Goal: Task Accomplishment & Management: Use online tool/utility

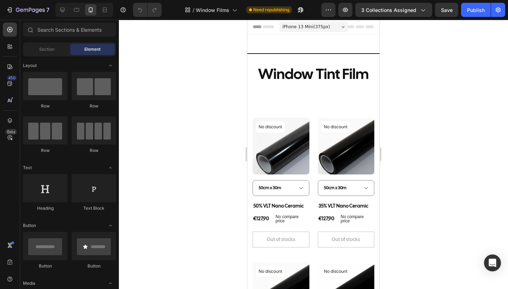
click at [198, 87] on div at bounding box center [313, 154] width 389 height 269
click at [472, 14] on button "Publish" at bounding box center [476, 10] width 30 height 14
click at [330, 8] on icon "button" at bounding box center [328, 9] width 7 height 7
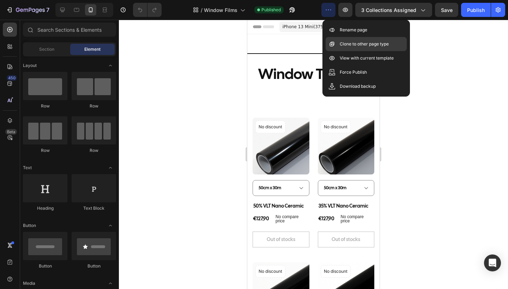
click at [342, 46] on p "Clone to other page type" at bounding box center [364, 44] width 49 height 7
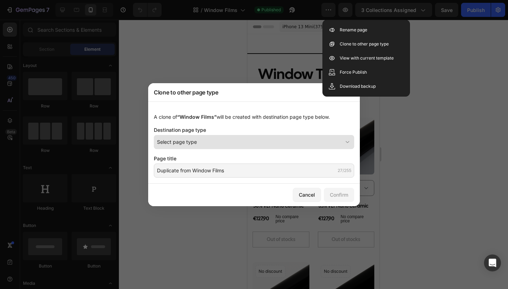
click at [191, 141] on span "Select page type" at bounding box center [177, 141] width 40 height 7
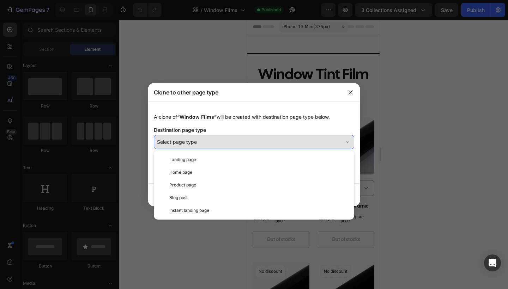
click at [207, 144] on div "Select page type" at bounding box center [250, 141] width 186 height 7
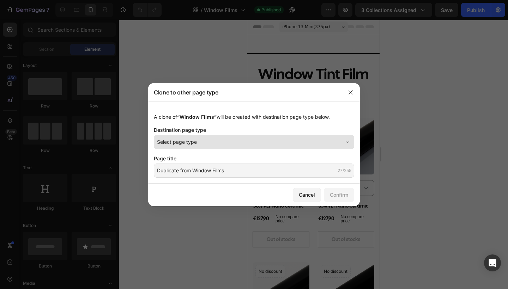
click at [207, 144] on div "Select page type" at bounding box center [250, 141] width 186 height 7
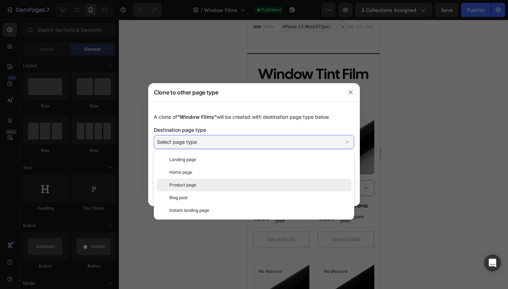
click at [199, 182] on div "Product page" at bounding box center [258, 185] width 179 height 6
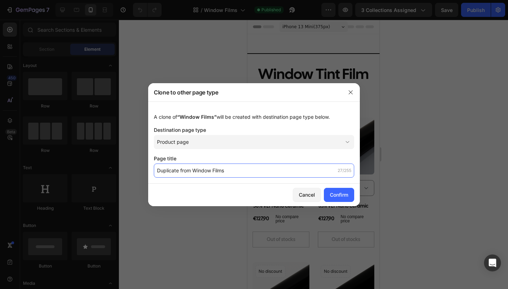
click at [207, 170] on input "Duplicate from Window Films" at bounding box center [254, 171] width 200 height 14
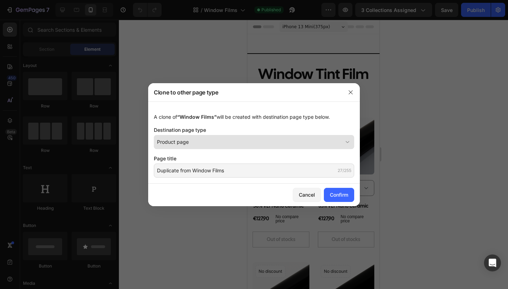
click at [224, 142] on div "Product page" at bounding box center [250, 141] width 186 height 7
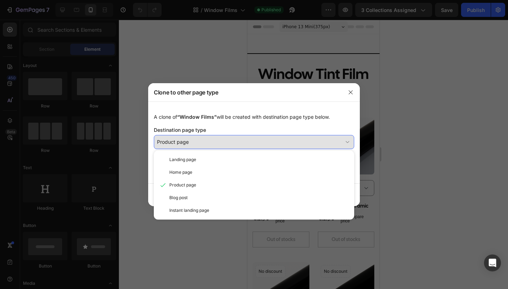
click at [227, 141] on div "Product page" at bounding box center [250, 141] width 186 height 7
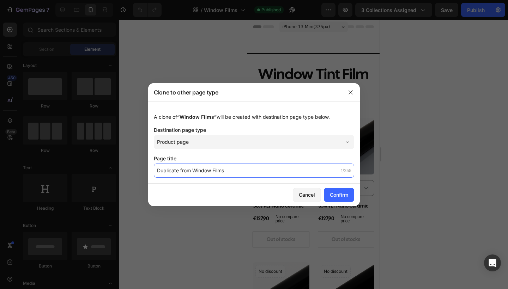
type input "C"
type input "Wrapping Films"
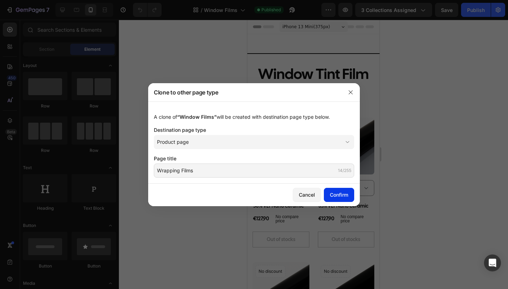
click at [344, 195] on div "Confirm" at bounding box center [339, 194] width 18 height 7
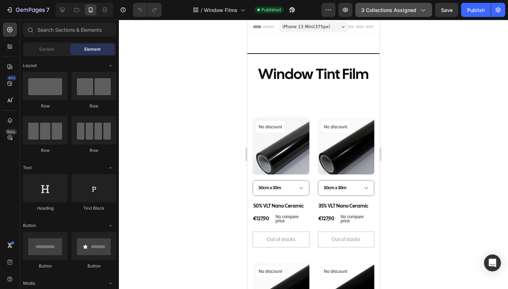
click at [392, 13] on span "3 collections assigned" at bounding box center [388, 9] width 55 height 7
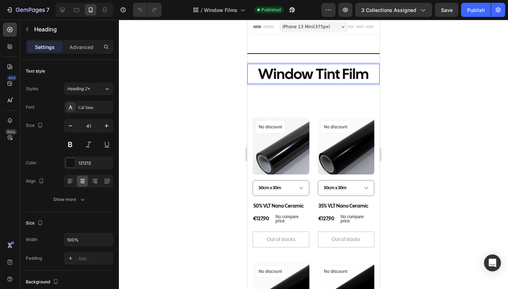
click at [364, 74] on p "Window Tint Film" at bounding box center [313, 74] width 131 height 19
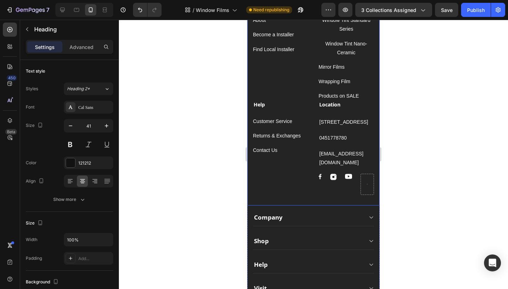
scroll to position [767, 0]
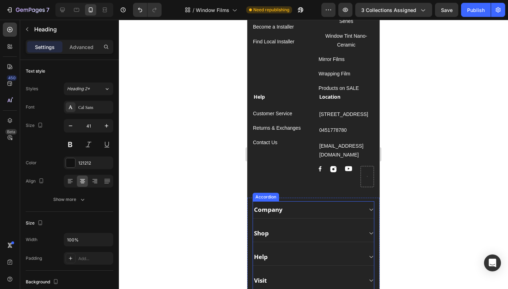
click at [270, 232] on div "Shop" at bounding box center [308, 234] width 110 height 10
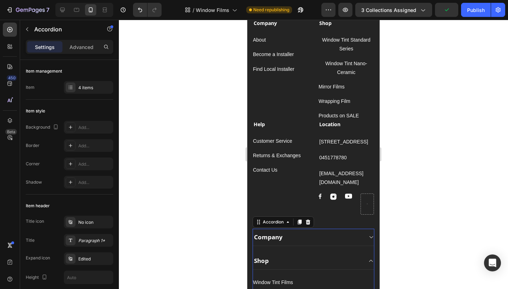
scroll to position [0, 0]
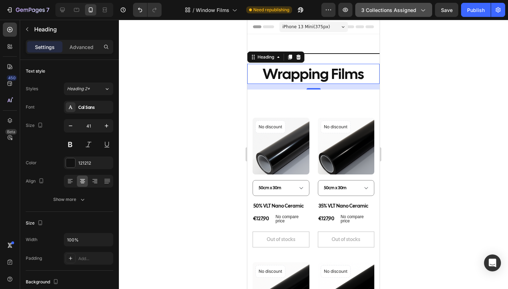
click at [419, 13] on div "3 collections assigned" at bounding box center [393, 9] width 65 height 7
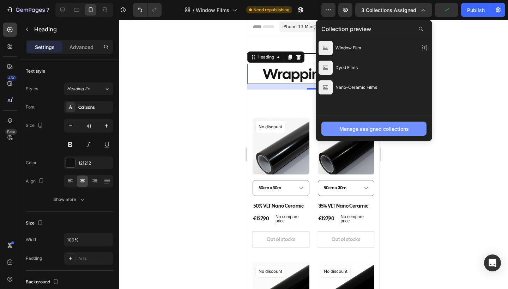
click at [364, 129] on div "Manage assigned collections" at bounding box center [373, 128] width 69 height 7
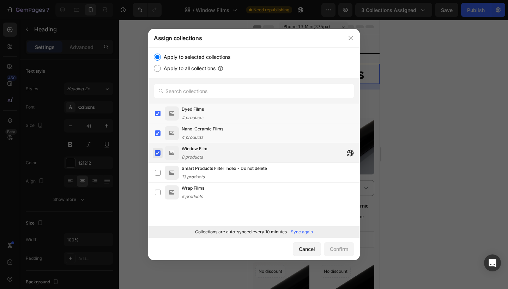
click at [158, 152] on label at bounding box center [158, 153] width 6 height 6
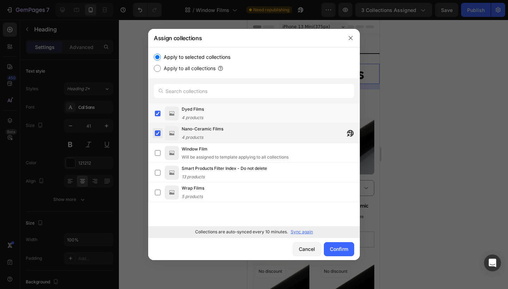
click at [158, 136] on label at bounding box center [158, 134] width 6 height 6
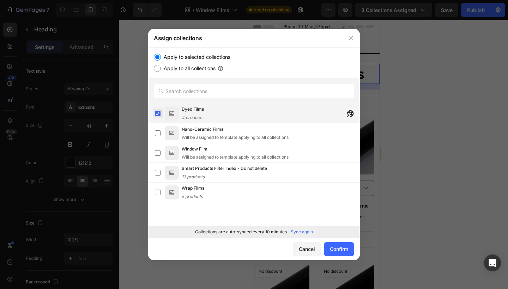
click at [159, 116] on label at bounding box center [158, 114] width 6 height 6
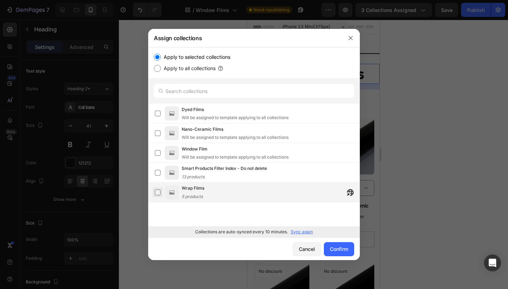
click at [160, 195] on label at bounding box center [158, 193] width 6 height 6
click at [333, 251] on div "Confirm" at bounding box center [339, 248] width 18 height 7
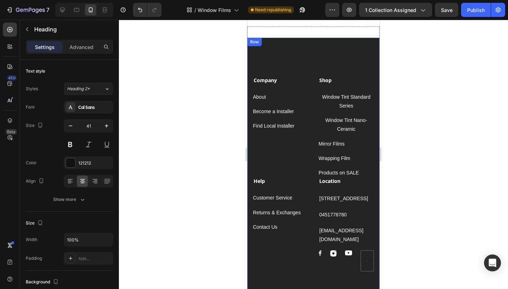
scroll to position [665, 0]
click at [330, 59] on div "Company Text block About Button Become a Installer Button Find Local Installer …" at bounding box center [313, 235] width 132 height 394
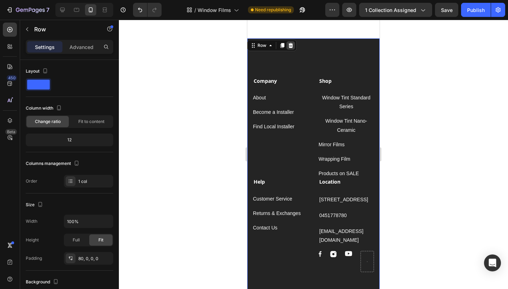
click at [291, 46] on icon at bounding box center [291, 46] width 6 height 6
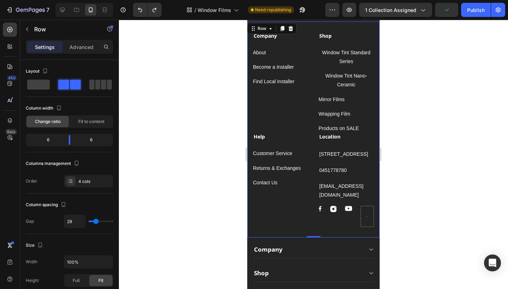
scroll to position [694, 0]
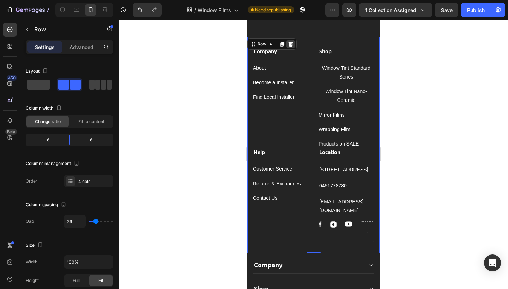
click at [292, 48] on div at bounding box center [290, 44] width 8 height 8
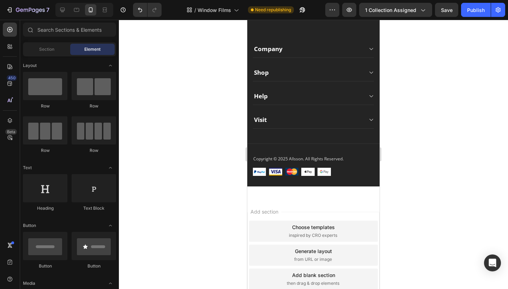
scroll to position [641, 0]
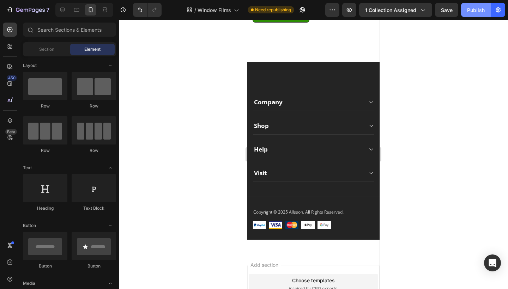
click at [474, 10] on div "Publish" at bounding box center [476, 9] width 18 height 7
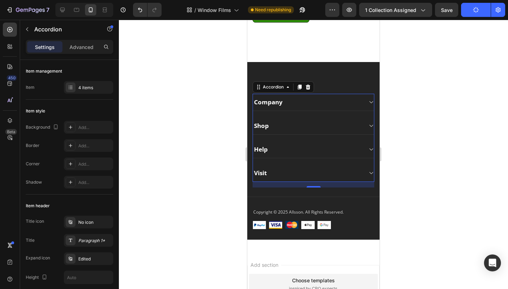
click at [366, 102] on div "Company" at bounding box center [313, 102] width 121 height 17
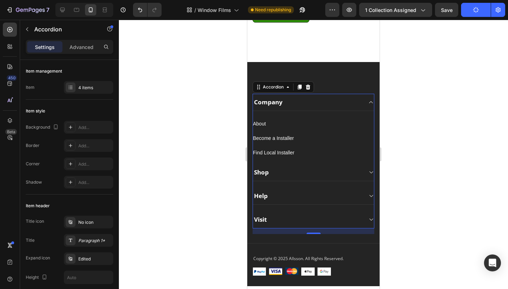
click at [366, 102] on div "Company" at bounding box center [313, 102] width 121 height 17
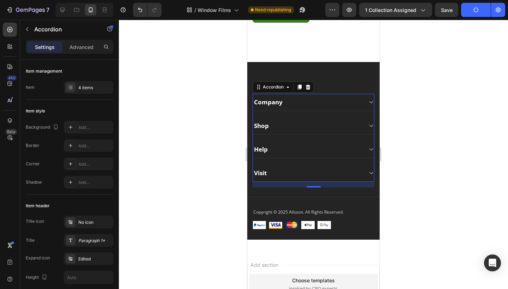
click at [275, 126] on div "Shop" at bounding box center [308, 126] width 110 height 10
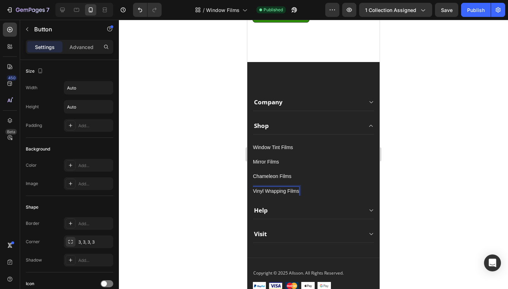
click at [351, 192] on div "Vinyl Wrapping Films Button 0" at bounding box center [313, 191] width 121 height 9
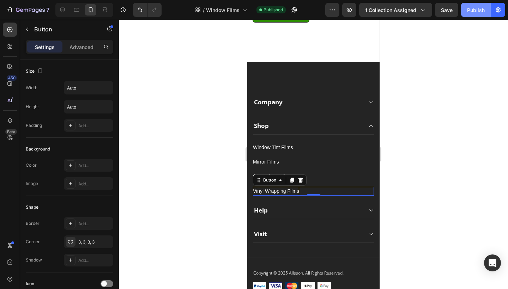
click at [470, 10] on div "Publish" at bounding box center [476, 9] width 18 height 7
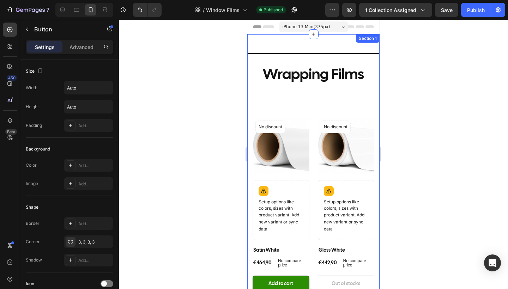
scroll to position [0, 0]
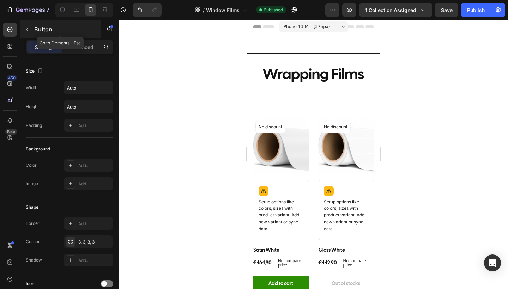
click at [32, 30] on button "button" at bounding box center [27, 29] width 11 height 11
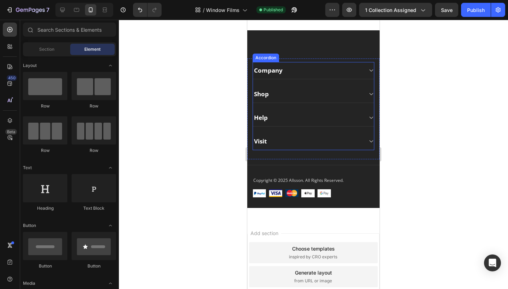
scroll to position [668, 0]
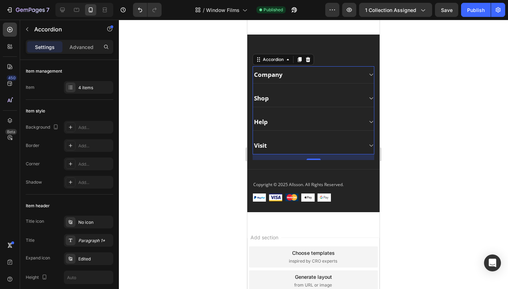
click at [371, 96] on icon at bounding box center [370, 99] width 5 height 6
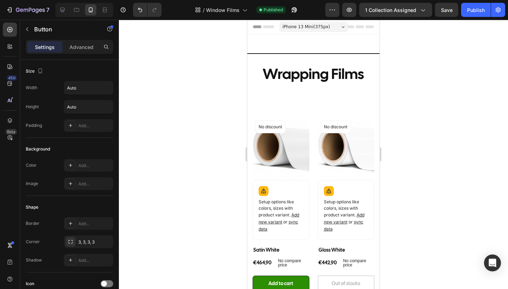
scroll to position [0, 0]
click at [330, 7] on icon "button" at bounding box center [332, 9] width 7 height 7
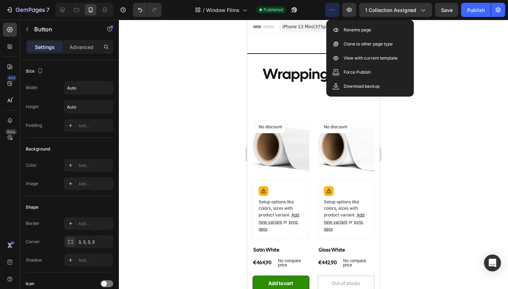
click at [330, 7] on icon "button" at bounding box center [332, 9] width 7 height 7
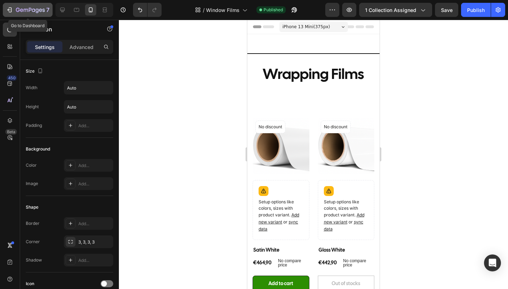
click at [23, 8] on icon "button" at bounding box center [30, 10] width 29 height 6
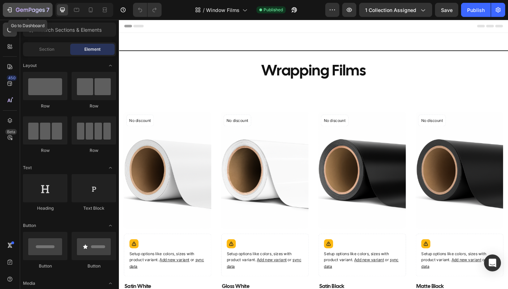
click at [13, 11] on div "7" at bounding box center [27, 10] width 43 height 8
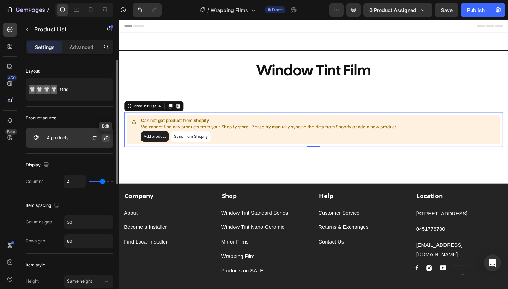
click at [103, 138] on icon "button" at bounding box center [106, 138] width 6 height 6
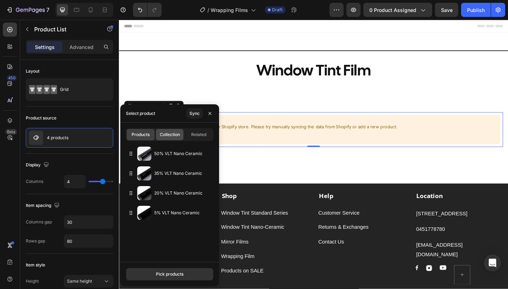
click at [174, 139] on div "Collection" at bounding box center [170, 134] width 28 height 11
type input "12"
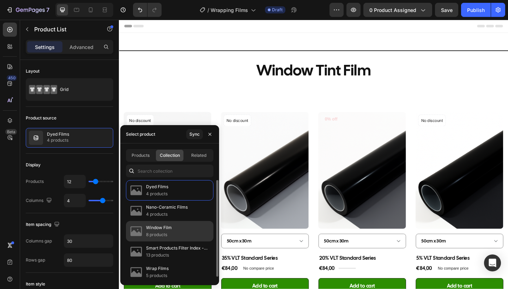
click at [167, 234] on p "8 products" at bounding box center [159, 234] width 26 height 7
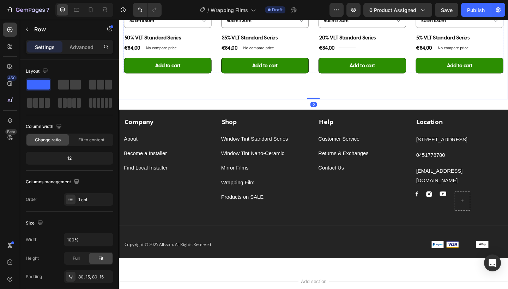
scroll to position [467, 0]
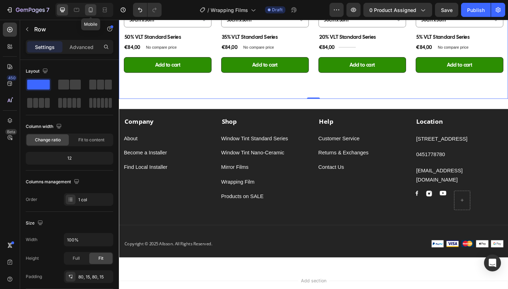
click at [91, 11] on icon at bounding box center [90, 9] width 7 height 7
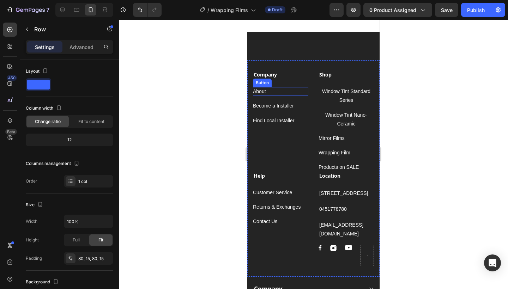
scroll to position [653, 0]
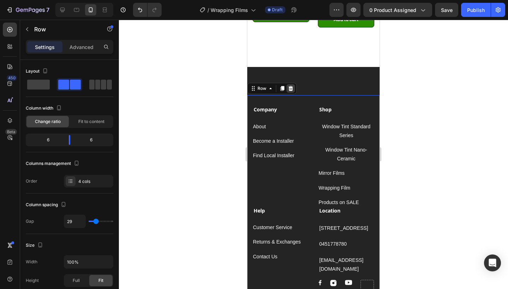
click at [290, 89] on icon at bounding box center [291, 88] width 5 height 5
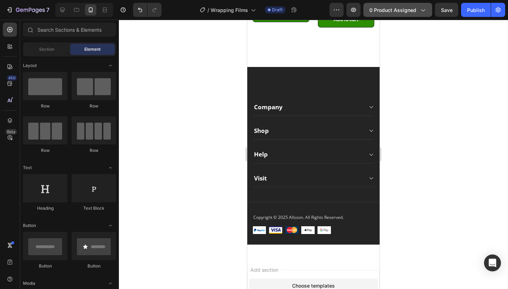
click at [398, 14] on button "0 product assigned" at bounding box center [397, 10] width 69 height 14
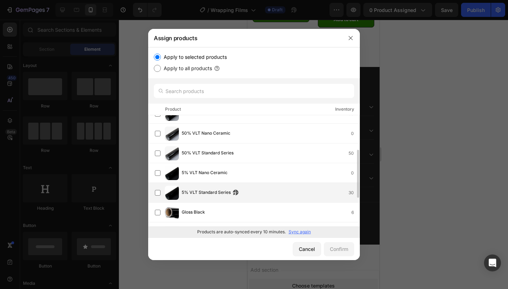
scroll to position [0, 0]
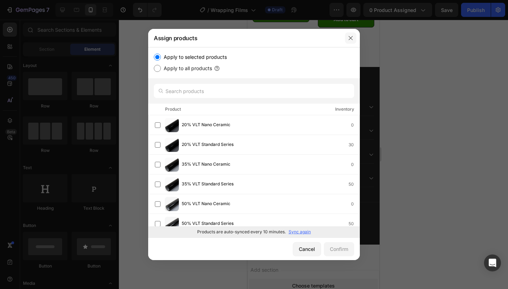
click at [348, 38] on icon "button" at bounding box center [351, 38] width 6 height 6
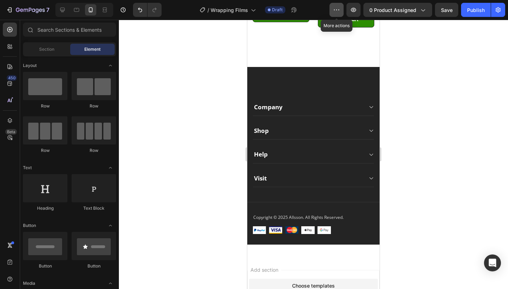
click at [341, 8] on button "button" at bounding box center [336, 10] width 14 height 14
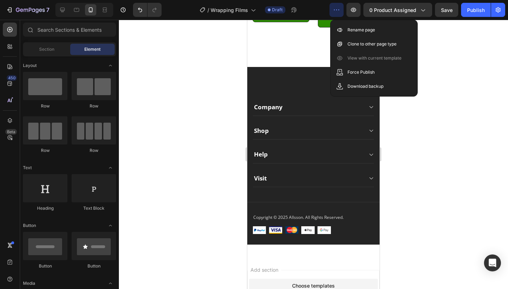
click at [340, 8] on icon "button" at bounding box center [336, 9] width 7 height 7
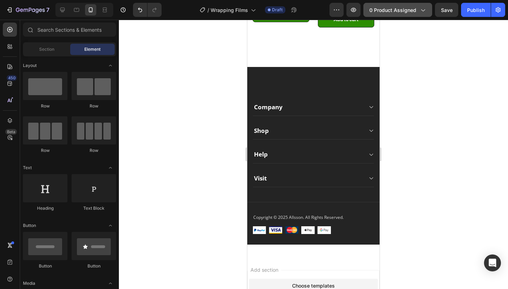
click at [426, 8] on icon "button" at bounding box center [422, 9] width 7 height 7
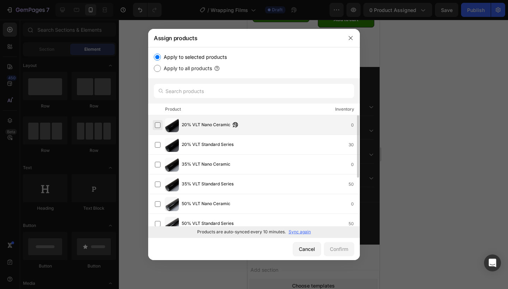
click at [158, 124] on label at bounding box center [158, 125] width 6 height 6
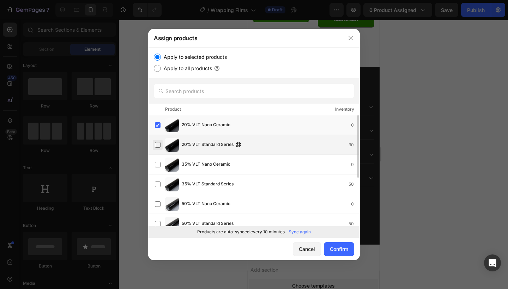
click at [155, 146] on label at bounding box center [158, 145] width 6 height 6
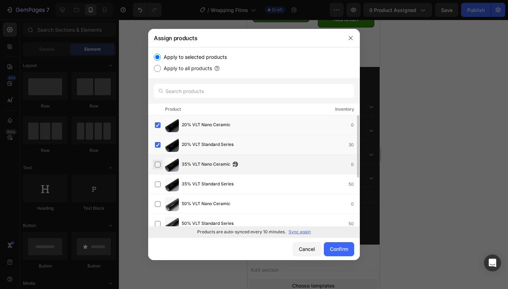
click at [157, 168] on label at bounding box center [158, 165] width 6 height 6
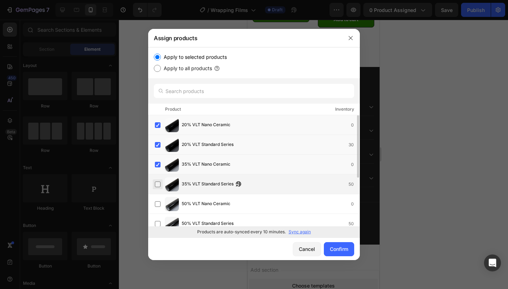
click at [157, 187] on label at bounding box center [158, 185] width 6 height 6
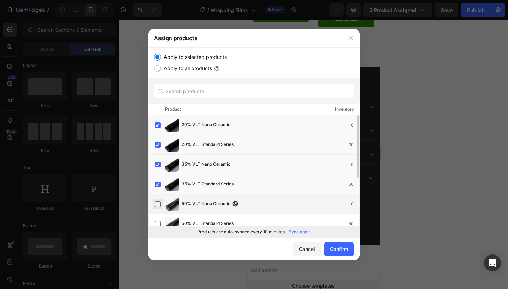
click at [158, 201] on label at bounding box center [158, 204] width 6 height 6
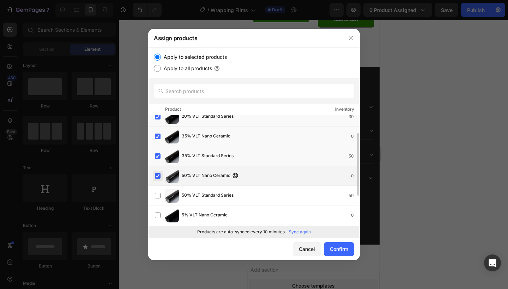
scroll to position [30, 0]
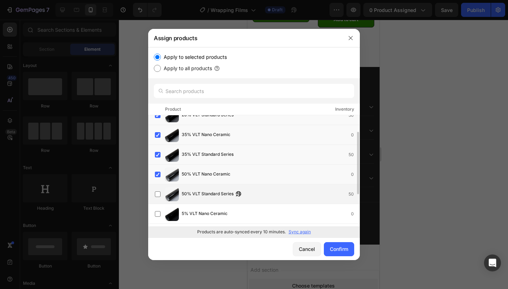
click at [158, 201] on div "50% VLT Standard Series 50" at bounding box center [254, 194] width 212 height 20
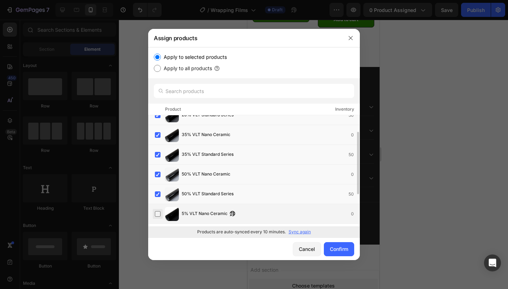
click at [158, 217] on label at bounding box center [158, 214] width 6 height 6
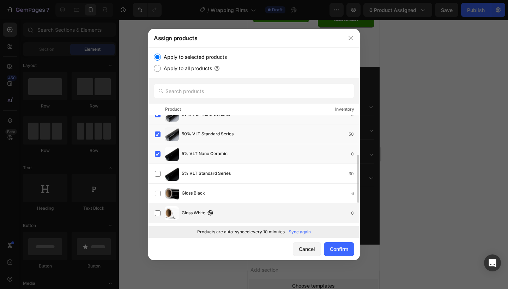
scroll to position [91, 0]
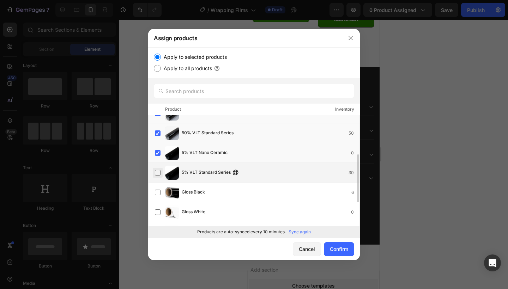
click at [158, 176] on label at bounding box center [158, 173] width 6 height 6
click at [341, 250] on div "Confirm" at bounding box center [339, 248] width 18 height 7
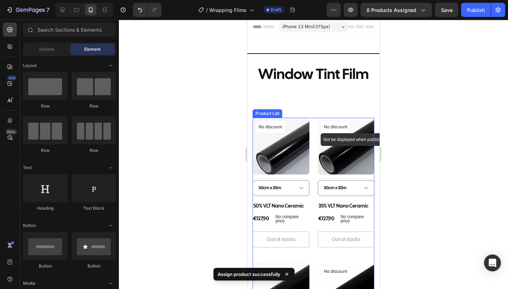
scroll to position [0, 0]
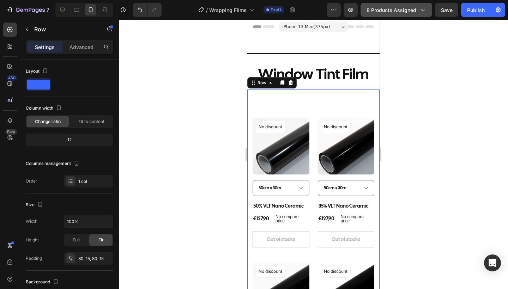
click at [417, 13] on div "8 products assigned" at bounding box center [396, 9] width 60 height 7
click at [62, 13] on icon at bounding box center [62, 9] width 7 height 7
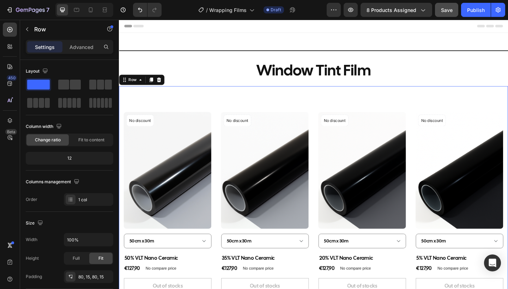
scroll to position [47, 0]
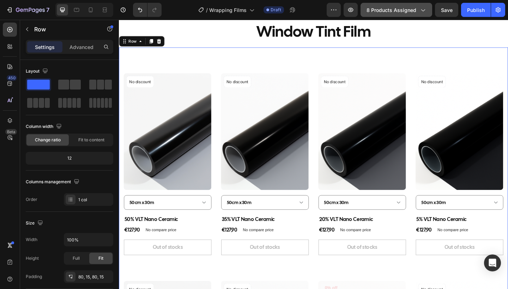
click at [420, 11] on icon "button" at bounding box center [422, 9] width 7 height 7
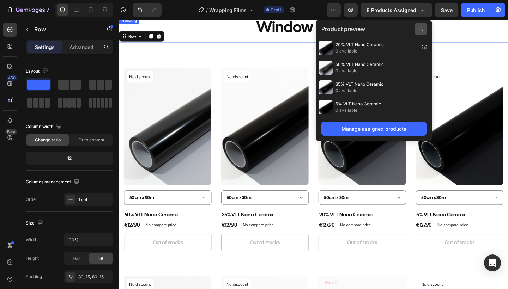
click at [421, 31] on icon at bounding box center [421, 29] width 6 height 6
click at [392, 29] on input "text" at bounding box center [373, 28] width 105 height 11
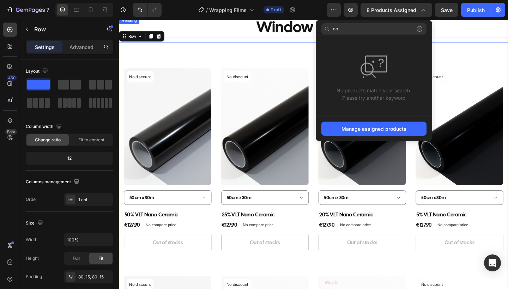
type input "c"
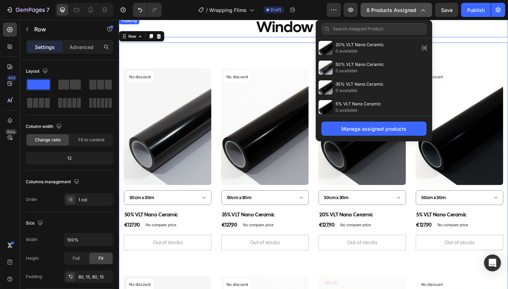
click at [425, 6] on button "8 products assigned" at bounding box center [396, 10] width 72 height 14
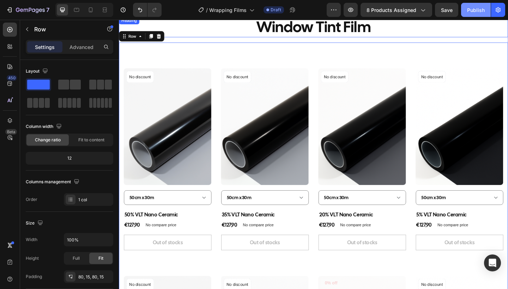
click at [468, 12] on div "Publish" at bounding box center [476, 9] width 18 height 7
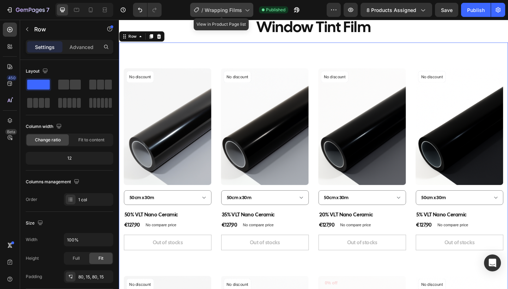
click at [241, 10] on span "Wrapping Films" at bounding box center [223, 9] width 37 height 7
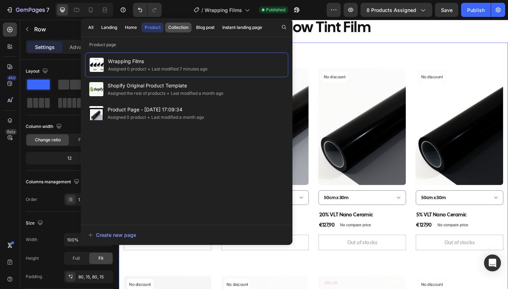
click at [176, 30] on div "Collection" at bounding box center [178, 27] width 20 height 6
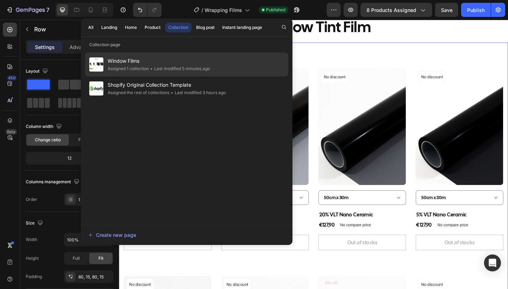
click at [144, 61] on span "Window Films" at bounding box center [159, 61] width 102 height 8
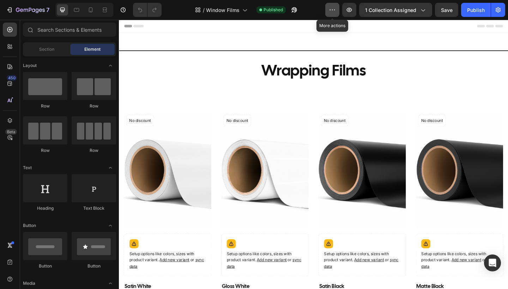
click at [336, 15] on button "button" at bounding box center [332, 10] width 14 height 14
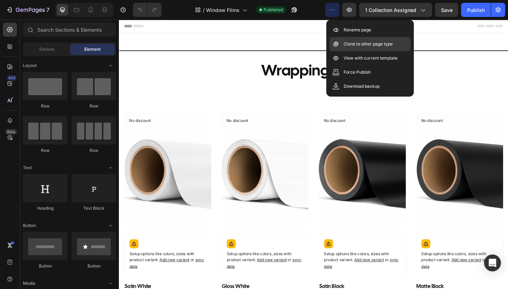
click at [354, 44] on p "Clone to other page type" at bounding box center [368, 44] width 49 height 7
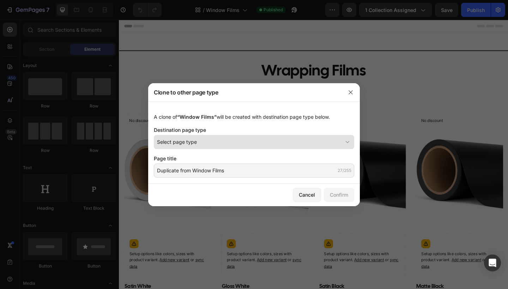
click at [231, 141] on div "Select page type" at bounding box center [250, 141] width 186 height 7
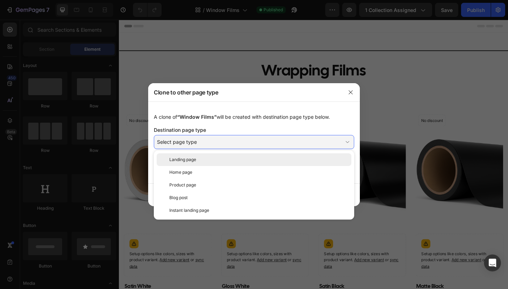
click at [231, 159] on div "Landing page" at bounding box center [258, 160] width 179 height 6
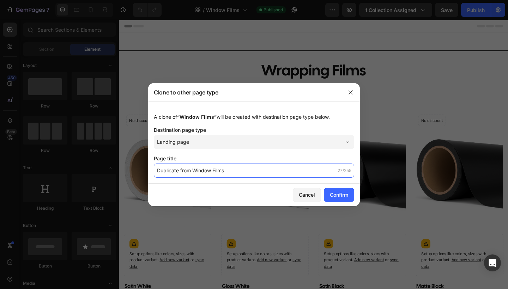
click at [191, 172] on input "Duplicate from Window Films" at bounding box center [254, 171] width 200 height 14
drag, startPoint x: 193, startPoint y: 172, endPoint x: 154, endPoint y: 172, distance: 38.4
click at [154, 172] on input "Duplicate from Window Films" at bounding box center [254, 171] width 200 height 14
type input "Window Films"
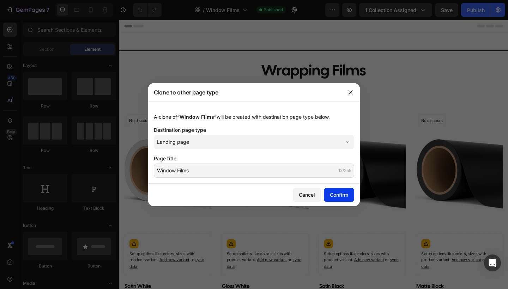
click at [338, 196] on div "Confirm" at bounding box center [339, 194] width 18 height 7
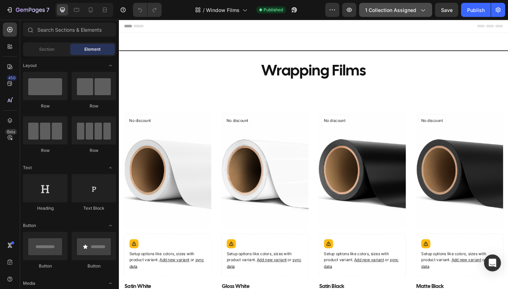
click at [386, 8] on span "1 collection assigned" at bounding box center [390, 9] width 51 height 7
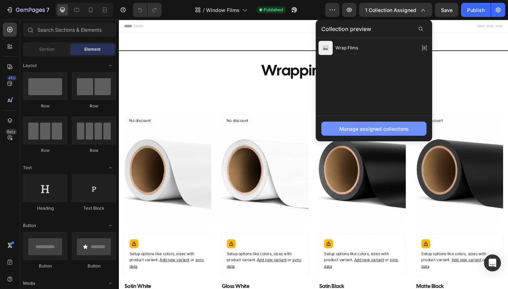
click at [378, 126] on div "Manage assigned collections" at bounding box center [373, 128] width 69 height 7
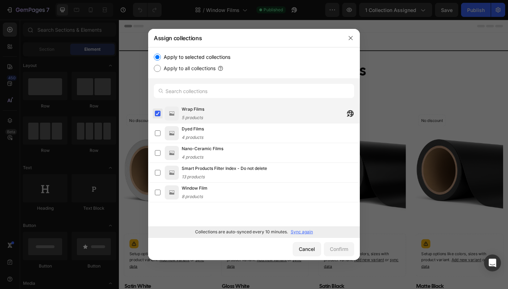
click at [157, 116] on label at bounding box center [158, 114] width 6 height 6
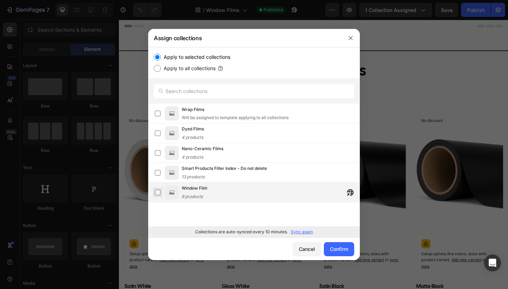
click at [158, 194] on label at bounding box center [158, 193] width 6 height 6
click at [337, 251] on div "Confirm" at bounding box center [339, 248] width 18 height 7
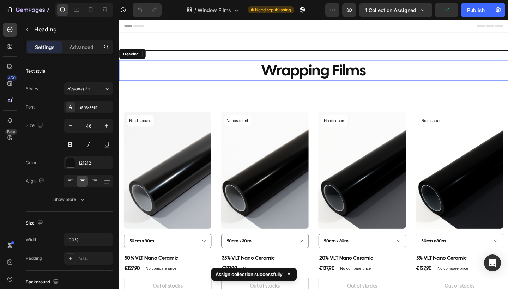
click at [348, 75] on h2 "Wrapping Films" at bounding box center [330, 75] width 423 height 23
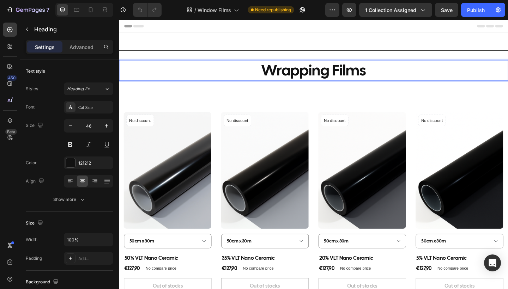
click at [386, 77] on p "Wrapping Films" at bounding box center [331, 75] width 422 height 21
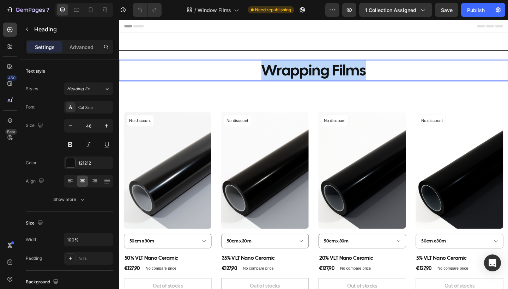
drag, startPoint x: 386, startPoint y: 77, endPoint x: 280, endPoint y: 80, distance: 105.2
click at [280, 80] on p "Wrapping Films" at bounding box center [331, 75] width 422 height 21
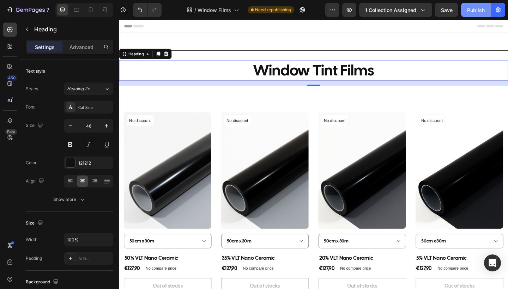
click at [472, 12] on div "Publish" at bounding box center [476, 9] width 18 height 7
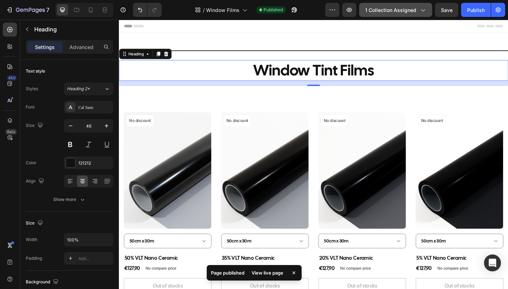
click at [384, 13] on span "1 collection assigned" at bounding box center [390, 9] width 51 height 7
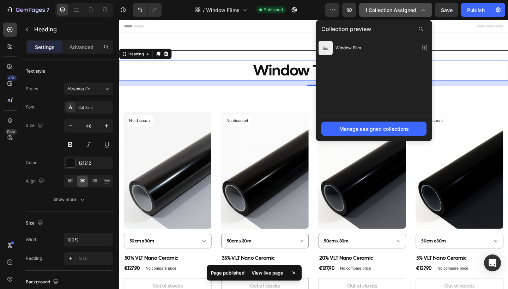
click at [384, 13] on span "1 collection assigned" at bounding box center [390, 9] width 51 height 7
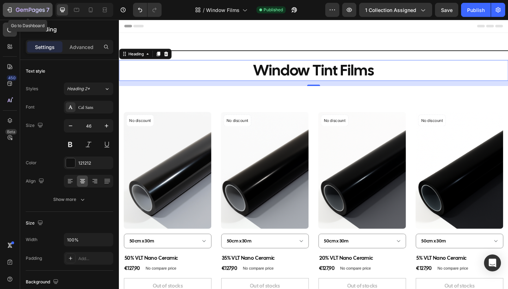
click at [38, 14] on button "7" at bounding box center [28, 10] width 50 height 14
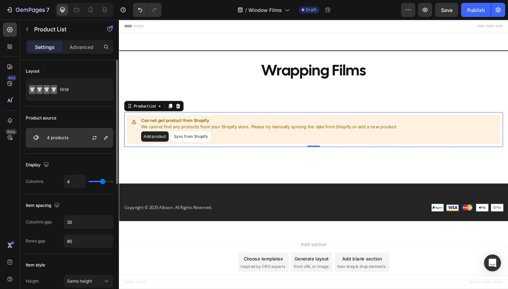
click at [98, 142] on div at bounding box center [97, 137] width 31 height 19
click at [60, 142] on div "4 products" at bounding box center [69, 138] width 87 height 20
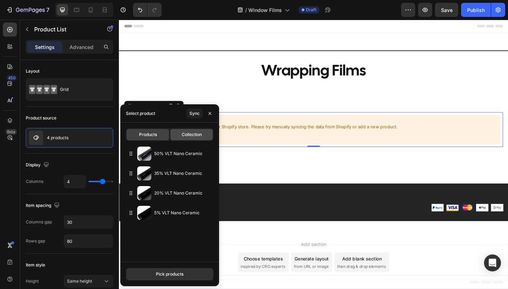
click at [184, 134] on span "Collection" at bounding box center [192, 135] width 20 height 6
type input "12"
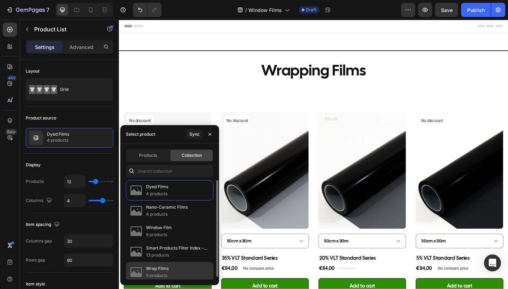
click at [137, 273] on img at bounding box center [136, 272] width 14 height 14
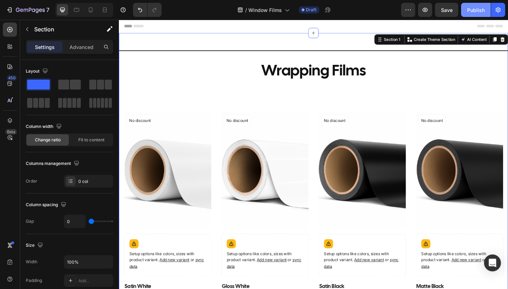
click at [479, 11] on div "Publish" at bounding box center [476, 9] width 18 height 7
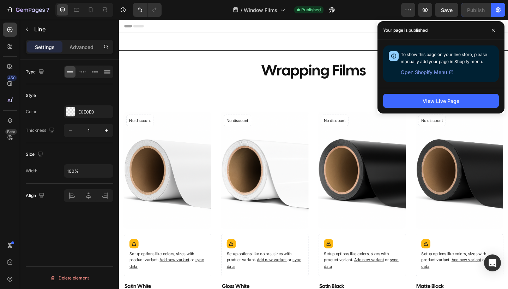
click at [428, 73] on span "Open Shopify Menu" at bounding box center [424, 72] width 46 height 8
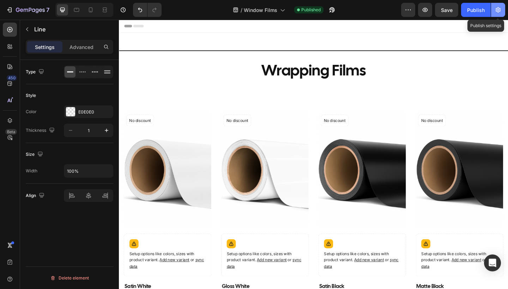
click at [503, 13] on button "button" at bounding box center [498, 10] width 14 height 14
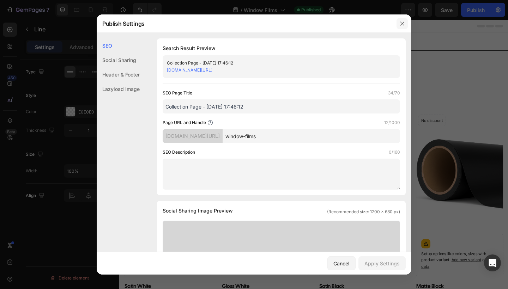
click at [401, 24] on icon "button" at bounding box center [402, 24] width 6 height 6
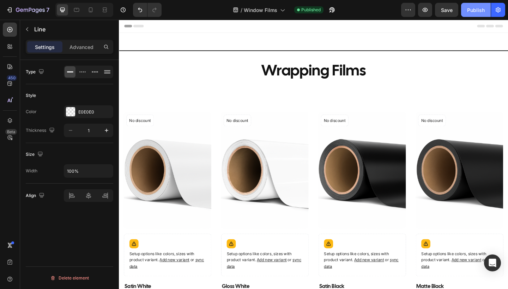
click at [477, 9] on div "Publish" at bounding box center [476, 9] width 18 height 7
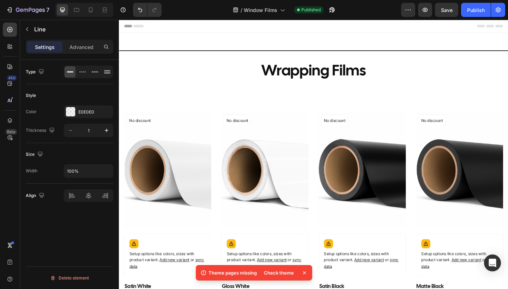
click at [278, 276] on div "Check theme" at bounding box center [279, 273] width 38 height 10
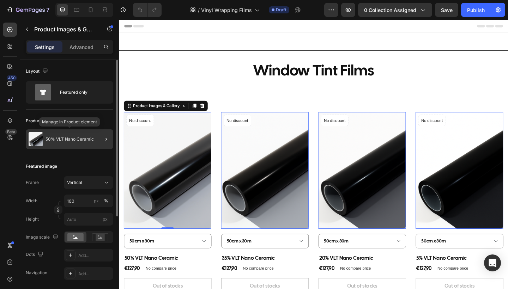
click at [81, 141] on p "50% VLT Nano Ceramic" at bounding box center [69, 139] width 48 height 5
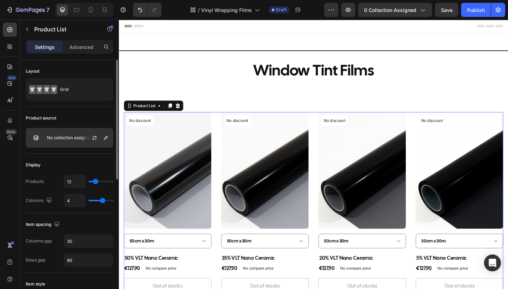
click at [80, 140] on div "No collection assigned" at bounding box center [69, 138] width 87 height 20
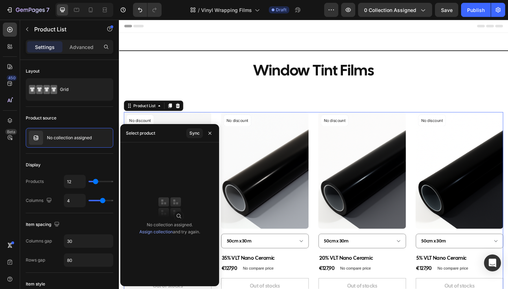
click at [153, 235] on div "No collection assigned. Assign collection and try again." at bounding box center [169, 229] width 61 height 14
click at [152, 232] on link "Assign collection" at bounding box center [156, 231] width 34 height 5
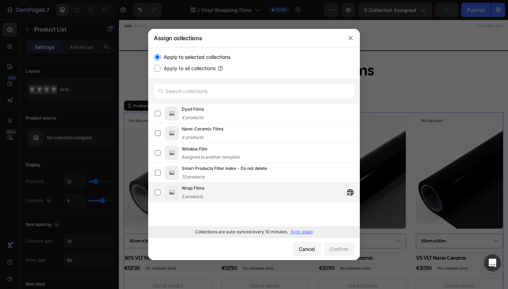
click at [160, 199] on div "Wrap Films 5 products" at bounding box center [257, 193] width 205 height 16
drag, startPoint x: 170, startPoint y: 206, endPoint x: 236, endPoint y: 226, distance: 69.1
click at [236, 225] on div "Dyed Films 4 products Nano-Ceramic Films 4 products Window Film Assigned to ano…" at bounding box center [254, 188] width 212 height 169
click at [341, 251] on div "Confirm" at bounding box center [339, 248] width 18 height 7
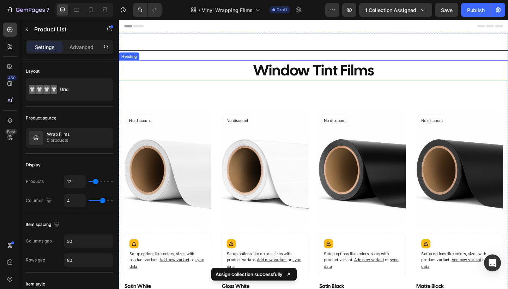
click at [371, 71] on h2 "Window Tint Films" at bounding box center [330, 75] width 423 height 23
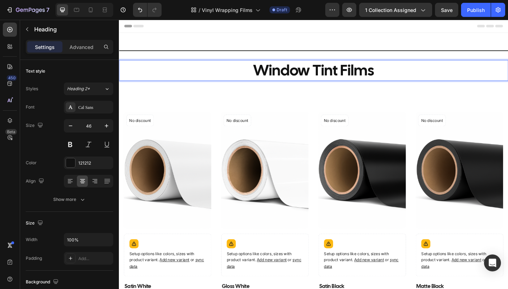
click at [393, 81] on p "Window Tint Films" at bounding box center [331, 75] width 422 height 21
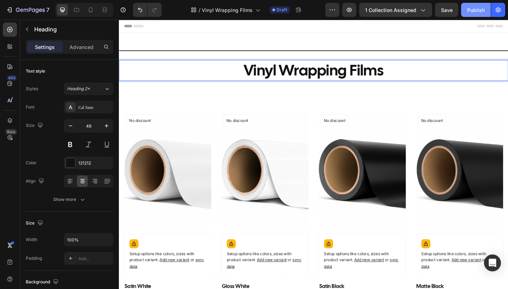
click at [471, 9] on div "Publish" at bounding box center [476, 9] width 18 height 7
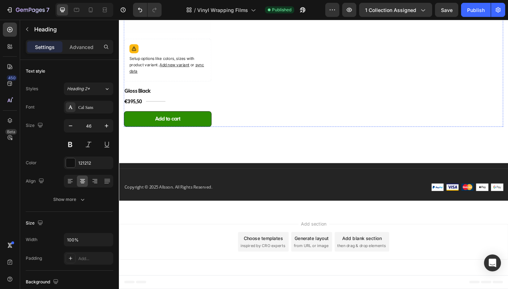
scroll to position [469, 0]
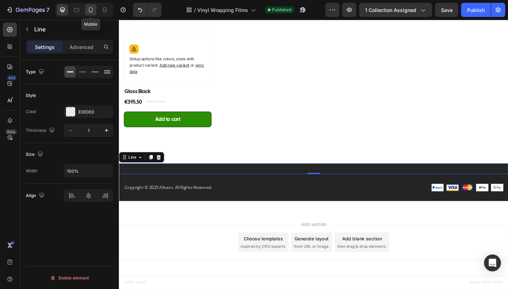
click at [87, 10] on icon at bounding box center [90, 9] width 7 height 7
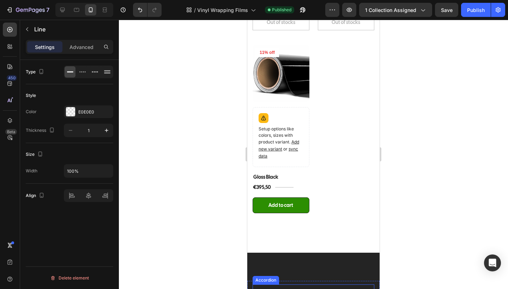
scroll to position [621, 0]
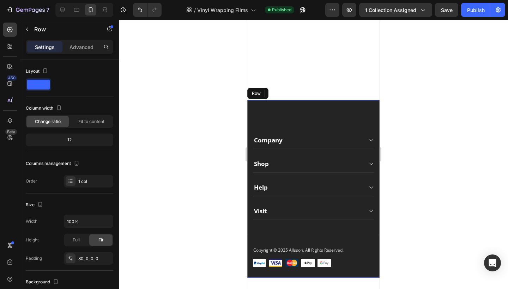
click at [283, 114] on div "Company Shop Help Visit Accordion Row Title Line 0 Copyright © 2025 Allsson. Al…" at bounding box center [313, 189] width 132 height 178
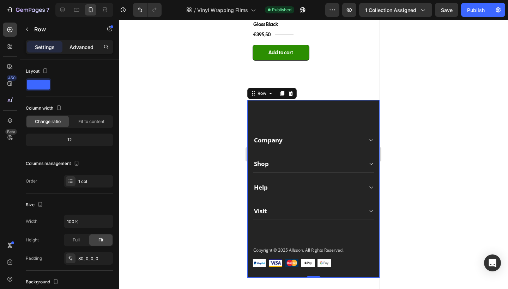
click at [84, 48] on p "Advanced" at bounding box center [81, 46] width 24 height 7
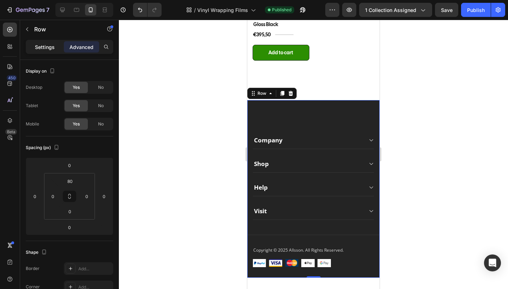
click at [51, 48] on p "Settings" at bounding box center [45, 46] width 20 height 7
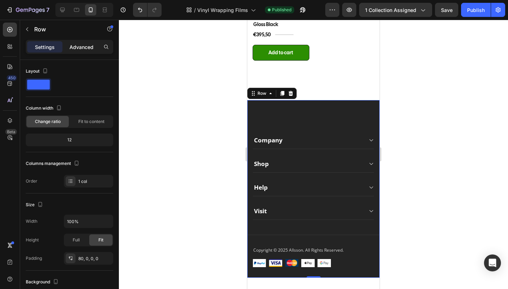
click at [72, 51] on div "Advanced" at bounding box center [81, 46] width 35 height 11
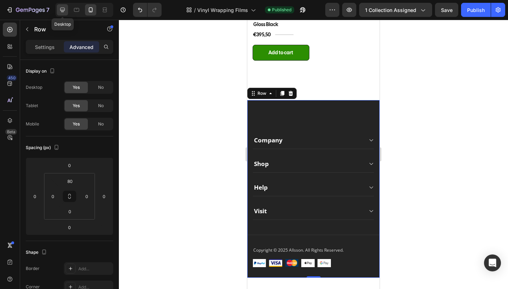
click at [62, 10] on icon at bounding box center [62, 10] width 5 height 5
type input "0"
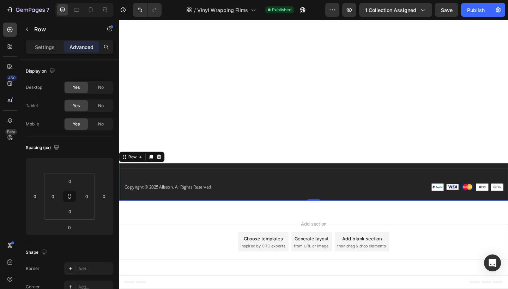
scroll to position [454, 0]
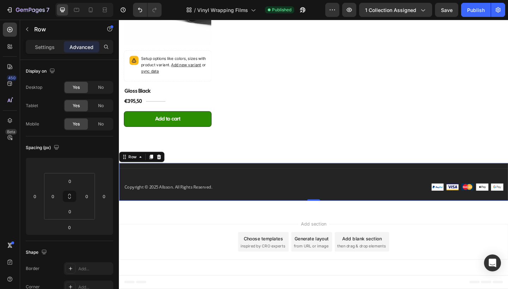
click at [81, 47] on p "Advanced" at bounding box center [81, 46] width 24 height 7
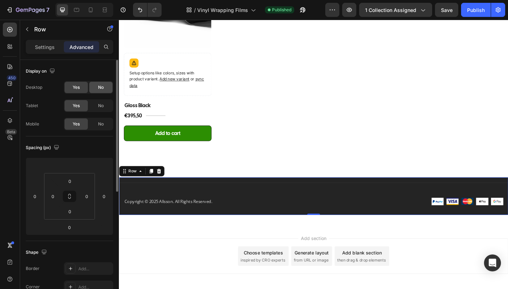
click at [98, 90] on span "No" at bounding box center [101, 87] width 6 height 6
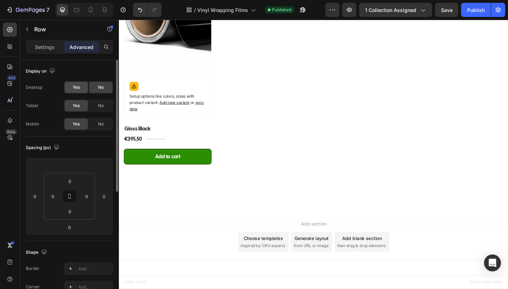
click at [70, 88] on div "Yes" at bounding box center [76, 87] width 23 height 11
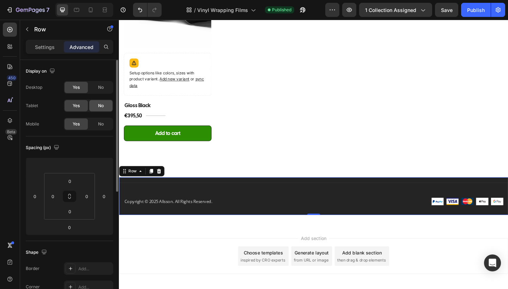
click at [99, 108] on span "No" at bounding box center [101, 106] width 6 height 6
click at [78, 106] on span "Yes" at bounding box center [76, 106] width 7 height 6
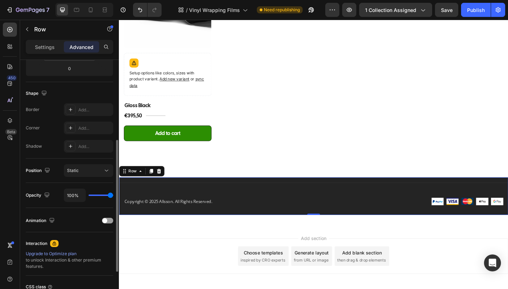
scroll to position [162, 0]
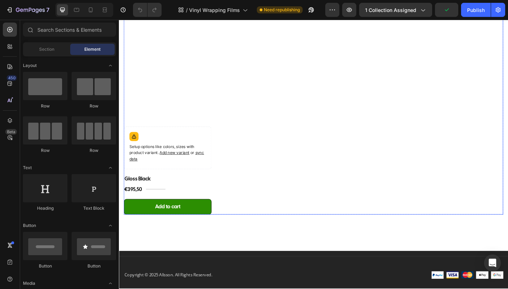
scroll to position [373, 0]
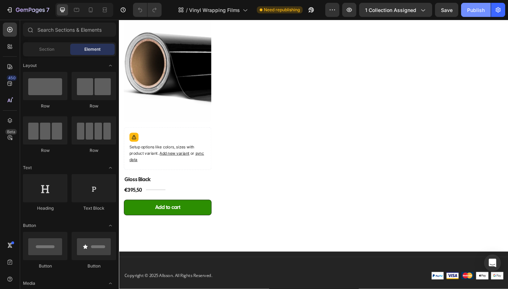
click at [472, 13] on div "Publish" at bounding box center [476, 9] width 18 height 7
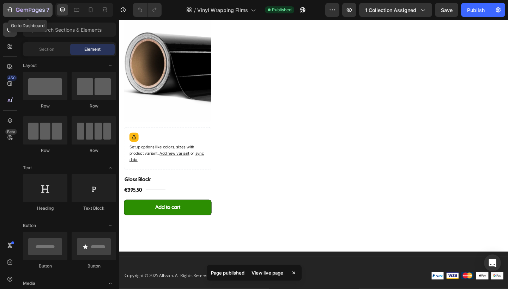
click at [13, 12] on div "7" at bounding box center [27, 10] width 43 height 8
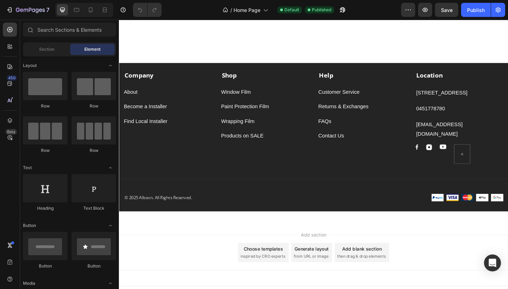
scroll to position [897, 0]
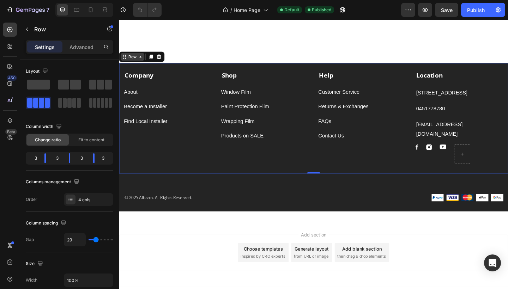
click at [126, 61] on icon at bounding box center [125, 60] width 6 height 6
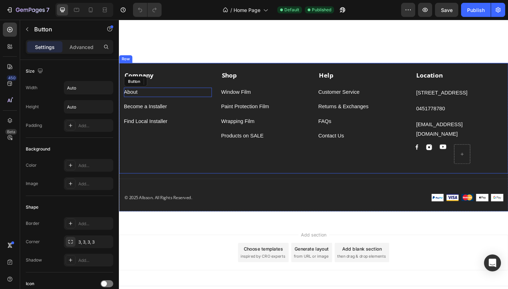
click at [189, 164] on div "Company Text block About Button Become a Installer Button Find Local Installer …" at bounding box center [172, 126] width 96 height 102
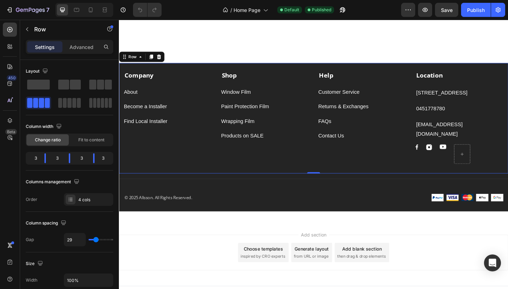
click at [189, 164] on div "Company Text block About Button Become a Installer Button Find Local Installer …" at bounding box center [172, 126] width 96 height 102
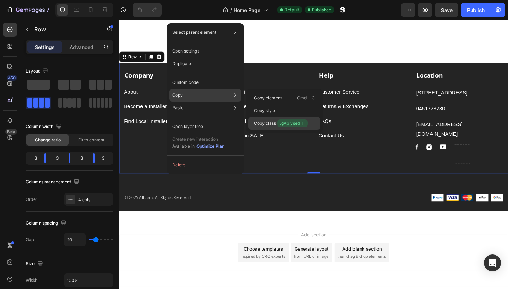
click at [267, 124] on p "Copy class .gAp_ysed_H" at bounding box center [281, 124] width 54 height 8
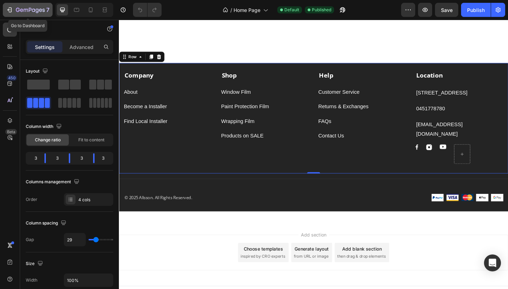
click at [22, 12] on icon "button" at bounding box center [21, 9] width 3 height 3
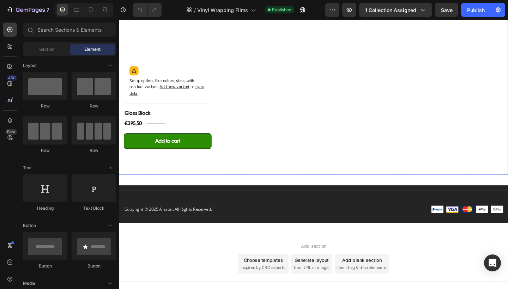
scroll to position [469, 0]
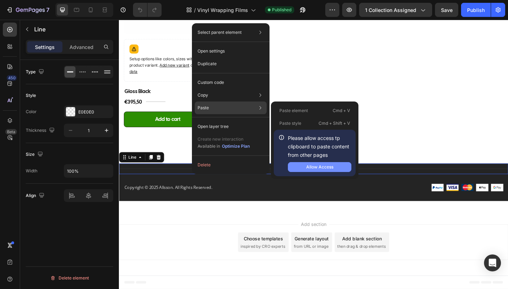
click at [320, 166] on div "Allow Access" at bounding box center [319, 167] width 27 height 6
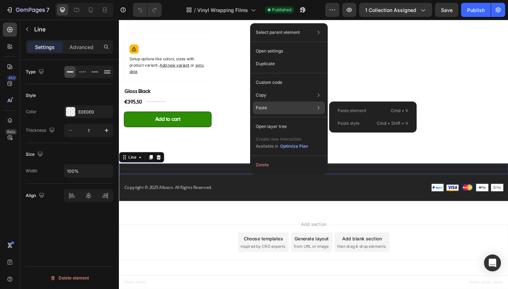
click at [355, 111] on p "Paste element" at bounding box center [352, 111] width 29 height 6
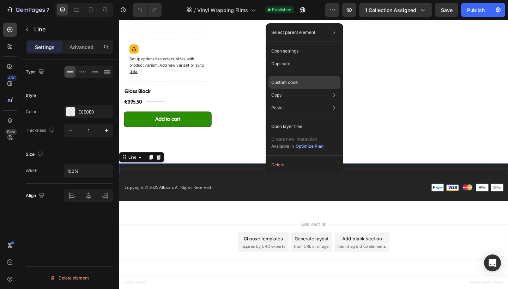
click at [308, 81] on div "Custom code" at bounding box center [304, 82] width 72 height 13
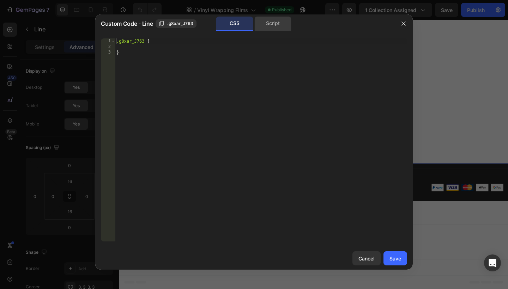
click at [265, 26] on div "Script" at bounding box center [272, 24] width 37 height 14
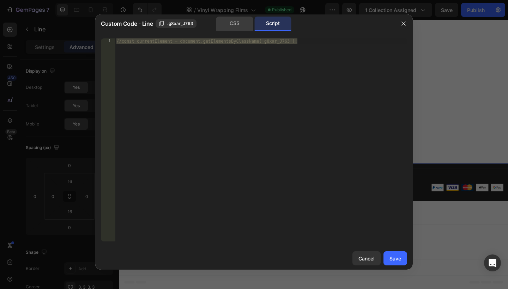
click at [244, 23] on div "CSS" at bounding box center [234, 24] width 37 height 14
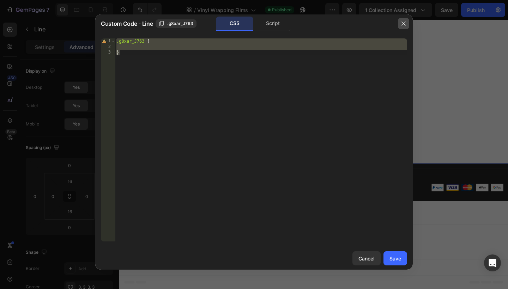
click at [404, 24] on icon "button" at bounding box center [403, 24] width 4 height 4
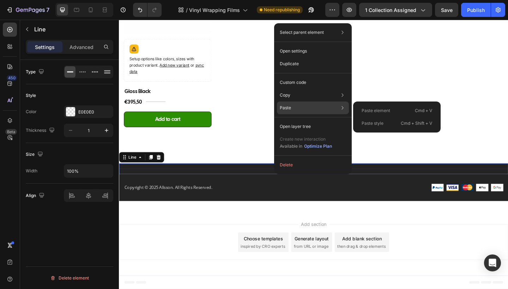
click at [301, 108] on div "Paste Paste element Cmd + V Paste style Cmd + Shift + V" at bounding box center [313, 108] width 72 height 13
click at [372, 111] on p "Paste element" at bounding box center [376, 111] width 29 height 6
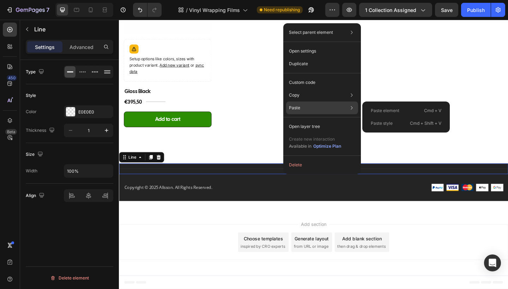
click at [369, 109] on div "Paste element Cmd + V" at bounding box center [406, 110] width 82 height 13
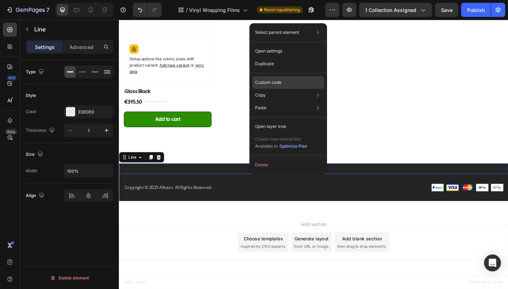
click at [284, 82] on div "Custom code" at bounding box center [288, 82] width 72 height 13
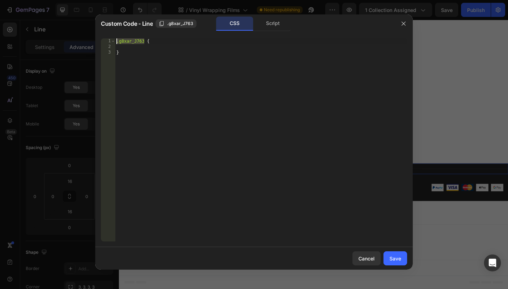
drag, startPoint x: 144, startPoint y: 41, endPoint x: 117, endPoint y: 42, distance: 27.2
click at [117, 42] on div ".g8xar_J763 { }" at bounding box center [261, 145] width 292 height 214
paste textarea ".gSYQsJVNYR"
type textarea ".gSYQsJVNYR {"
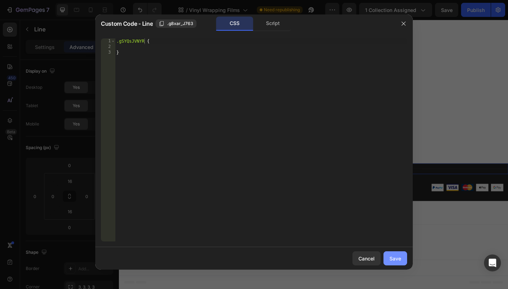
click at [400, 257] on div "Save" at bounding box center [395, 258] width 12 height 7
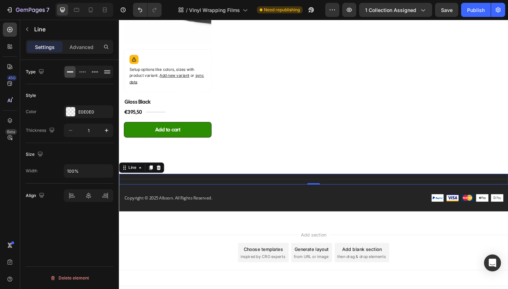
scroll to position [469, 0]
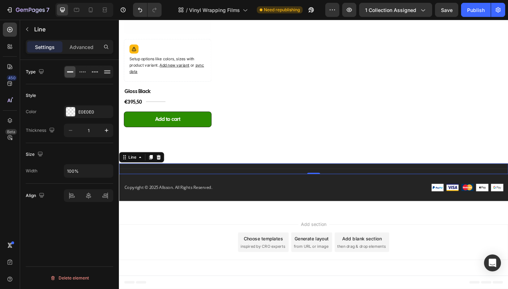
click at [286, 180] on div "Title Line 0" at bounding box center [330, 182] width 423 height 12
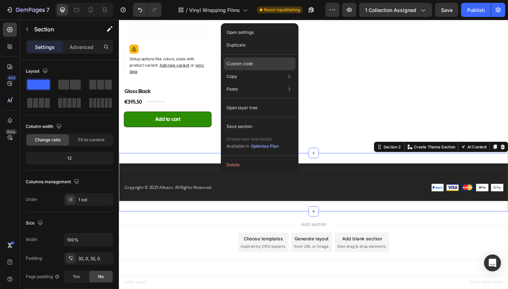
click at [259, 66] on div "Custom code" at bounding box center [260, 63] width 72 height 13
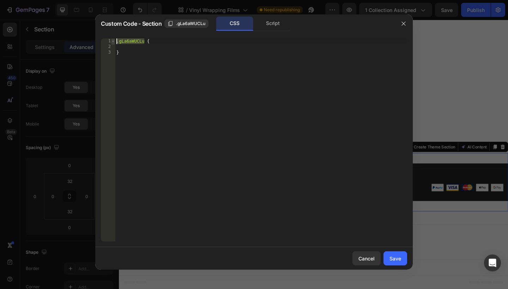
drag, startPoint x: 144, startPoint y: 42, endPoint x: 114, endPoint y: 43, distance: 30.4
click at [114, 43] on div ".gLa6aWUCLu { 1 2 3 .gLa6aWUCLu { } ההההההההההההההההההההההההההההההההההההההההההה…" at bounding box center [254, 139] width 306 height 203
paste textarea "SYQsJVNYR"
type textarea ".gSYQsJVNYR {"
click at [390, 262] on div "Save" at bounding box center [395, 258] width 12 height 7
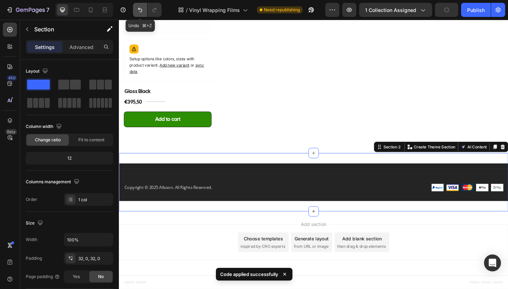
click at [140, 8] on icon "Undo/Redo" at bounding box center [139, 9] width 7 height 7
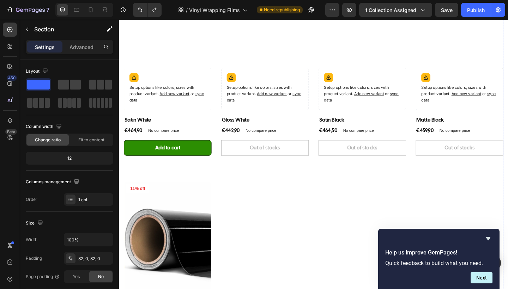
scroll to position [184, 0]
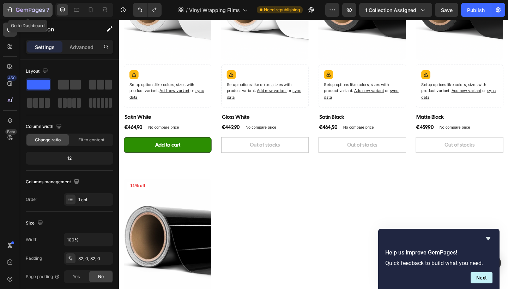
click at [20, 13] on icon "button" at bounding box center [30, 10] width 29 height 6
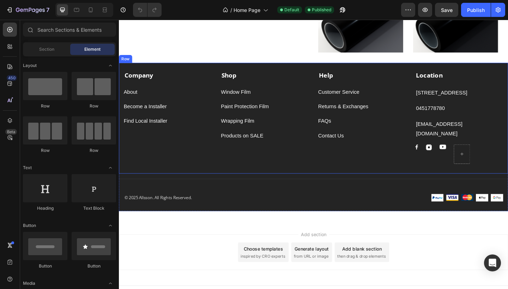
scroll to position [860, 0]
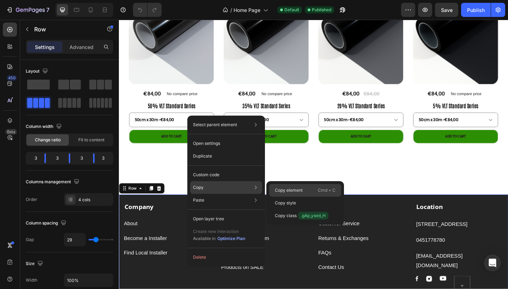
click at [298, 194] on p "Copy element" at bounding box center [289, 190] width 28 height 6
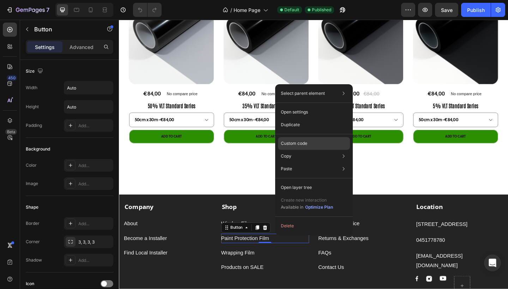
click at [304, 142] on p "Custom code" at bounding box center [294, 143] width 26 height 6
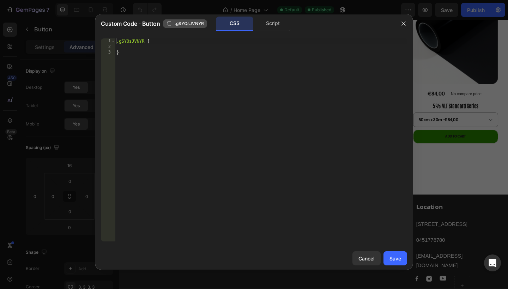
click at [188, 25] on span ".gSYQsJVNYR" at bounding box center [189, 23] width 29 height 6
click at [404, 23] on icon "button" at bounding box center [404, 24] width 6 height 6
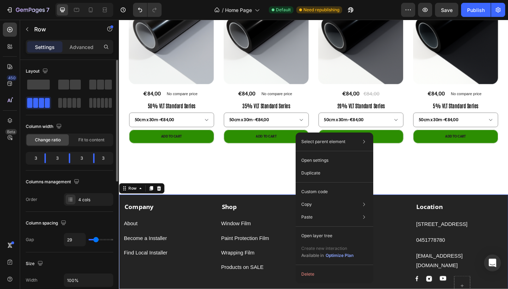
click at [86, 263] on div "Size" at bounding box center [69, 263] width 87 height 11
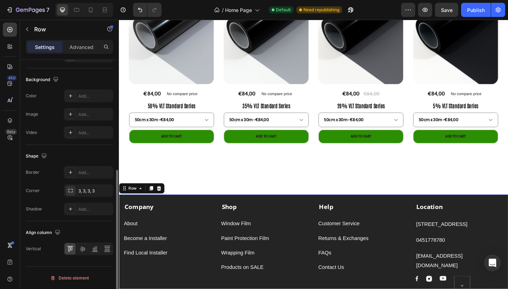
scroll to position [261, 0]
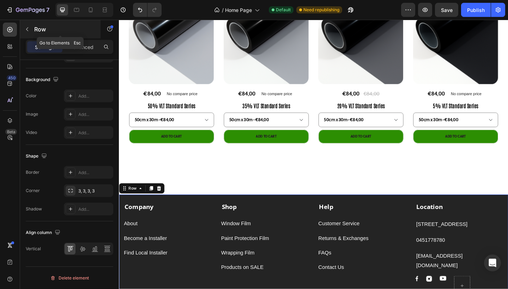
click at [83, 38] on div "Row" at bounding box center [60, 29] width 80 height 18
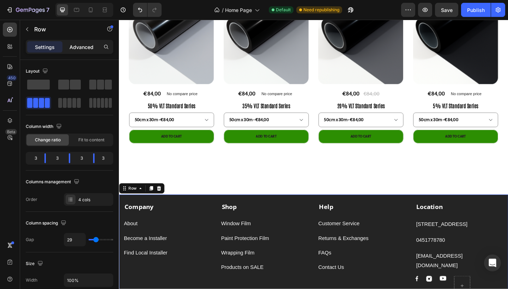
click at [78, 49] on p "Advanced" at bounding box center [81, 46] width 24 height 7
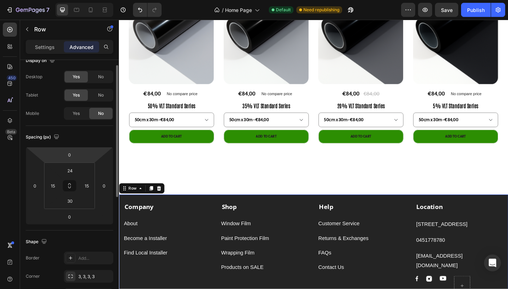
scroll to position [0, 0]
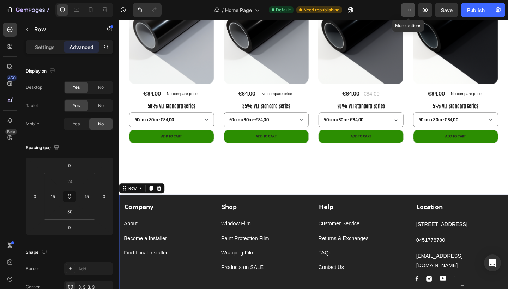
click at [406, 13] on icon "button" at bounding box center [408, 9] width 7 height 7
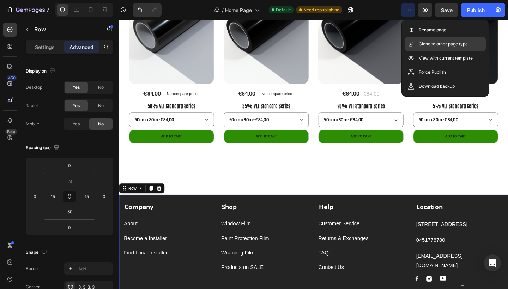
click at [444, 45] on p "Clone to other page type" at bounding box center [443, 44] width 49 height 7
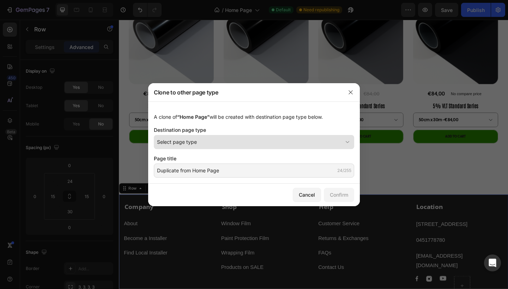
click at [235, 136] on button "Select page type" at bounding box center [254, 142] width 200 height 14
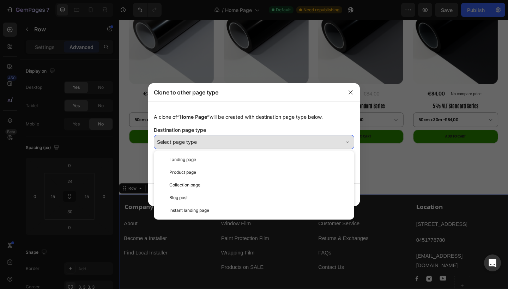
click at [235, 136] on button "Select page type" at bounding box center [254, 142] width 200 height 14
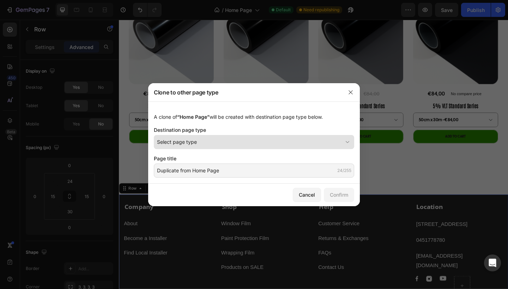
click at [235, 136] on button "Select page type" at bounding box center [254, 142] width 200 height 14
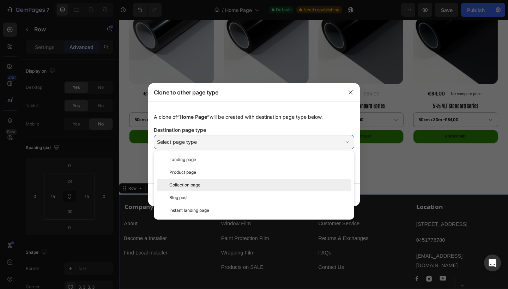
click at [206, 183] on div "Collection page" at bounding box center [258, 185] width 179 height 6
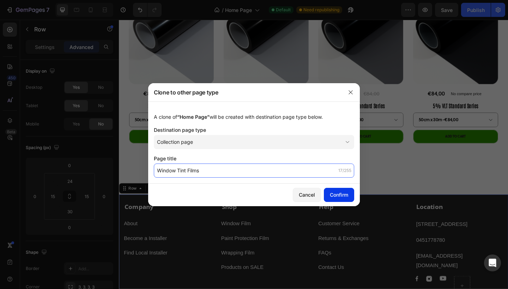
type input "Window Tint Films"
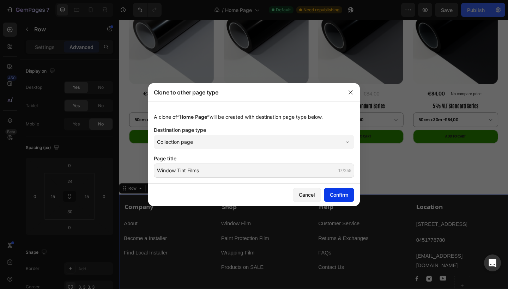
click at [336, 200] on button "Confirm" at bounding box center [339, 195] width 30 height 14
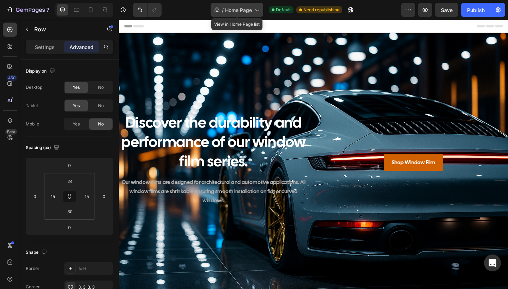
click at [259, 13] on icon at bounding box center [256, 9] width 7 height 7
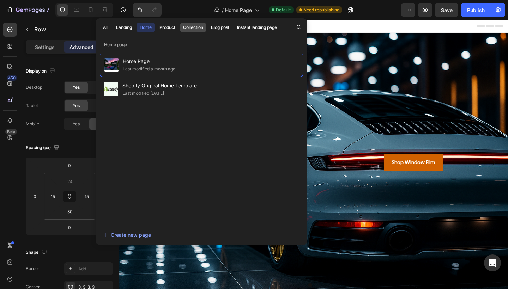
click at [199, 26] on div "Collection" at bounding box center [193, 27] width 20 height 6
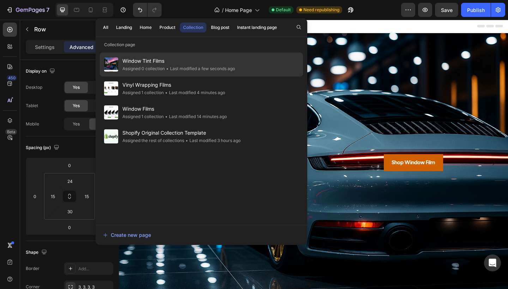
click at [169, 66] on span "•" at bounding box center [167, 68] width 2 height 5
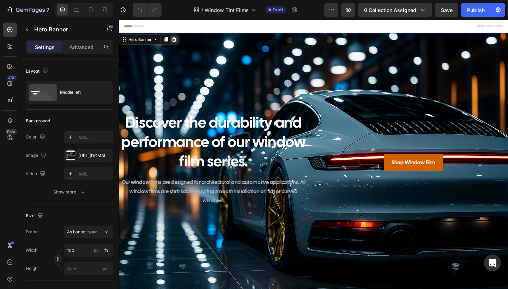
click at [179, 41] on icon at bounding box center [179, 41] width 5 height 5
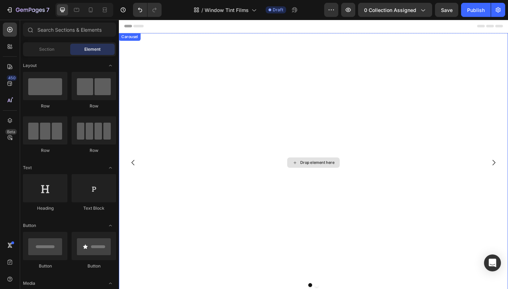
click at [298, 149] on div "Drop element here" at bounding box center [330, 175] width 423 height 282
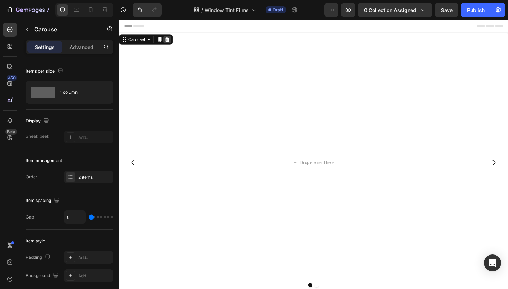
click at [172, 42] on icon at bounding box center [172, 41] width 6 height 6
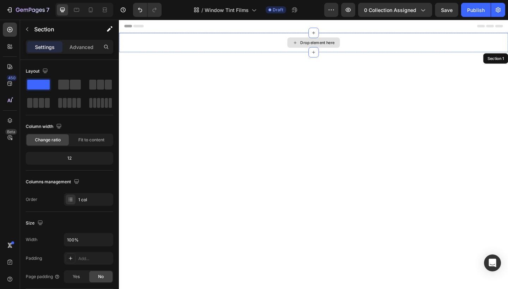
click at [237, 49] on div "Drop element here" at bounding box center [330, 44] width 423 height 21
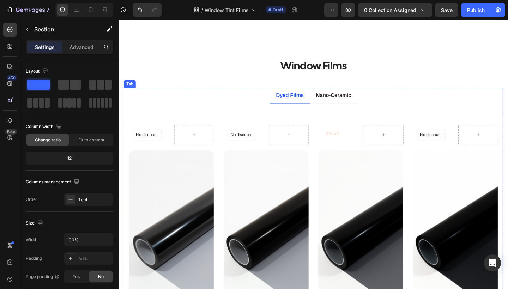
scroll to position [389, 0]
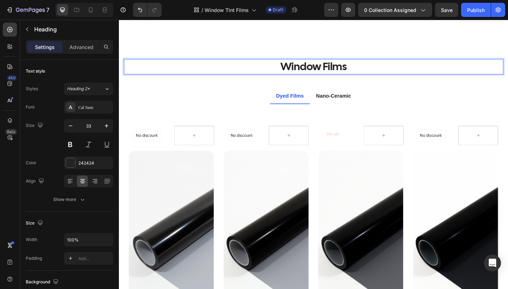
click at [340, 72] on p "Window Films" at bounding box center [330, 70] width 411 height 15
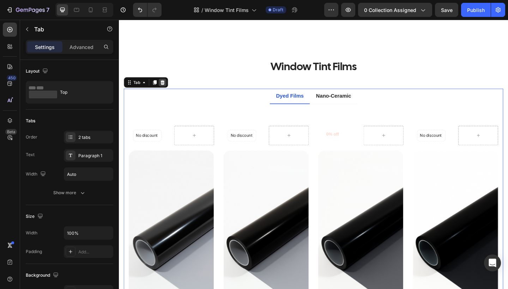
click at [168, 86] on icon at bounding box center [166, 88] width 5 height 5
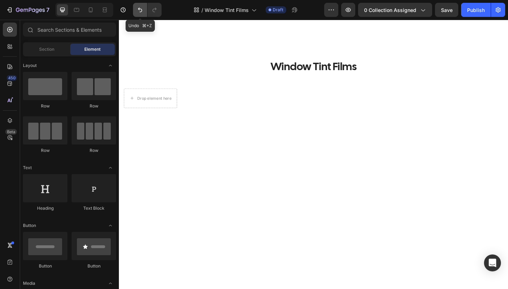
click at [141, 10] on icon "Undo/Redo" at bounding box center [139, 9] width 7 height 7
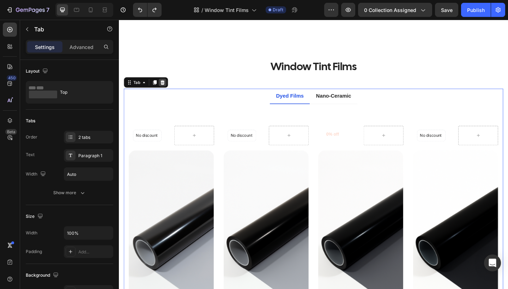
click at [167, 87] on icon at bounding box center [166, 88] width 5 height 5
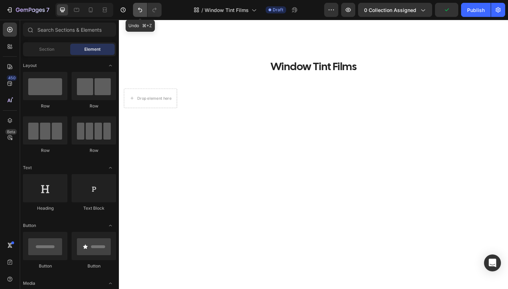
click at [140, 11] on icon "Undo/Redo" at bounding box center [139, 9] width 7 height 7
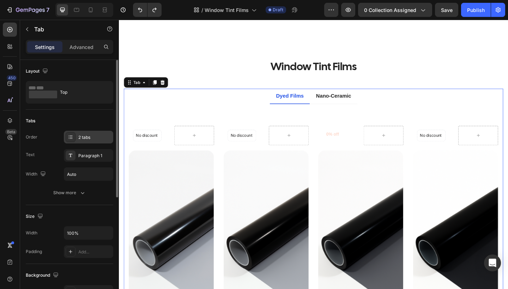
click at [93, 135] on div "2 tabs" at bounding box center [94, 137] width 33 height 6
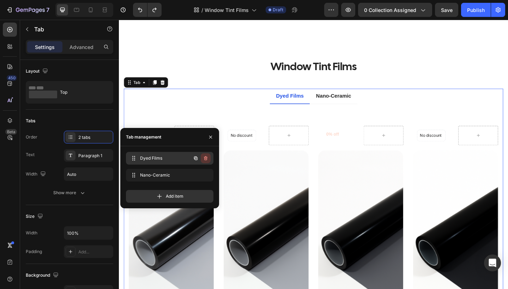
click at [205, 158] on icon "button" at bounding box center [206, 159] width 6 height 6
click at [205, 158] on div "Delete" at bounding box center [200, 158] width 13 height 6
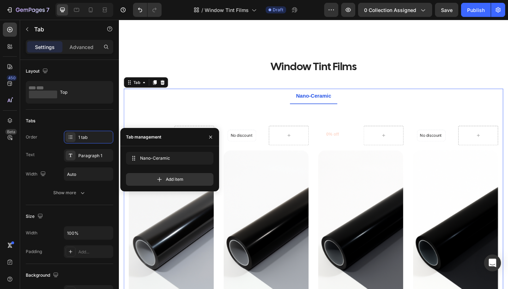
click at [205, 158] on div "Nano-Ceramic Nano-Ceramic" at bounding box center [169, 158] width 87 height 13
click at [200, 158] on button "button" at bounding box center [196, 158] width 10 height 10
click at [175, 159] on span "Nano-Ceramic" at bounding box center [165, 158] width 52 height 6
click at [207, 136] on button "button" at bounding box center [210, 137] width 11 height 11
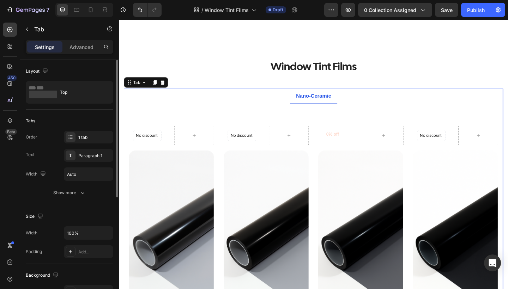
click at [96, 148] on div "Order 1 tab Text Paragraph 1 Width Auto" at bounding box center [69, 156] width 87 height 50
click at [96, 142] on div "1 tab" at bounding box center [88, 137] width 49 height 13
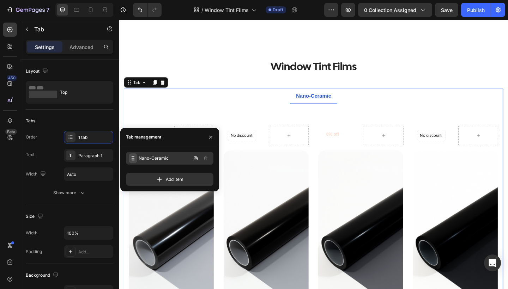
click at [132, 161] on span at bounding box center [133, 158] width 8 height 10
click at [151, 155] on div "Nano-Ceramic Nano-Ceramic" at bounding box center [160, 158] width 62 height 10
click at [151, 155] on span "Nano-Ceramic" at bounding box center [165, 158] width 52 height 6
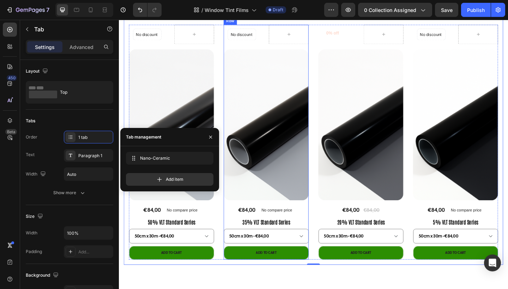
scroll to position [500, 0]
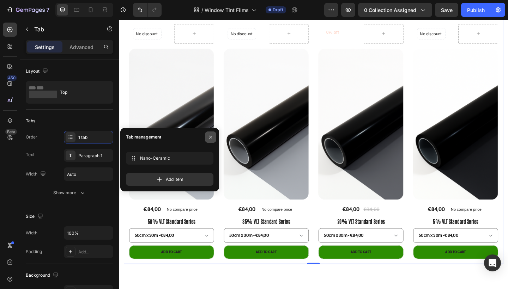
click at [208, 136] on icon "button" at bounding box center [211, 137] width 6 height 6
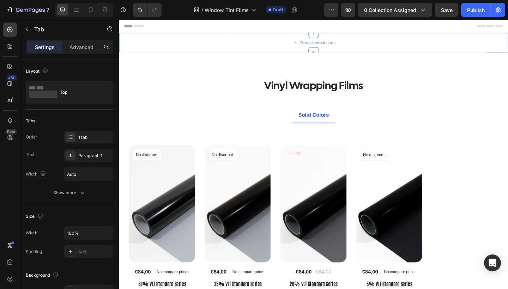
scroll to position [0, 0]
click at [318, 43] on div "Drop element here" at bounding box center [334, 45] width 37 height 6
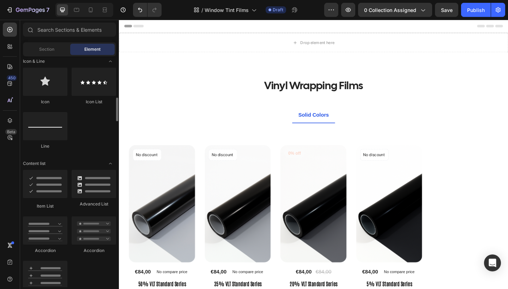
scroll to position [462, 0]
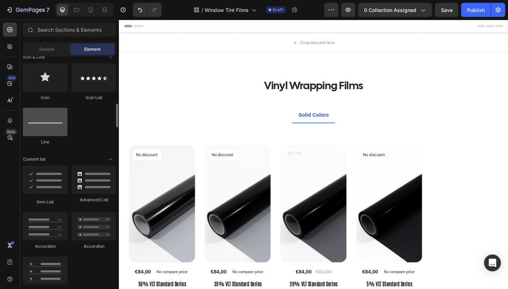
click at [53, 126] on div at bounding box center [45, 122] width 44 height 28
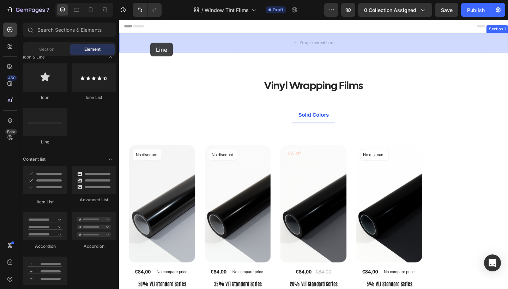
drag, startPoint x: 171, startPoint y: 146, endPoint x: 153, endPoint y: 45, distance: 102.9
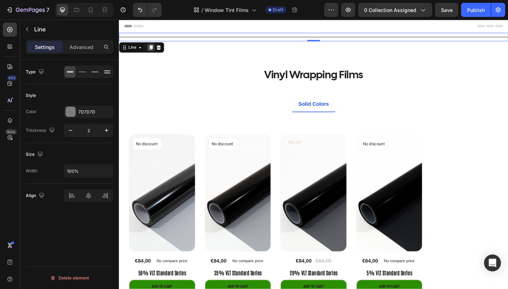
click at [155, 50] on icon at bounding box center [154, 50] width 4 height 5
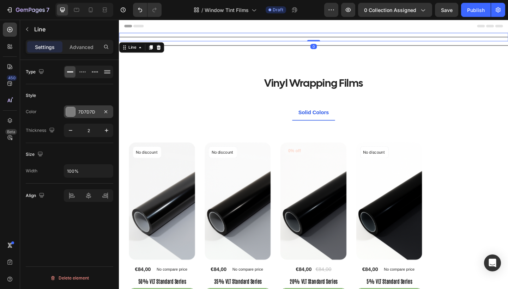
click at [76, 109] on div "7D7D7D" at bounding box center [88, 111] width 49 height 13
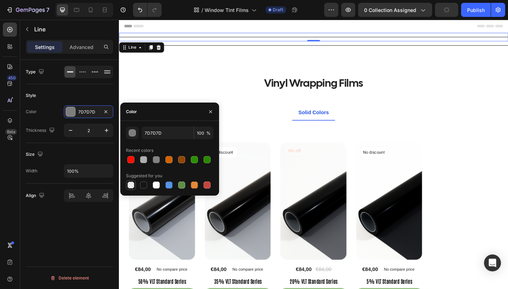
click at [129, 182] on div at bounding box center [130, 185] width 7 height 7
type input "000000"
type input "0"
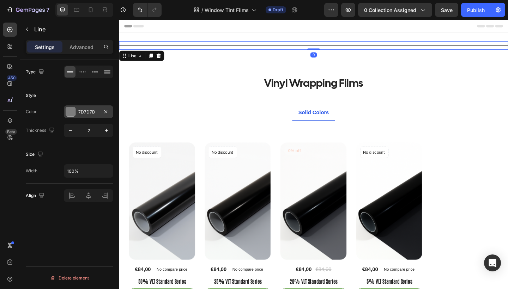
click at [81, 116] on div "7D7D7D" at bounding box center [88, 111] width 49 height 13
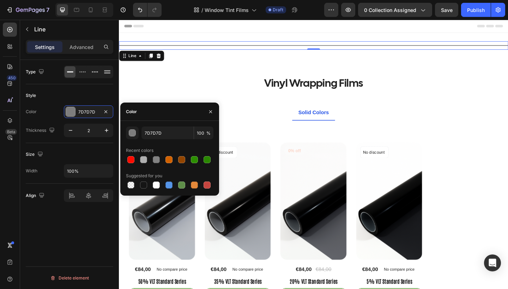
click at [55, 97] on div "Style" at bounding box center [69, 95] width 87 height 11
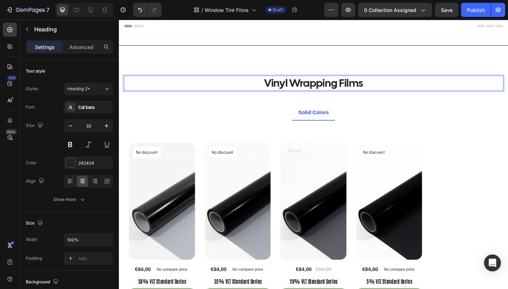
click at [386, 95] on p "Vinyl Wrapping Films" at bounding box center [330, 88] width 411 height 15
click at [484, 85] on p "Vinyl Wrapping Films" at bounding box center [330, 88] width 411 height 15
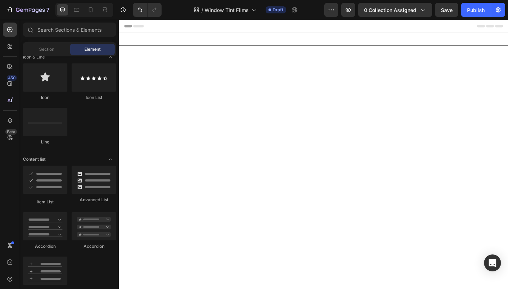
scroll to position [40, 0]
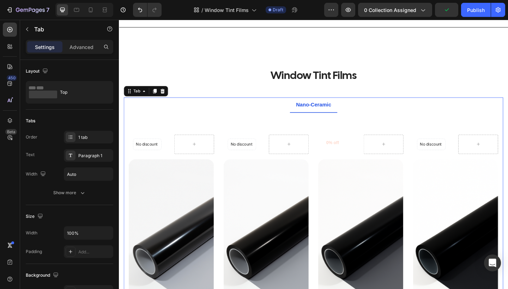
click at [168, 98] on icon at bounding box center [166, 97] width 5 height 5
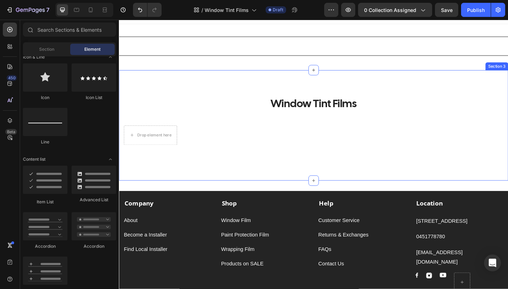
scroll to position [15, 0]
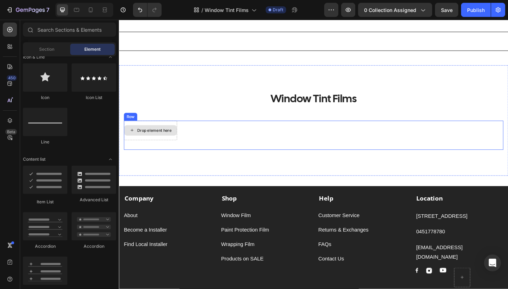
click at [157, 139] on div "Drop element here" at bounding box center [157, 141] width 37 height 6
click at [131, 139] on icon at bounding box center [133, 140] width 6 height 6
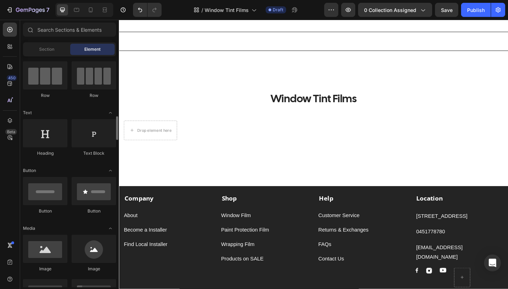
scroll to position [0, 0]
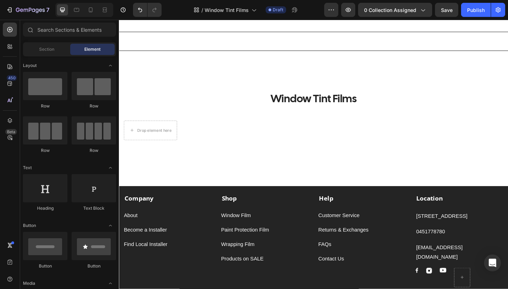
click at [56, 18] on div "7 Version history / Window Tint Films Draft Preview 0 collection assigned Save …" at bounding box center [254, 10] width 508 height 20
click at [55, 29] on input "text" at bounding box center [69, 30] width 93 height 14
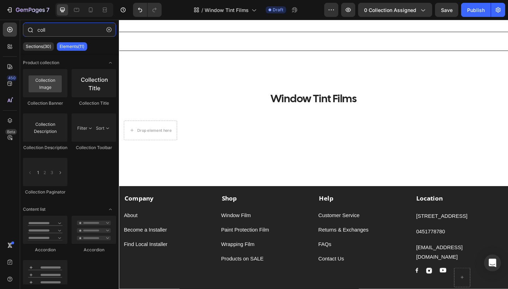
type input "Coll"
drag, startPoint x: 55, startPoint y: 29, endPoint x: 38, endPoint y: 48, distance: 25.0
click at [38, 48] on p "Sections(30)" at bounding box center [38, 47] width 25 height 6
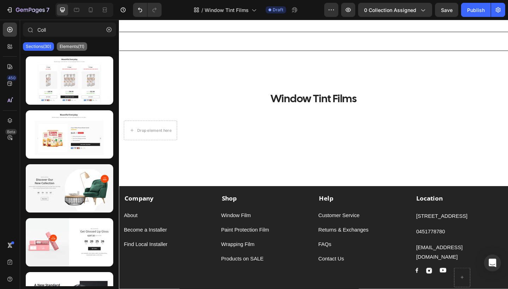
click at [65, 47] on p "Elements(11)" at bounding box center [72, 47] width 25 height 6
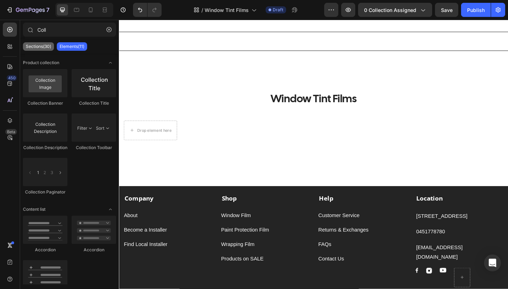
click at [45, 46] on p "Sections(30)" at bounding box center [38, 47] width 25 height 6
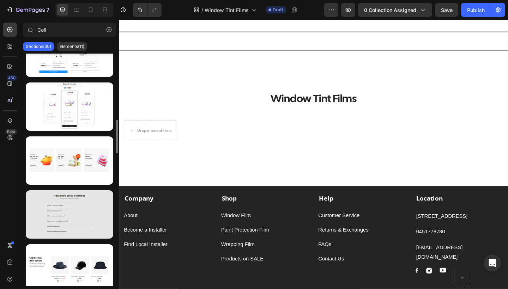
scroll to position [504, 0]
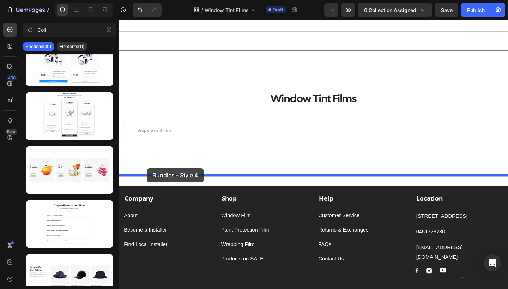
drag, startPoint x: 204, startPoint y: 139, endPoint x: 151, endPoint y: 186, distance: 70.5
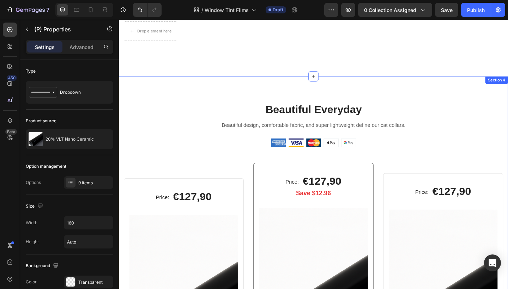
scroll to position [122, 0]
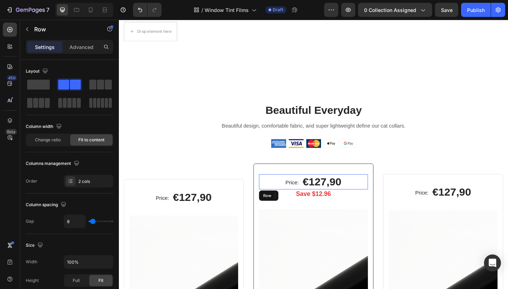
click at [292, 200] on div "Price: Text block €127,90 (P) Price (P) Price Row" at bounding box center [330, 196] width 119 height 17
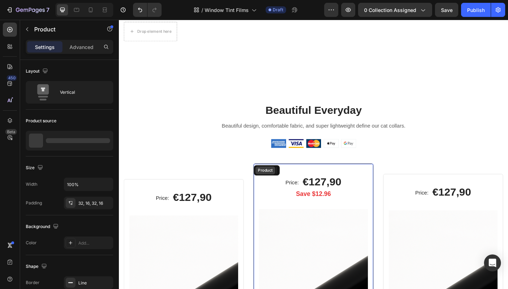
click at [277, 182] on div "Product" at bounding box center [278, 184] width 19 height 6
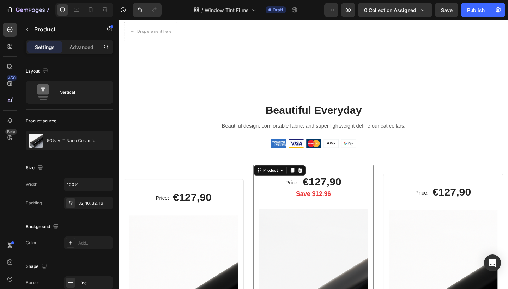
click at [317, 184] on icon at bounding box center [316, 183] width 5 height 5
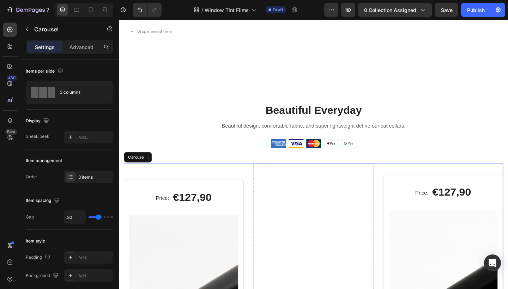
click at [177, 167] on icon at bounding box center [177, 169] width 5 height 5
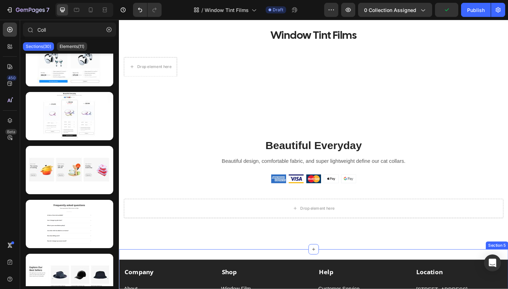
scroll to position [83, 0]
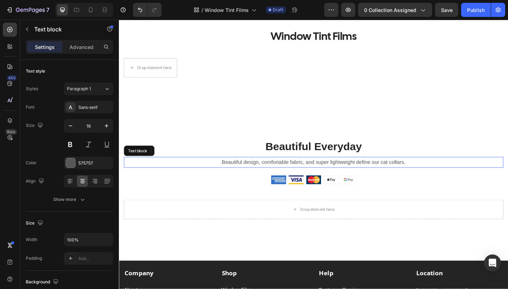
click at [344, 173] on p "Beautiful design, comfortable fabric, and super lightweight define our cat coll…" at bounding box center [330, 175] width 411 height 10
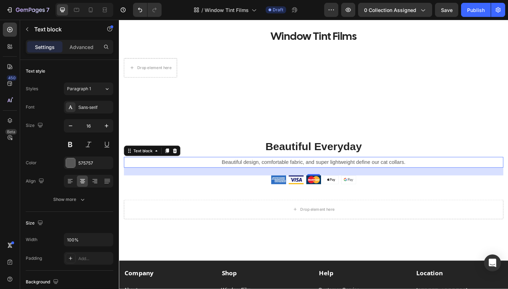
click at [428, 173] on p "Beautiful design, comfortable fabric, and super lightweight define our cat coll…" at bounding box center [330, 175] width 411 height 10
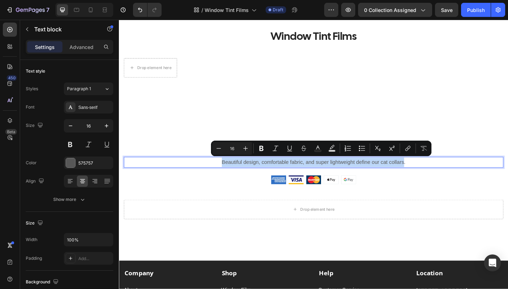
drag, startPoint x: 428, startPoint y: 174, endPoint x: 232, endPoint y: 176, distance: 195.8
click at [232, 176] on p "Beautiful design, comfortable fabric, and super lightweight define our cat coll…" at bounding box center [330, 175] width 411 height 10
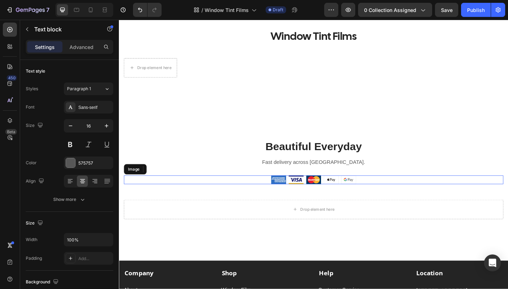
click at [293, 195] on img at bounding box center [330, 194] width 92 height 10
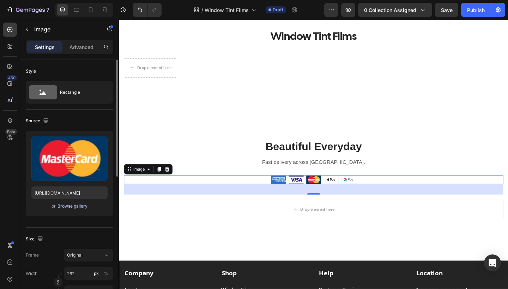
click at [79, 207] on div "Browse gallery" at bounding box center [72, 206] width 30 height 6
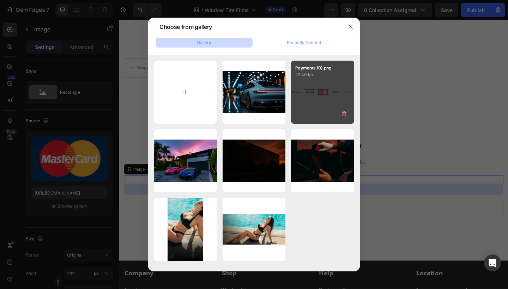
click at [307, 102] on div "Payments (9).png 22.40 kb" at bounding box center [322, 92] width 63 height 63
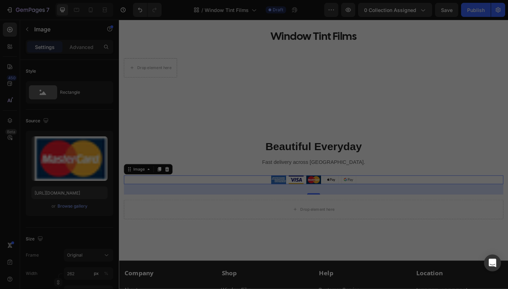
type input "https://cdn.shopify.com/s/files/1/0908/4505/3270/files/gempages_578033853264823…"
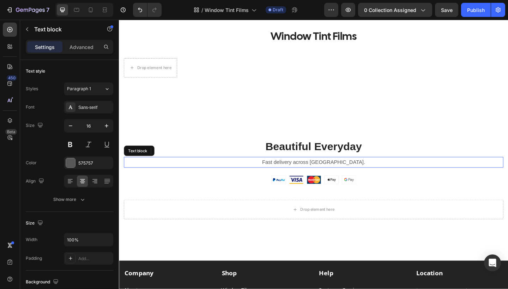
click at [321, 174] on p "Fast delivery across Europe." at bounding box center [330, 175] width 411 height 10
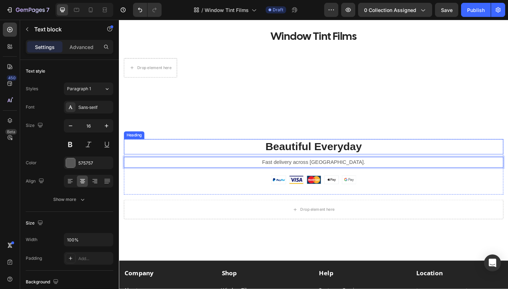
click at [379, 159] on p "Beautiful Everyday" at bounding box center [330, 158] width 411 height 15
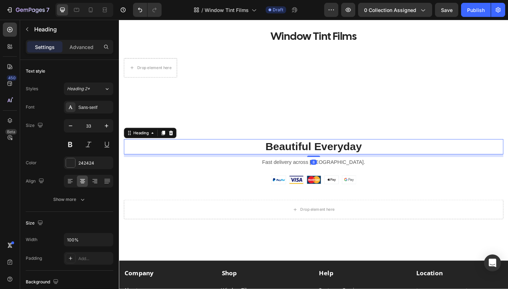
click at [381, 159] on p "Beautiful Everyday" at bounding box center [330, 158] width 411 height 15
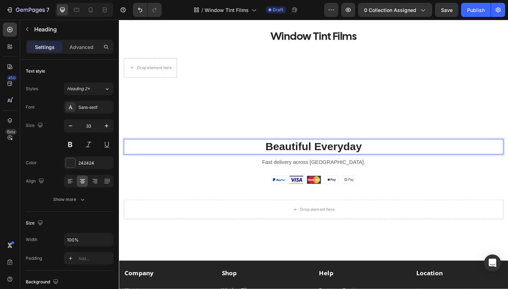
click at [381, 159] on p "Beautiful Everyday" at bounding box center [330, 158] width 411 height 15
drag, startPoint x: 381, startPoint y: 159, endPoint x: 279, endPoint y: 156, distance: 102.7
click at [279, 156] on p "Beautiful Everyday" at bounding box center [330, 158] width 411 height 15
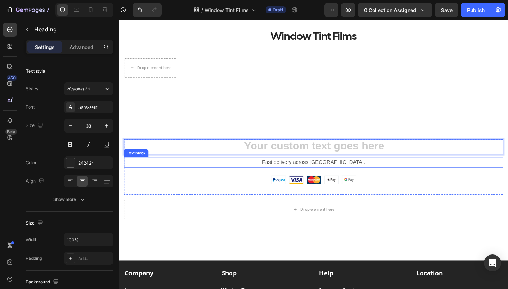
click at [363, 175] on p "Fast delivery across Europe." at bounding box center [330, 175] width 411 height 10
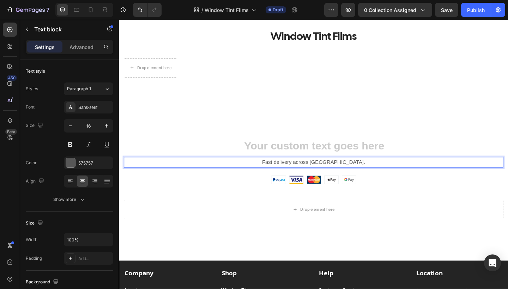
click at [361, 173] on p "Fast delivery across Europe." at bounding box center [330, 175] width 411 height 10
click at [364, 173] on p "Fast delivery across Europe." at bounding box center [330, 175] width 411 height 10
click at [367, 173] on p "Fast delivery across Europe." at bounding box center [330, 175] width 411 height 10
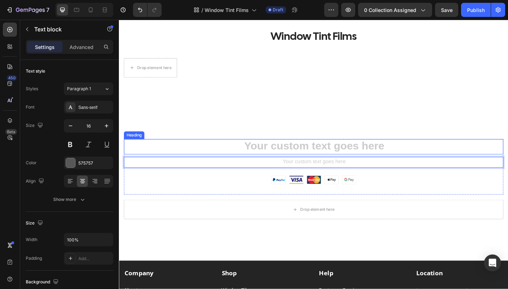
click at [322, 159] on h2 "Rich Text Editor. Editing area: main" at bounding box center [330, 158] width 413 height 17
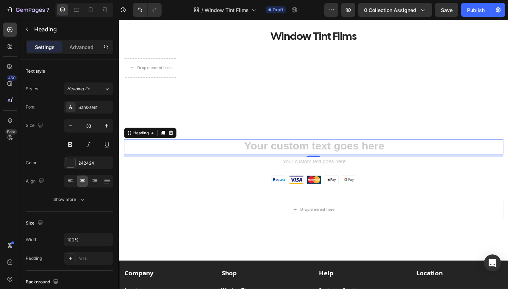
click at [323, 156] on h2 "Rich Text Editor. Editing area: main" at bounding box center [330, 158] width 413 height 17
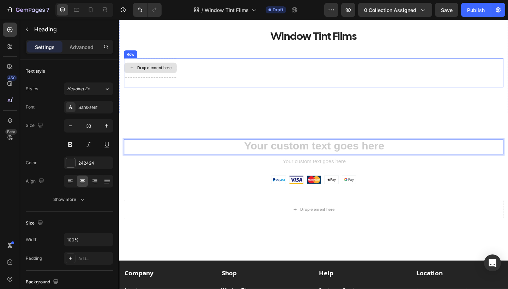
click at [151, 75] on div "Drop element here" at bounding box center [153, 72] width 57 height 11
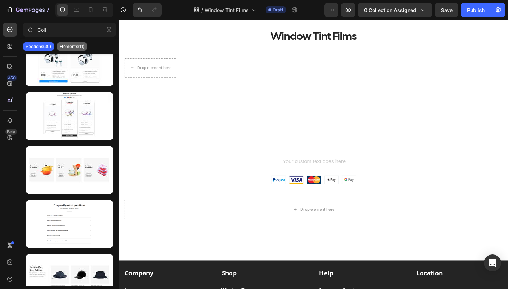
click at [69, 45] on p "Elements(11)" at bounding box center [72, 47] width 25 height 6
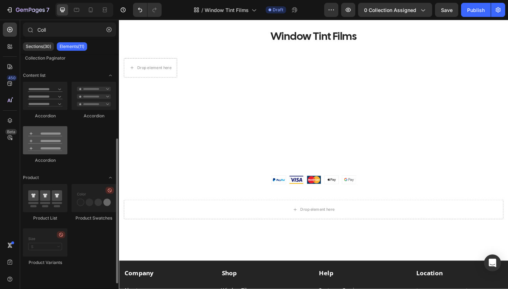
scroll to position [134, 0]
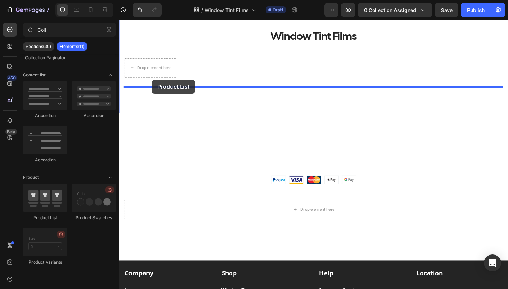
drag, startPoint x: 164, startPoint y: 231, endPoint x: 153, endPoint y: 84, distance: 147.1
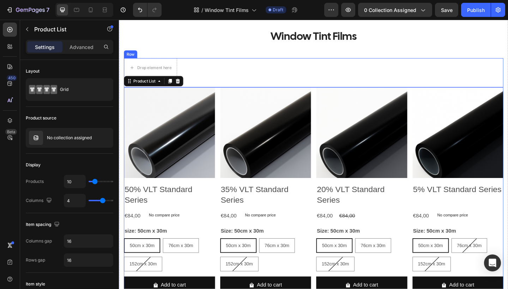
click at [199, 75] on div "Drop element here Row" at bounding box center [330, 78] width 413 height 32
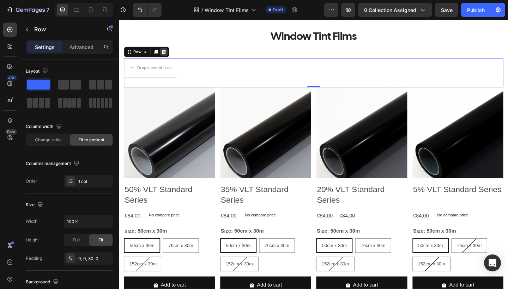
click at [170, 55] on icon at bounding box center [168, 55] width 6 height 6
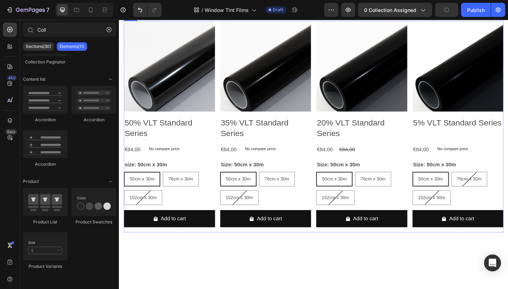
scroll to position [71, 0]
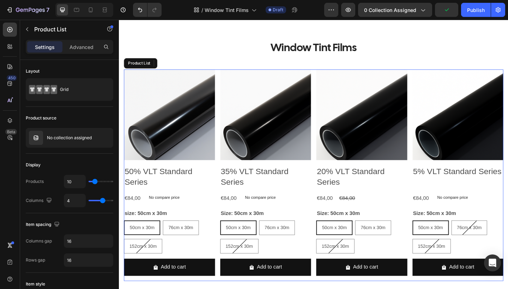
click at [223, 99] on div "Product Images 50% VLT Standard Series Product Title €84,00 Product Price Produ…" at bounding box center [330, 189] width 413 height 230
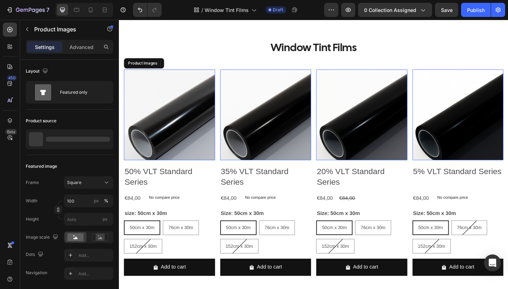
click at [213, 104] on img at bounding box center [173, 123] width 99 height 99
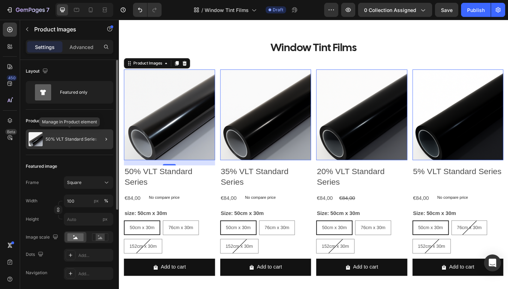
click at [73, 137] on p "50% VLT Standard Series" at bounding box center [70, 139] width 51 height 5
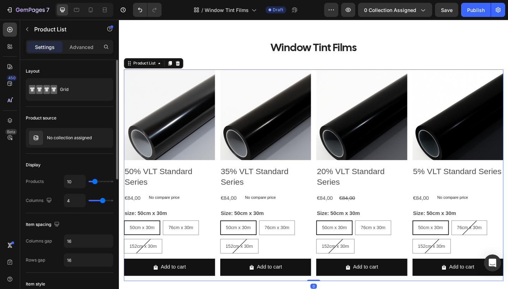
click at [73, 137] on p "No collection assigned" at bounding box center [69, 137] width 45 height 5
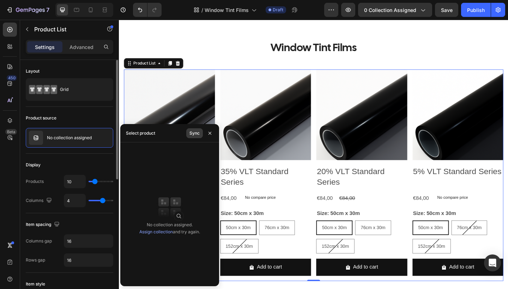
click at [189, 133] on button "Sync" at bounding box center [194, 133] width 17 height 10
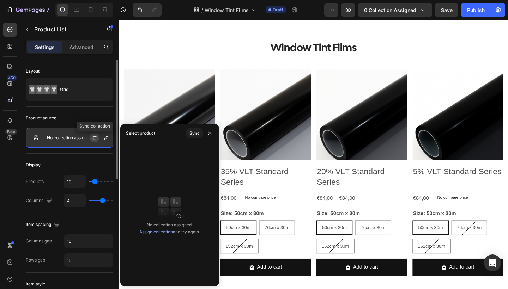
click at [96, 140] on icon "button" at bounding box center [95, 138] width 6 height 6
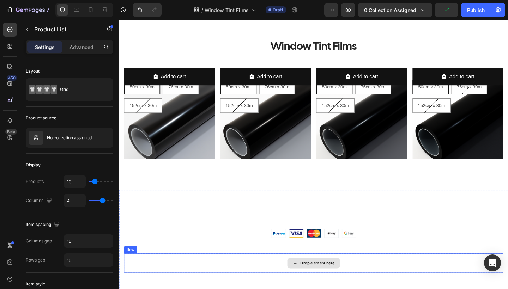
scroll to position [71, 0]
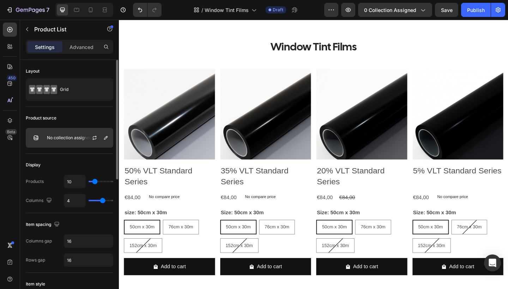
click at [66, 136] on p "No collection assigned" at bounding box center [69, 137] width 45 height 5
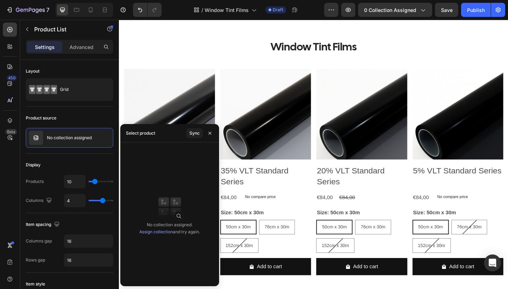
click at [139, 138] on div "Select product" at bounding box center [140, 133] width 29 height 11
click at [160, 231] on link "Assign collection" at bounding box center [156, 231] width 34 height 5
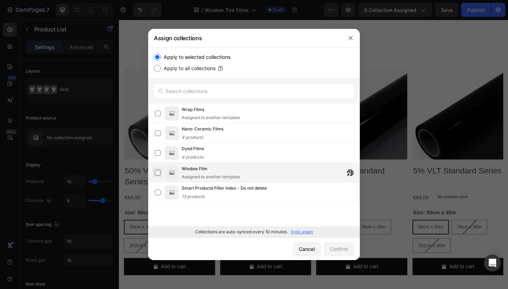
click at [157, 171] on label at bounding box center [158, 173] width 6 height 6
click at [341, 249] on div "Confirm" at bounding box center [339, 248] width 18 height 7
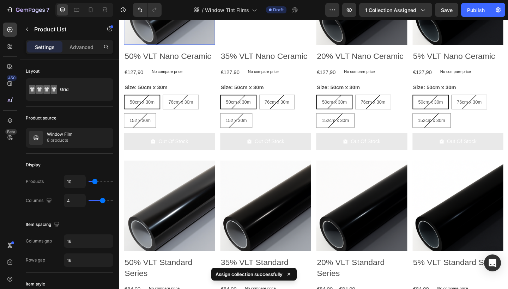
scroll to position [175, 0]
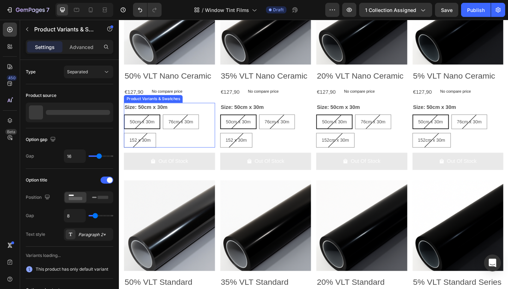
click at [156, 117] on legend "Size: 50cm x 30m" at bounding box center [148, 115] width 48 height 10
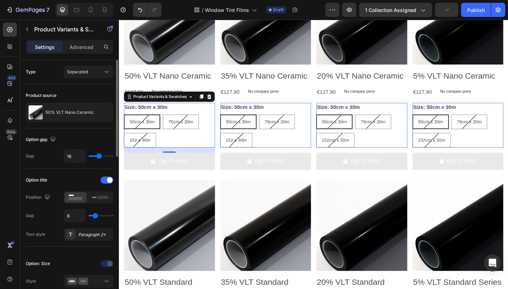
scroll to position [0, 0]
click at [84, 77] on button "Separated" at bounding box center [88, 71] width 49 height 13
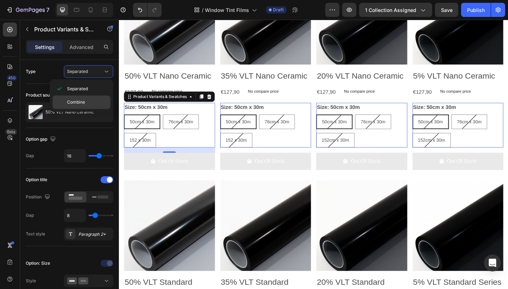
click at [80, 102] on span "Combine" at bounding box center [76, 102] width 18 height 6
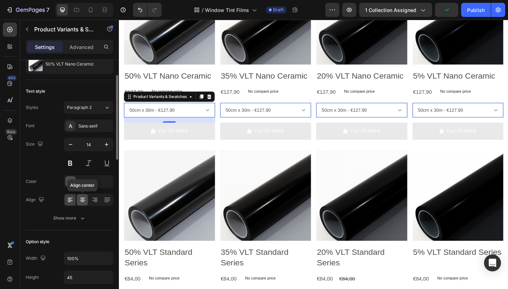
scroll to position [51, 0]
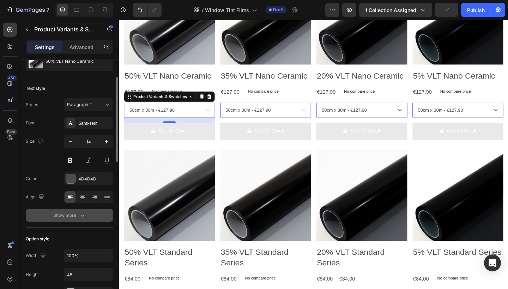
click at [79, 219] on icon "button" at bounding box center [82, 215] width 7 height 7
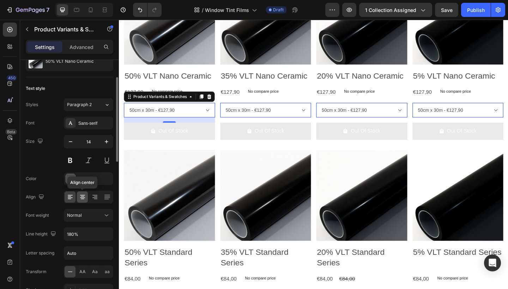
click at [84, 196] on icon at bounding box center [82, 197] width 7 height 7
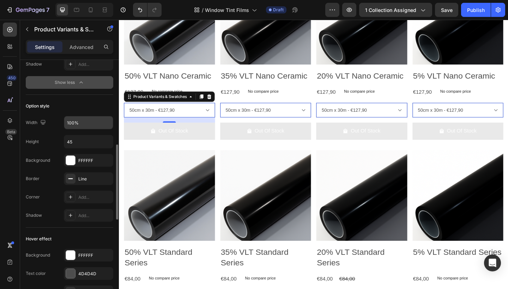
scroll to position [278, 0]
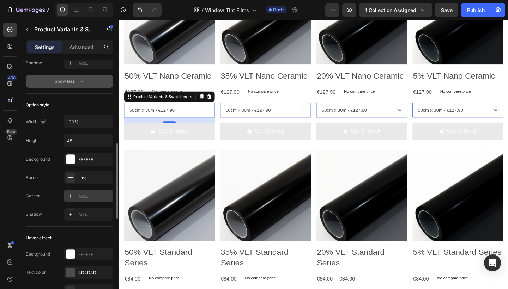
click at [72, 195] on icon at bounding box center [71, 196] width 6 height 6
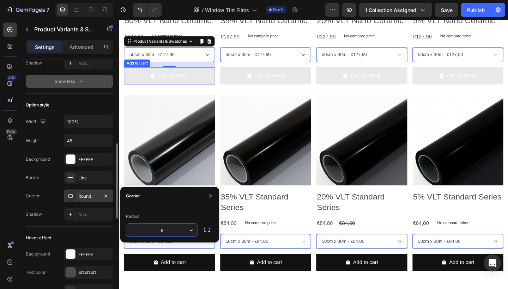
scroll to position [236, 0]
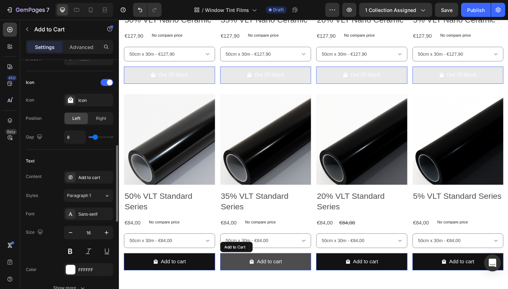
click at [267, 286] on div "Add to cart" at bounding box center [278, 283] width 36 height 10
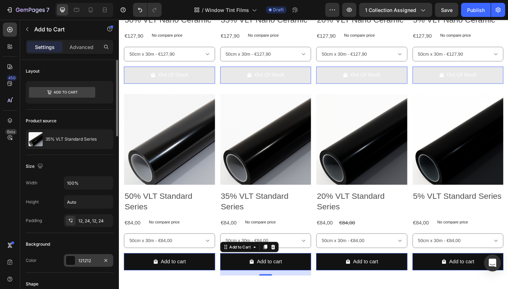
click at [72, 261] on div at bounding box center [70, 260] width 9 height 9
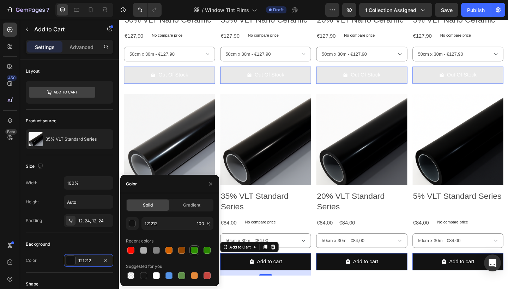
click at [195, 252] on div at bounding box center [194, 250] width 7 height 7
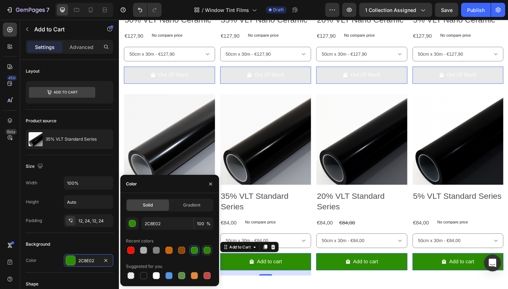
click at [202, 253] on div at bounding box center [207, 250] width 10 height 10
type input "2A8702"
click at [205, 253] on div at bounding box center [207, 250] width 7 height 7
click at [210, 187] on icon "button" at bounding box center [211, 184] width 6 height 6
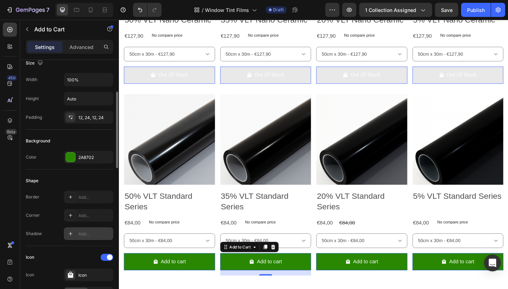
scroll to position [104, 0]
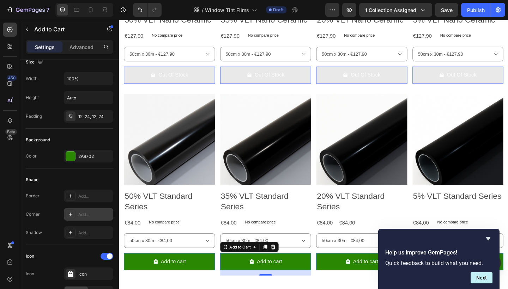
click at [69, 212] on icon at bounding box center [71, 215] width 6 height 6
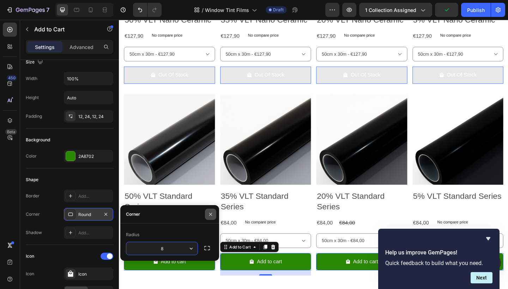
click at [212, 217] on icon "button" at bounding box center [211, 215] width 6 height 6
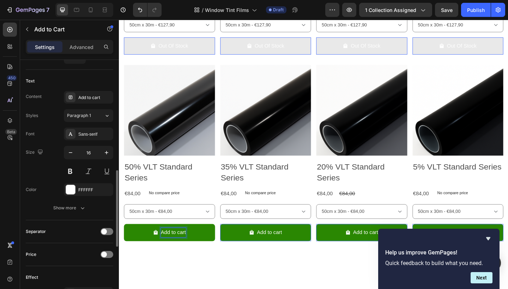
scroll to position [359, 0]
click at [93, 113] on div "Paragraph 1" at bounding box center [81, 115] width 29 height 6
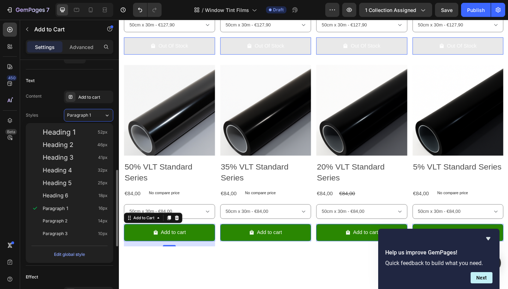
click at [57, 108] on div "Content Add to cart Styles Paragraph 1 Font Sans-serif Size 16 Color FFFFFF Sho…" at bounding box center [69, 152] width 87 height 123
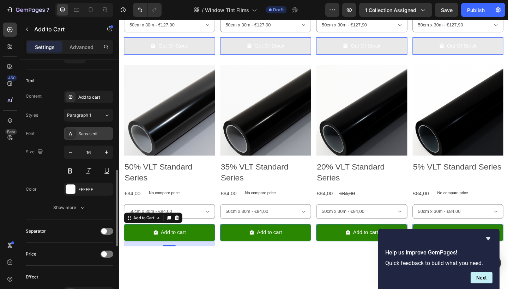
click at [77, 135] on div "Sans-serif" at bounding box center [88, 133] width 49 height 13
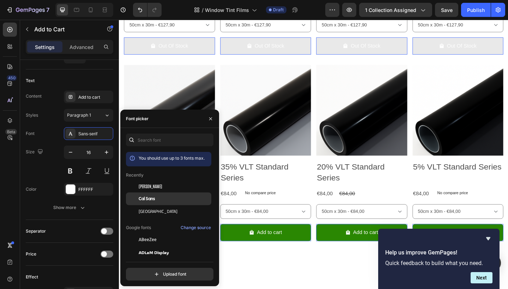
click at [169, 199] on div "Cal Sans" at bounding box center [174, 199] width 71 height 6
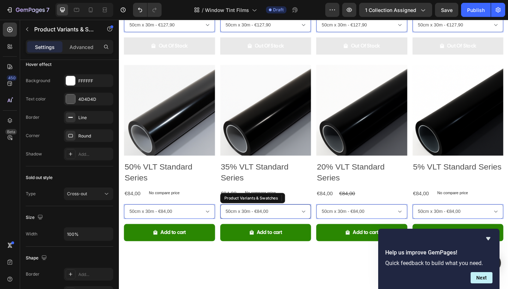
click at [272, 226] on select "50cm x 30m - €84,00 76cm x 30m - €126,00 152cm x 30m - €252,00" at bounding box center [278, 229] width 99 height 16
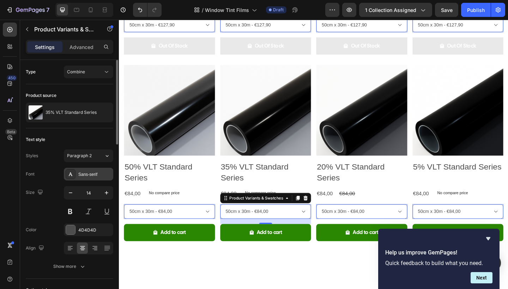
click at [81, 174] on div "Sans-serif" at bounding box center [94, 174] width 33 height 6
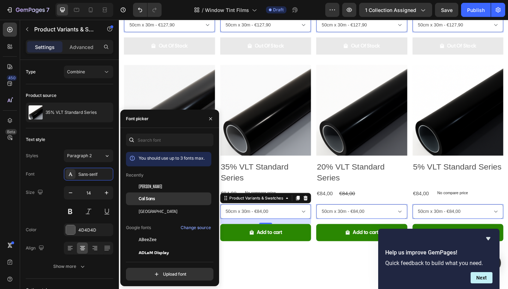
click at [153, 200] on span "Cal Sans" at bounding box center [147, 199] width 16 height 6
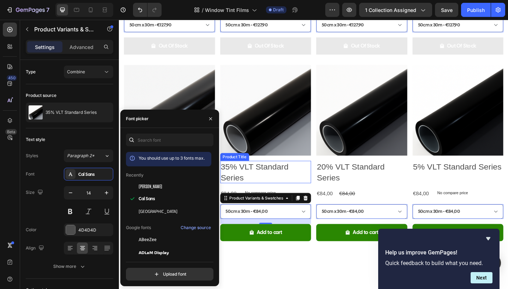
click at [247, 192] on h2 "35% VLT Standard Series" at bounding box center [278, 186] width 99 height 24
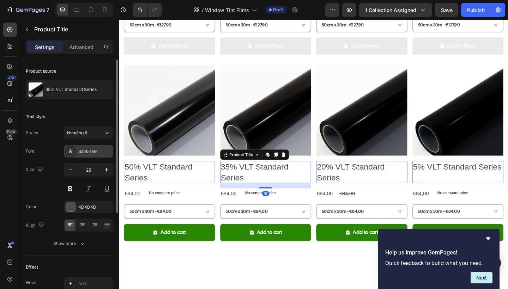
click at [83, 152] on div "Sans-serif" at bounding box center [94, 151] width 33 height 6
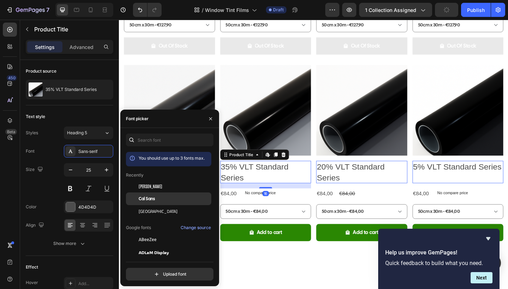
click at [159, 199] on div "Cal Sans" at bounding box center [174, 199] width 71 height 6
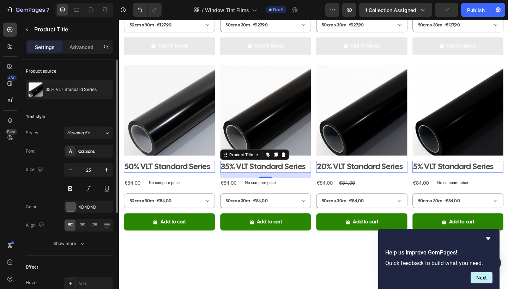
click at [52, 186] on div "Size 25" at bounding box center [69, 179] width 87 height 32
click at [80, 226] on icon at bounding box center [82, 226] width 5 height 1
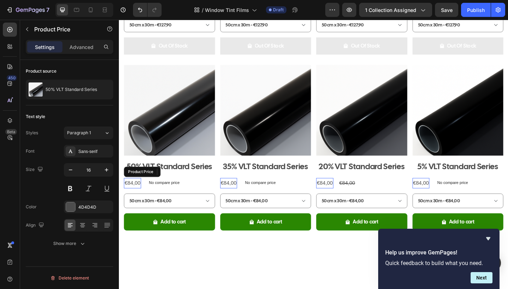
click at [132, 195] on div "€84,00" at bounding box center [133, 198] width 19 height 12
click at [195, 185] on icon at bounding box center [195, 185] width 5 height 5
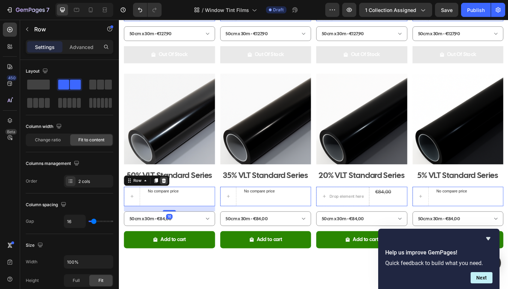
click at [168, 196] on icon at bounding box center [167, 195] width 5 height 5
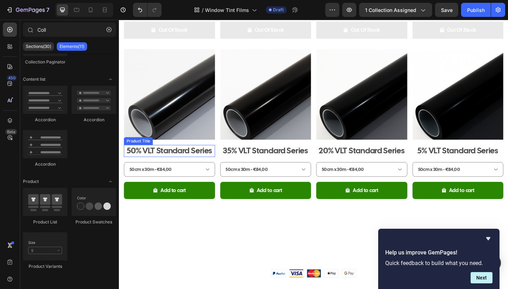
click at [185, 163] on h2 "50% VLT Standard Series" at bounding box center [173, 162] width 99 height 13
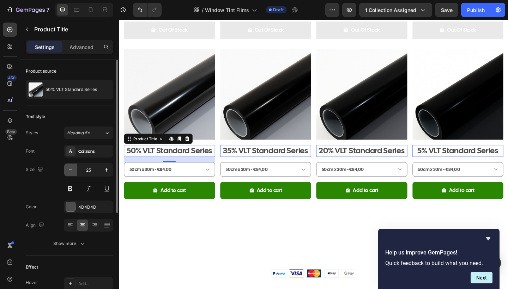
click at [70, 173] on icon "button" at bounding box center [70, 169] width 7 height 7
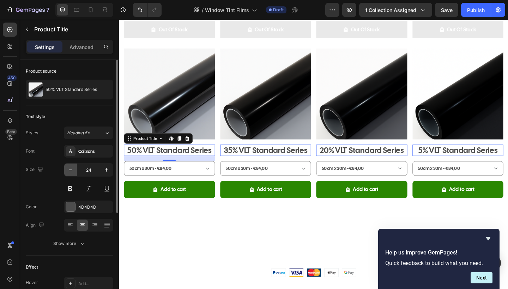
click at [70, 173] on icon "button" at bounding box center [70, 169] width 7 height 7
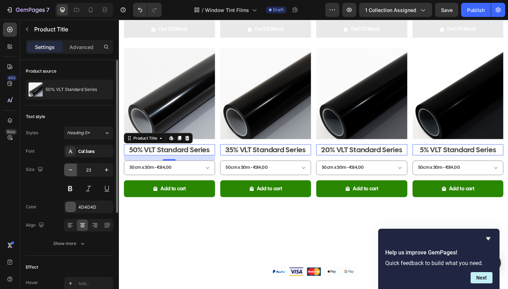
click at [70, 173] on icon "button" at bounding box center [70, 169] width 7 height 7
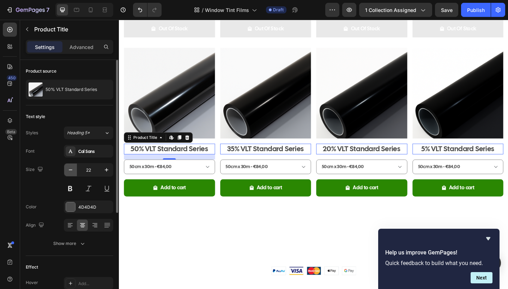
click at [70, 173] on icon "button" at bounding box center [70, 169] width 7 height 7
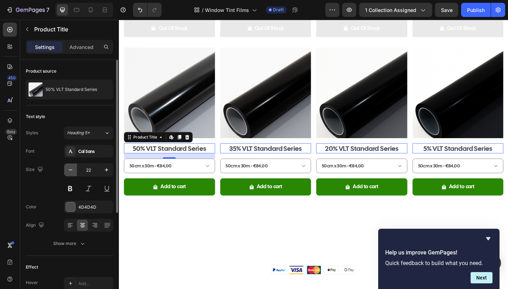
type input "21"
click at [74, 209] on div at bounding box center [70, 206] width 9 height 9
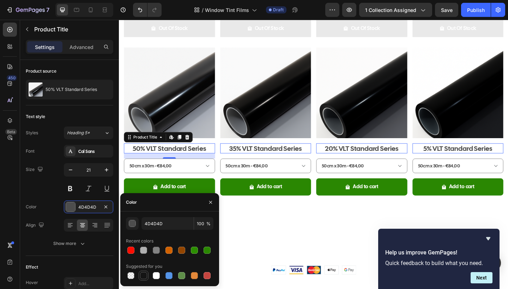
click at [144, 273] on div at bounding box center [143, 275] width 7 height 7
type input "151515"
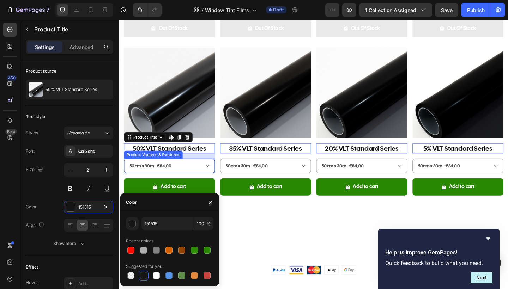
click at [155, 181] on select "50cm x 30m - €84,00 76cm x 30m - €126,00 152cm x 30m - €252,00" at bounding box center [173, 179] width 99 height 16
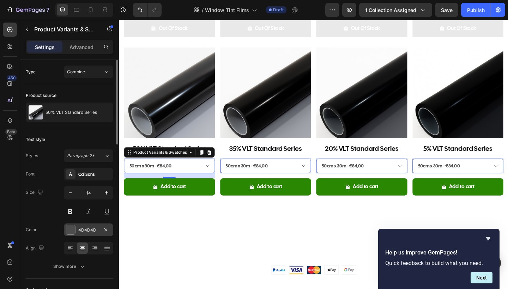
click at [68, 229] on div at bounding box center [70, 229] width 9 height 9
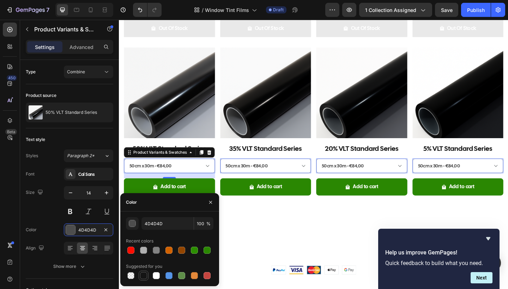
click at [144, 273] on div at bounding box center [143, 275] width 7 height 7
type input "151515"
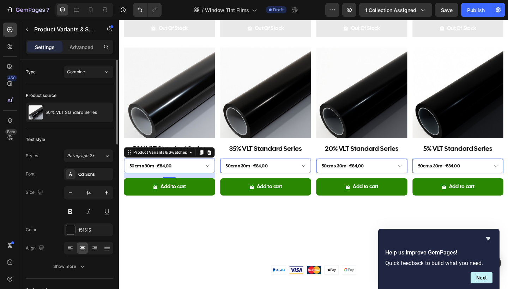
click at [46, 212] on div "Size 14" at bounding box center [69, 202] width 87 height 32
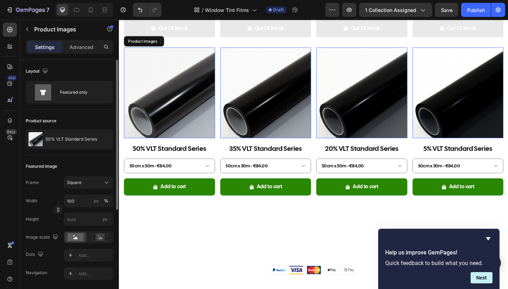
click at [188, 100] on img at bounding box center [173, 99] width 99 height 99
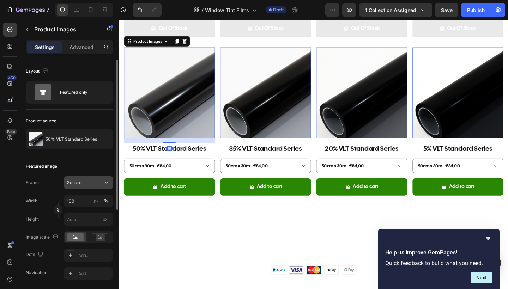
click at [92, 188] on button "Square" at bounding box center [88, 182] width 49 height 13
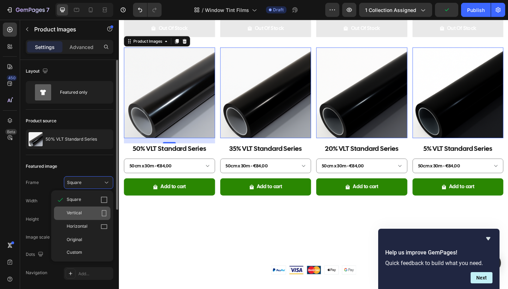
click at [87, 216] on div "Vertical" at bounding box center [87, 213] width 41 height 7
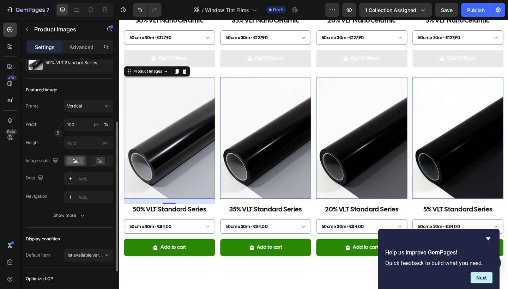
scroll to position [87, 0]
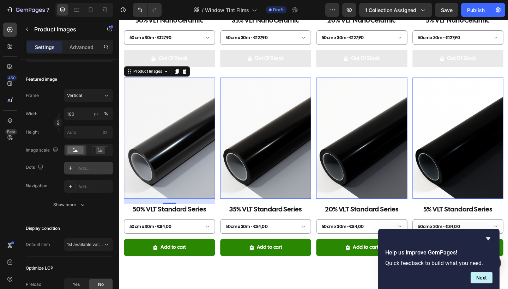
click at [76, 169] on div "Add..." at bounding box center [88, 168] width 49 height 13
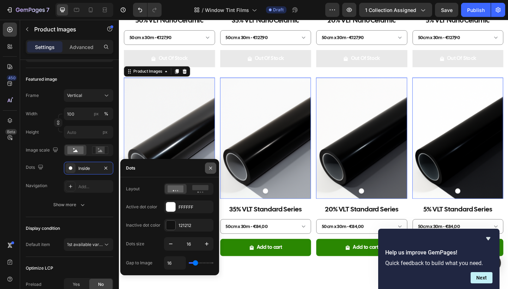
click at [212, 168] on icon "button" at bounding box center [211, 168] width 6 height 6
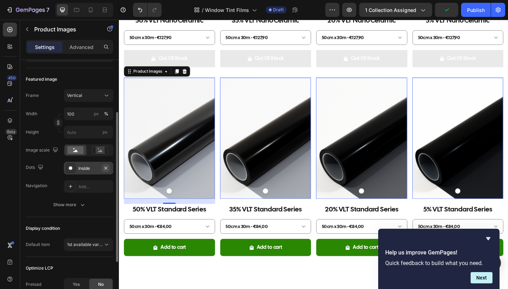
click at [107, 168] on icon "button" at bounding box center [106, 168] width 6 height 6
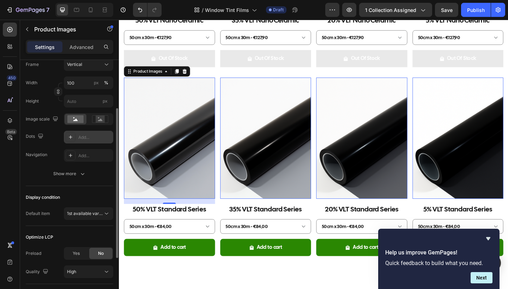
scroll to position [120, 0]
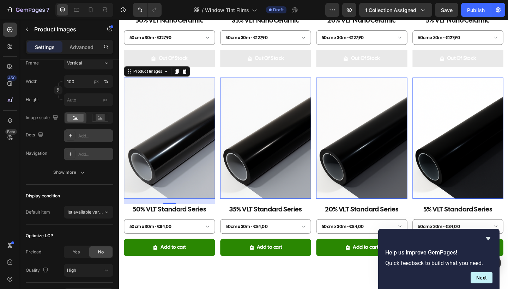
click at [77, 155] on div "Add..." at bounding box center [88, 154] width 49 height 13
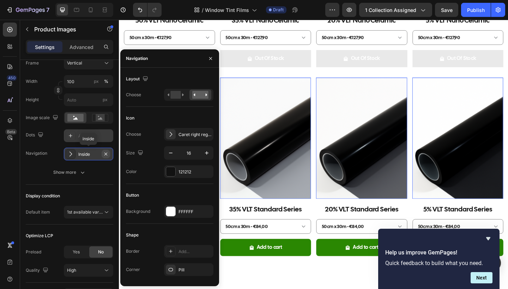
click at [105, 154] on icon "button" at bounding box center [106, 154] width 6 height 6
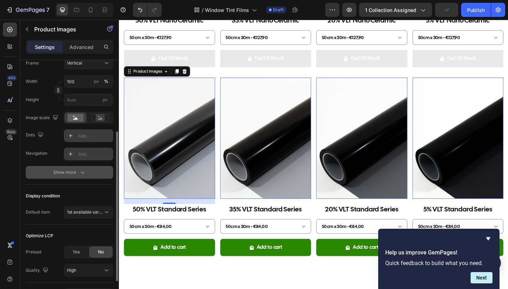
click at [94, 175] on button "Show more" at bounding box center [69, 172] width 87 height 13
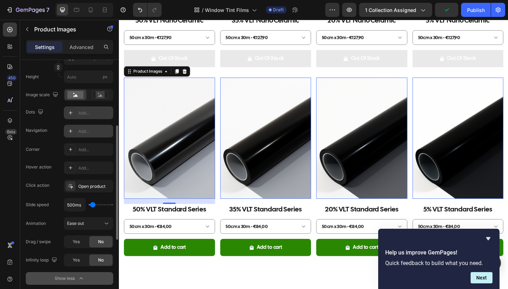
scroll to position [144, 0]
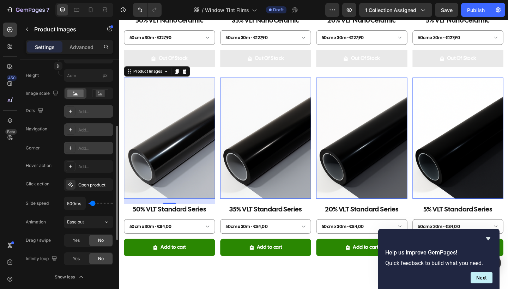
click at [74, 152] on div at bounding box center [71, 148] width 10 height 10
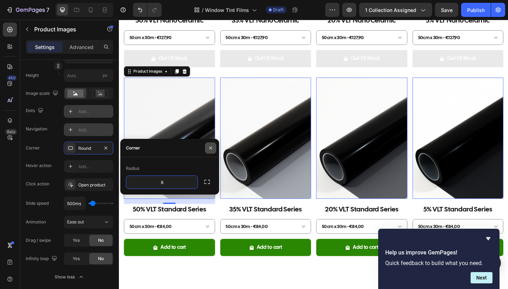
click at [211, 146] on icon "button" at bounding box center [211, 148] width 6 height 6
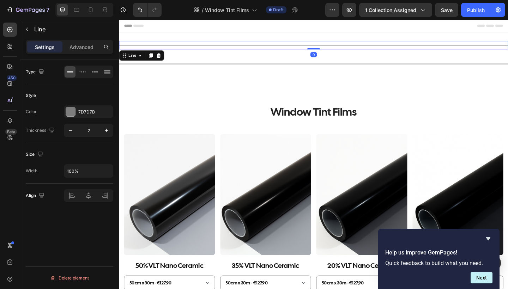
scroll to position [0, 0]
click at [74, 114] on div at bounding box center [70, 111] width 9 height 9
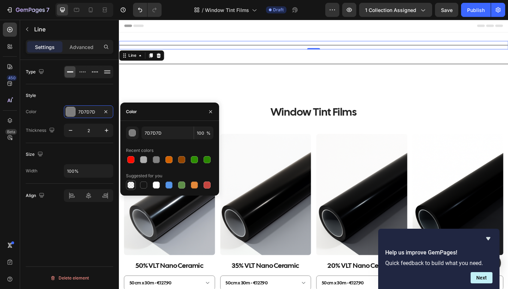
click at [131, 183] on div at bounding box center [130, 185] width 7 height 7
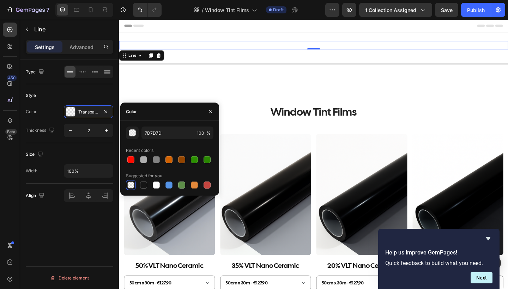
type input "000000"
type input "0"
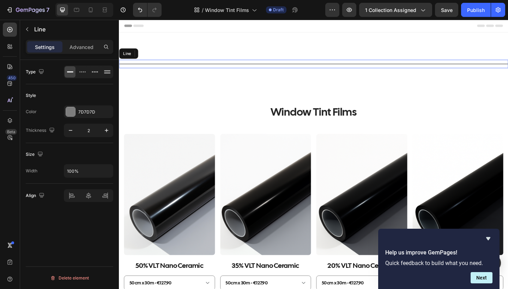
click at [250, 68] on div at bounding box center [330, 68] width 423 height 1
click at [78, 114] on div "7D7D7D" at bounding box center [88, 112] width 20 height 6
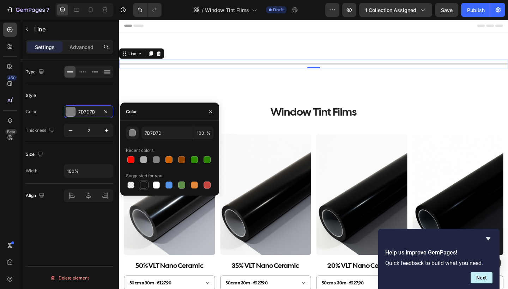
click at [141, 181] on div at bounding box center [143, 185] width 8 height 8
type input "151515"
click at [209, 111] on icon "button" at bounding box center [211, 112] width 6 height 6
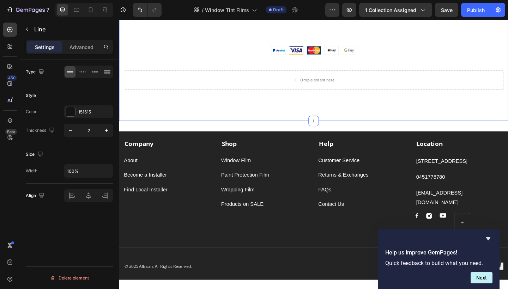
scroll to position [572, 0]
click at [92, 10] on icon at bounding box center [91, 9] width 4 height 5
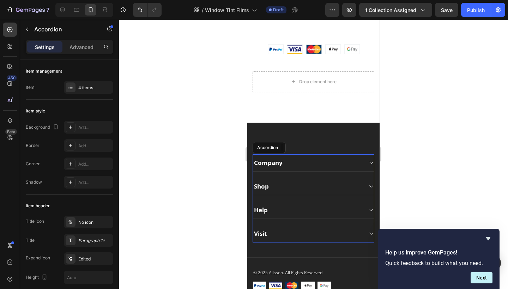
click at [327, 167] on div "Company" at bounding box center [308, 163] width 110 height 10
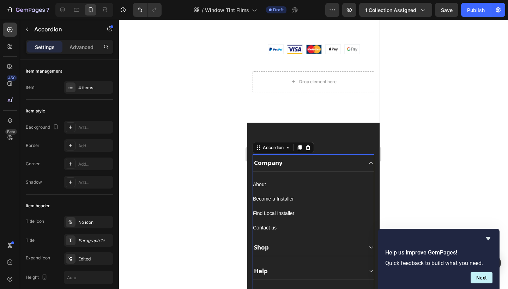
click at [327, 167] on div "Company" at bounding box center [308, 163] width 110 height 10
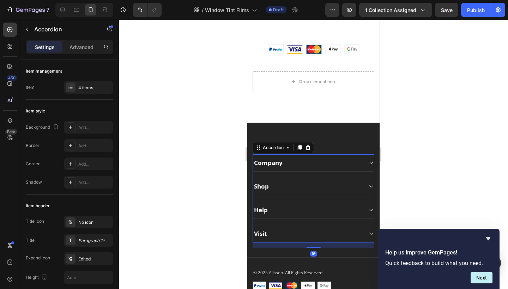
click at [323, 177] on div "Company Shop Help Visit" at bounding box center [314, 198] width 122 height 88
click at [319, 186] on div "Shop" at bounding box center [308, 187] width 110 height 10
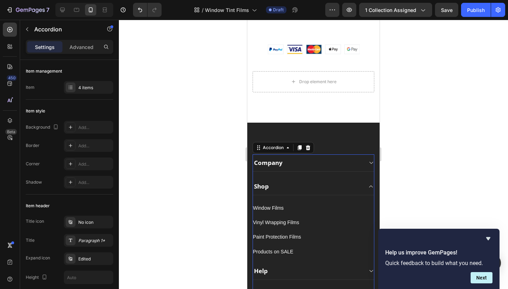
click at [319, 186] on div "Shop" at bounding box center [308, 187] width 110 height 10
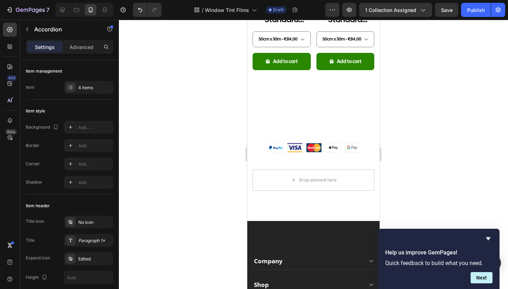
scroll to position [716, 0]
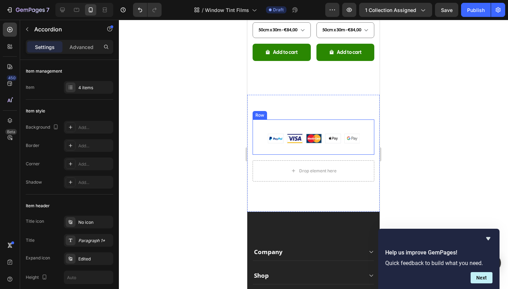
click at [315, 126] on div "Heading Text block Image" at bounding box center [314, 137] width 122 height 35
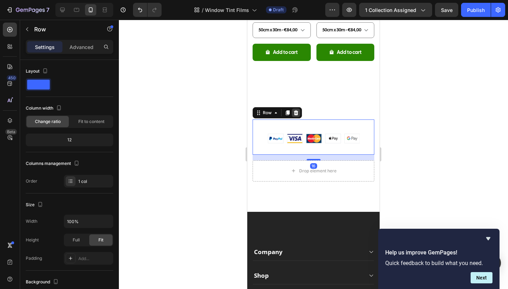
click at [297, 111] on icon at bounding box center [296, 112] width 5 height 5
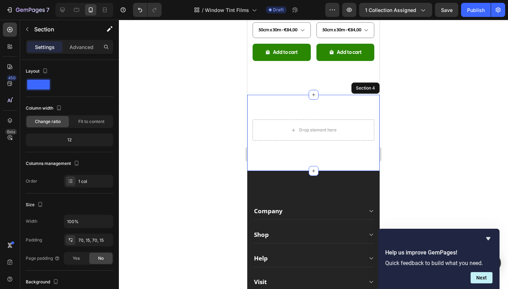
click at [300, 111] on div "Drop element here Row Section 4" at bounding box center [313, 133] width 132 height 76
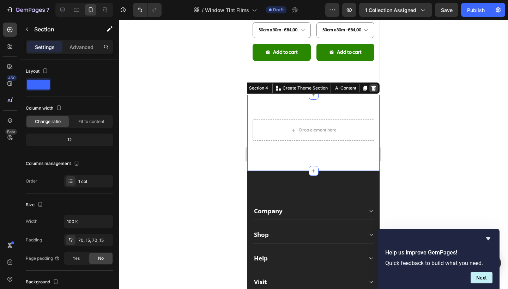
click at [374, 86] on icon at bounding box center [374, 88] width 6 height 6
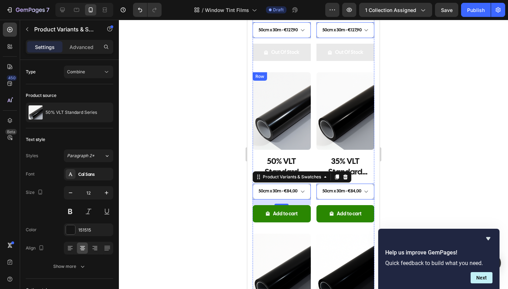
scroll to position [391, 0]
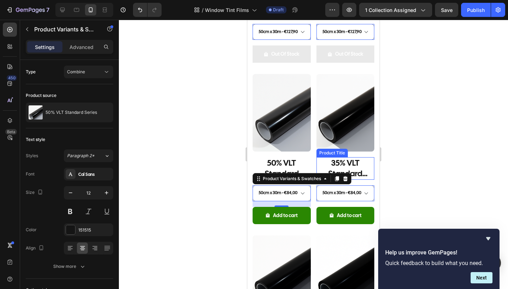
click at [353, 161] on h2 "35% VLT Standard Series" at bounding box center [345, 168] width 58 height 23
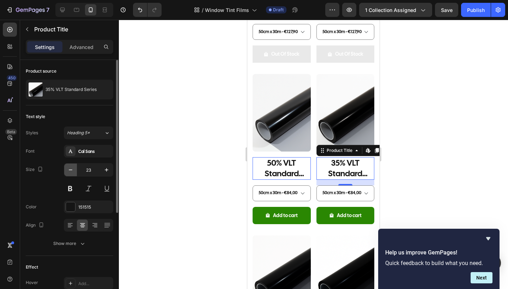
click at [73, 171] on icon "button" at bounding box center [70, 169] width 7 height 7
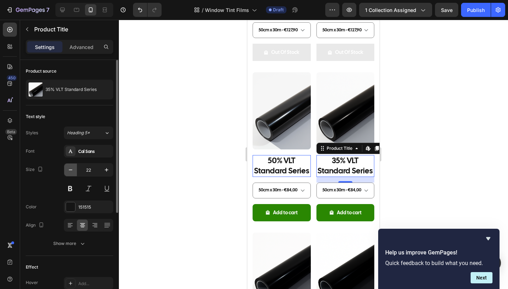
click at [73, 171] on icon "button" at bounding box center [70, 169] width 7 height 7
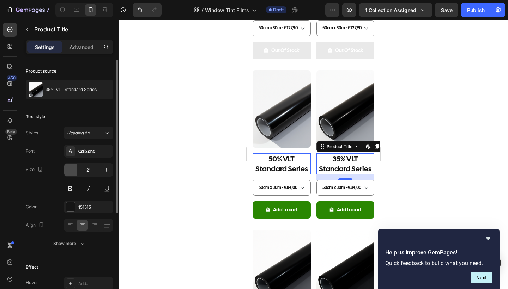
click at [73, 171] on icon "button" at bounding box center [70, 169] width 7 height 7
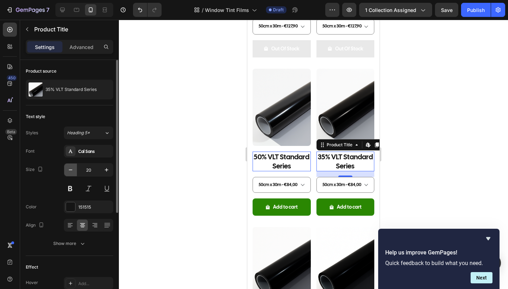
click at [73, 171] on icon "button" at bounding box center [70, 169] width 7 height 7
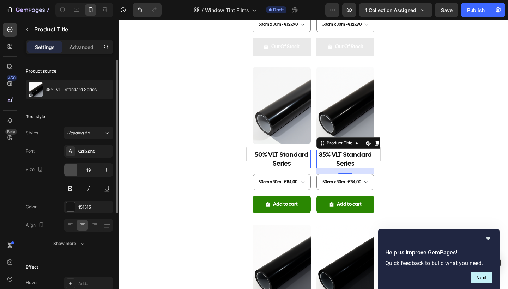
click at [73, 171] on icon "button" at bounding box center [70, 169] width 7 height 7
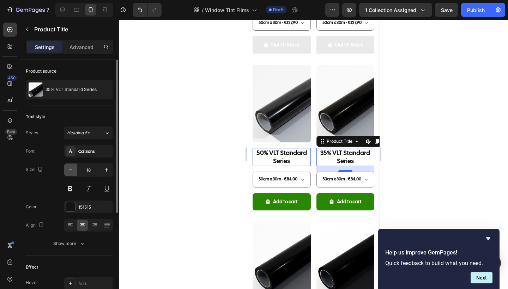
click at [73, 171] on icon "button" at bounding box center [70, 169] width 7 height 7
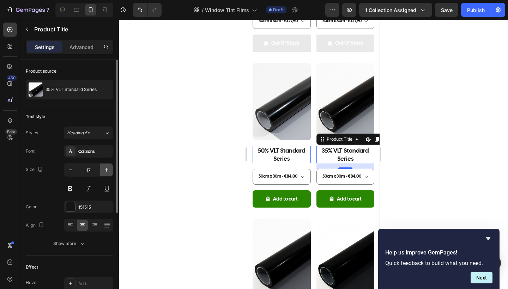
click at [107, 174] on button "button" at bounding box center [106, 170] width 13 height 13
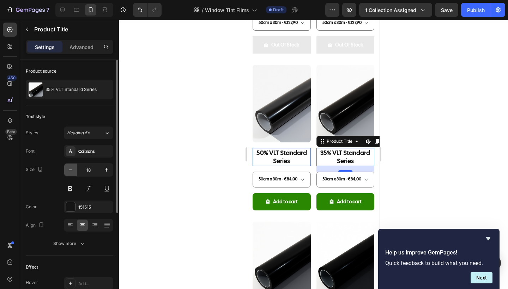
click at [70, 172] on icon "button" at bounding box center [70, 169] width 7 height 7
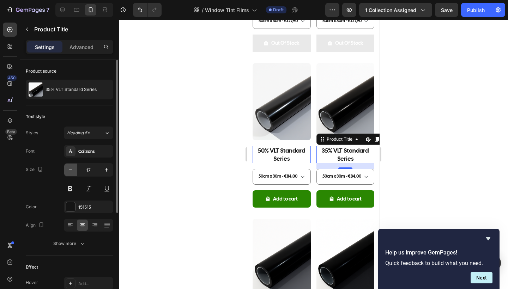
click at [70, 172] on icon "button" at bounding box center [70, 169] width 7 height 7
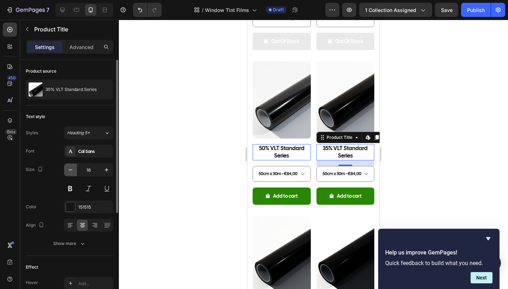
click at [70, 172] on icon "button" at bounding box center [70, 169] width 7 height 7
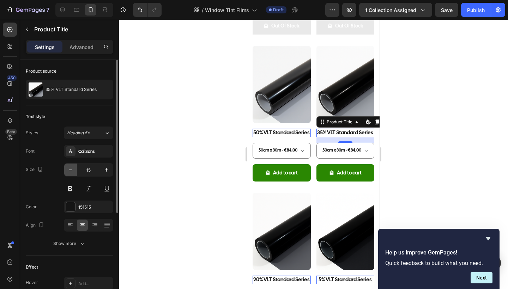
click at [70, 172] on icon "button" at bounding box center [70, 169] width 7 height 7
type input "14"
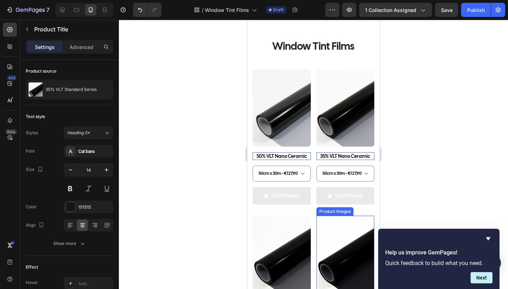
scroll to position [66, 0]
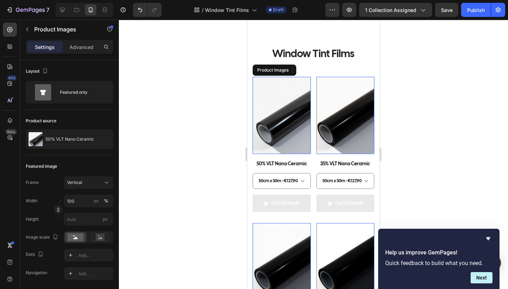
click at [298, 97] on img at bounding box center [282, 115] width 58 height 77
click at [271, 165] on h2 "50% VLT Nano Ceramic" at bounding box center [282, 164] width 58 height 8
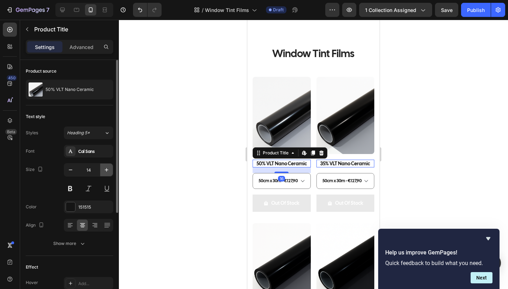
click at [109, 171] on icon "button" at bounding box center [106, 169] width 7 height 7
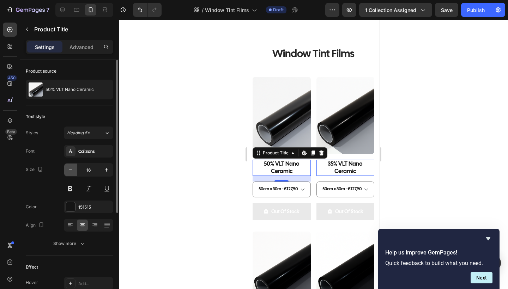
click at [72, 171] on icon "button" at bounding box center [70, 169] width 7 height 7
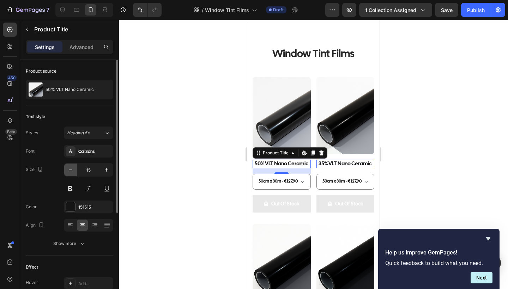
click at [72, 171] on icon "button" at bounding box center [70, 169] width 7 height 7
type input "14"
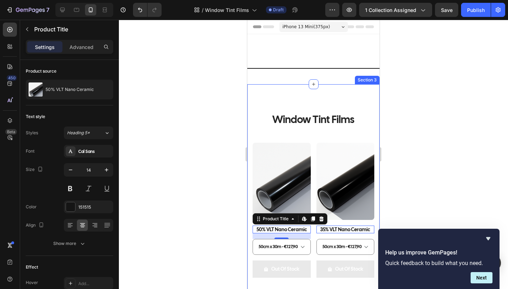
scroll to position [0, 0]
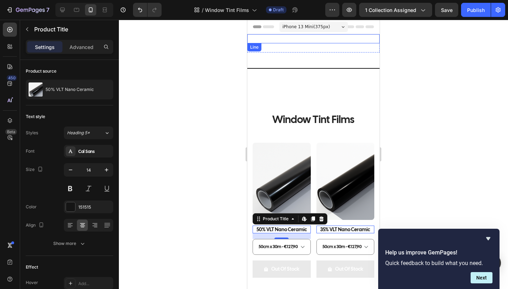
click at [316, 37] on div "Title Line" at bounding box center [313, 38] width 132 height 9
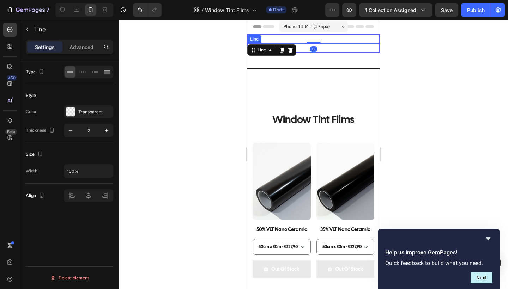
click at [329, 50] on div "Title Line" at bounding box center [313, 47] width 132 height 9
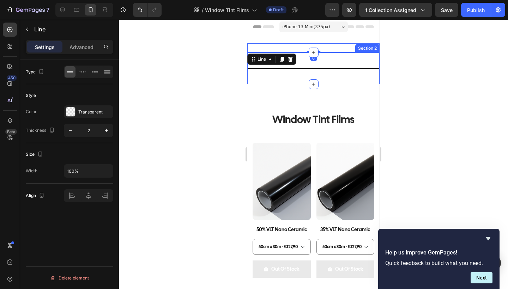
click at [329, 60] on div "Title Line Section 2" at bounding box center [313, 69] width 132 height 32
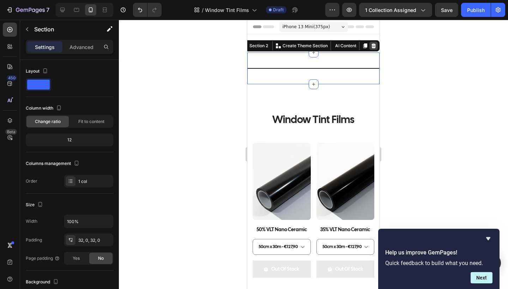
click at [372, 48] on icon at bounding box center [373, 45] width 5 height 5
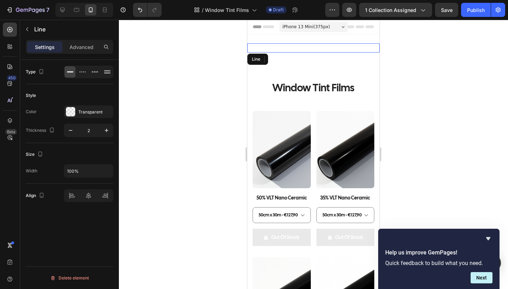
click at [310, 51] on div "Title Line" at bounding box center [313, 47] width 132 height 9
click at [74, 107] on div at bounding box center [71, 112] width 10 height 10
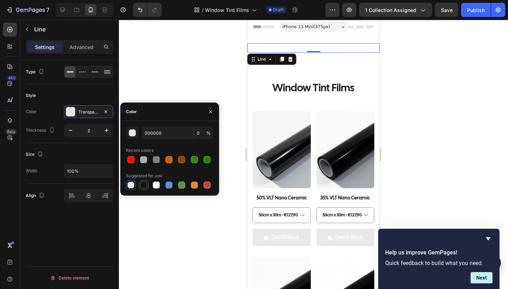
click at [141, 186] on div at bounding box center [143, 185] width 7 height 7
type input "151515"
type input "100"
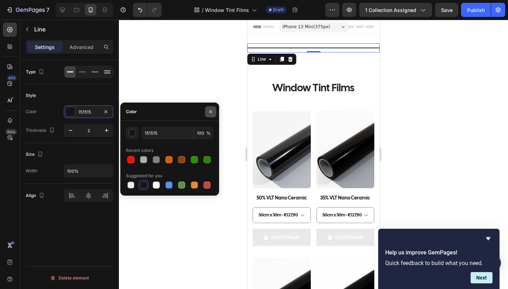
click at [210, 113] on icon "button" at bounding box center [211, 112] width 6 height 6
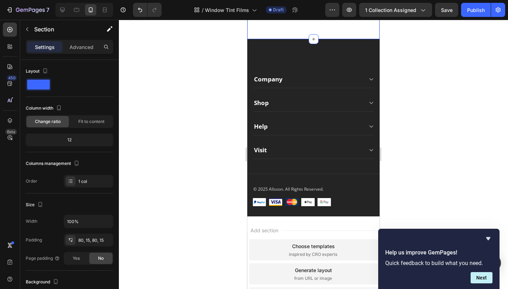
scroll to position [682, 0]
click at [65, 13] on icon at bounding box center [62, 9] width 7 height 7
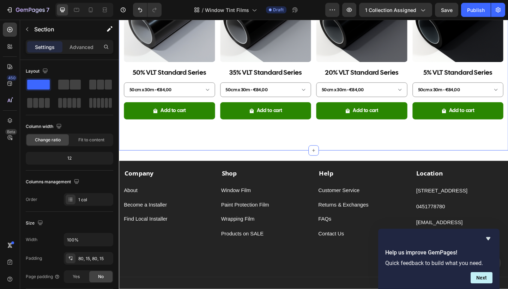
scroll to position [385, 0]
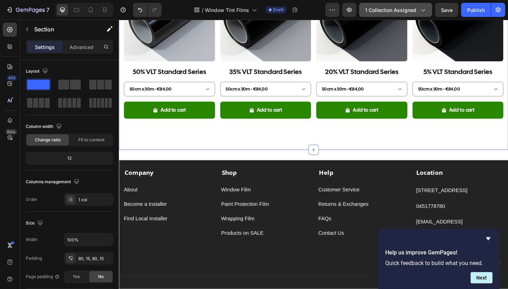
click at [415, 11] on span "1 collection assigned" at bounding box center [390, 9] width 51 height 7
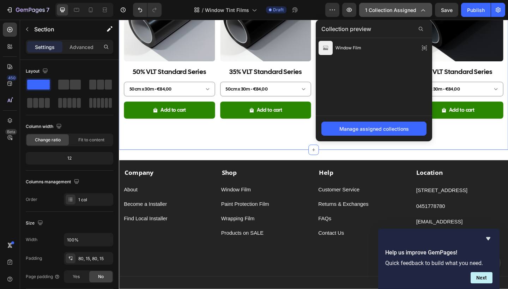
click at [415, 11] on span "1 collection assigned" at bounding box center [390, 9] width 51 height 7
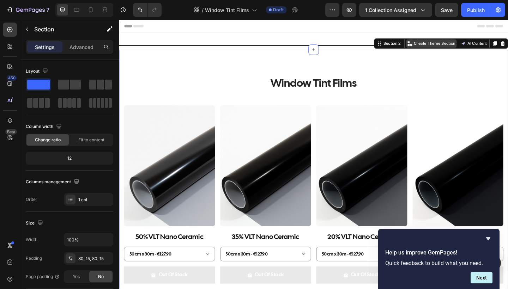
scroll to position [0, 0]
click at [473, 12] on div "Publish" at bounding box center [476, 9] width 18 height 7
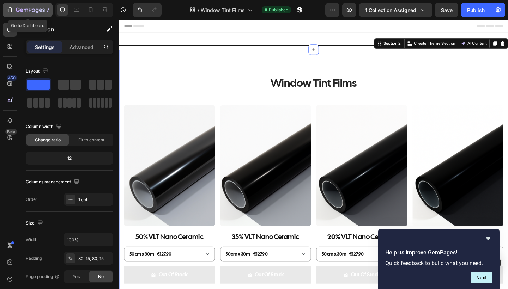
click at [8, 13] on div "7" at bounding box center [27, 10] width 43 height 8
click at [489, 239] on icon "Hide survey" at bounding box center [488, 238] width 4 height 3
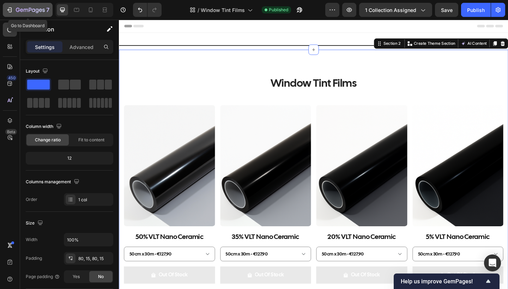
click at [12, 11] on icon "button" at bounding box center [9, 9] width 7 height 7
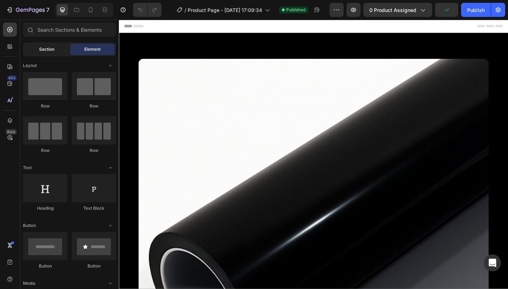
click at [53, 49] on span "Section" at bounding box center [46, 49] width 15 height 6
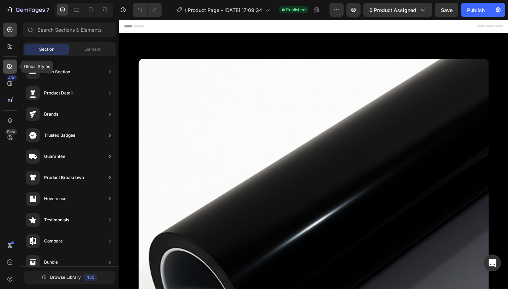
click at [9, 67] on icon at bounding box center [9, 66] width 7 height 7
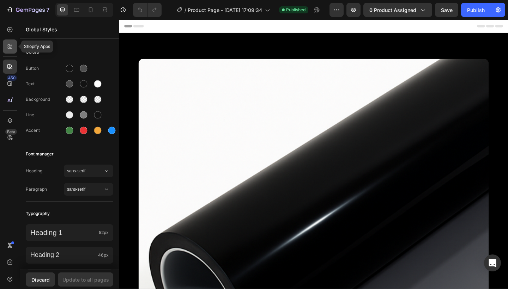
click at [7, 49] on icon at bounding box center [9, 46] width 7 height 7
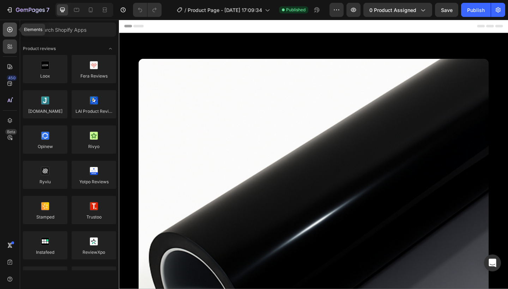
click at [9, 36] on div at bounding box center [10, 30] width 14 height 14
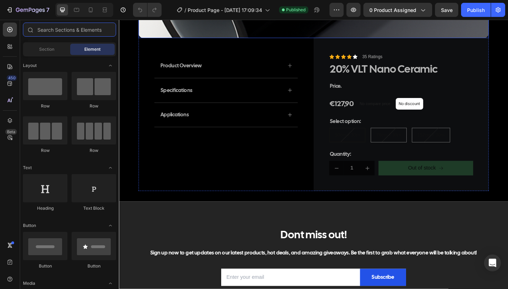
scroll to position [302, 0]
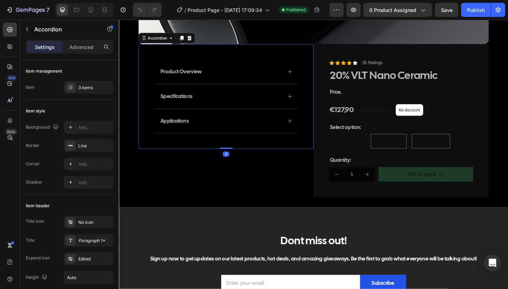
click at [252, 81] on div "Product Overview" at bounding box center [235, 76] width 156 height 26
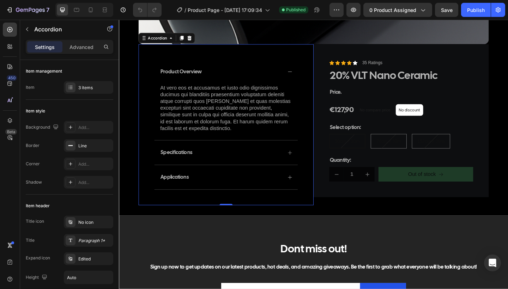
click at [303, 75] on icon at bounding box center [305, 77] width 6 height 6
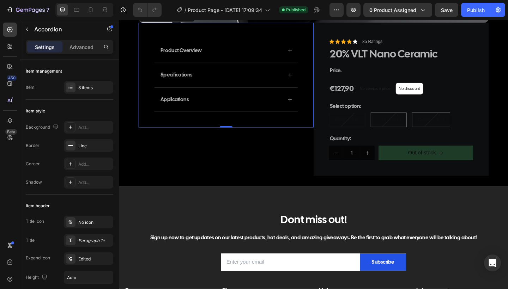
scroll to position [324, 0]
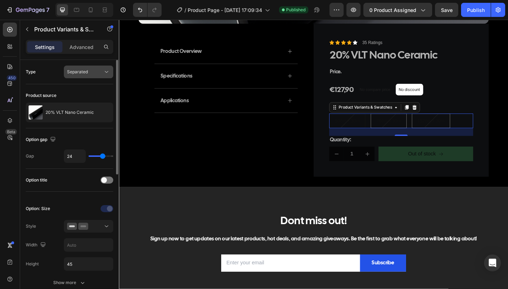
click at [88, 73] on div "Separated" at bounding box center [85, 72] width 36 height 6
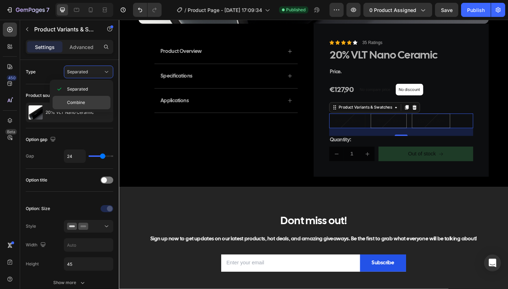
click at [80, 103] on span "Combine" at bounding box center [76, 102] width 18 height 6
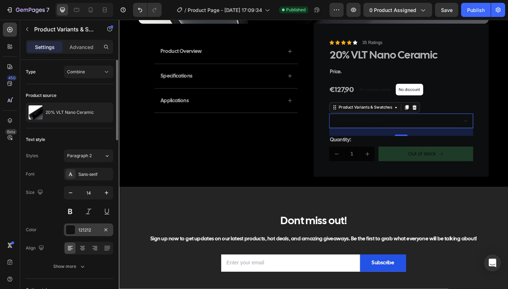
click at [79, 230] on div "121212" at bounding box center [88, 230] width 20 height 6
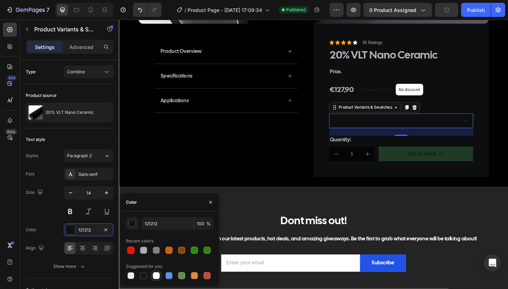
click at [152, 273] on div at bounding box center [156, 276] width 8 height 8
type input "FFFFFF"
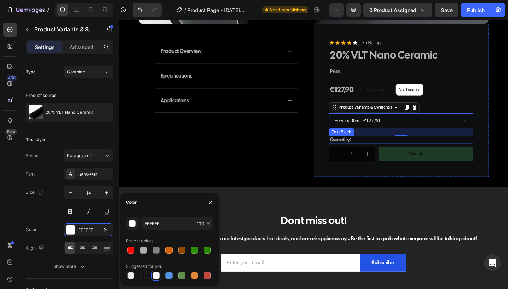
click at [359, 150] on p "Quantity:" at bounding box center [425, 150] width 155 height 7
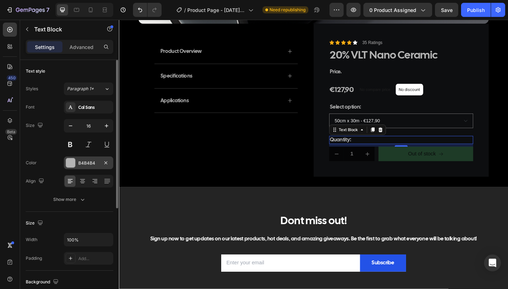
click at [73, 163] on div at bounding box center [70, 162] width 9 height 9
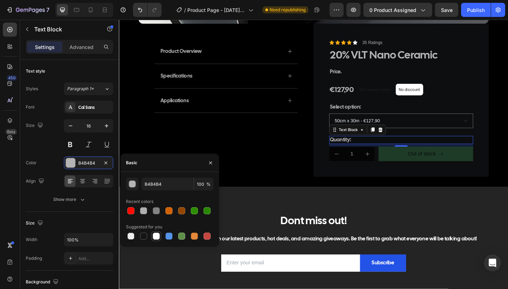
click at [158, 236] on div at bounding box center [156, 236] width 7 height 7
type input "FFFFFF"
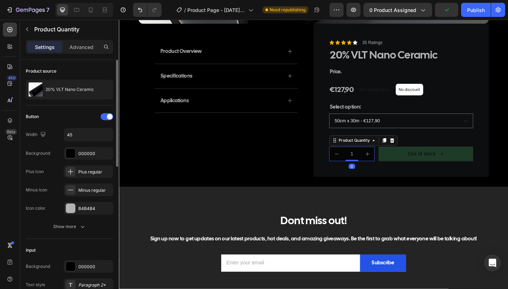
click at [69, 217] on div "Button Width 45 Background 000000 Plus icon Plus regular Minus icon Minus regul…" at bounding box center [69, 172] width 87 height 122
click at [70, 213] on div at bounding box center [70, 208] width 9 height 9
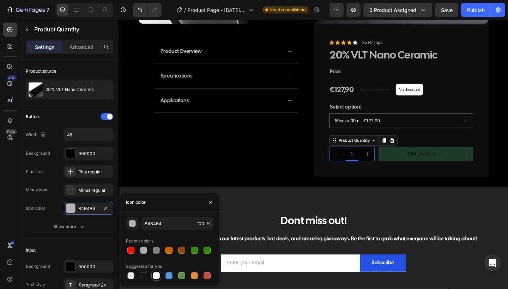
click at [157, 275] on div at bounding box center [156, 275] width 7 height 7
type input "FFFFFF"
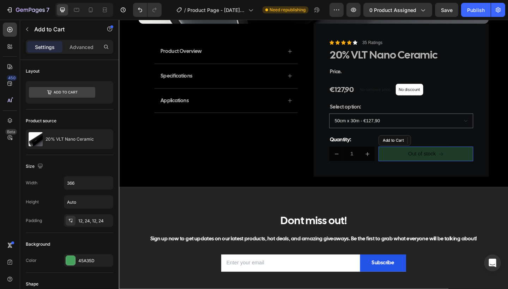
click at [432, 168] on button "Out of stock" at bounding box center [452, 166] width 103 height 16
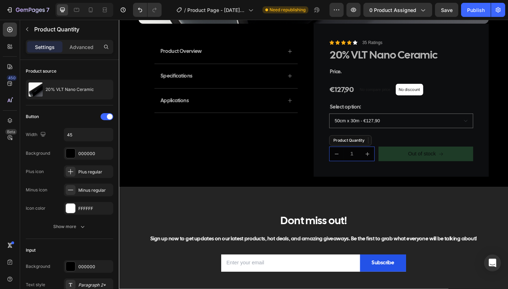
click at [373, 156] on div "Icon Icon Icon Icon Icon Icon List 35 Ratings Text Block Row 20% VLT Nano Ceram…" at bounding box center [425, 107] width 157 height 133
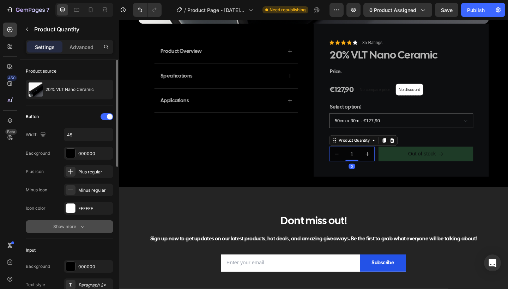
click at [80, 229] on icon "button" at bounding box center [82, 226] width 7 height 7
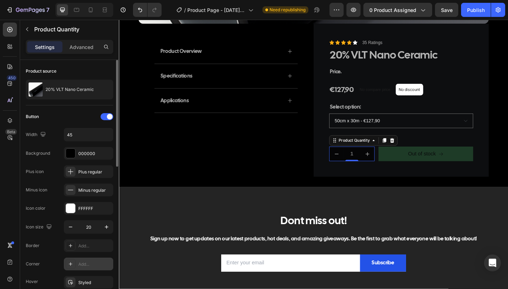
click at [77, 261] on div "Add..." at bounding box center [88, 264] width 49 height 13
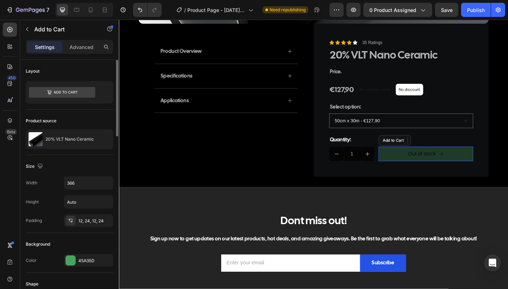
click at [457, 160] on button "Out of stock" at bounding box center [452, 166] width 103 height 16
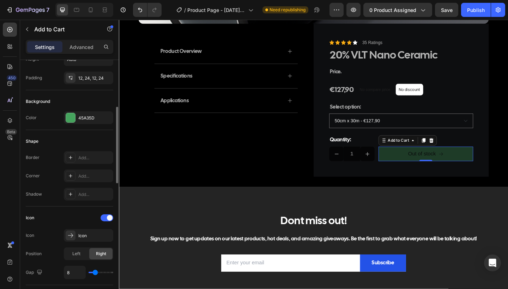
scroll to position [145, 0]
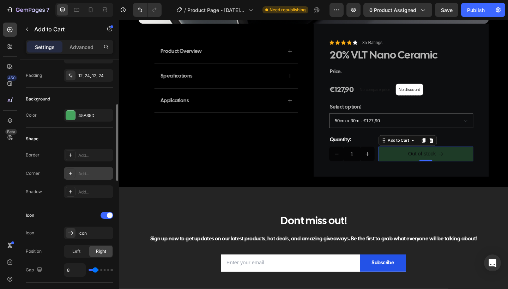
click at [78, 174] on div "Add..." at bounding box center [88, 173] width 49 height 13
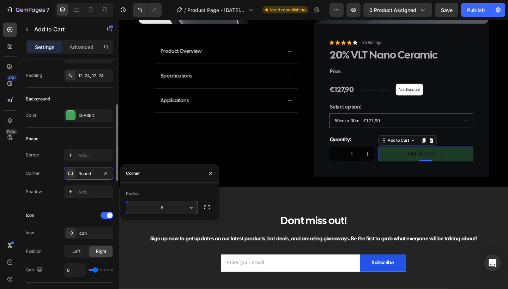
click at [45, 181] on div "Border Add... Corner Round Shadow Add..." at bounding box center [69, 173] width 87 height 49
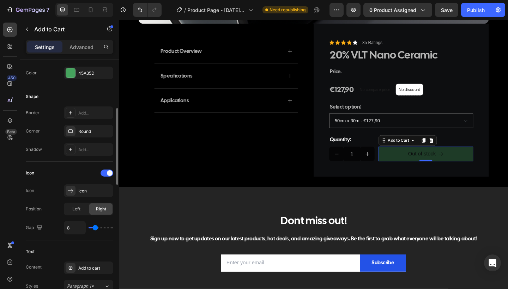
scroll to position [190, 0]
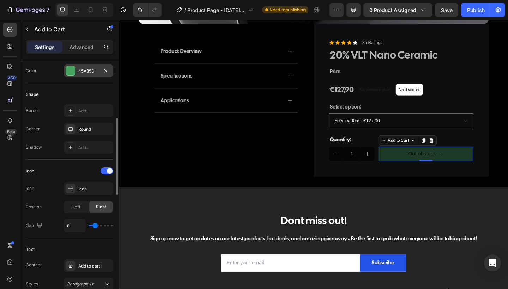
click at [84, 65] on div "45A35D" at bounding box center [88, 71] width 49 height 13
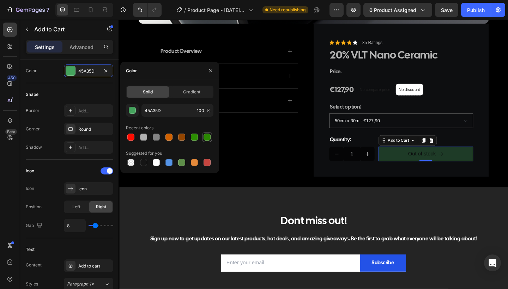
click at [210, 137] on div at bounding box center [207, 137] width 7 height 7
type input "2A8702"
click at [490, 93] on div "€127,90 Product Price Product Price No compare price Product Price No discount …" at bounding box center [425, 96] width 157 height 13
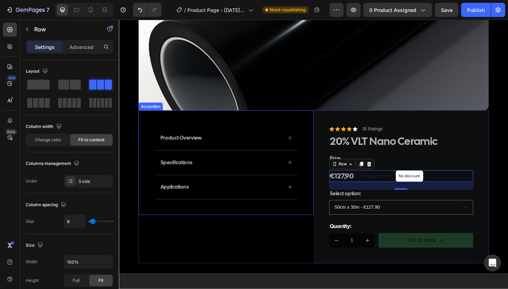
scroll to position [220, 0]
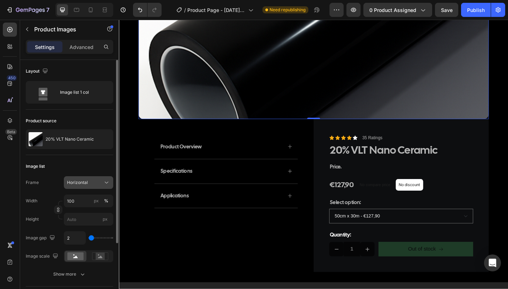
click at [87, 186] on div "Horizontal" at bounding box center [88, 182] width 43 height 7
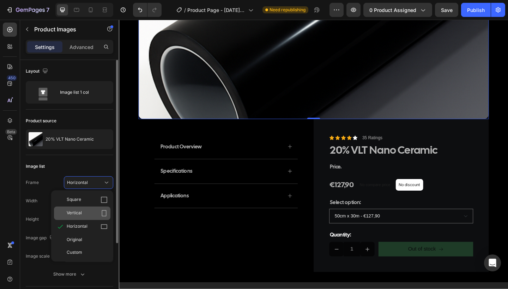
click at [90, 214] on div "Vertical" at bounding box center [87, 213] width 41 height 7
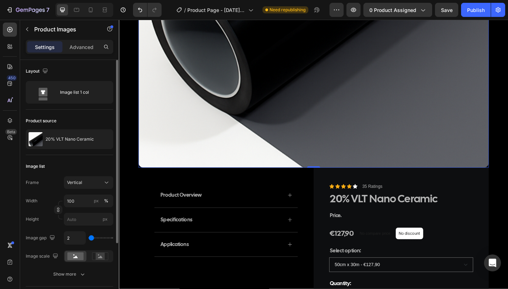
scroll to position [389, 0]
click at [98, 181] on div "Vertical" at bounding box center [84, 183] width 35 height 6
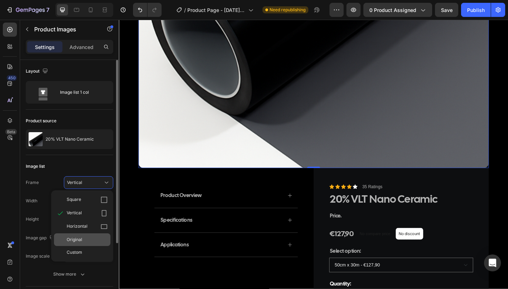
click at [90, 245] on div "Original" at bounding box center [82, 239] width 56 height 13
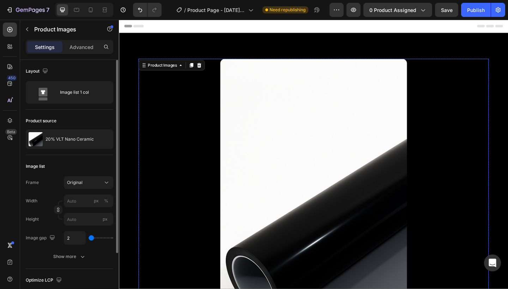
scroll to position [0, 0]
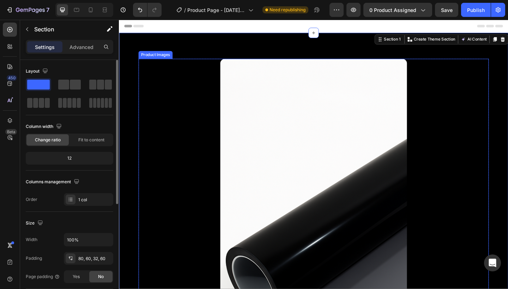
click at [154, 93] on div at bounding box center [330, 242] width 381 height 361
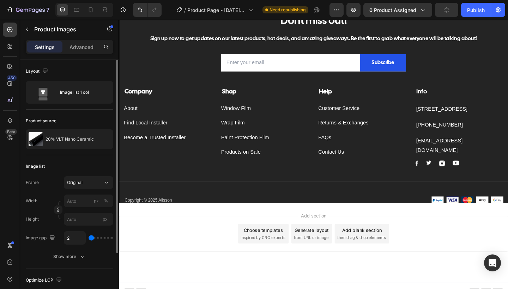
scroll to position [430, 0]
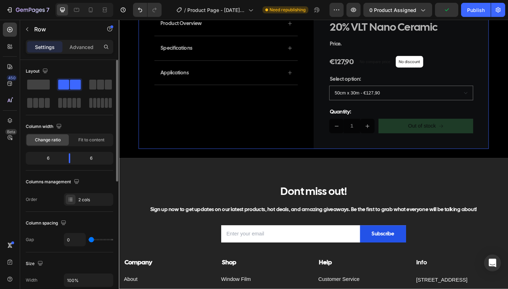
click at [152, 132] on div "Product Overview Specifications Applications Accordion" at bounding box center [235, 77] width 190 height 166
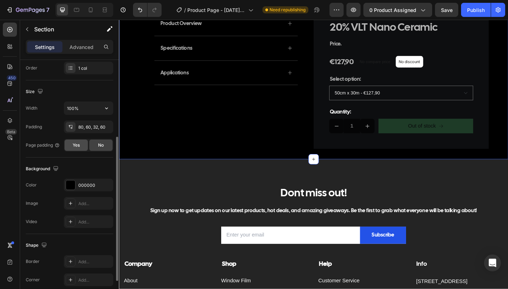
scroll to position [132, 0]
click at [71, 184] on div at bounding box center [70, 184] width 9 height 9
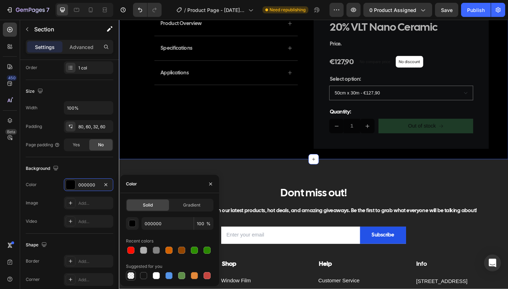
click at [134, 273] on div at bounding box center [130, 275] width 7 height 7
type input "0"
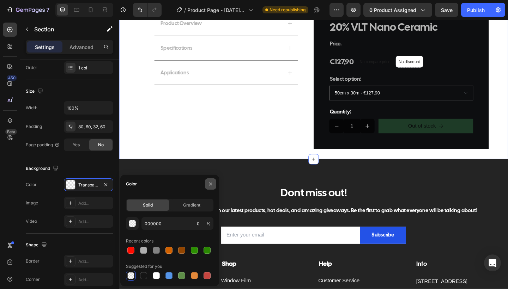
click at [211, 184] on icon "button" at bounding box center [210, 183] width 3 height 3
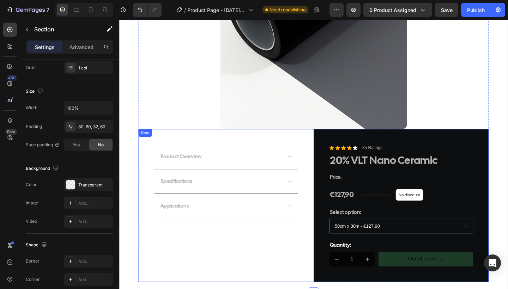
scroll to position [291, 0]
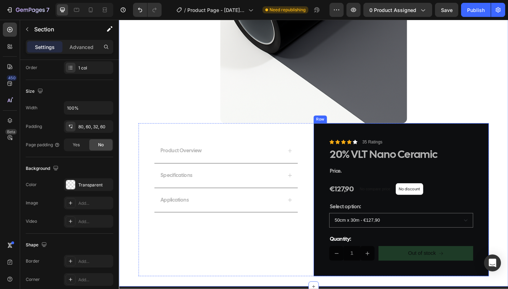
click at [508, 174] on div "Icon Icon Icon Icon Icon Icon List 35 Ratings Text Block Row 20% VLT Nano Ceram…" at bounding box center [425, 216] width 190 height 166
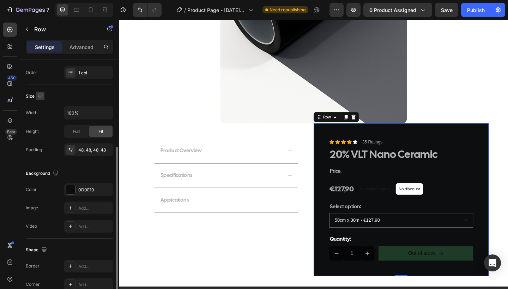
scroll to position [138, 0]
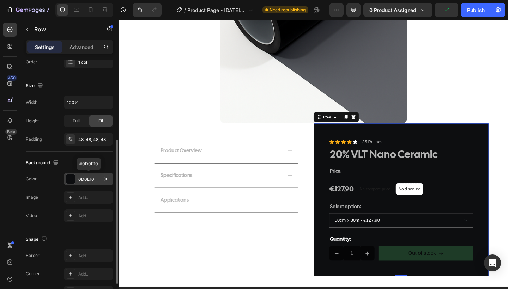
click at [70, 177] on div at bounding box center [70, 179] width 9 height 9
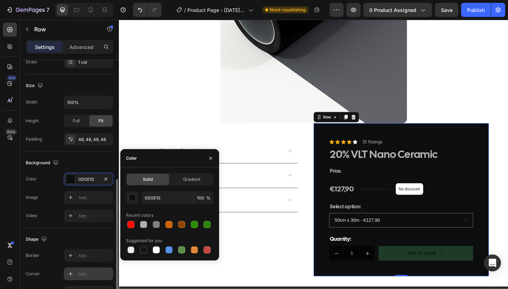
scroll to position [169, 0]
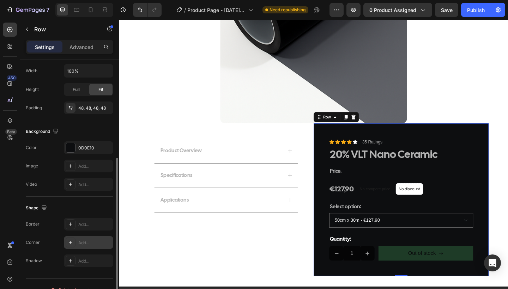
click at [77, 243] on div "Add..." at bounding box center [88, 242] width 49 height 13
click at [45, 238] on div "Corner Round" at bounding box center [69, 242] width 87 height 13
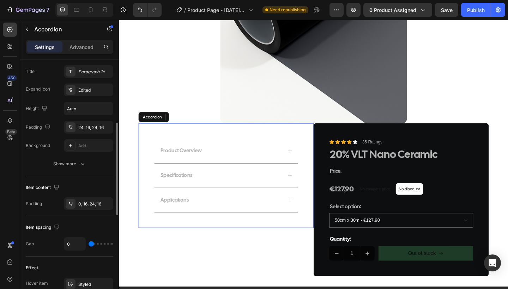
click at [273, 240] on div "Product Overview Specifications Applications Accordion" at bounding box center [235, 190] width 190 height 114
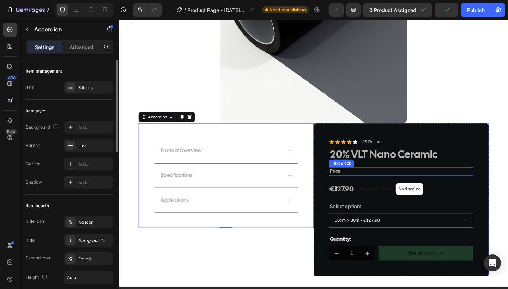
click at [493, 181] on p "Price." at bounding box center [425, 184] width 155 height 7
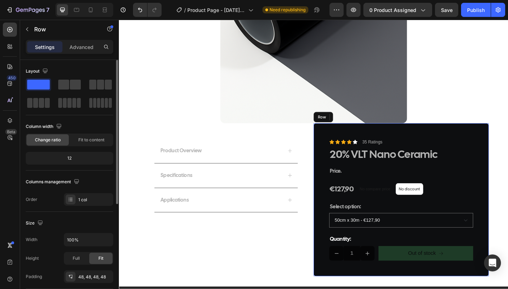
click at [508, 150] on div "Icon Icon Icon Icon Icon Icon List 35 Ratings Text Block Row 20% VLT Nano Ceram…" at bounding box center [425, 216] width 190 height 166
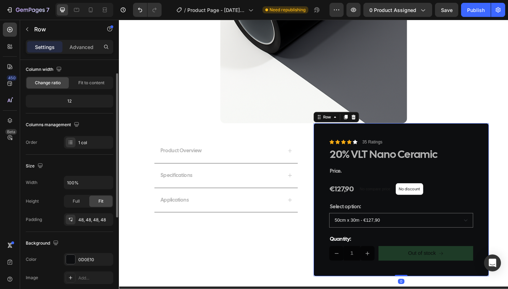
scroll to position [62, 0]
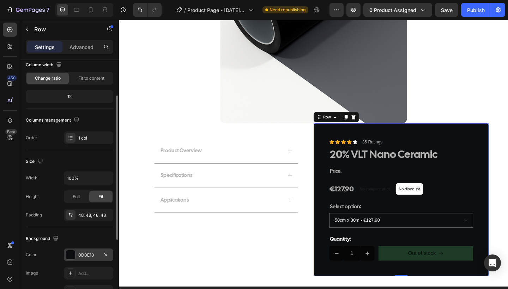
click at [70, 259] on div at bounding box center [70, 254] width 9 height 9
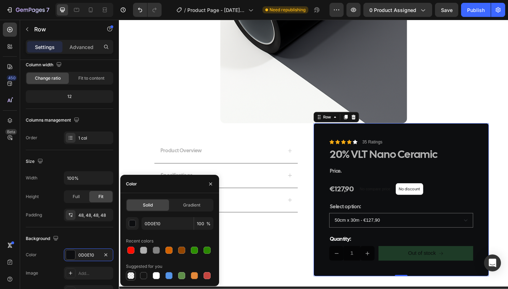
click at [132, 277] on div at bounding box center [130, 275] width 7 height 7
type input "000000"
type input "0"
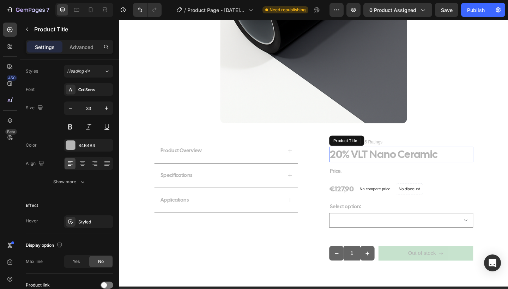
click at [380, 169] on h1 "20% VLT Nano Ceramic" at bounding box center [425, 166] width 157 height 17
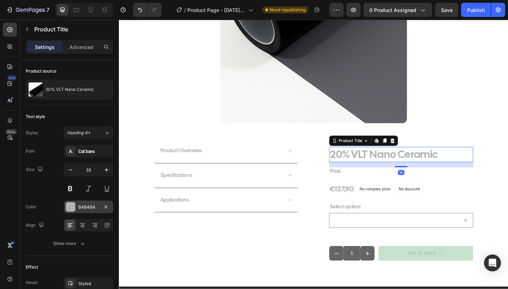
click at [69, 207] on div at bounding box center [70, 206] width 9 height 9
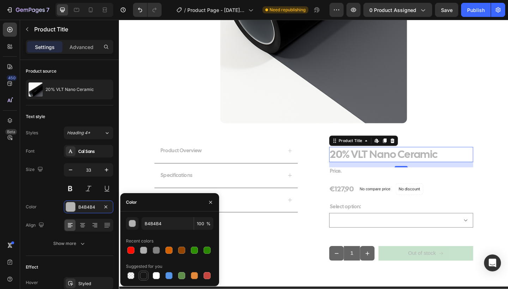
click at [143, 275] on div at bounding box center [143, 275] width 7 height 7
type input "151515"
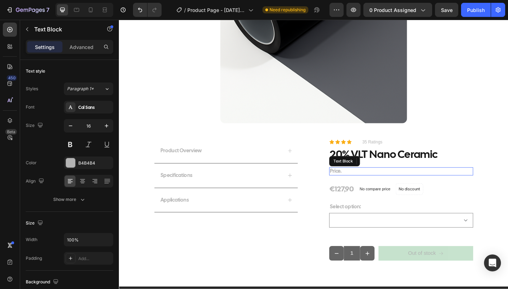
click at [350, 184] on p "Price." at bounding box center [425, 184] width 155 height 7
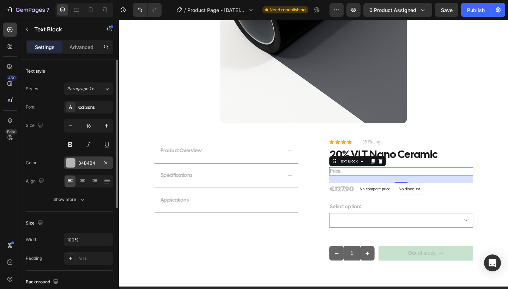
click at [78, 163] on div "B4B4B4" at bounding box center [88, 163] width 49 height 13
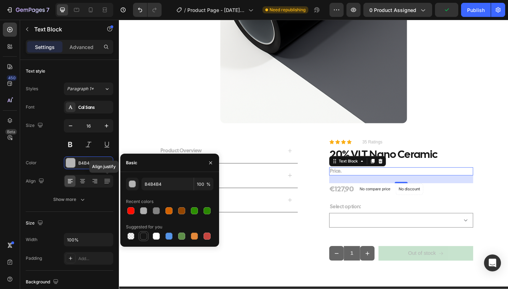
click at [140, 239] on div at bounding box center [143, 236] width 8 height 8
type input "151515"
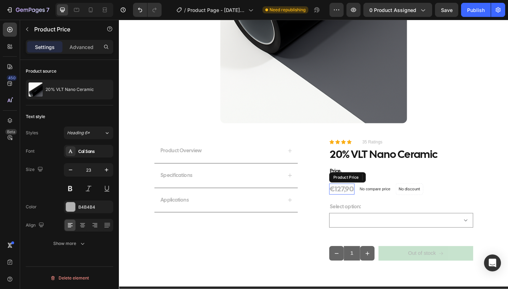
click at [360, 205] on div "€127,90" at bounding box center [361, 204] width 28 height 12
click at [91, 208] on div "B4B4B4" at bounding box center [88, 207] width 20 height 6
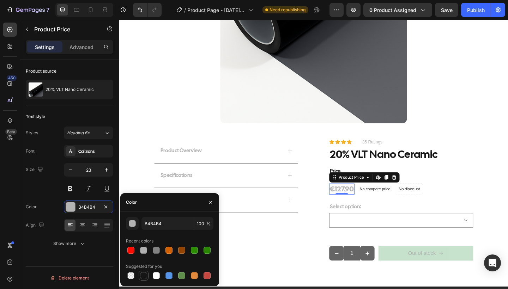
click at [144, 274] on div at bounding box center [143, 275] width 7 height 7
type input "151515"
click at [371, 223] on p "Select option:" at bounding box center [425, 223] width 155 height 7
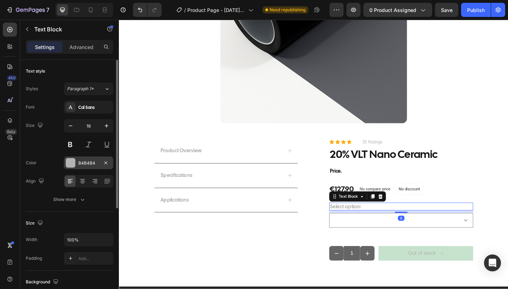
click at [72, 166] on div at bounding box center [70, 162] width 9 height 9
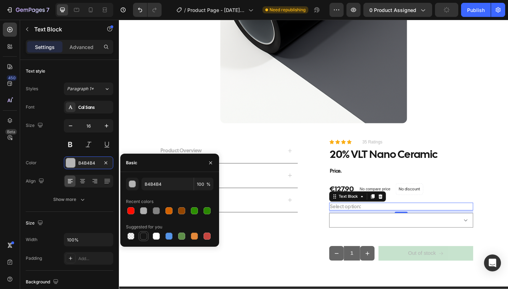
click at [145, 237] on div at bounding box center [143, 236] width 7 height 7
type input "151515"
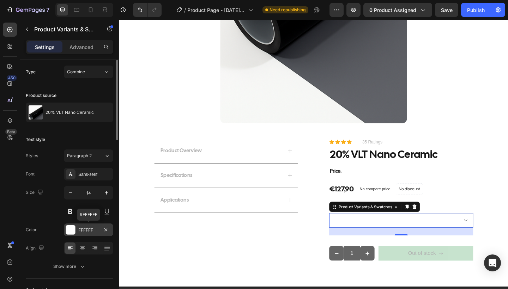
click at [69, 227] on div at bounding box center [70, 229] width 9 height 9
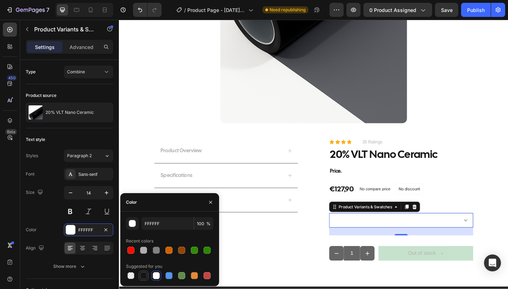
click at [144, 274] on div at bounding box center [143, 275] width 7 height 7
type input "151515"
click at [376, 274] on input "1" at bounding box center [372, 274] width 18 height 16
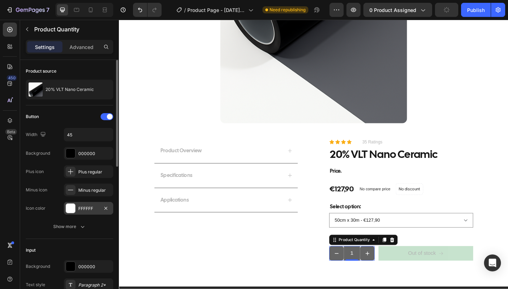
click at [68, 211] on div at bounding box center [70, 208] width 9 height 9
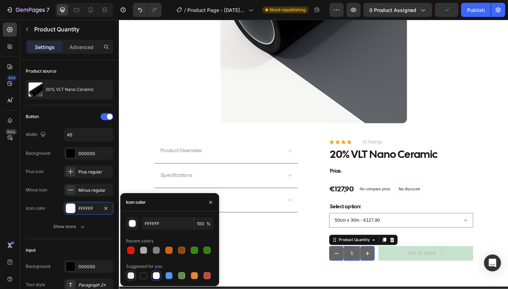
click at [131, 274] on div at bounding box center [130, 275] width 7 height 7
type input "000000"
type input "0"
click at [143, 278] on div at bounding box center [143, 275] width 7 height 7
type input "151515"
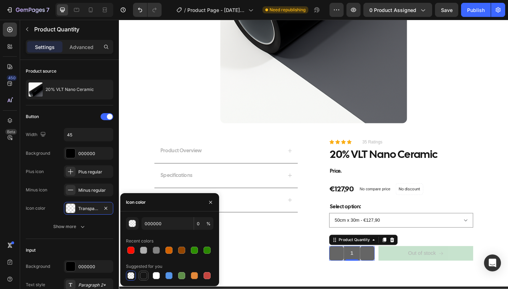
type input "100"
click at [207, 201] on button "button" at bounding box center [210, 202] width 11 height 11
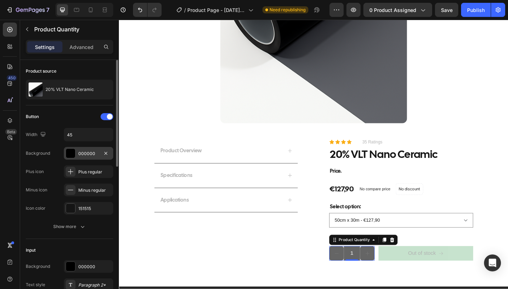
click at [88, 159] on div "000000" at bounding box center [88, 153] width 49 height 13
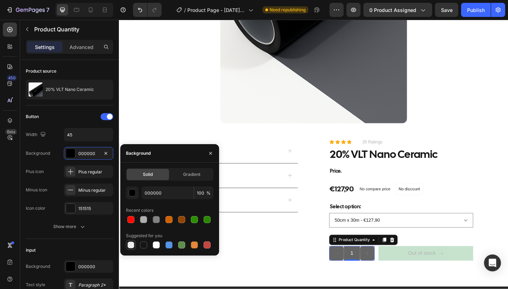
click at [131, 242] on div at bounding box center [130, 245] width 7 height 7
type input "0"
click at [210, 154] on icon "button" at bounding box center [210, 153] width 3 height 3
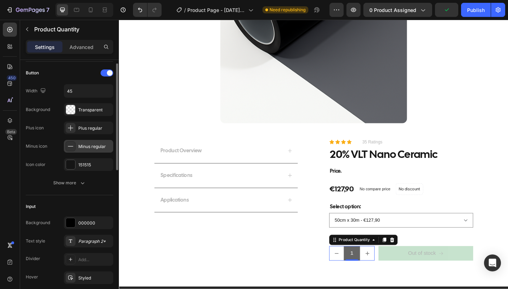
scroll to position [45, 0]
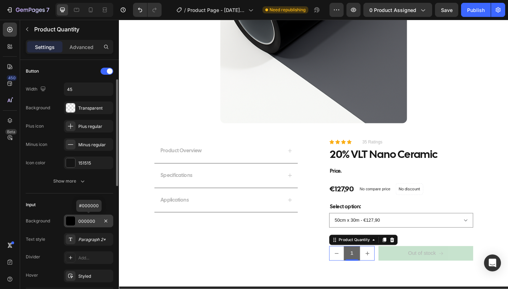
click at [79, 223] on div "000000" at bounding box center [88, 221] width 20 height 6
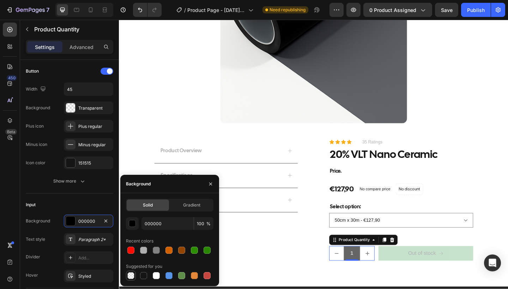
click at [135, 273] on div at bounding box center [131, 276] width 10 height 10
type input "0"
click at [209, 186] on icon "button" at bounding box center [211, 184] width 6 height 6
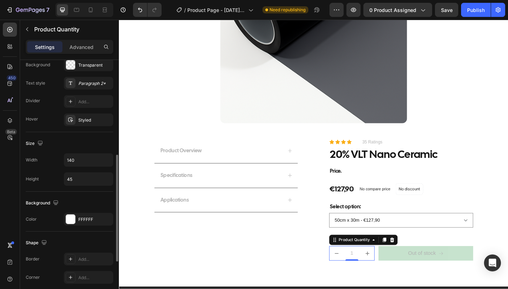
scroll to position [209, 0]
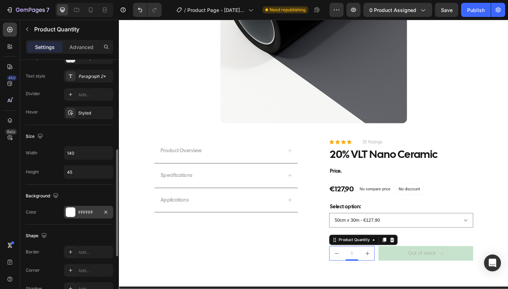
click at [74, 214] on div at bounding box center [70, 212] width 9 height 9
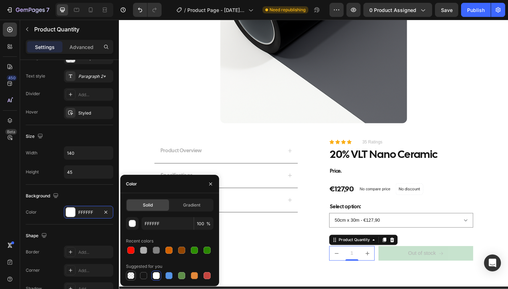
click at [132, 273] on div at bounding box center [130, 275] width 7 height 7
type input "000000"
type input "0"
click at [209, 185] on icon "button" at bounding box center [211, 184] width 6 height 6
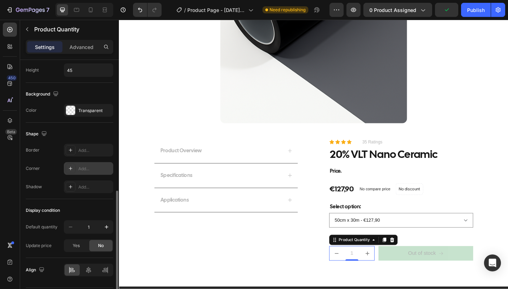
scroll to position [332, 0]
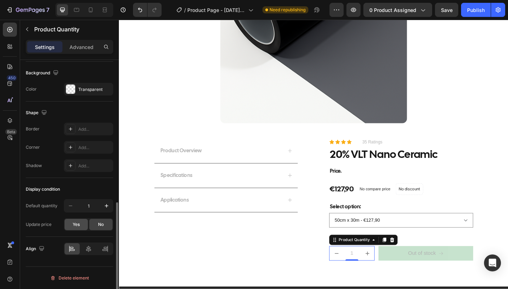
click at [74, 228] on div "Yes" at bounding box center [76, 224] width 23 height 11
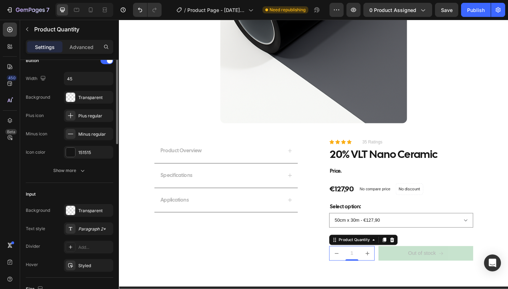
scroll to position [0, 0]
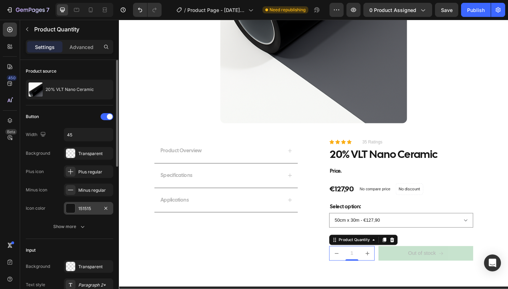
click at [72, 210] on div at bounding box center [70, 208] width 9 height 9
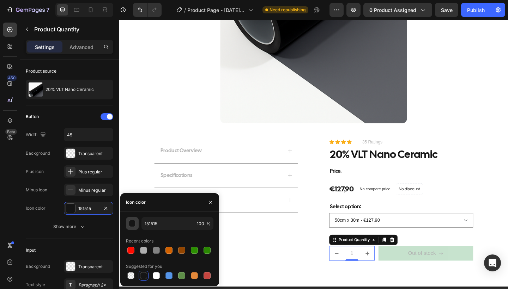
click at [136, 224] on button "button" at bounding box center [132, 223] width 13 height 13
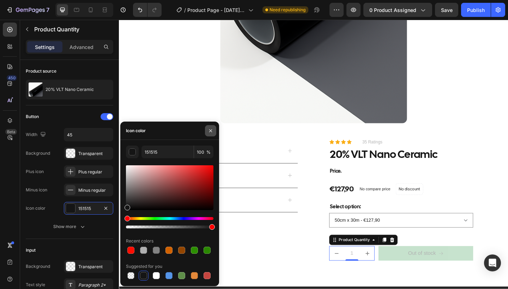
click at [211, 134] on button "button" at bounding box center [210, 130] width 11 height 11
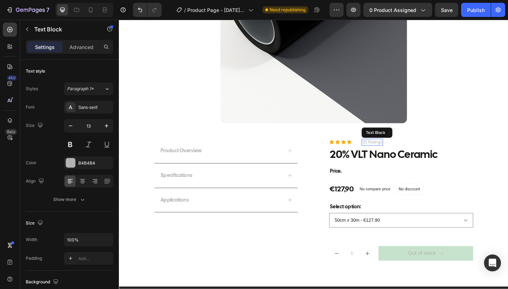
click at [399, 151] on p "35 Ratings" at bounding box center [394, 153] width 22 height 6
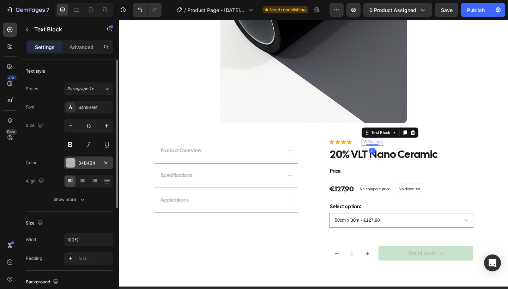
click at [89, 167] on div "B4B4B4" at bounding box center [88, 163] width 49 height 13
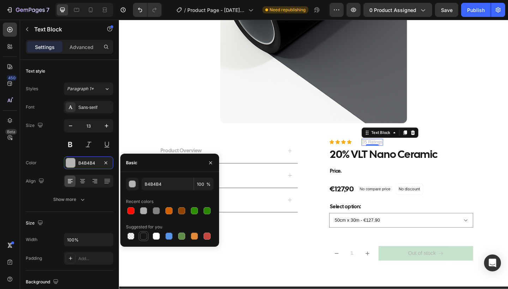
click at [142, 232] on div at bounding box center [143, 236] width 8 height 8
type input "151515"
click at [211, 162] on icon "button" at bounding box center [210, 162] width 3 height 3
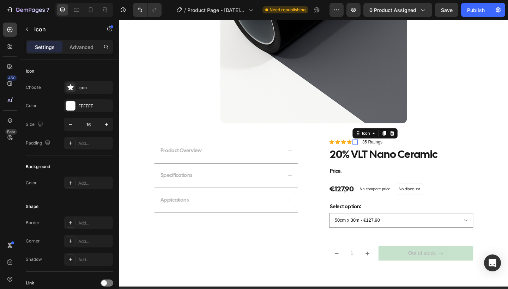
click at [374, 154] on div "Icon 0" at bounding box center [376, 153] width 6 height 6
click at [415, 145] on icon at bounding box center [416, 143] width 5 height 5
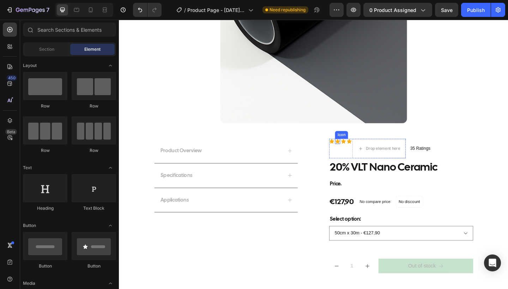
click at [355, 152] on icon at bounding box center [356, 152] width 5 height 5
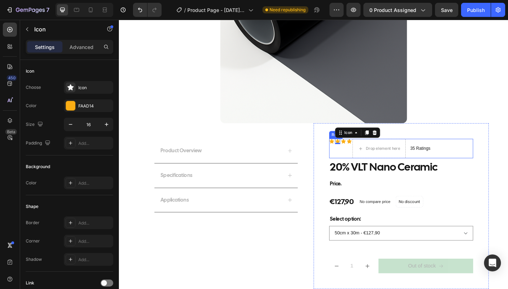
click at [450, 157] on div "35 Ratings" at bounding box center [446, 160] width 23 height 7
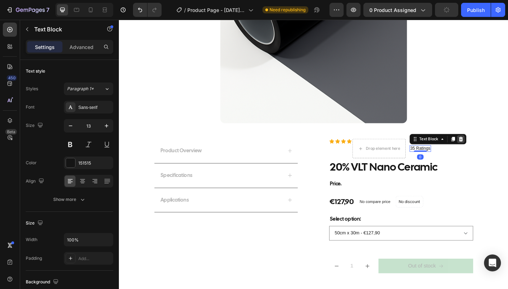
click at [493, 151] on icon at bounding box center [491, 150] width 6 height 6
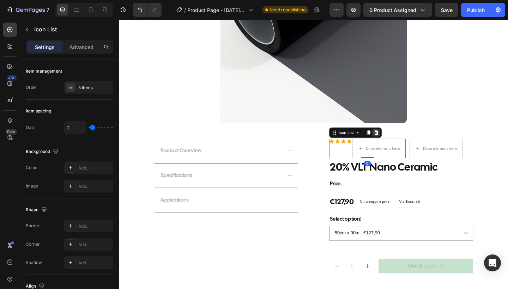
click at [401, 143] on icon at bounding box center [399, 143] width 6 height 6
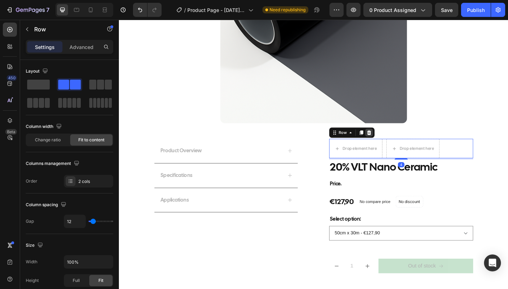
click at [389, 143] on icon at bounding box center [391, 142] width 5 height 5
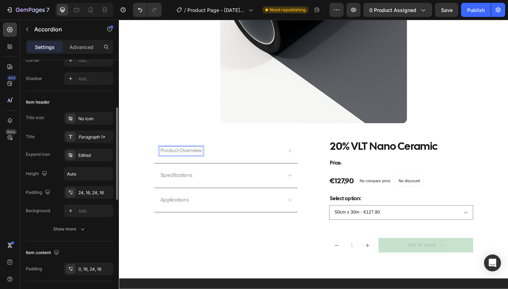
scroll to position [125, 0]
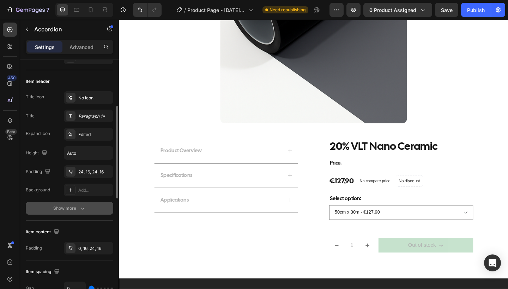
click at [69, 210] on div "Show more" at bounding box center [69, 208] width 33 height 7
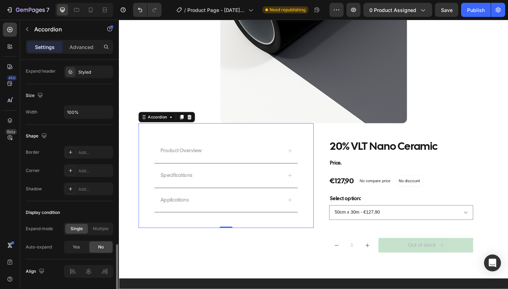
scroll to position [459, 0]
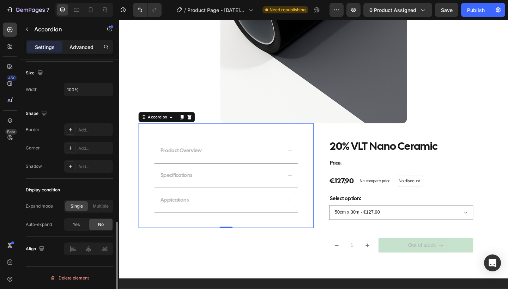
click at [74, 45] on p "Advanced" at bounding box center [81, 46] width 24 height 7
type input "100%"
type input "100"
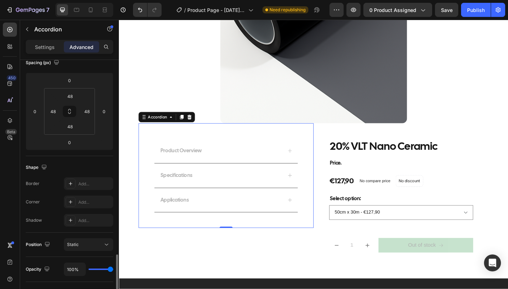
scroll to position [221, 0]
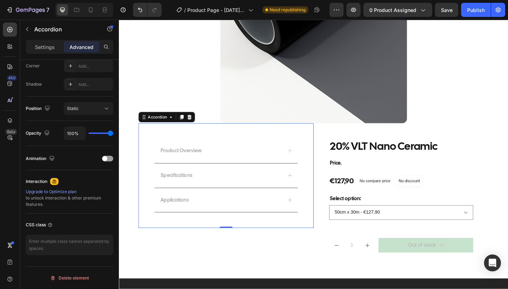
click at [305, 159] on div "Product Overview" at bounding box center [235, 163] width 156 height 26
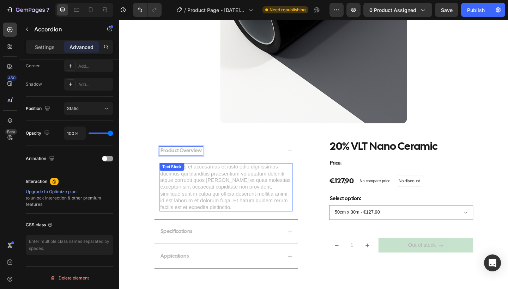
click at [180, 189] on p "At vero eos et accusamus et iusto odio dignissimos ducimus qui blanditiis praes…" at bounding box center [235, 202] width 143 height 51
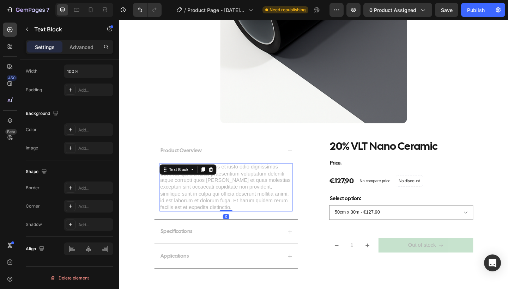
scroll to position [0, 0]
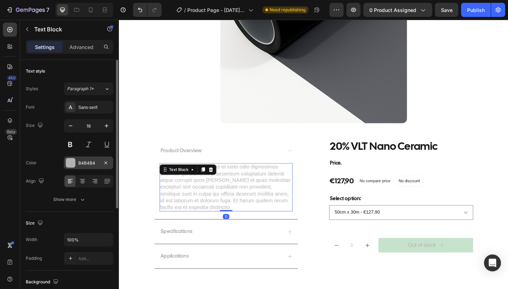
click at [72, 167] on div at bounding box center [70, 162] width 9 height 9
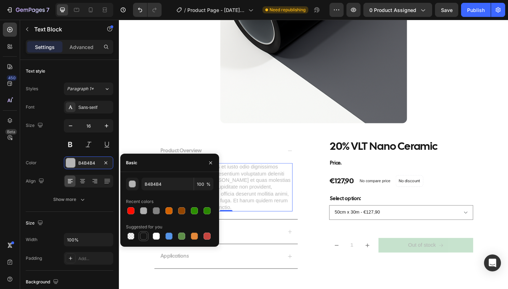
click at [145, 238] on div at bounding box center [143, 236] width 7 height 7
type input "151515"
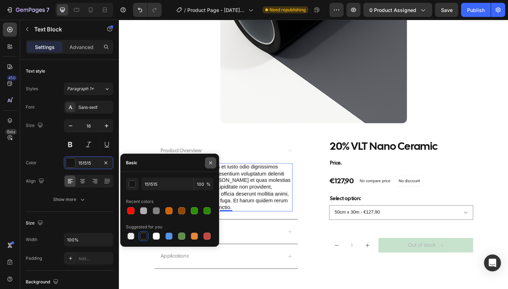
click at [211, 163] on icon "button" at bounding box center [210, 162] width 3 height 3
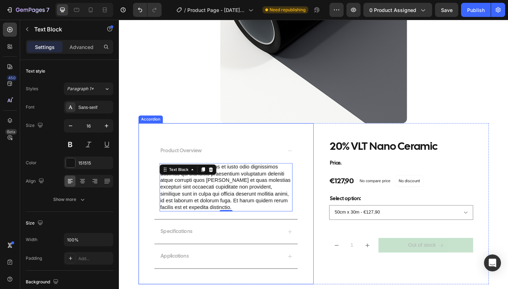
click at [152, 168] on div "Product Overview At vero eos et accusamus et iusto odio dignissimos ducimus qui…" at bounding box center [235, 220] width 190 height 175
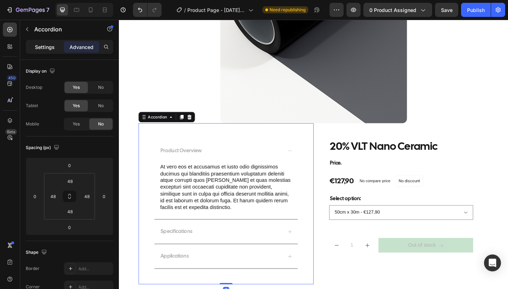
click at [39, 42] on div "Settings" at bounding box center [44, 46] width 35 height 11
type input "0"
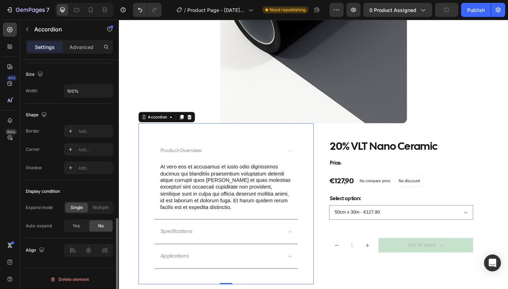
scroll to position [422, 0]
click at [101, 204] on span "Multiple" at bounding box center [101, 206] width 16 height 6
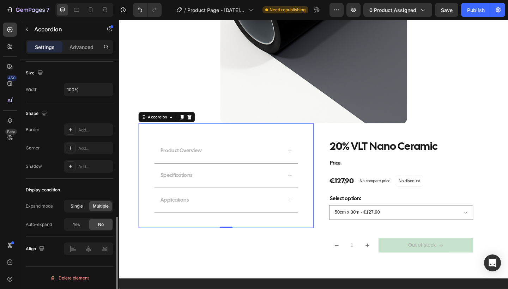
click at [84, 206] on div "Single" at bounding box center [76, 206] width 23 height 10
click at [82, 225] on div "Yes" at bounding box center [76, 224] width 23 height 11
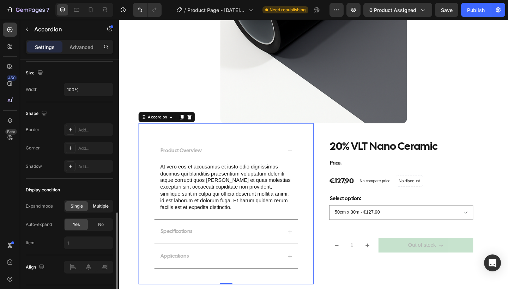
click at [96, 208] on span "Multiple" at bounding box center [101, 206] width 16 height 6
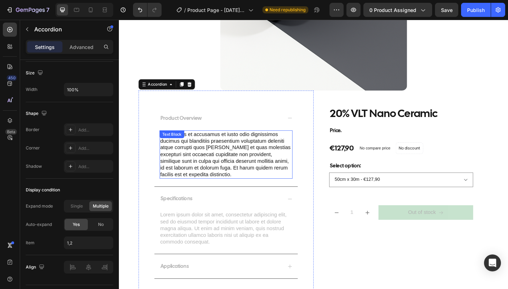
scroll to position [351, 0]
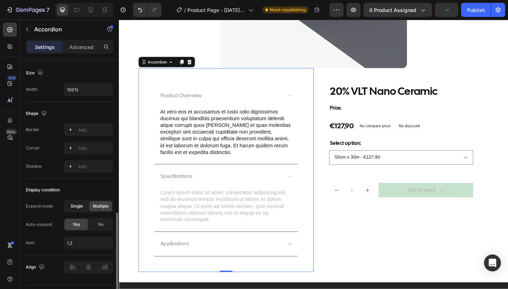
click at [76, 208] on span "Single" at bounding box center [77, 206] width 12 height 6
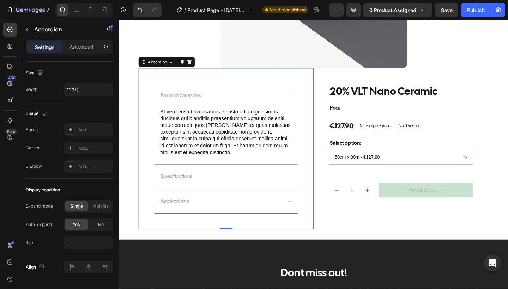
click at [231, 186] on div "Specifications" at bounding box center [229, 191] width 133 height 10
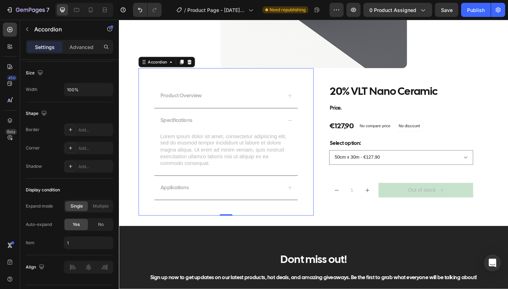
click at [229, 202] on div "Applications" at bounding box center [229, 203] width 133 height 10
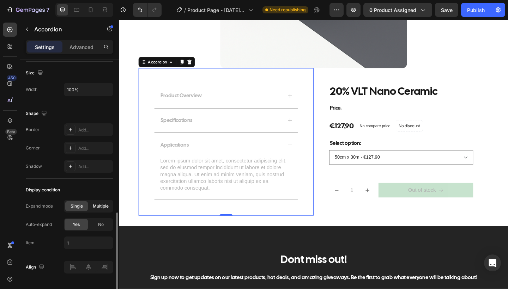
click at [104, 204] on span "Multiple" at bounding box center [101, 206] width 16 height 6
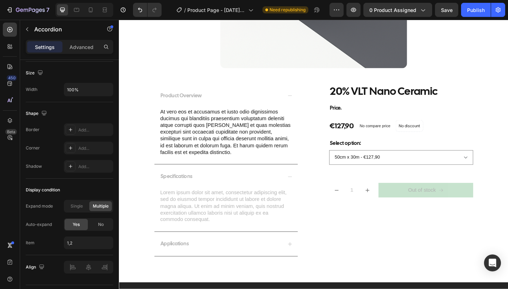
click at [247, 251] on div "Applications" at bounding box center [235, 264] width 156 height 26
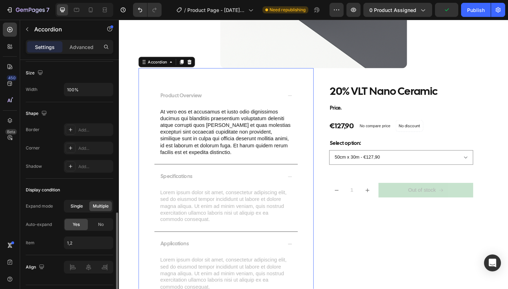
click at [69, 208] on div "Single" at bounding box center [76, 206] width 23 height 10
type input "1"
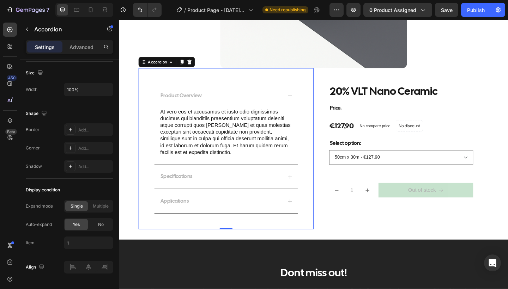
click at [212, 186] on div "Specifications" at bounding box center [229, 191] width 133 height 10
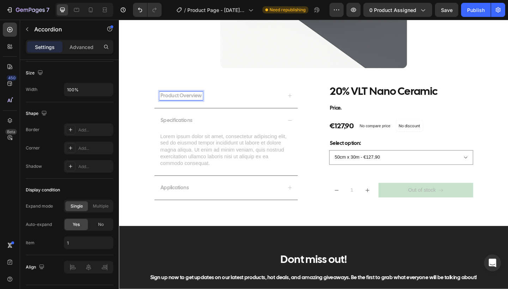
click at [168, 101] on p "Product Overview" at bounding box center [186, 102] width 45 height 7
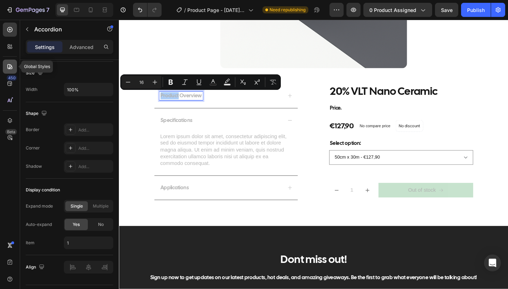
click at [4, 71] on div at bounding box center [10, 67] width 14 height 14
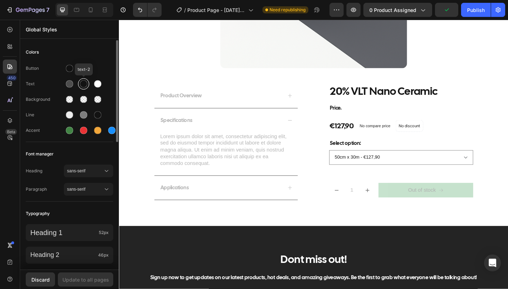
click at [81, 83] on div at bounding box center [83, 83] width 7 height 7
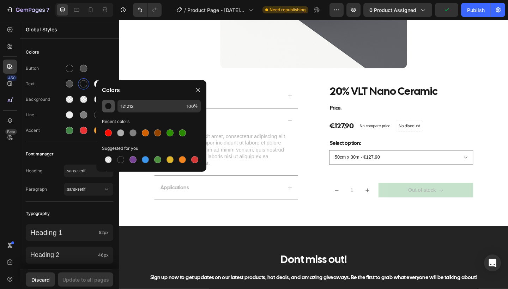
click at [110, 108] on div "button" at bounding box center [108, 106] width 7 height 7
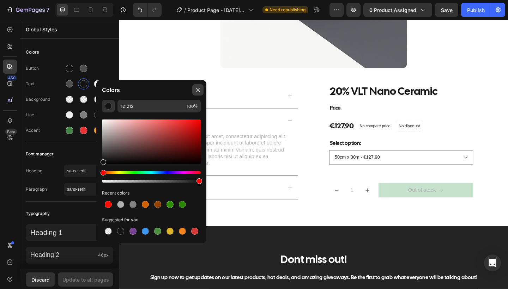
click at [200, 91] on icon at bounding box center [198, 90] width 6 height 6
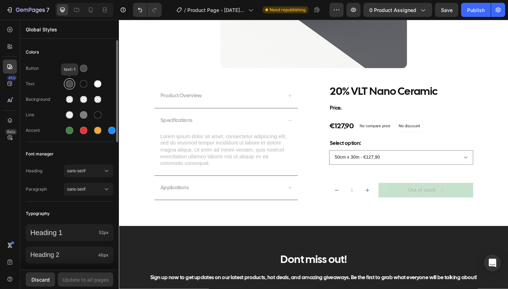
click at [68, 88] on div at bounding box center [69, 84] width 8 height 8
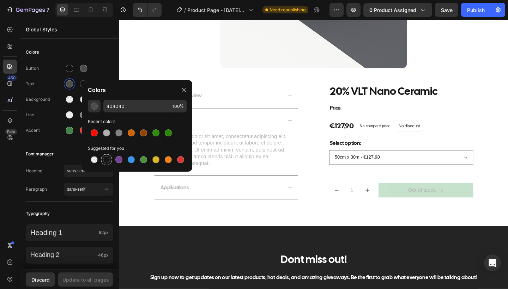
click at [105, 159] on div at bounding box center [106, 159] width 7 height 7
type input "151515"
click at [184, 90] on icon at bounding box center [184, 90] width 6 height 6
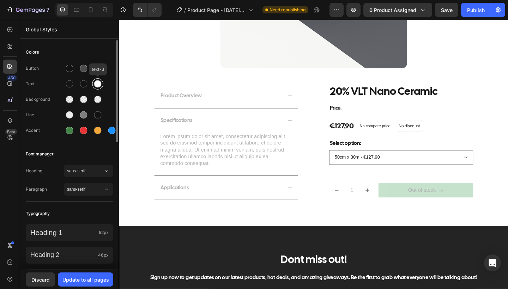
click at [100, 84] on div at bounding box center [97, 83] width 7 height 7
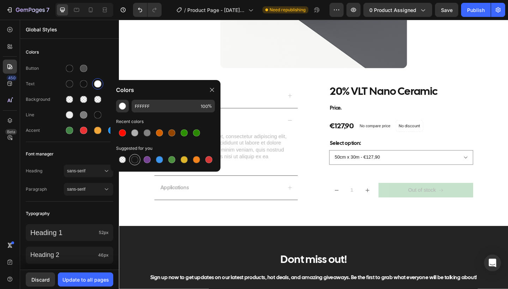
click at [136, 158] on div at bounding box center [134, 159] width 7 height 7
type input "151515"
click at [213, 92] on icon at bounding box center [212, 90] width 6 height 6
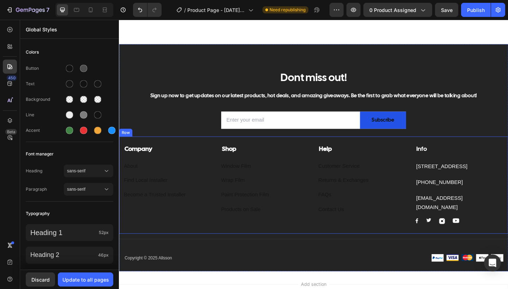
scroll to position [547, 0]
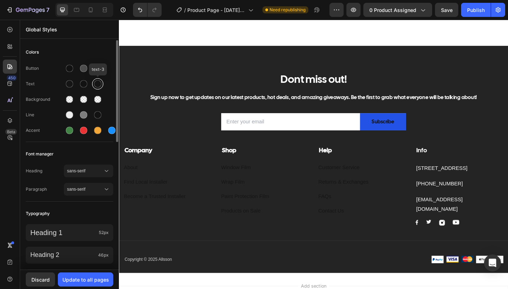
click at [100, 87] on div at bounding box center [97, 84] width 8 height 8
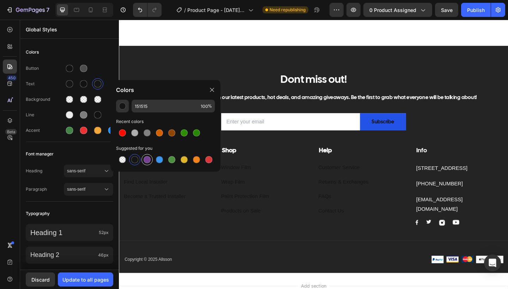
click at [151, 161] on div at bounding box center [147, 160] width 8 height 8
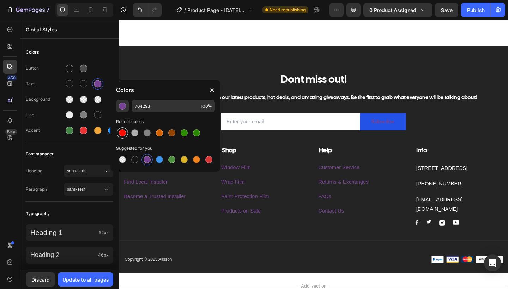
click at [124, 133] on div at bounding box center [122, 132] width 7 height 7
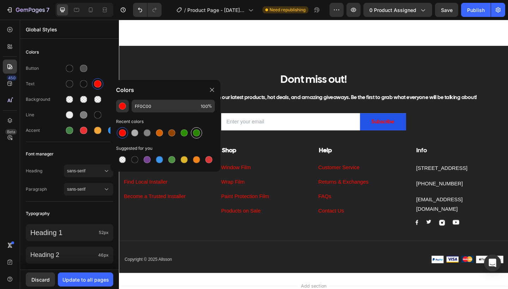
click at [194, 136] on div at bounding box center [196, 133] width 8 height 8
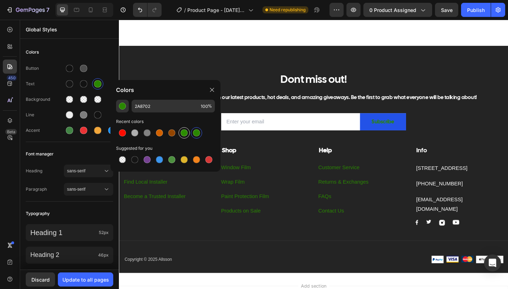
click at [188, 136] on div at bounding box center [183, 132] width 11 height 11
click at [136, 160] on div at bounding box center [134, 159] width 7 height 7
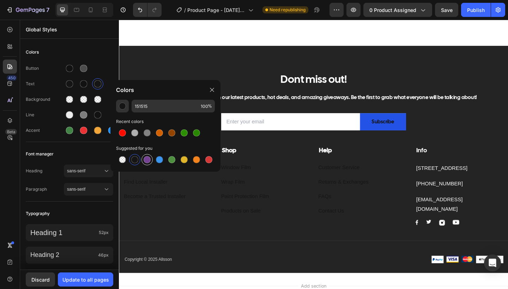
click at [148, 164] on div at bounding box center [146, 159] width 11 height 11
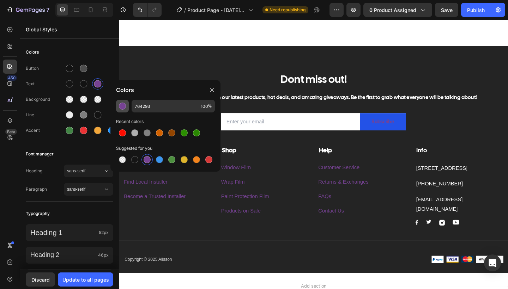
click at [124, 110] on button "button" at bounding box center [122, 106] width 13 height 13
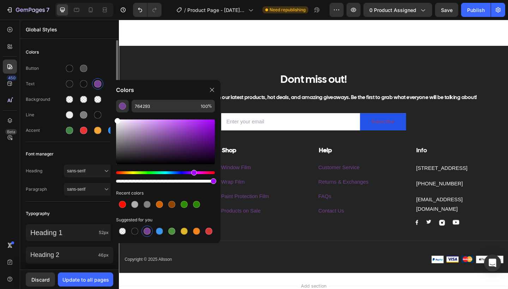
drag, startPoint x: 121, startPoint y: 125, endPoint x: 103, endPoint y: 107, distance: 25.9
click at [103, 0] on div "7 Version history / Product Page - Aug 22, 17:09:34 Need republishing Preview 0…" at bounding box center [254, 0] width 508 height 0
type input "FFFFFF"
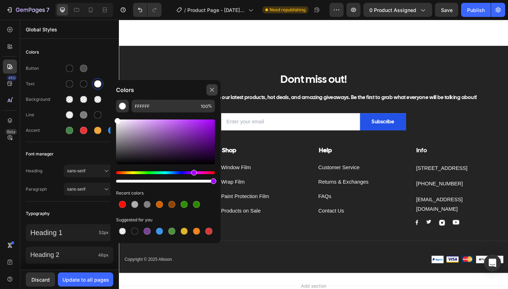
click at [213, 91] on icon at bounding box center [212, 90] width 6 height 6
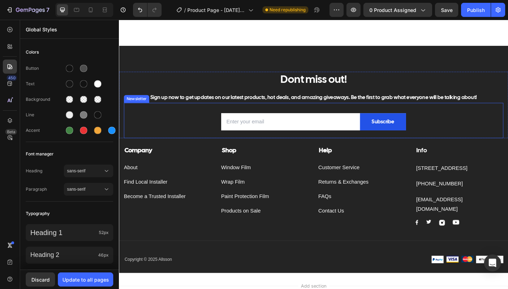
click at [216, 120] on div "Email Field Subscribe Submit Button Row Newsletter" at bounding box center [330, 129] width 413 height 38
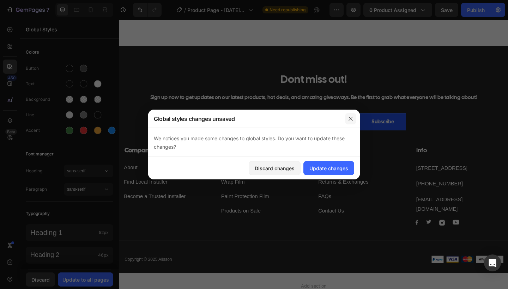
click at [350, 120] on icon "button" at bounding box center [350, 119] width 4 height 4
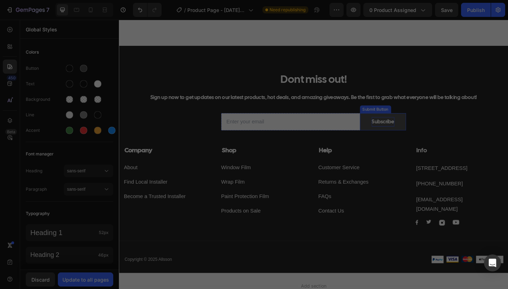
click at [396, 129] on div "Subscribe" at bounding box center [406, 131] width 25 height 10
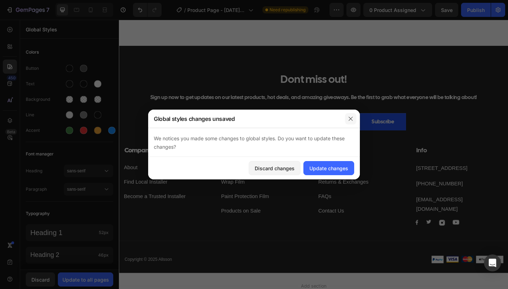
click at [351, 120] on icon "button" at bounding box center [351, 119] width 6 height 6
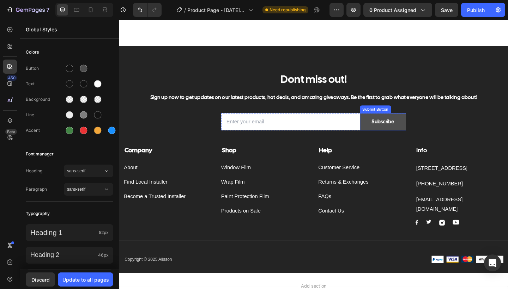
click at [384, 127] on button "Subscribe" at bounding box center [406, 131] width 50 height 19
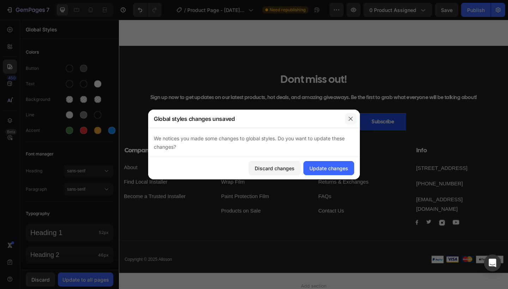
click at [348, 120] on icon "button" at bounding box center [351, 119] width 6 height 6
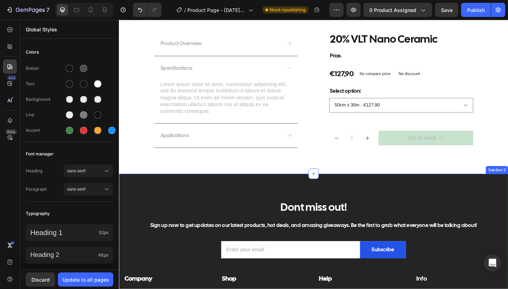
scroll to position [384, 0]
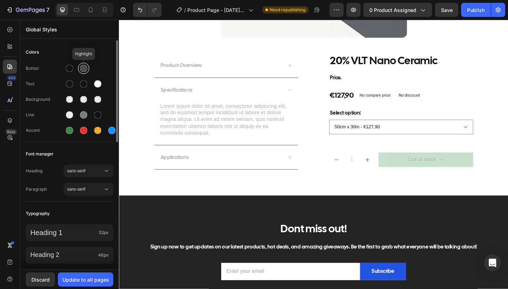
click at [84, 68] on div at bounding box center [83, 68] width 7 height 7
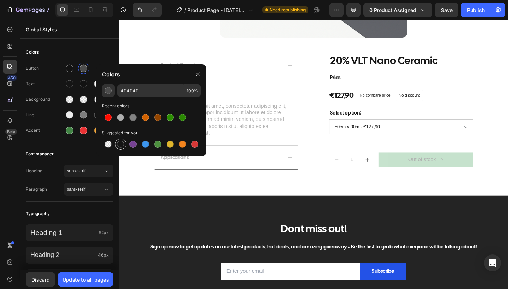
click at [121, 147] on div at bounding box center [120, 144] width 7 height 7
type input "151515"
click at [199, 73] on icon at bounding box center [198, 75] width 6 height 6
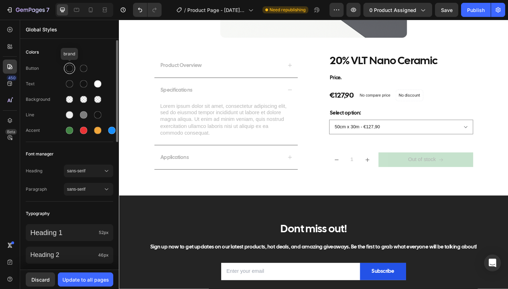
click at [72, 69] on div at bounding box center [69, 68] width 7 height 7
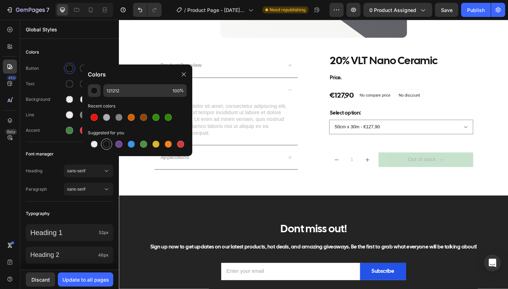
click at [107, 142] on div at bounding box center [106, 144] width 7 height 7
type input "151515"
click at [186, 71] on div at bounding box center [183, 74] width 11 height 11
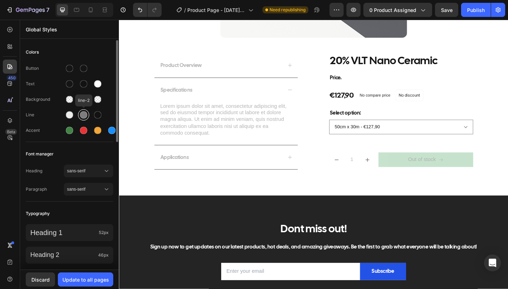
click at [86, 117] on div at bounding box center [83, 114] width 7 height 7
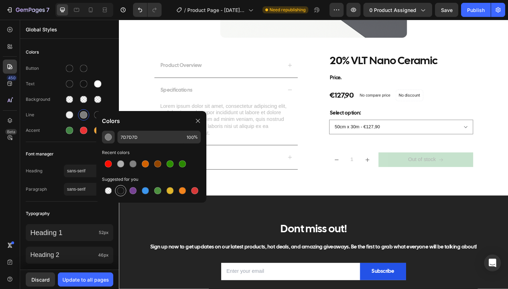
click at [119, 192] on div at bounding box center [120, 190] width 7 height 7
type input "151515"
click at [200, 116] on div at bounding box center [197, 120] width 11 height 11
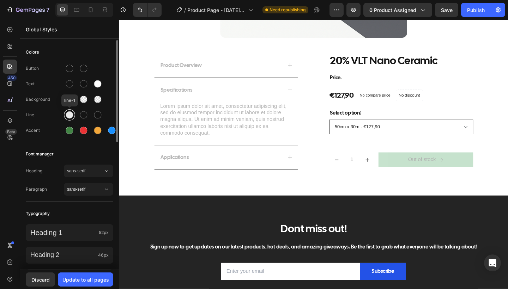
click at [72, 114] on div at bounding box center [69, 114] width 7 height 7
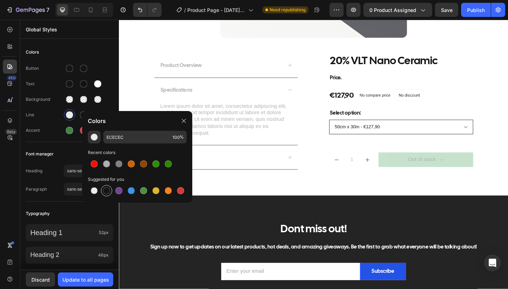
click at [110, 187] on div at bounding box center [106, 190] width 11 height 11
type input "151515"
click at [182, 120] on icon at bounding box center [184, 121] width 6 height 6
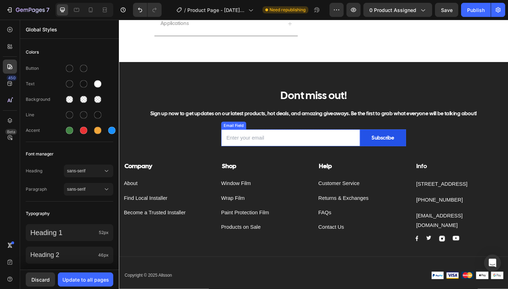
scroll to position [546, 0]
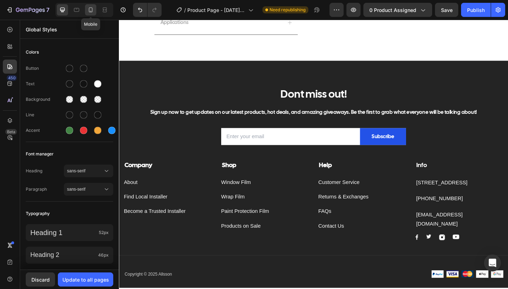
click at [91, 13] on icon at bounding box center [90, 9] width 7 height 7
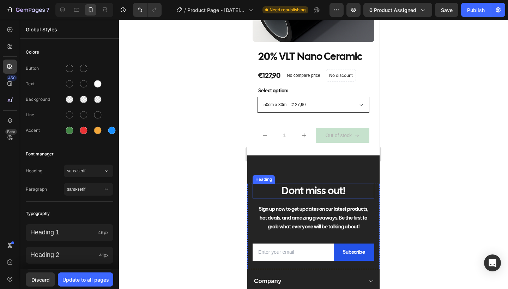
scroll to position [120, 0]
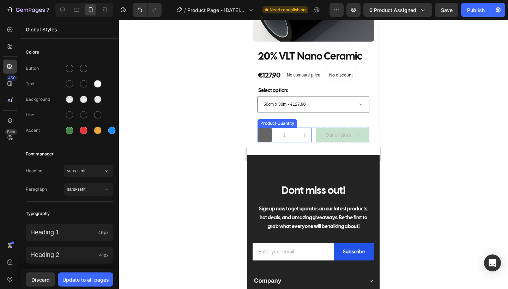
click at [271, 134] on button "decrement" at bounding box center [264, 135] width 15 height 15
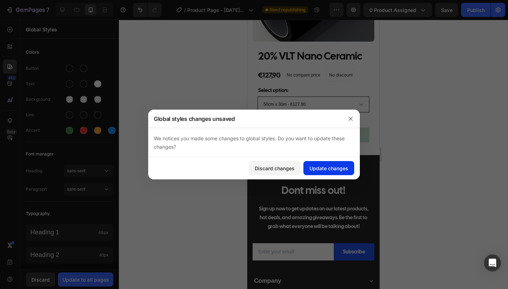
click at [332, 165] on div "Update changes" at bounding box center [328, 168] width 39 height 7
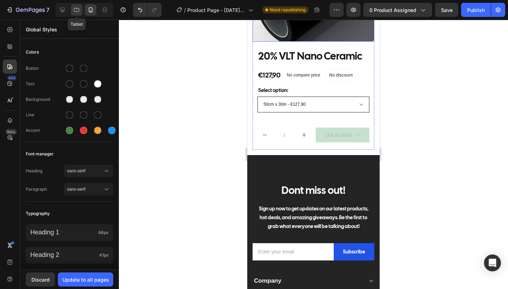
click at [80, 14] on div at bounding box center [76, 9] width 11 height 11
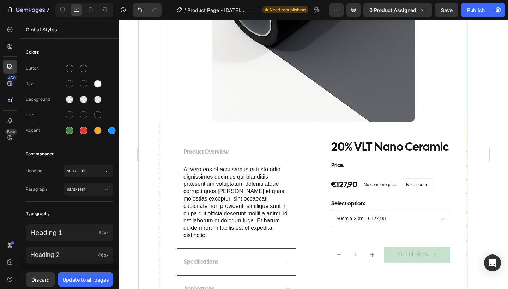
scroll to position [383, 0]
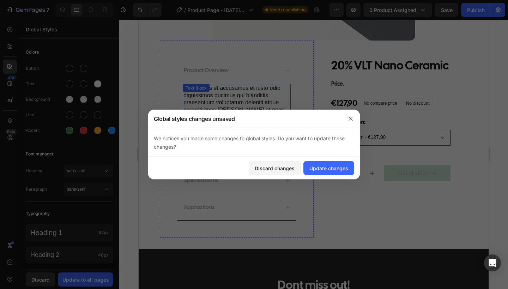
click at [206, 141] on p "At vero eos et accusamus et iusto odio dignissimos ducimus qui blanditiis praes…" at bounding box center [236, 121] width 107 height 73
click at [332, 165] on div "Update changes" at bounding box center [328, 168] width 39 height 7
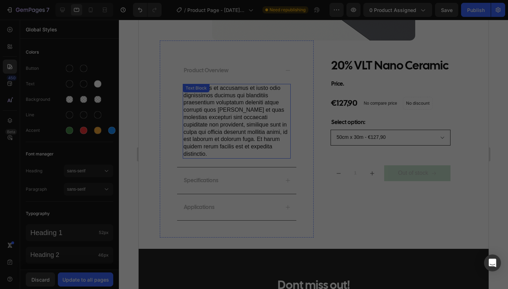
click at [248, 107] on p "At vero eos et accusamus et iusto odio dignissimos ducimus qui blanditiis praes…" at bounding box center [236, 121] width 107 height 73
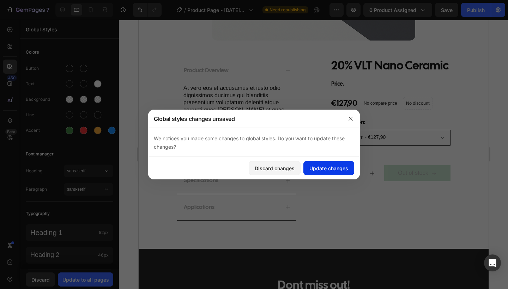
click at [329, 168] on div "Update changes" at bounding box center [328, 168] width 39 height 7
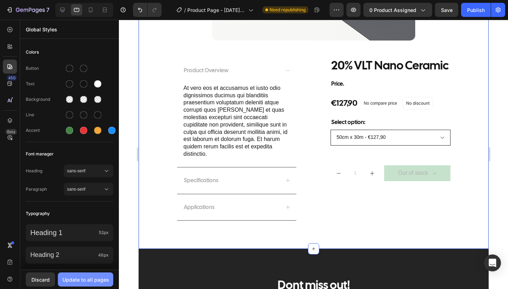
click at [87, 284] on button "Update to all pages" at bounding box center [85, 280] width 55 height 14
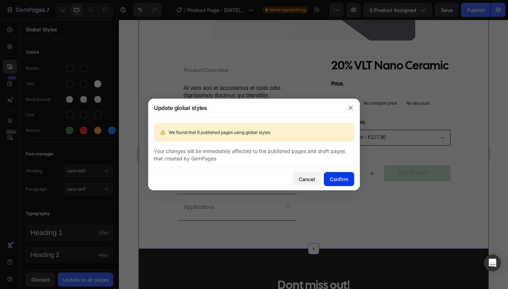
click at [335, 183] on div "Confirm" at bounding box center [339, 179] width 18 height 7
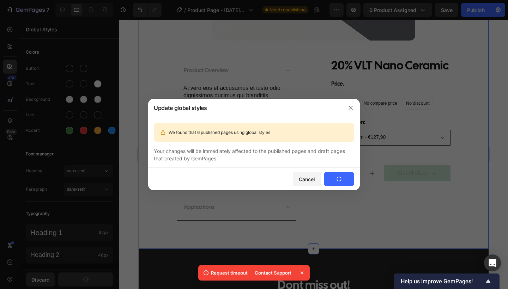
click at [334, 178] on button "Confirm" at bounding box center [339, 179] width 30 height 14
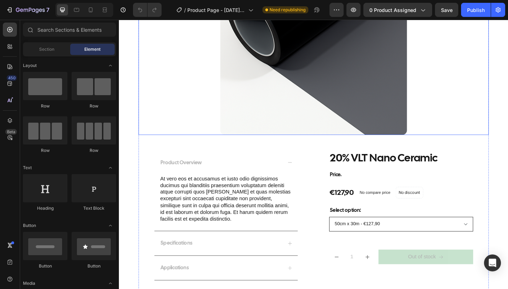
scroll to position [280, 0]
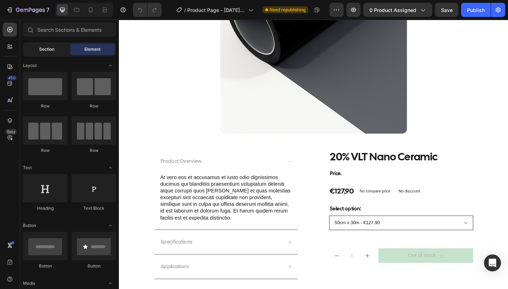
click at [45, 51] on span "Section" at bounding box center [46, 49] width 15 height 6
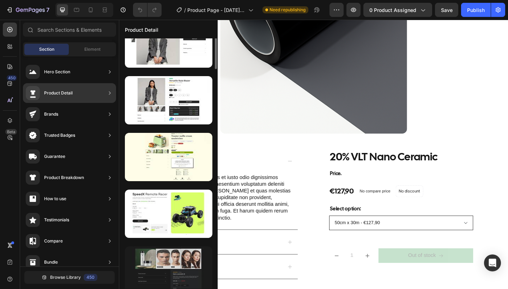
scroll to position [0, 0]
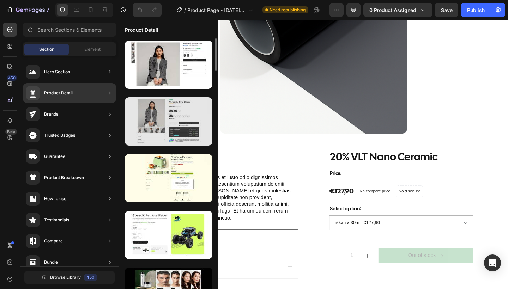
click at [171, 130] on div at bounding box center [168, 121] width 87 height 48
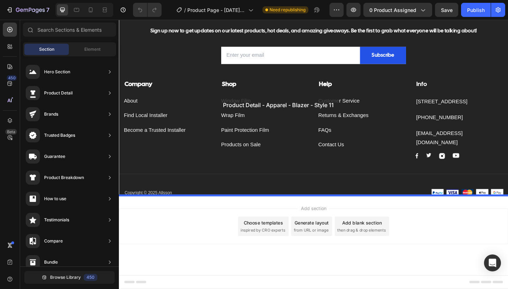
scroll to position [631, 0]
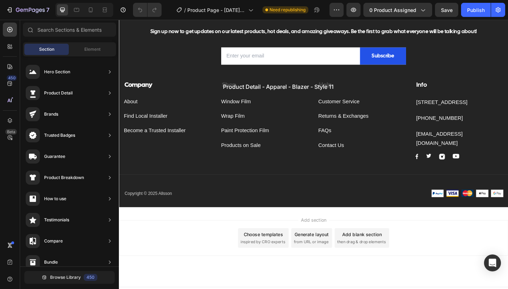
drag, startPoint x: 290, startPoint y: 150, endPoint x: 225, endPoint y: 85, distance: 91.8
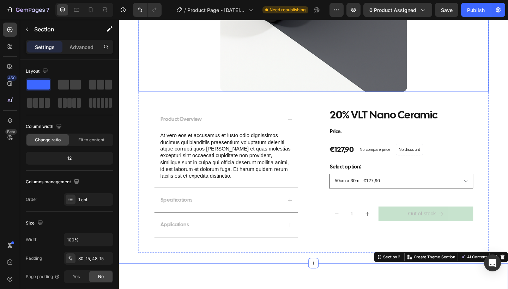
scroll to position [329, 0]
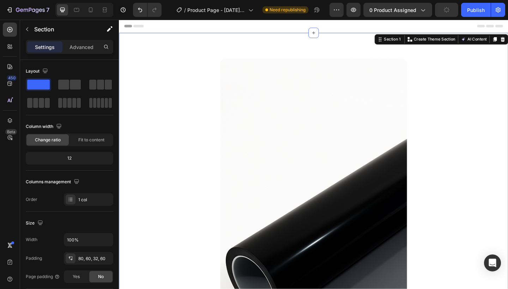
scroll to position [0, 0]
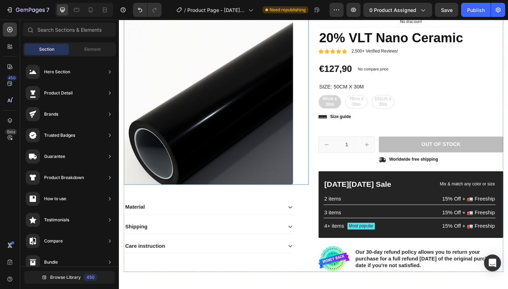
scroll to position [49, 0]
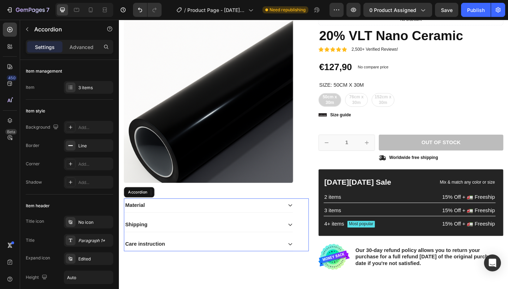
click at [237, 223] on div "Material" at bounding box center [211, 222] width 172 height 10
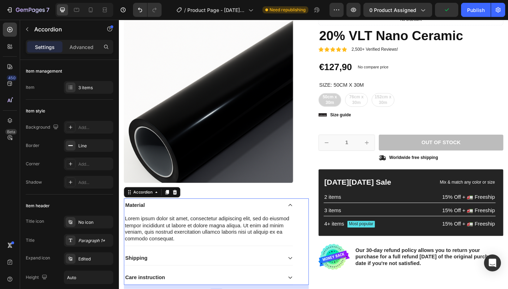
click at [213, 278] on div "Shipping" at bounding box center [211, 280] width 172 height 10
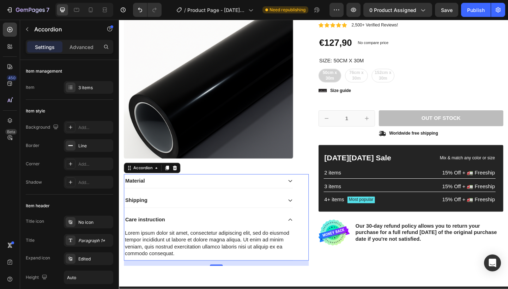
scroll to position [76, 0]
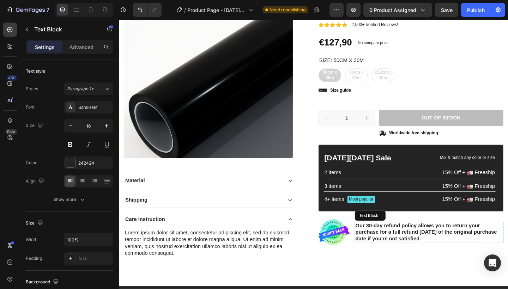
click at [378, 245] on p "Our 30-day refund policy allows you to return your purchase for a full refund […" at bounding box center [456, 252] width 160 height 22
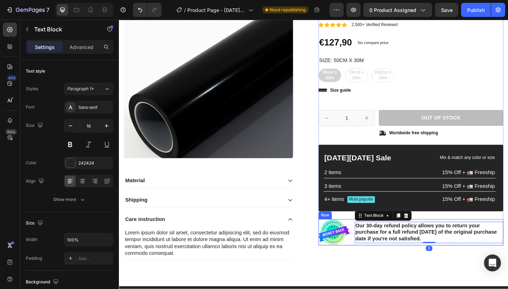
click at [371, 245] on div "Image Our 30-day refund policy allows you to return your purchase for a full re…" at bounding box center [436, 251] width 201 height 29
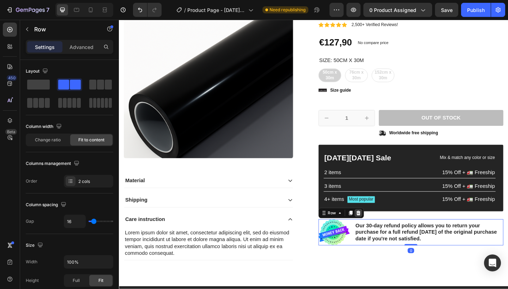
click at [383, 230] on div at bounding box center [379, 230] width 8 height 8
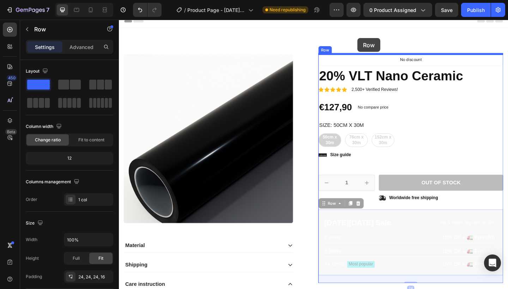
scroll to position [0, 0]
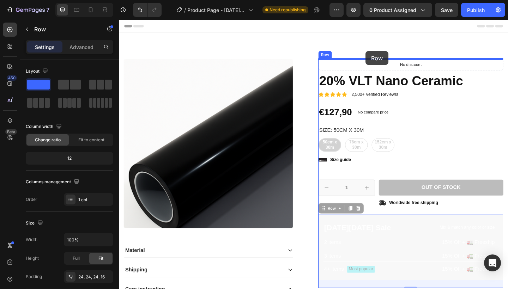
drag, startPoint x: 404, startPoint y: 206, endPoint x: 387, endPoint y: 54, distance: 152.6
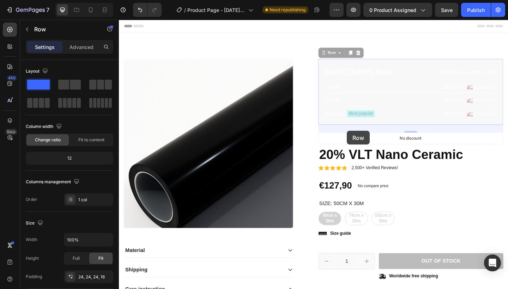
drag, startPoint x: 378, startPoint y: 131, endPoint x: 375, endPoint y: 134, distance: 4.0
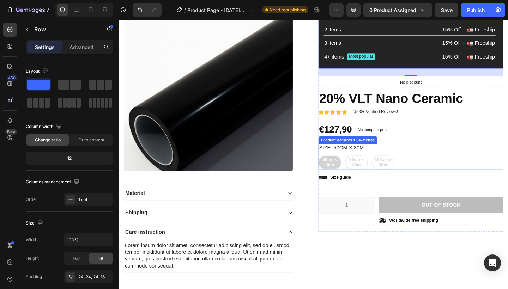
scroll to position [63, 0]
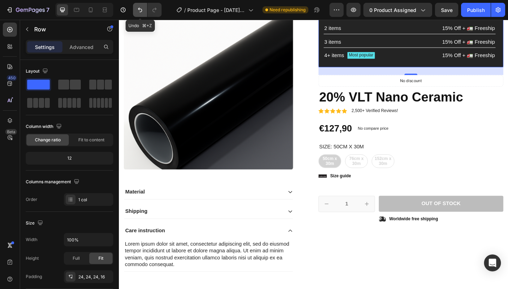
click at [138, 12] on icon "Undo/Redo" at bounding box center [139, 9] width 7 height 7
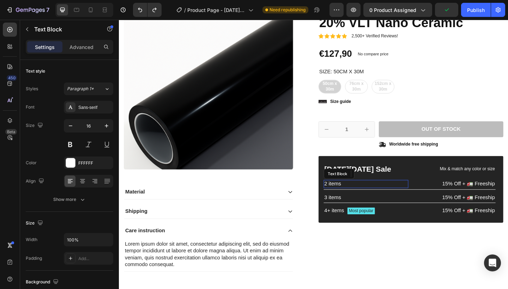
click at [348, 201] on div "2 items" at bounding box center [387, 198] width 92 height 9
click at [355, 198] on p "2 items" at bounding box center [387, 198] width 91 height 7
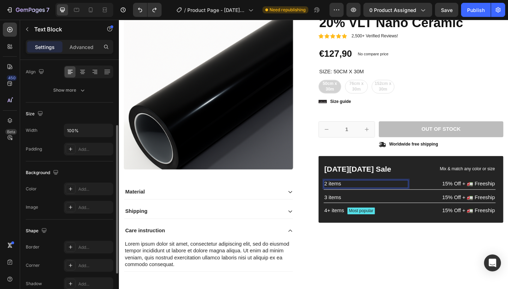
scroll to position [0, 0]
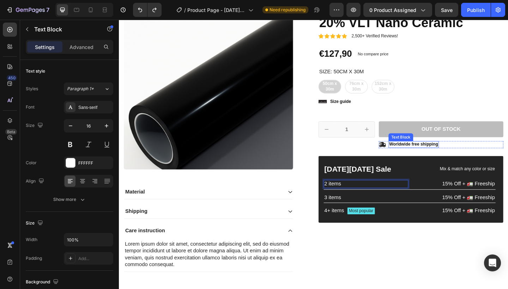
click at [434, 156] on p "Worldwide free shipping" at bounding box center [439, 156] width 53 height 6
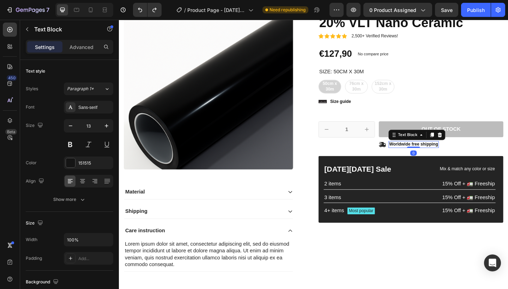
click at [437, 155] on p "Worldwide free shipping" at bounding box center [439, 156] width 53 height 6
click at [435, 155] on p "Worldwide free shipping" at bounding box center [439, 156] width 53 height 6
click at [444, 156] on p "Worldwide free shipping" at bounding box center [439, 156] width 53 height 6
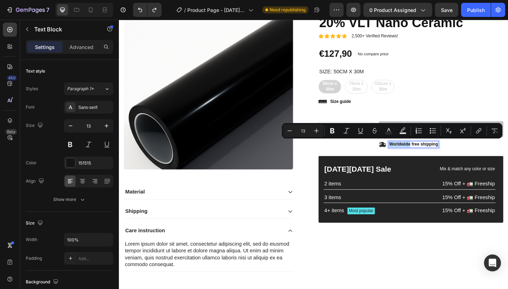
drag, startPoint x: 435, startPoint y: 155, endPoint x: 412, endPoint y: 155, distance: 22.6
click at [412, 155] on div "Worldwide free shipping" at bounding box center [439, 155] width 55 height 7
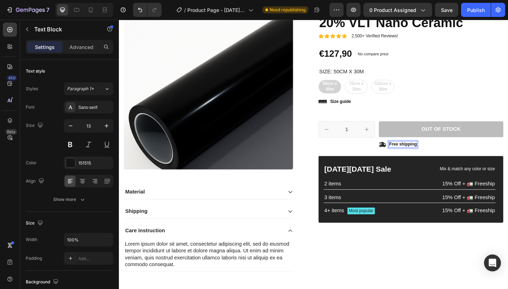
click at [439, 153] on p "Free shipping" at bounding box center [428, 156] width 30 height 6
click at [442, 154] on p "Free shipping" at bounding box center [428, 156] width 30 height 6
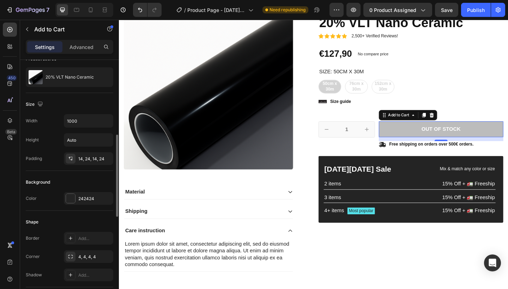
scroll to position [125, 0]
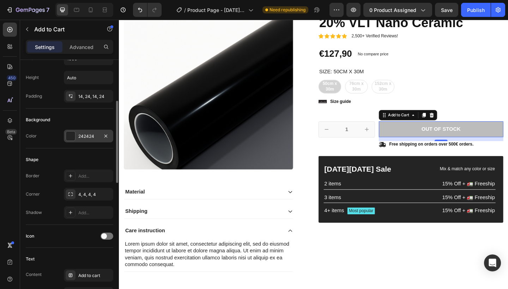
click at [80, 134] on div "242424" at bounding box center [88, 136] width 20 height 6
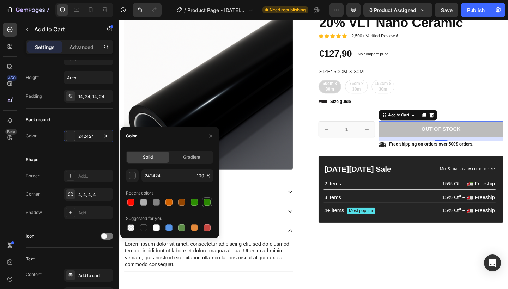
click at [204, 205] on div at bounding box center [207, 202] width 7 height 7
type input "2A8702"
click at [208, 138] on icon "button" at bounding box center [211, 136] width 6 height 6
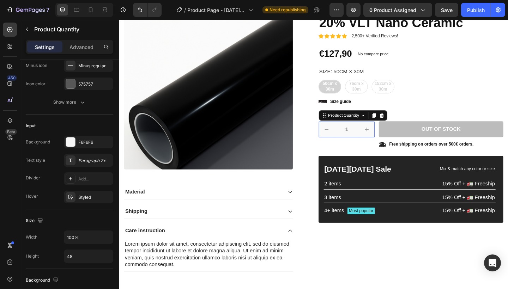
scroll to position [0, 0]
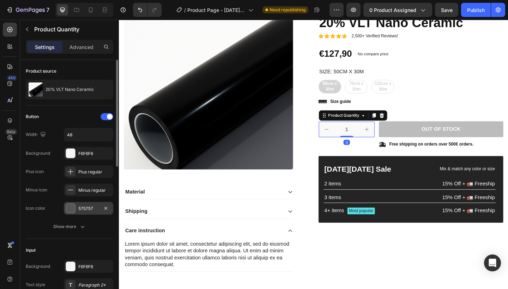
click at [74, 211] on div at bounding box center [70, 208] width 9 height 9
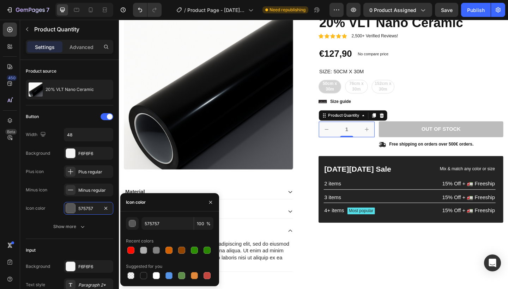
click at [143, 271] on div "Suggested for you" at bounding box center [169, 266] width 87 height 11
click at [145, 277] on div at bounding box center [143, 275] width 7 height 7
type input "151515"
click at [211, 204] on icon "button" at bounding box center [211, 203] width 6 height 6
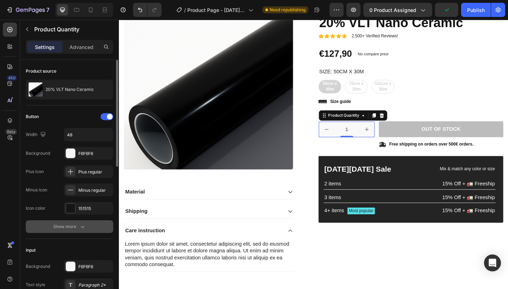
click at [66, 231] on button "Show more" at bounding box center [69, 226] width 87 height 13
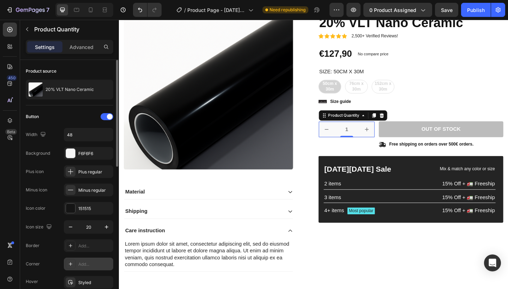
click at [68, 266] on icon at bounding box center [71, 264] width 6 height 6
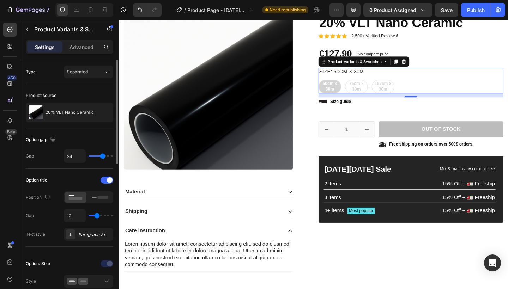
click at [374, 77] on legend "Size: 50cm x 30m" at bounding box center [361, 76] width 50 height 9
click at [341, 108] on icon at bounding box center [340, 109] width 9 height 4
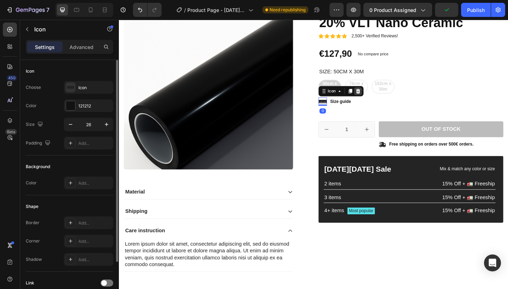
click at [381, 97] on icon at bounding box center [379, 97] width 5 height 5
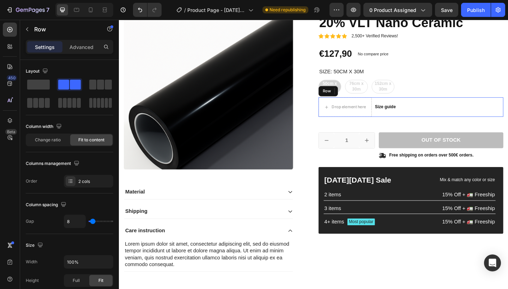
click at [433, 110] on div "Drop element here Size guide Text Block Row" at bounding box center [436, 114] width 201 height 21
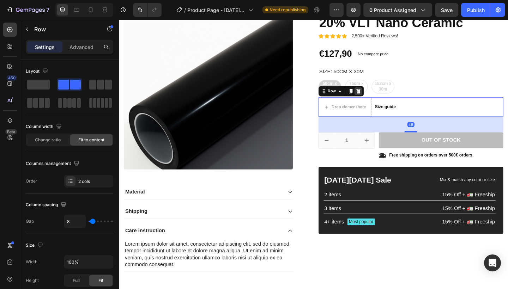
click at [382, 96] on div at bounding box center [379, 97] width 8 height 8
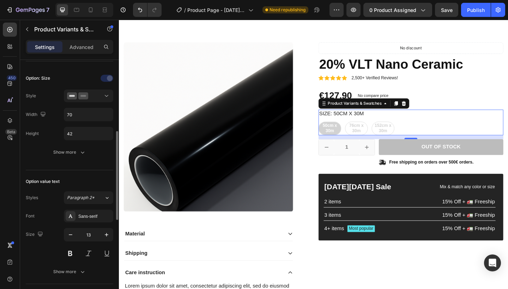
scroll to position [189, 0]
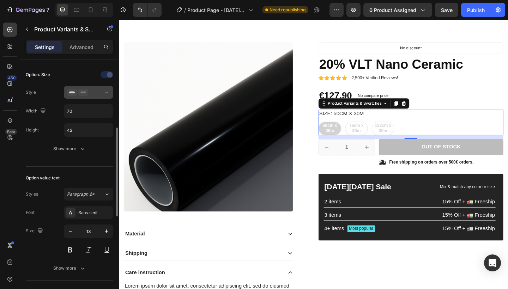
click at [90, 91] on div at bounding box center [88, 92] width 43 height 7
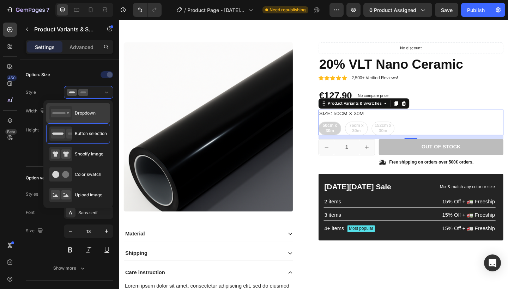
click at [97, 116] on div "Dropdown" at bounding box center [78, 113] width 64 height 20
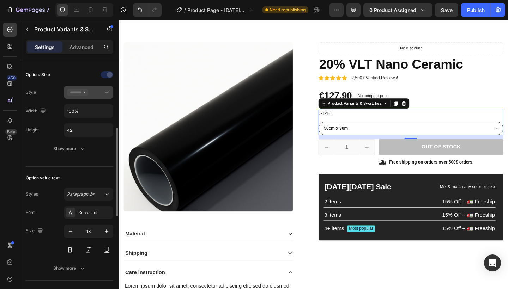
click at [97, 93] on div at bounding box center [88, 92] width 43 height 7
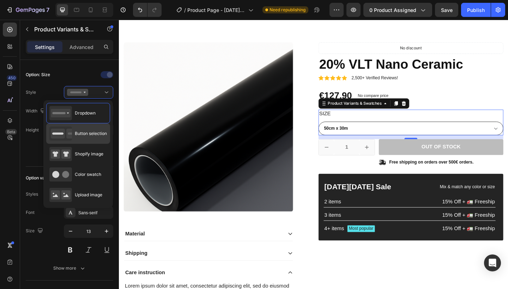
click at [89, 128] on div "Button selection" at bounding box center [77, 134] width 57 height 14
type input "70"
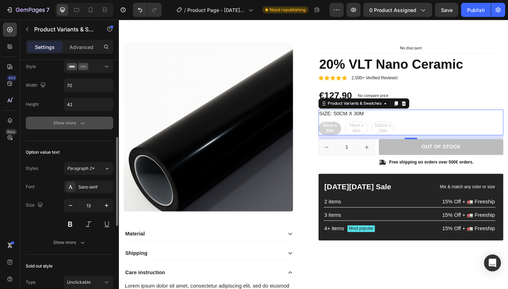
scroll to position [218, 0]
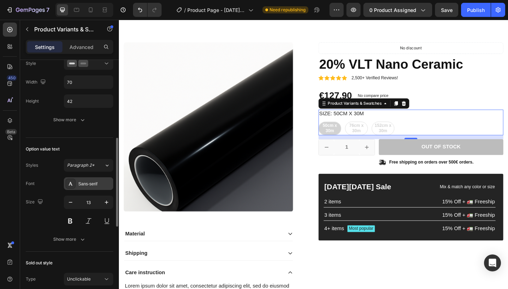
click at [87, 181] on div "Sans-serif" at bounding box center [94, 184] width 33 height 6
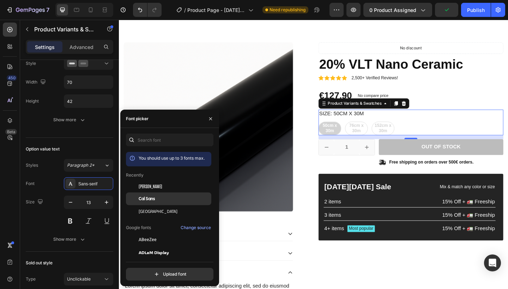
click at [152, 200] on span "Cal Sans" at bounding box center [147, 199] width 16 height 6
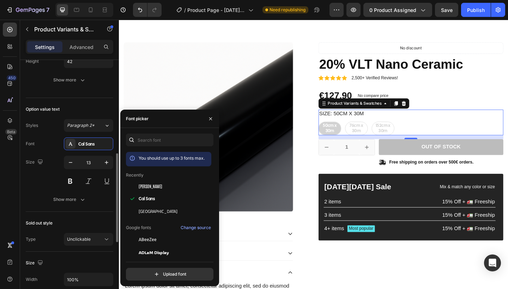
scroll to position [259, 0]
click at [54, 199] on div "Show more" at bounding box center [69, 198] width 33 height 7
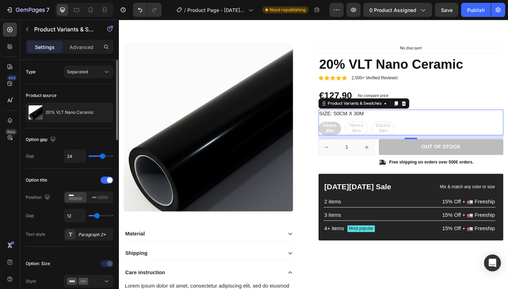
scroll to position [0, 0]
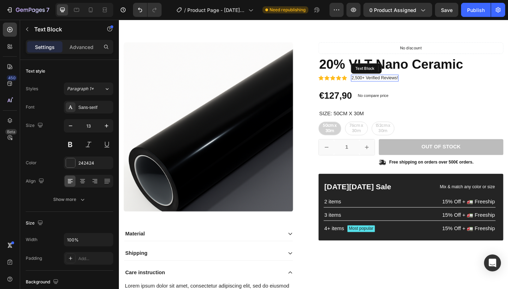
click at [393, 81] on p "2,500+ Verified Reviews!" at bounding box center [397, 83] width 50 height 6
click at [428, 73] on icon at bounding box center [427, 73] width 5 height 5
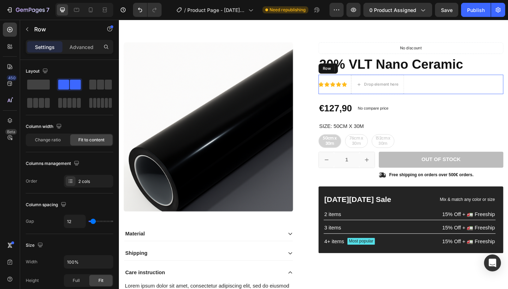
click at [367, 81] on div "Icon Icon Icon Icon Icon Icon List Drop element here Row" at bounding box center [436, 90] width 201 height 21
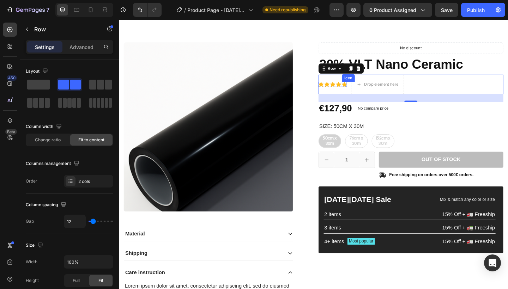
click at [363, 88] on icon at bounding box center [364, 90] width 6 height 6
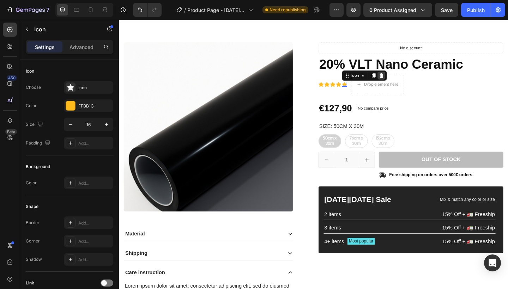
click at [406, 78] on icon at bounding box center [404, 81] width 6 height 6
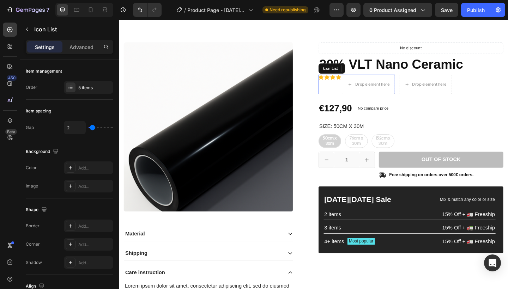
click at [355, 86] on div "Icon" at bounding box center [358, 90] width 6 height 21
click at [390, 75] on icon at bounding box center [387, 73] width 6 height 6
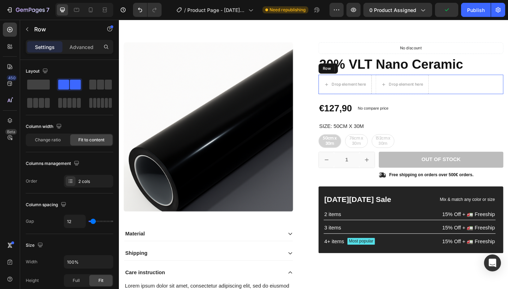
click at [470, 89] on div "Drop element here Drop element here Row" at bounding box center [436, 90] width 201 height 21
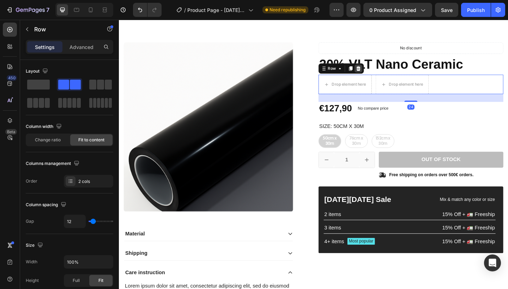
click at [381, 74] on icon at bounding box center [379, 73] width 6 height 6
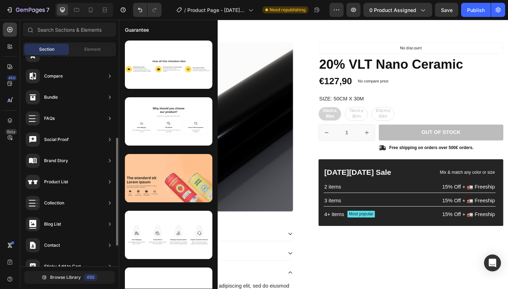
scroll to position [166, 0]
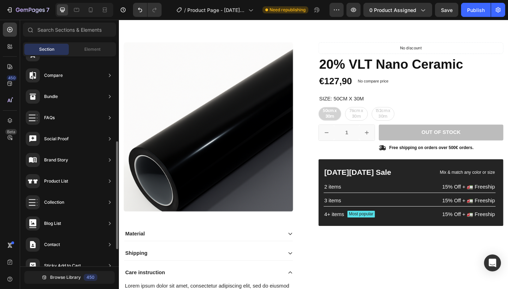
click at [86, 42] on div "Section Element" at bounding box center [69, 49] width 93 height 14
click at [86, 45] on div "Element" at bounding box center [92, 49] width 44 height 11
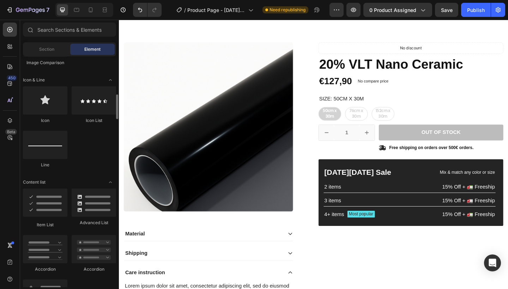
scroll to position [442, 0]
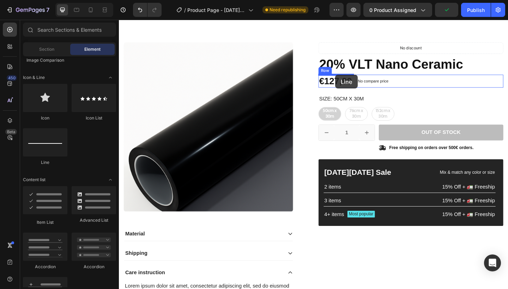
drag, startPoint x: 176, startPoint y: 164, endPoint x: 354, endPoint y: 79, distance: 198.0
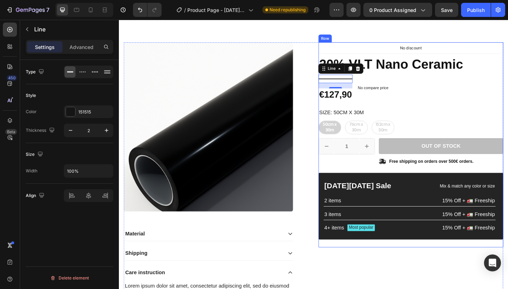
click at [392, 111] on div "Icon Icon Icon Icon Icon Icon List 2,500+ Verified Reviews! Text Block Row No d…" at bounding box center [436, 155] width 201 height 223
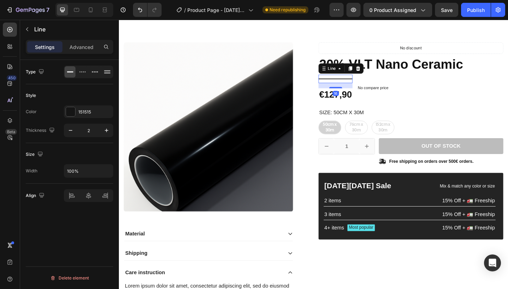
click at [354, 84] on div at bounding box center [354, 84] width 37 height 1
click at [377, 75] on icon at bounding box center [379, 73] width 6 height 6
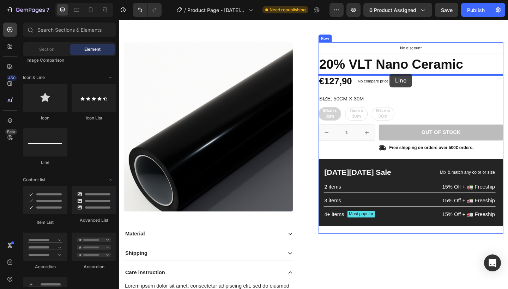
drag, startPoint x: 172, startPoint y: 163, endPoint x: 413, endPoint y: 78, distance: 255.1
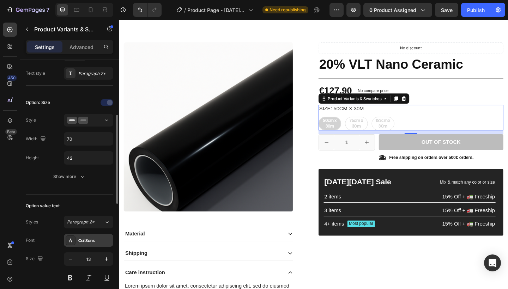
scroll to position [162, 0]
click at [83, 242] on div "Cal Sans" at bounding box center [94, 240] width 33 height 6
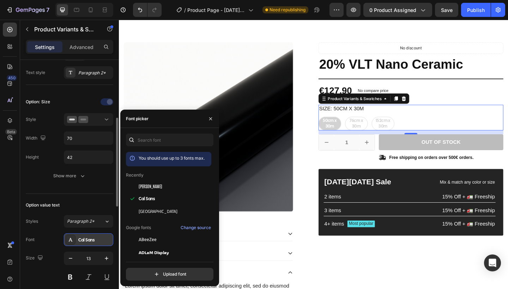
click at [83, 242] on div "Cal Sans" at bounding box center [94, 240] width 33 height 6
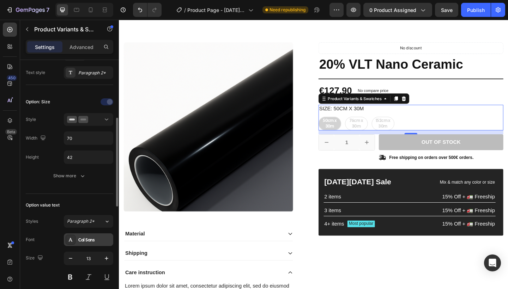
click at [83, 242] on div "Cal Sans" at bounding box center [94, 240] width 33 height 6
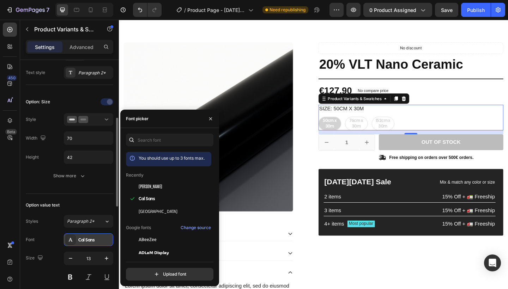
click at [83, 243] on div "Cal Sans" at bounding box center [94, 240] width 33 height 6
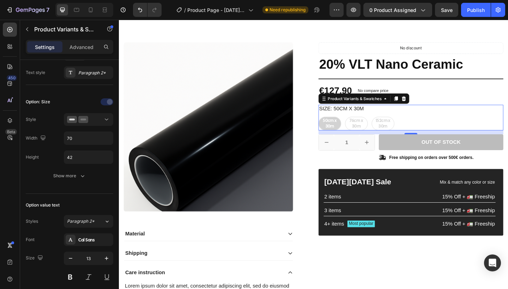
click at [367, 117] on legend "Size: 50cm x 30m" at bounding box center [361, 117] width 50 height 9
click at [347, 115] on legend "Size: 50cm x 30m" at bounding box center [361, 117] width 50 height 9
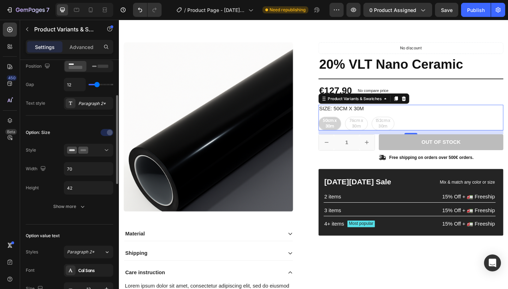
scroll to position [109, 0]
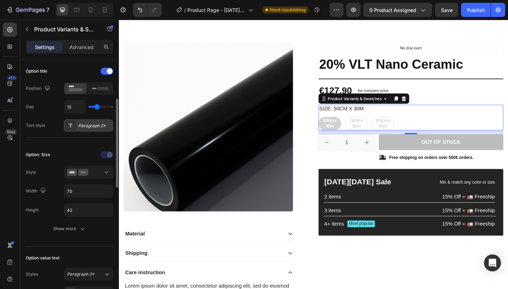
click at [73, 131] on div at bounding box center [71, 126] width 10 height 10
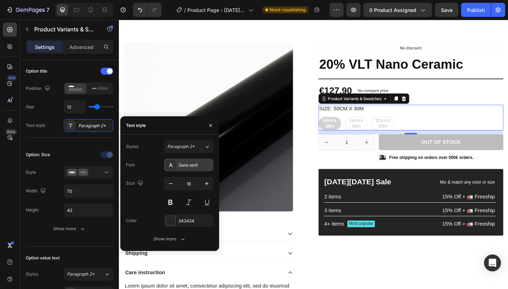
click at [180, 165] on div "Sans-serif" at bounding box center [194, 165] width 33 height 6
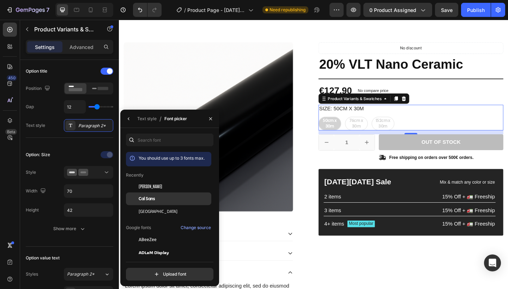
click at [148, 199] on span "Cal Sans" at bounding box center [147, 199] width 16 height 6
click at [212, 119] on icon "button" at bounding box center [211, 119] width 6 height 6
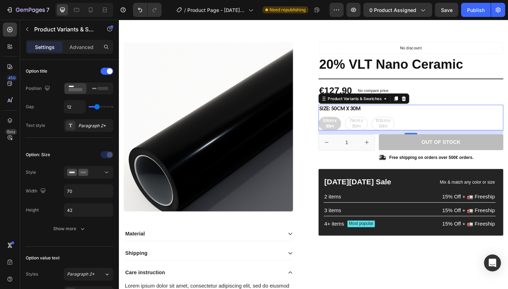
click at [362, 119] on legend "Size: 50cm x 30m" at bounding box center [359, 117] width 47 height 9
click at [349, 133] on div "50cm x 30m 50cm x 30m 50cm x 30m 76cm x 30m 76cm x 30m 76cm x 30m 152cm x 30m 1…" at bounding box center [436, 133] width 201 height 15
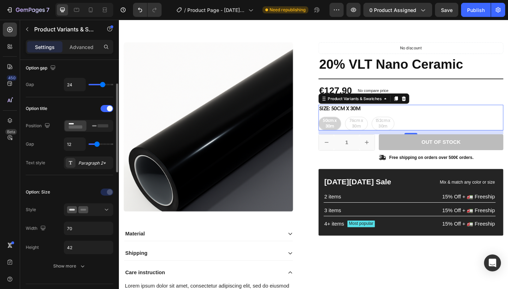
scroll to position [70, 0]
click at [95, 129] on icon at bounding box center [100, 127] width 16 height 8
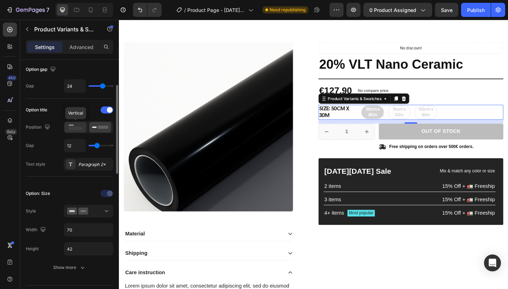
click at [79, 128] on rect at bounding box center [76, 128] width 14 height 3
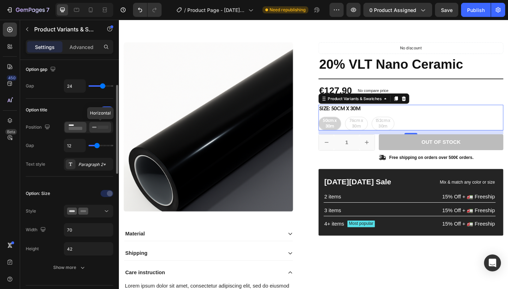
click at [100, 128] on rect at bounding box center [103, 127] width 11 height 3
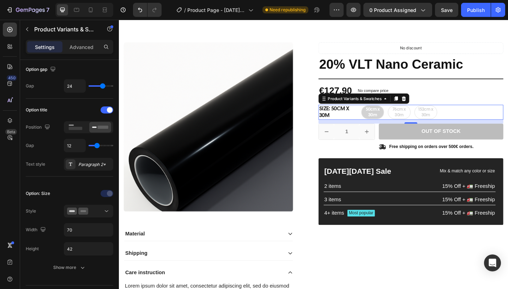
click at [340, 123] on legend "Size: 50cm x 30m" at bounding box center [357, 121] width 42 height 16
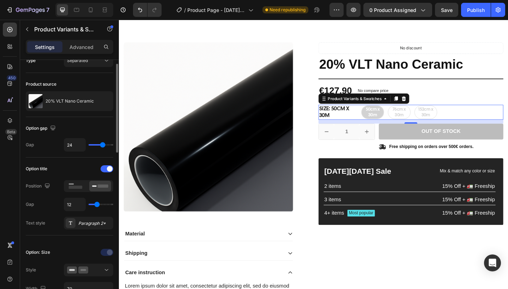
scroll to position [0, 0]
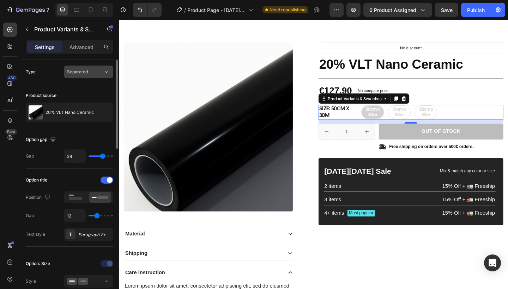
click at [94, 72] on div "Separated" at bounding box center [85, 72] width 36 height 6
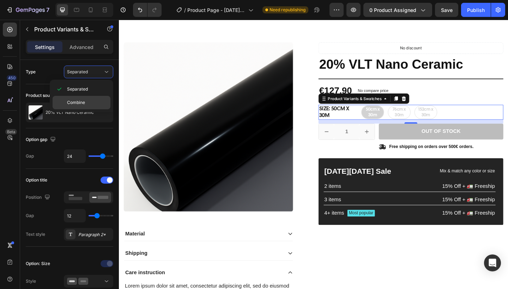
click at [87, 103] on p "Combine" at bounding box center [87, 102] width 40 height 6
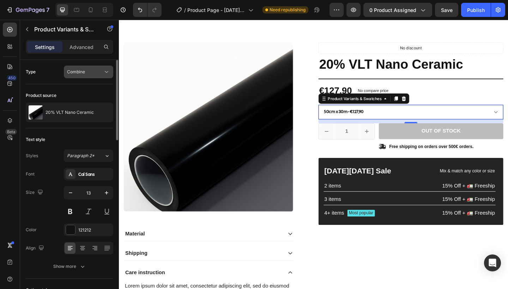
click at [93, 78] on button "Combine" at bounding box center [88, 72] width 49 height 13
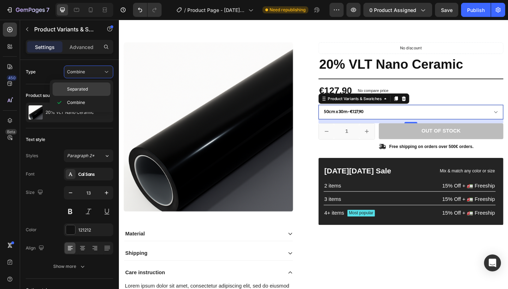
click at [96, 86] on p "Separated" at bounding box center [87, 89] width 40 height 6
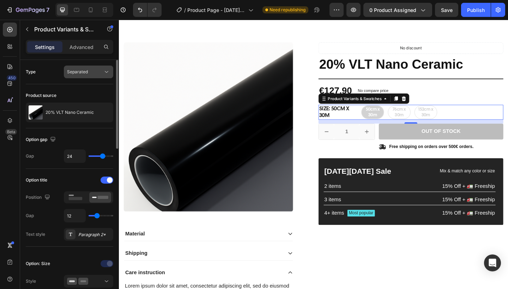
click at [92, 74] on div "Separated" at bounding box center [85, 72] width 36 height 6
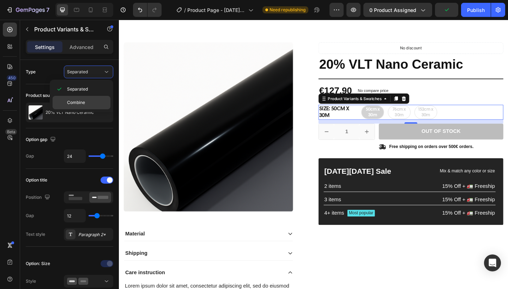
click at [84, 105] on span "Combine" at bounding box center [76, 102] width 18 height 6
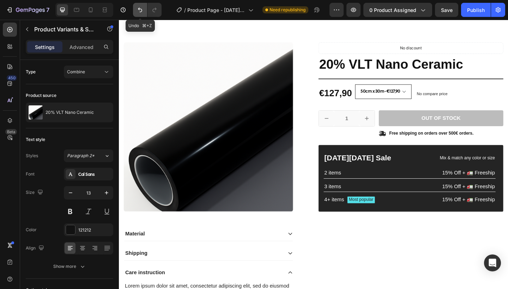
click at [141, 7] on icon "Undo/Redo" at bounding box center [139, 9] width 7 height 7
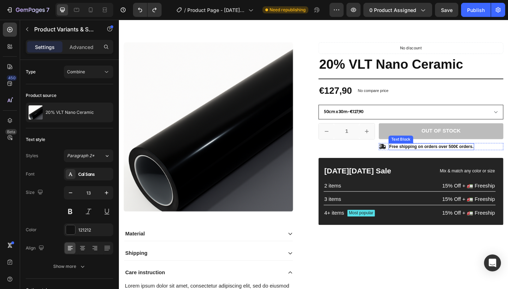
click at [418, 159] on p "Free shipping on orders over 500€ orders." at bounding box center [459, 158] width 92 height 6
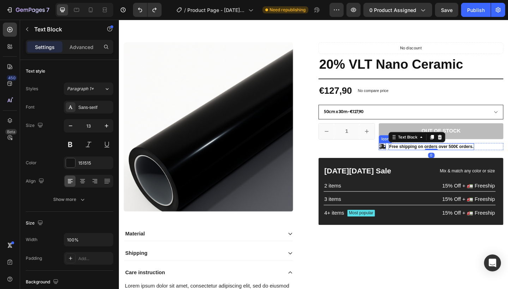
click at [404, 160] on icon at bounding box center [405, 158] width 8 height 8
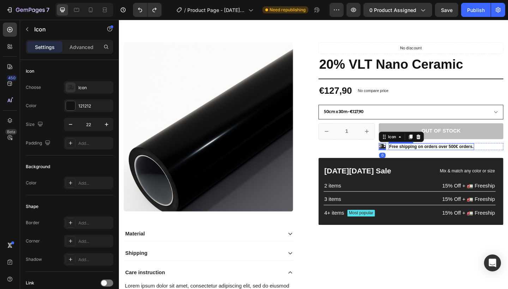
click at [422, 159] on p "Free shipping on orders over 500€ orders." at bounding box center [459, 158] width 92 height 6
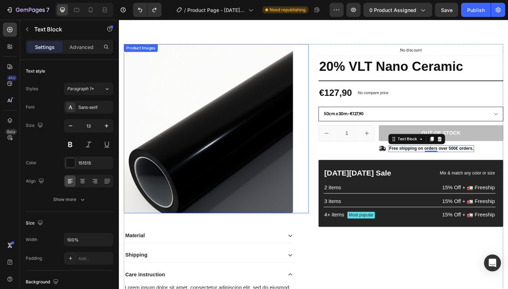
scroll to position [18, 0]
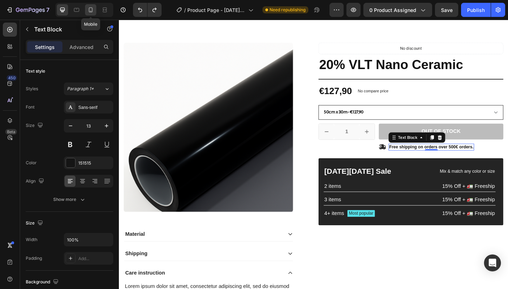
click at [91, 12] on icon at bounding box center [90, 9] width 7 height 7
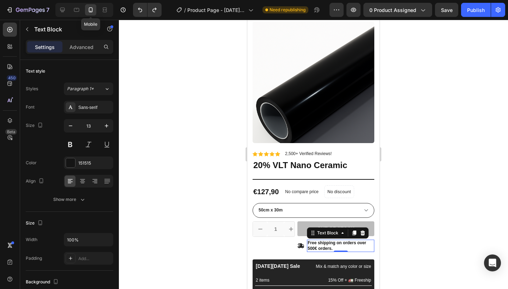
type input "12"
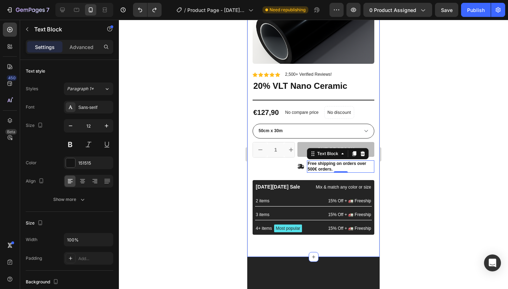
scroll to position [39, 0]
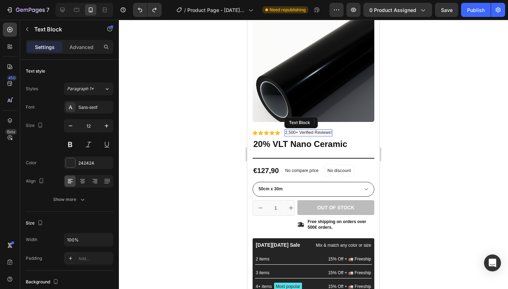
click at [298, 133] on p "2,500+ Verified Reviews!" at bounding box center [308, 133] width 47 height 6
click at [344, 125] on div at bounding box center [340, 123] width 8 height 8
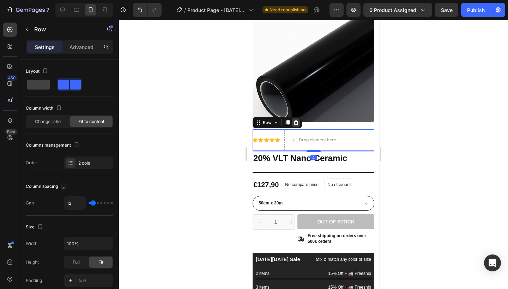
click at [294, 125] on icon at bounding box center [296, 123] width 6 height 6
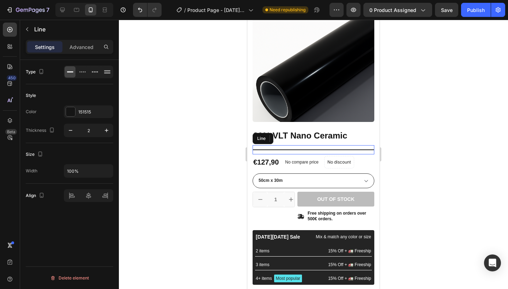
click at [323, 152] on div "Title Line" at bounding box center [314, 149] width 122 height 9
click at [71, 115] on div at bounding box center [70, 111] width 9 height 9
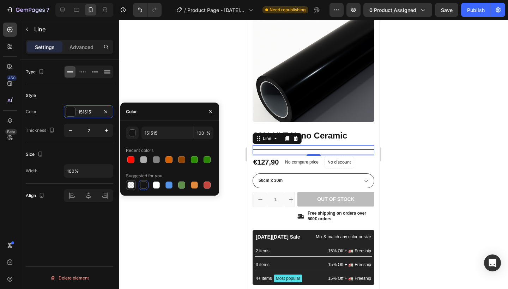
click at [132, 185] on div at bounding box center [130, 185] width 7 height 7
type input "000000"
type input "0"
click at [210, 111] on icon "button" at bounding box center [210, 111] width 3 height 3
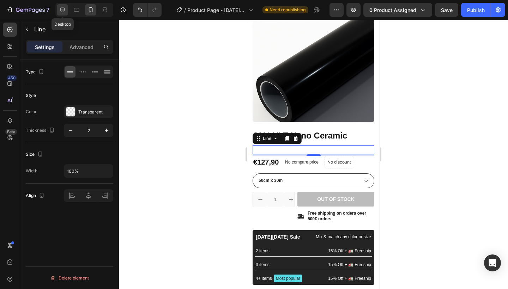
click at [64, 9] on icon at bounding box center [62, 9] width 7 height 7
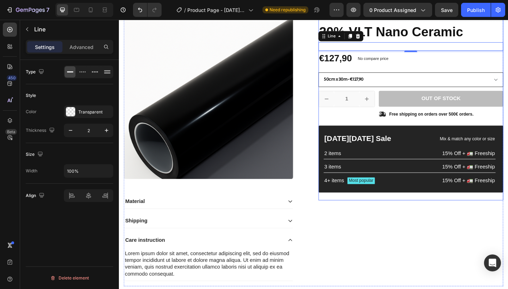
scroll to position [41, 0]
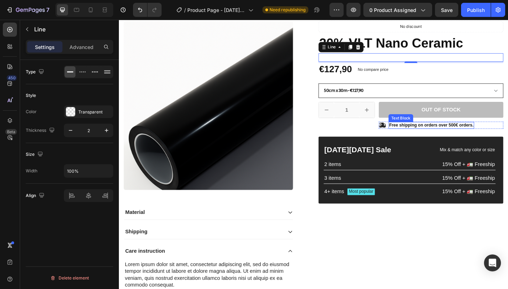
click at [415, 136] on p "Free shipping on orders over 500€ orders." at bounding box center [459, 135] width 92 height 6
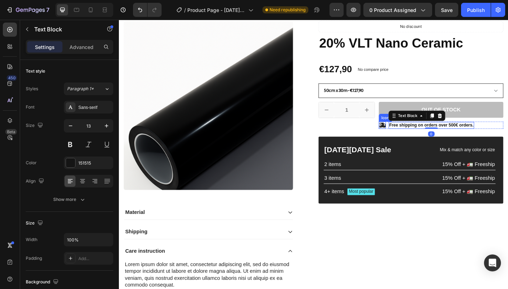
click at [406, 134] on icon at bounding box center [405, 135] width 8 height 6
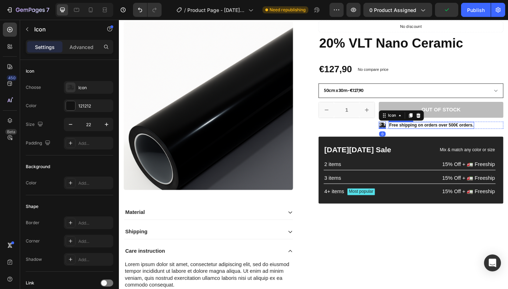
click at [424, 137] on p "Free shipping on orders over 500€ orders." at bounding box center [459, 135] width 92 height 6
drag, startPoint x: 409, startPoint y: 134, endPoint x: 404, endPoint y: 133, distance: 4.7
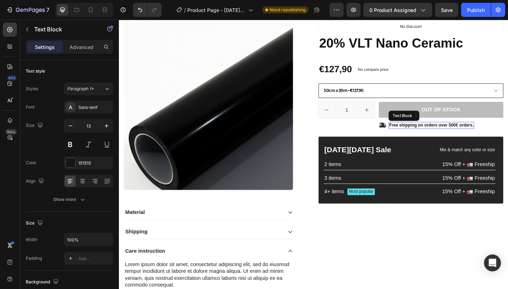
click at [494, 134] on p "Free shipping on orders over 500€ orders." at bounding box center [459, 135] width 92 height 6
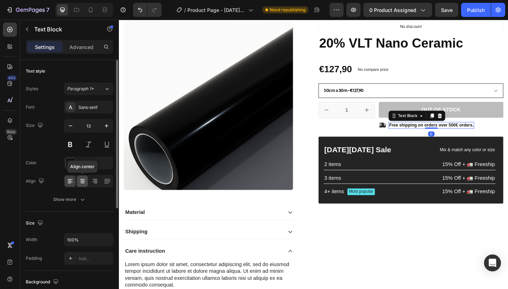
click at [83, 182] on icon at bounding box center [82, 182] width 5 height 1
click at [92, 184] on icon at bounding box center [94, 181] width 7 height 7
click at [84, 181] on icon at bounding box center [82, 181] width 7 height 7
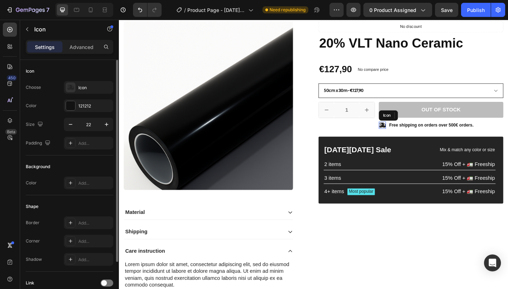
click at [404, 134] on icon at bounding box center [405, 135] width 8 height 6
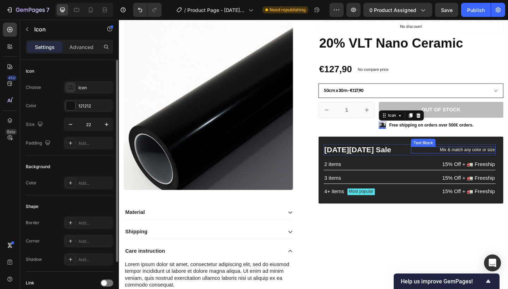
click at [490, 163] on p "Mix & match any color or size" at bounding box center [482, 162] width 91 height 6
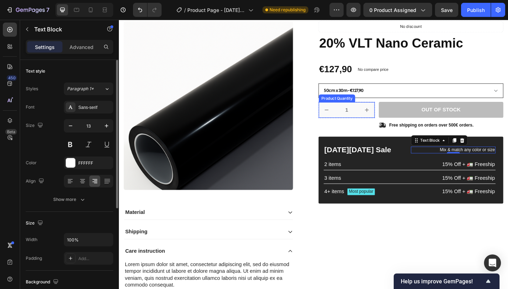
click at [387, 117] on icon "increment" at bounding box center [388, 118] width 7 height 7
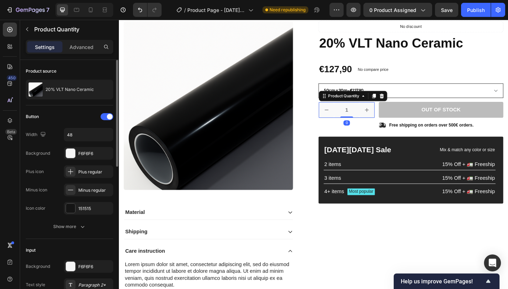
click at [389, 118] on icon "increment" at bounding box center [389, 118] width 4 height 4
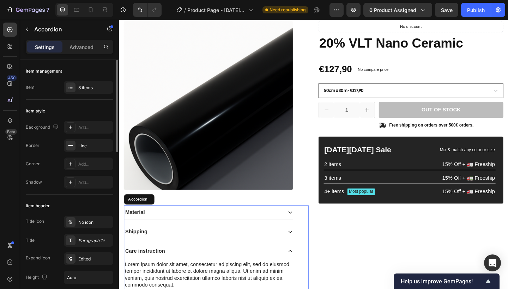
click at [295, 230] on div "Material" at bounding box center [211, 230] width 172 height 10
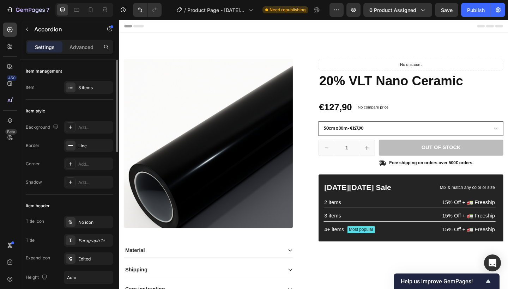
scroll to position [0, 0]
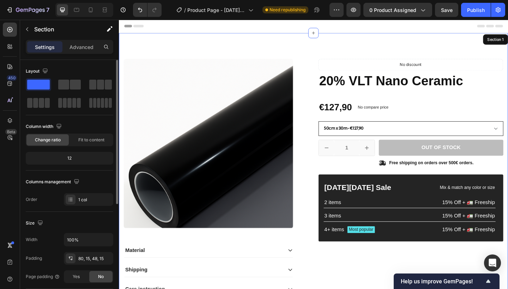
click at [303, 47] on div "Product Images Material Shipping Care instruction Accordion No discount Not be …" at bounding box center [330, 191] width 423 height 315
click at [92, 16] on div at bounding box center [84, 10] width 58 height 14
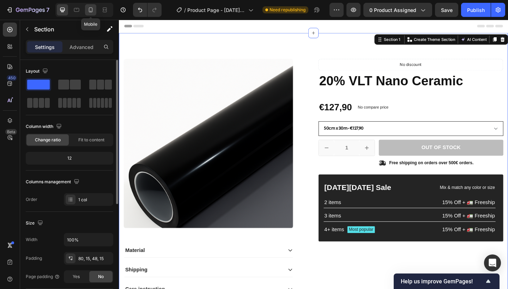
click at [90, 9] on icon at bounding box center [90, 9] width 7 height 7
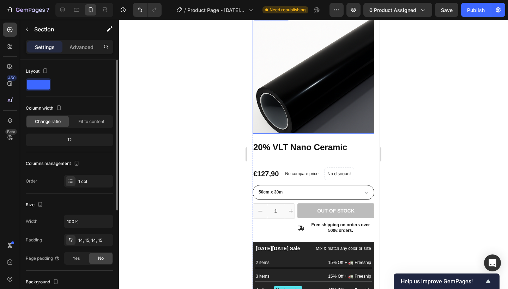
scroll to position [28, 0]
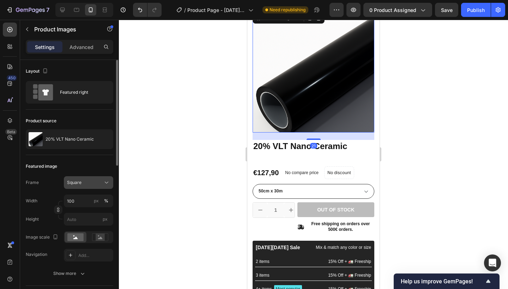
click at [93, 181] on div "Square" at bounding box center [84, 183] width 35 height 6
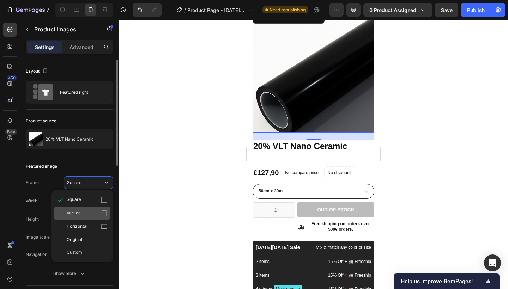
click at [105, 210] on icon at bounding box center [104, 213] width 7 height 7
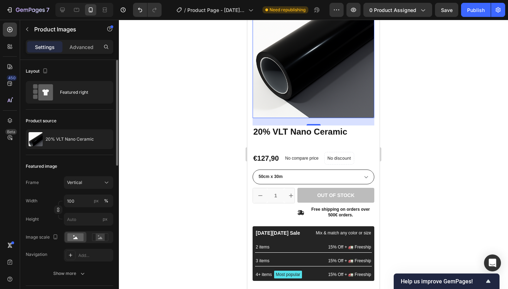
scroll to position [89, 0]
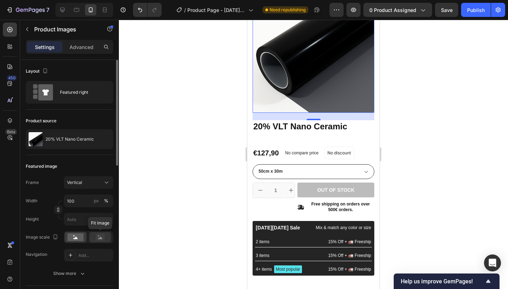
click at [98, 233] on div at bounding box center [100, 237] width 22 height 11
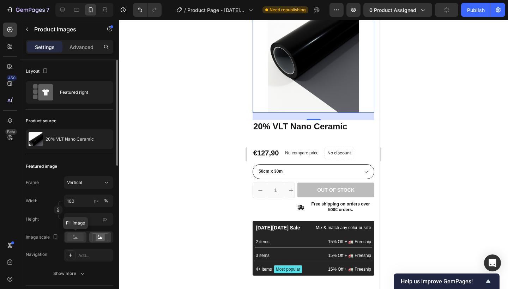
click at [72, 237] on rect at bounding box center [75, 237] width 16 height 8
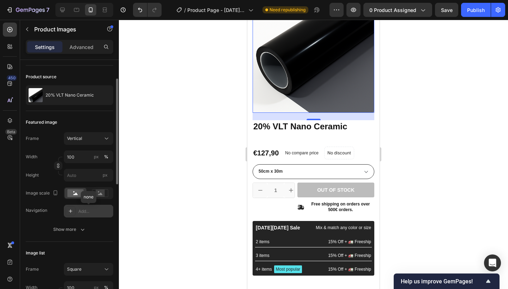
scroll to position [45, 0]
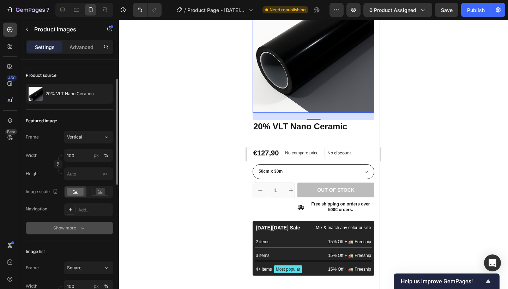
click at [78, 230] on div "Show more" at bounding box center [69, 228] width 33 height 7
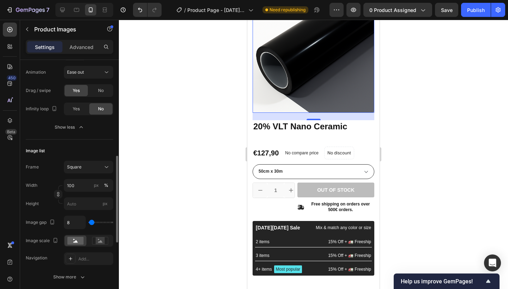
scroll to position [275, 0]
click at [93, 167] on div "Square" at bounding box center [84, 167] width 35 height 6
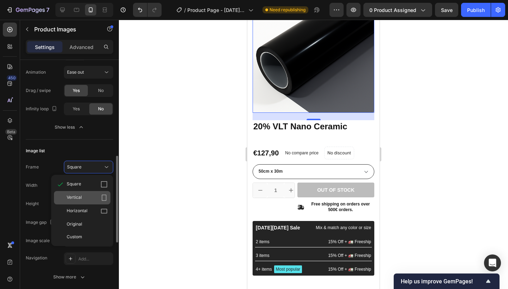
click at [90, 196] on div "Vertical" at bounding box center [87, 197] width 41 height 7
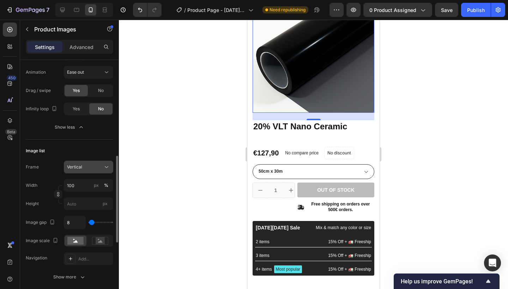
click at [94, 166] on div "Vertical" at bounding box center [84, 167] width 35 height 6
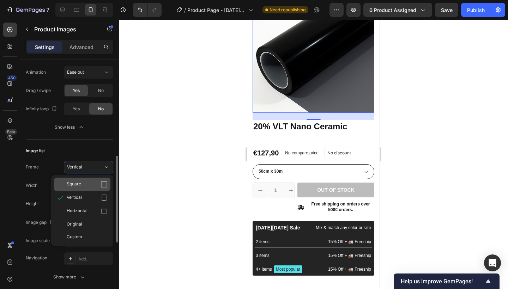
click at [90, 180] on div "Square" at bounding box center [82, 184] width 56 height 13
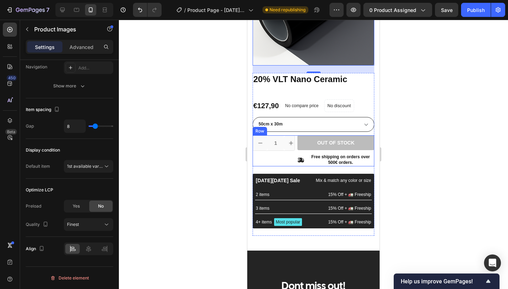
scroll to position [153, 0]
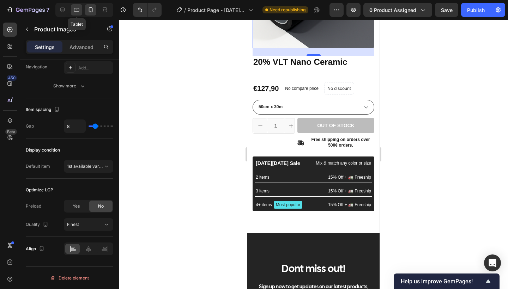
click at [77, 11] on icon at bounding box center [76, 9] width 7 height 7
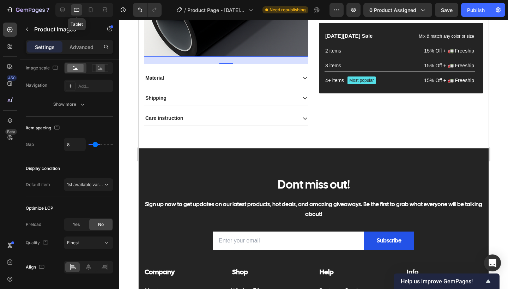
type input "16"
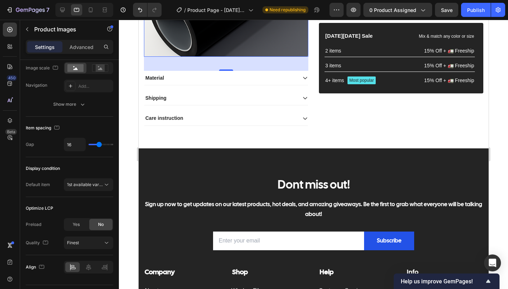
scroll to position [1, 0]
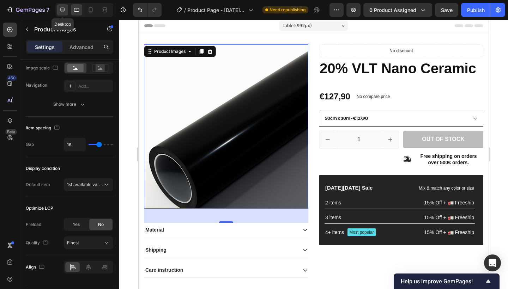
click at [63, 12] on icon at bounding box center [62, 10] width 5 height 5
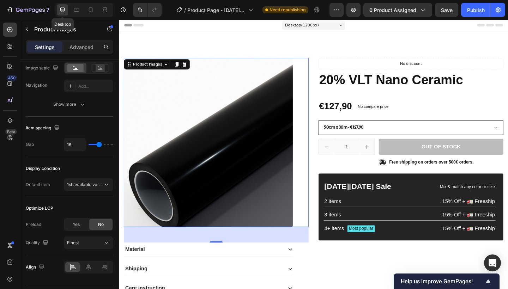
scroll to position [18, 0]
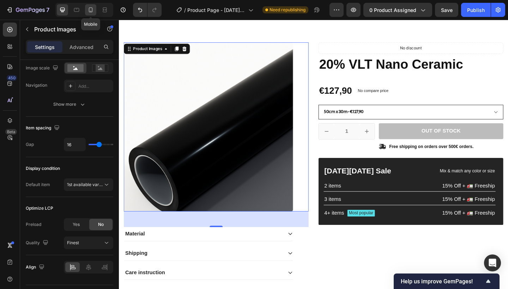
click at [88, 11] on icon at bounding box center [90, 9] width 7 height 7
type input "8"
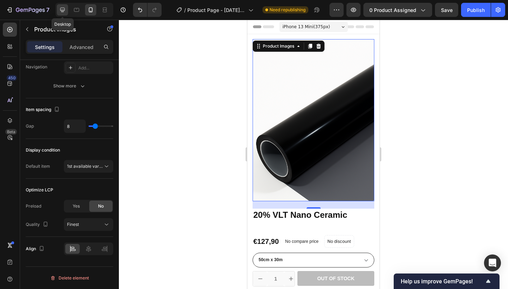
click at [62, 14] on div at bounding box center [62, 9] width 11 height 11
type input "16"
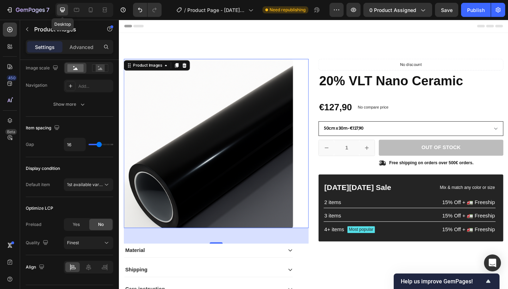
scroll to position [18, 0]
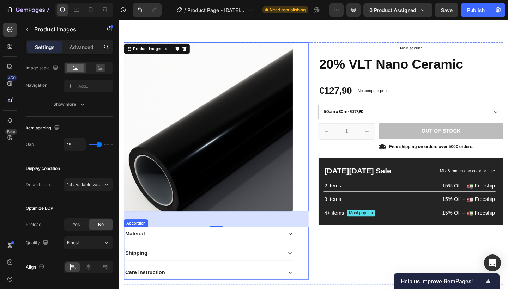
click at [320, 256] on div "Material Shipping Care instruction Accordion" at bounding box center [224, 273] width 201 height 57
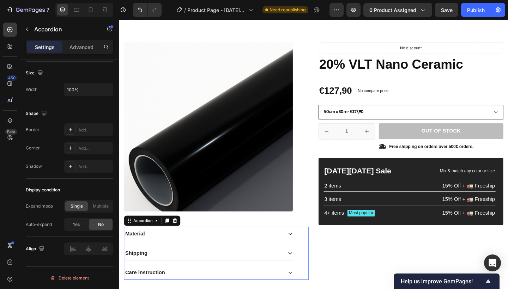
scroll to position [0, 0]
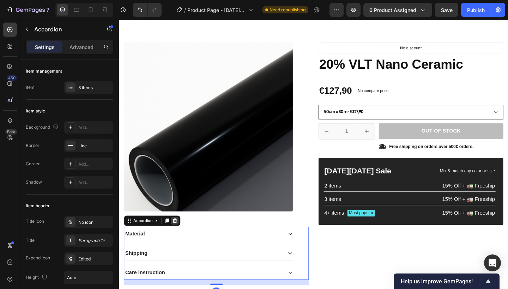
click at [181, 242] on div at bounding box center [179, 239] width 8 height 8
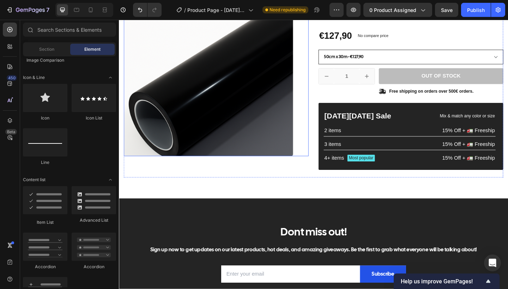
scroll to position [86, 0]
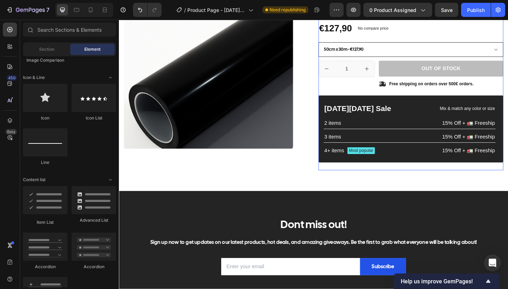
click at [352, 95] on div "No discount Not be displayed when published Product Badge 20% VLT Nano Ceramic …" at bounding box center [436, 79] width 201 height 207
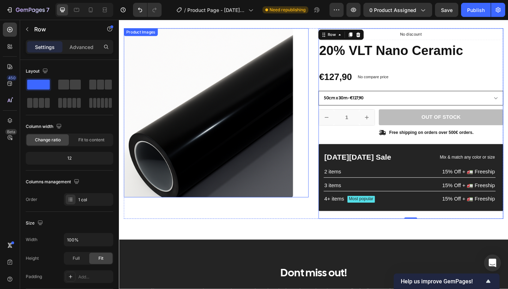
scroll to position [32, 0]
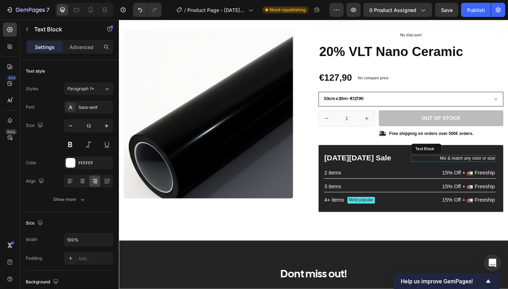
click at [484, 168] on p "Mix & match any color or size" at bounding box center [482, 171] width 91 height 6
click at [494, 159] on icon at bounding box center [492, 161] width 6 height 6
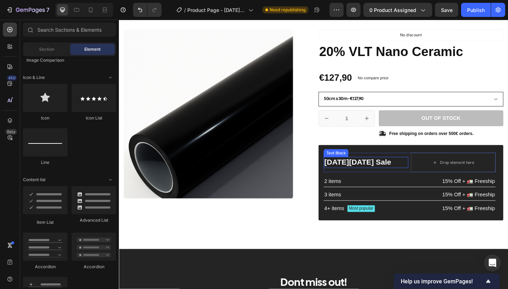
click at [403, 177] on p "Black Friday Sale" at bounding box center [387, 175] width 91 height 11
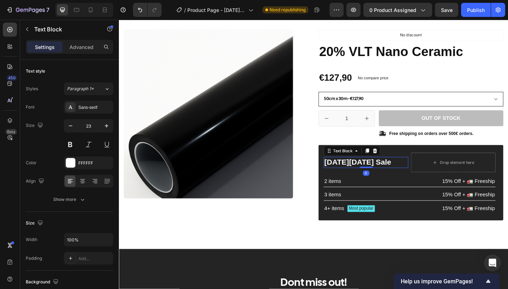
click at [410, 178] on p "Black Friday Sale" at bounding box center [387, 175] width 91 height 11
drag, startPoint x: 409, startPoint y: 177, endPoint x: 341, endPoint y: 178, distance: 67.7
click at [341, 178] on div "Black Friday Sale Text Block 0 Drop element here Row 2 items Text Block 15% Off…" at bounding box center [436, 197] width 201 height 82
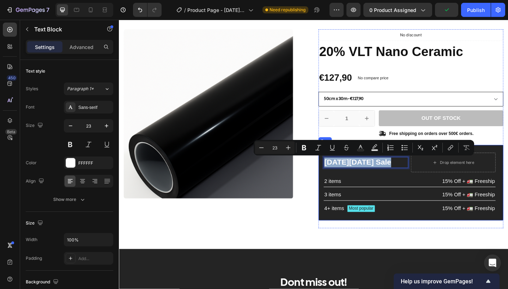
click at [340, 186] on div "Black Friday Sale Text Block 0 Drop element here Row 2 items Text Block 15% Off…" at bounding box center [436, 197] width 201 height 82
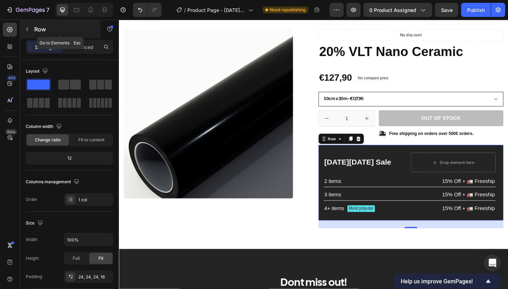
click at [27, 30] on icon "button" at bounding box center [27, 30] width 2 height 4
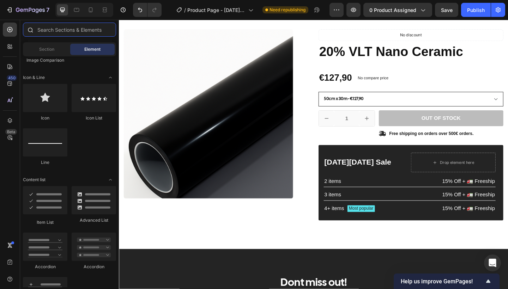
click at [54, 32] on input "text" at bounding box center [69, 30] width 93 height 14
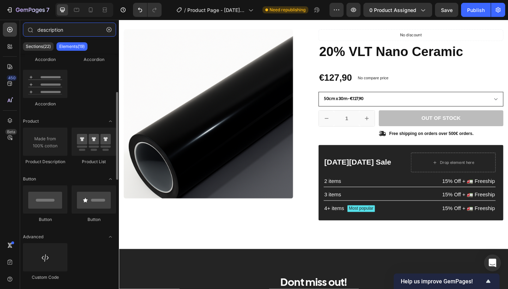
scroll to position [102, 0]
type input "description"
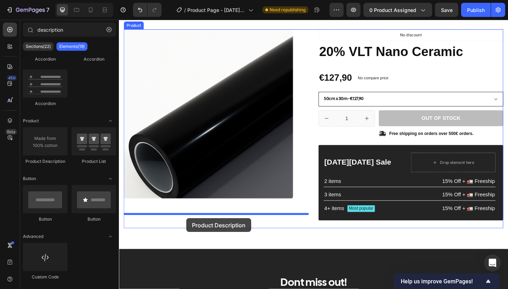
drag, startPoint x: 166, startPoint y: 166, endPoint x: 192, endPoint y: 236, distance: 75.0
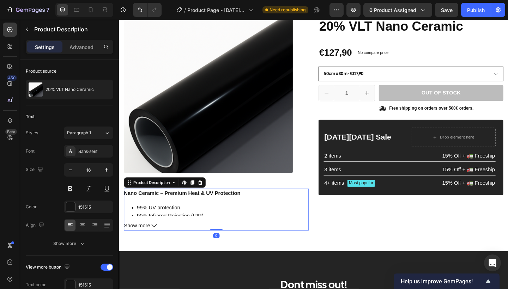
scroll to position [71, 0]
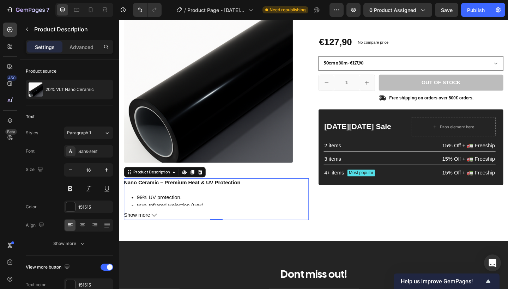
click at [153, 233] on button "Show more" at bounding box center [224, 233] width 201 height 10
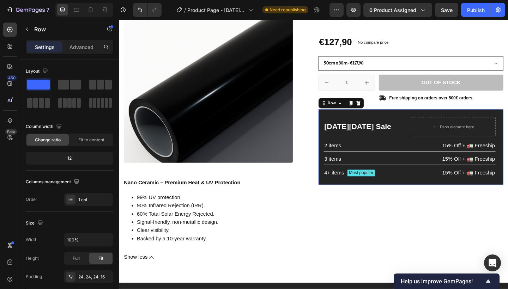
click at [378, 123] on div "Black Friday Sale Text Block Drop element here Row 2 items Text Block 15% Off +…" at bounding box center [436, 158] width 201 height 82
click at [380, 112] on icon at bounding box center [379, 111] width 6 height 6
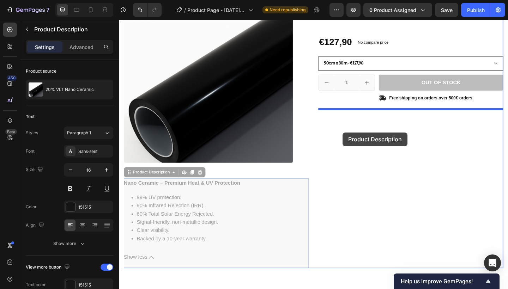
drag, startPoint x: 157, startPoint y: 188, endPoint x: 362, endPoint y: 142, distance: 210.7
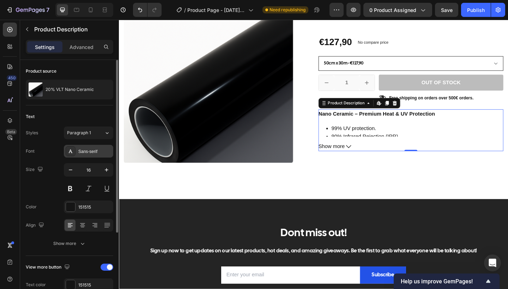
click at [90, 149] on div "Sans-serif" at bounding box center [94, 151] width 33 height 6
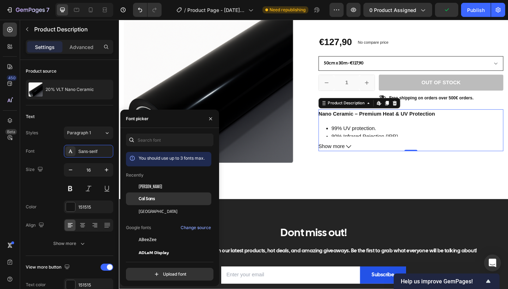
click at [144, 198] on span "Cal Sans" at bounding box center [147, 199] width 16 height 6
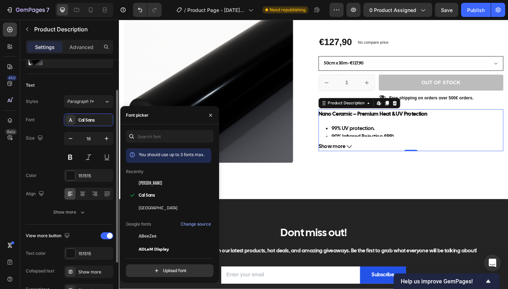
scroll to position [37, 0]
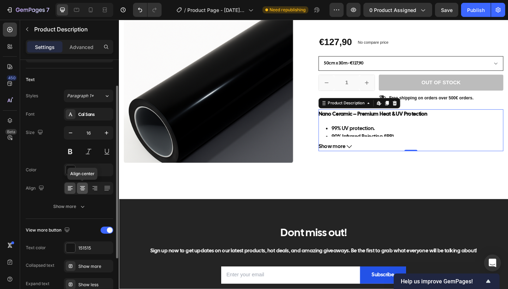
click at [81, 188] on icon at bounding box center [83, 188] width 4 height 1
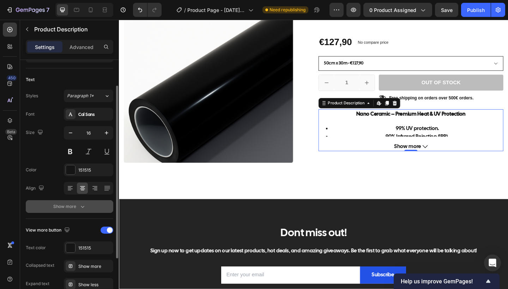
click at [84, 205] on icon "button" at bounding box center [82, 206] width 7 height 7
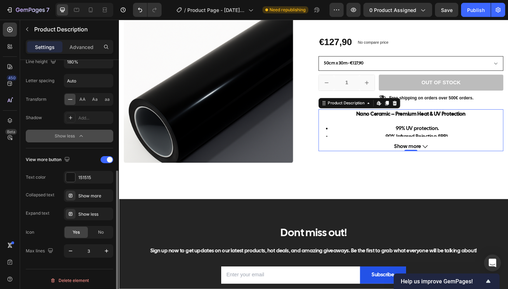
scroll to position [203, 0]
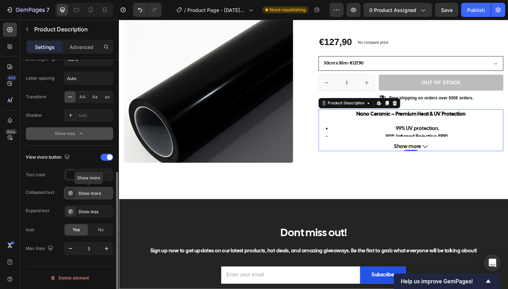
click at [89, 194] on div "Show more" at bounding box center [94, 193] width 33 height 6
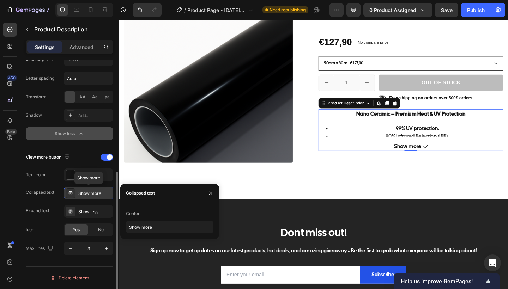
click at [89, 194] on div "Show more" at bounding box center [94, 193] width 33 height 6
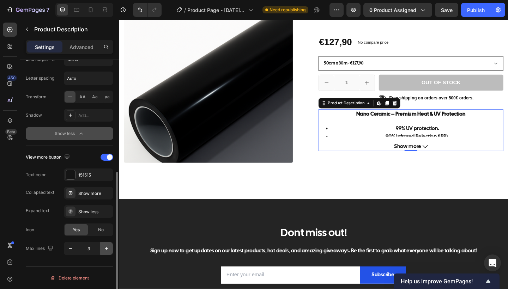
click at [105, 247] on icon "button" at bounding box center [106, 248] width 7 height 7
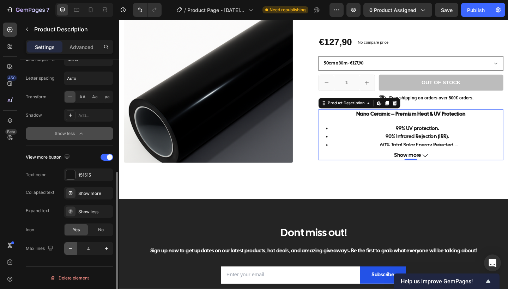
click at [69, 244] on button "button" at bounding box center [70, 248] width 13 height 13
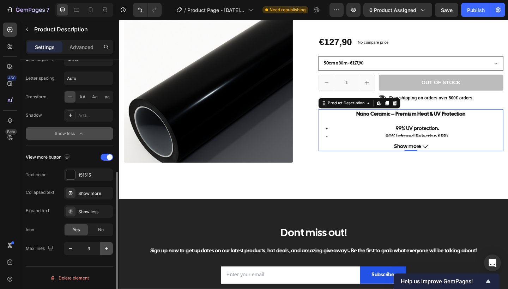
click at [105, 245] on icon "button" at bounding box center [106, 248] width 7 height 7
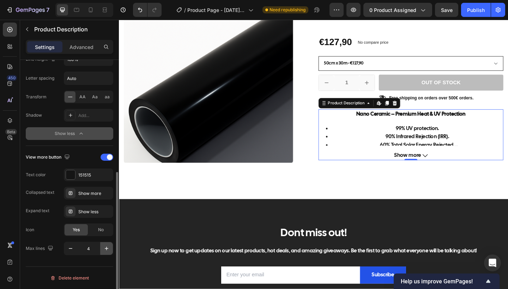
click at [105, 245] on button "button" at bounding box center [106, 248] width 13 height 13
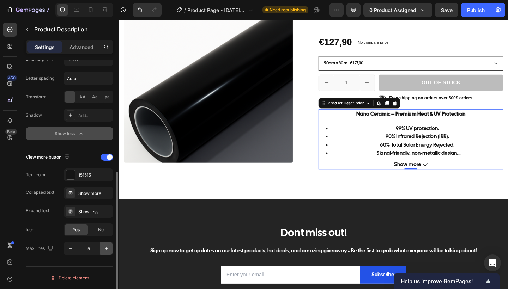
click at [105, 245] on button "button" at bounding box center [106, 248] width 13 height 13
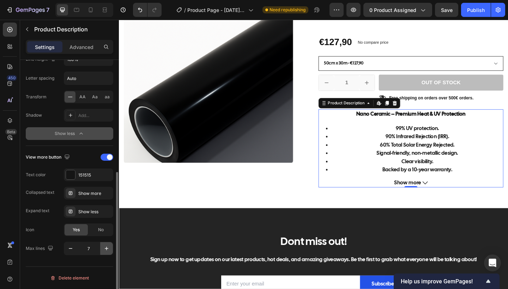
click at [105, 245] on button "button" at bounding box center [106, 248] width 13 height 13
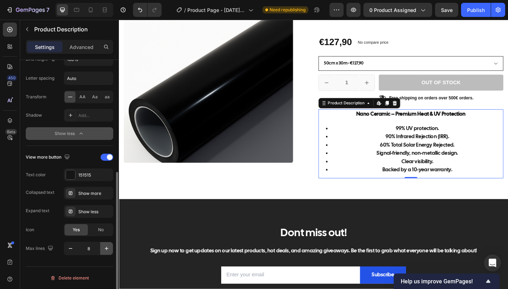
click at [105, 245] on button "button" at bounding box center [106, 248] width 13 height 13
click at [73, 248] on icon "button" at bounding box center [70, 248] width 7 height 7
type input "8"
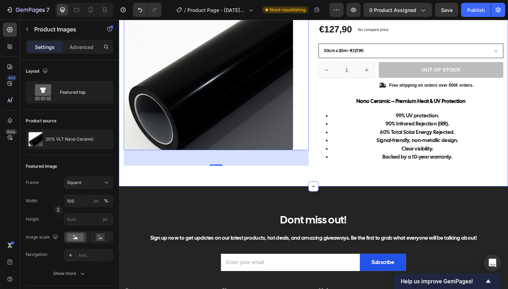
scroll to position [86, 0]
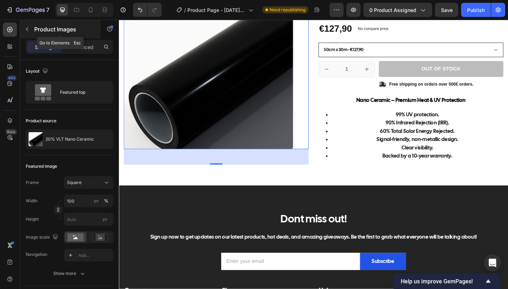
click at [29, 28] on icon "button" at bounding box center [27, 29] width 6 height 6
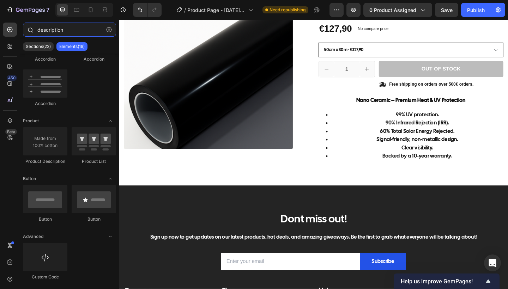
click at [62, 33] on input "description" at bounding box center [69, 30] width 93 height 14
drag, startPoint x: 69, startPoint y: 33, endPoint x: 23, endPoint y: 32, distance: 46.2
click at [23, 32] on div "description" at bounding box center [69, 31] width 99 height 17
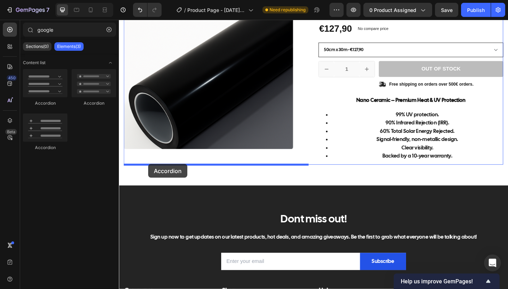
drag, startPoint x: 211, startPoint y: 104, endPoint x: 150, endPoint y: 176, distance: 94.6
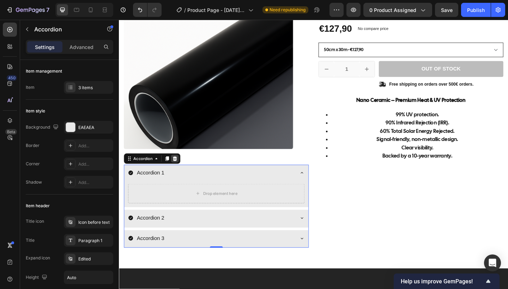
click at [179, 171] on icon at bounding box center [180, 171] width 6 height 6
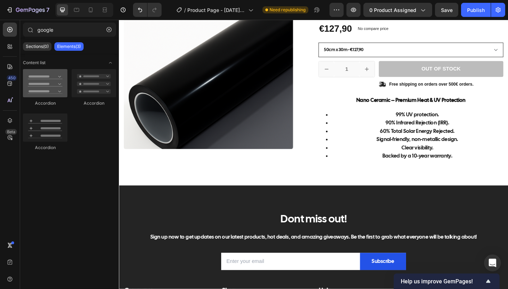
click at [60, 96] on div at bounding box center [45, 83] width 44 height 28
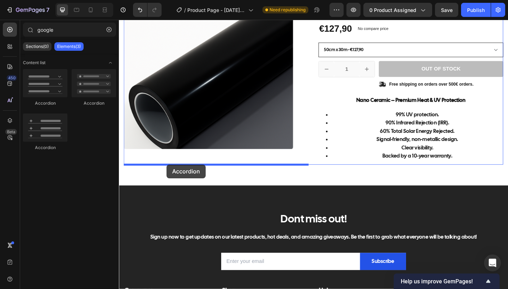
drag, startPoint x: 179, startPoint y: 115, endPoint x: 171, endPoint y: 177, distance: 62.6
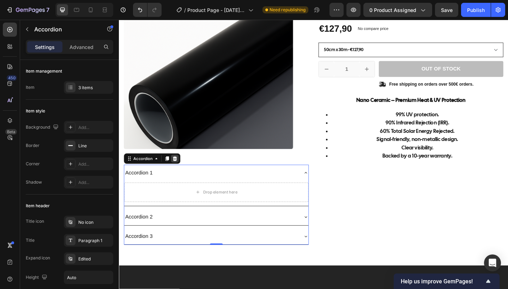
click at [181, 173] on icon at bounding box center [179, 171] width 5 height 5
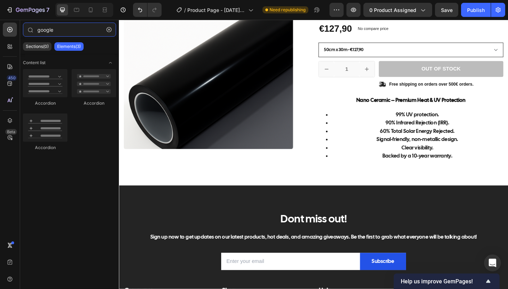
drag, startPoint x: 60, startPoint y: 33, endPoint x: 0, endPoint y: 26, distance: 60.7
click at [0, 26] on div "450 Beta google Sections(0) Elements(3) We couldn’t find any matches for “googl…" at bounding box center [59, 154] width 119 height 269
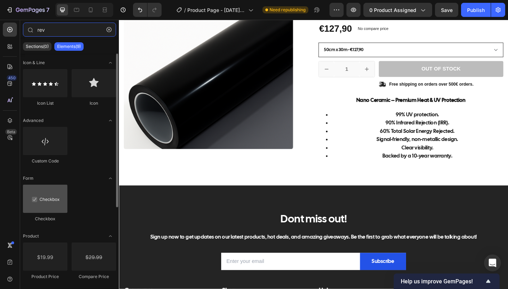
type input "rev"
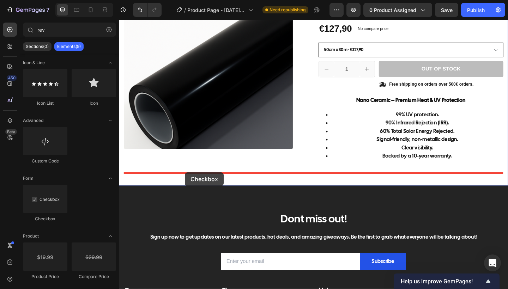
drag, startPoint x: 174, startPoint y: 219, endPoint x: 190, endPoint y: 186, distance: 36.9
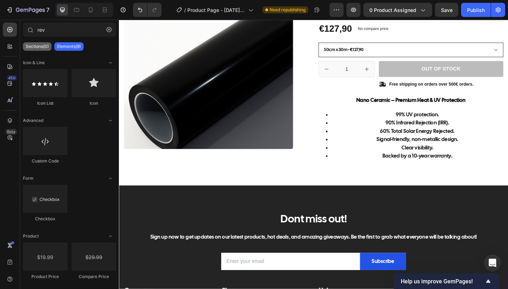
click at [42, 46] on p "Sections(0)" at bounding box center [37, 47] width 23 height 6
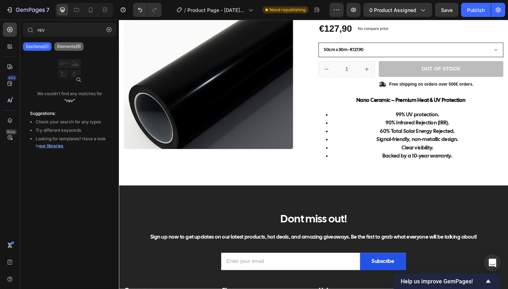
click at [74, 48] on p "Elements(9)" at bounding box center [69, 47] width 24 height 6
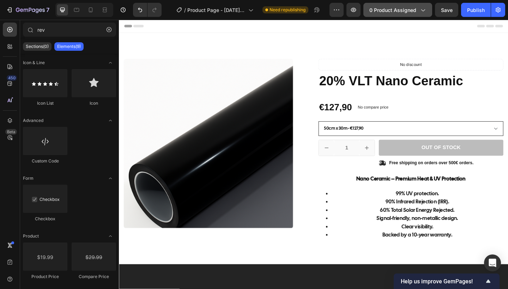
click at [425, 13] on div "0 product assigned" at bounding box center [397, 9] width 57 height 7
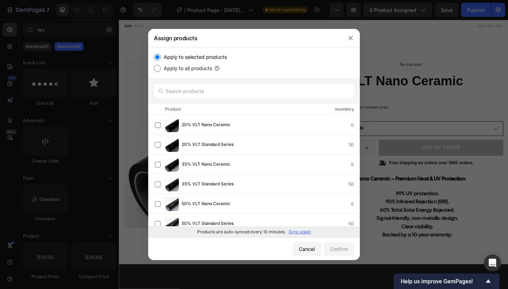
click at [159, 66] on input "Apply to all products" at bounding box center [157, 68] width 7 height 7
radio input "true"
click at [339, 251] on div "Confirm" at bounding box center [339, 248] width 18 height 7
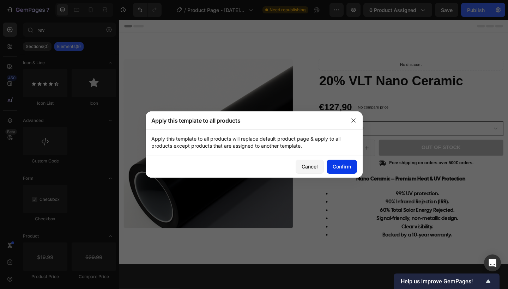
click at [343, 166] on div "Confirm" at bounding box center [342, 166] width 18 height 7
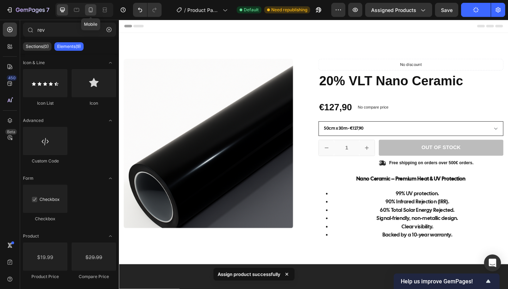
click at [95, 12] on div at bounding box center [90, 9] width 11 height 11
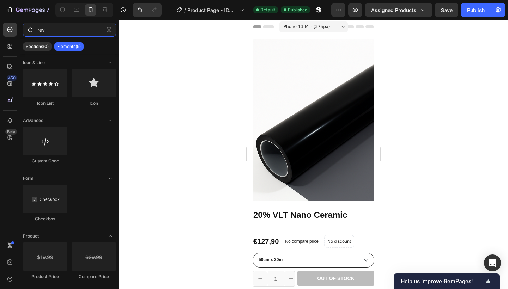
click at [61, 26] on input "rev" at bounding box center [69, 30] width 93 height 14
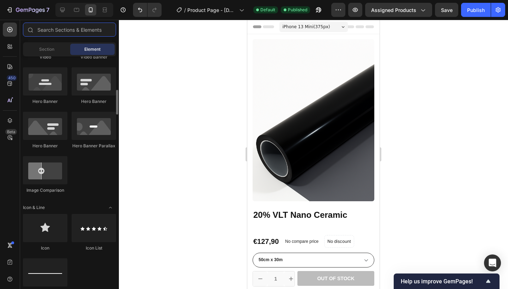
scroll to position [355, 0]
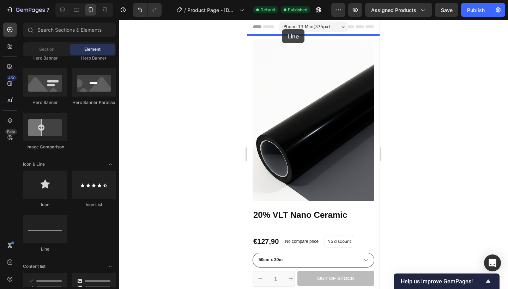
drag, startPoint x: 295, startPoint y: 250, endPoint x: 282, endPoint y: 29, distance: 221.5
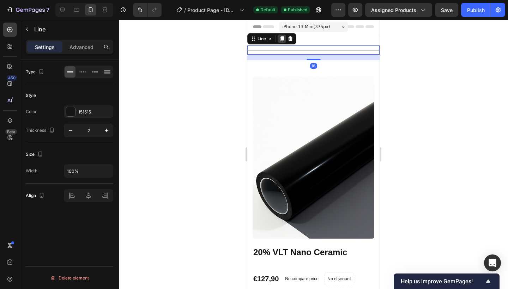
click at [284, 41] on icon at bounding box center [282, 39] width 6 height 6
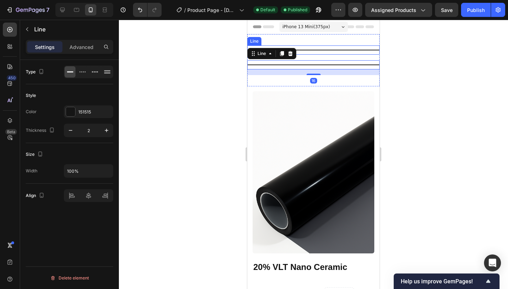
click at [308, 48] on div "Title Line" at bounding box center [313, 49] width 132 height 9
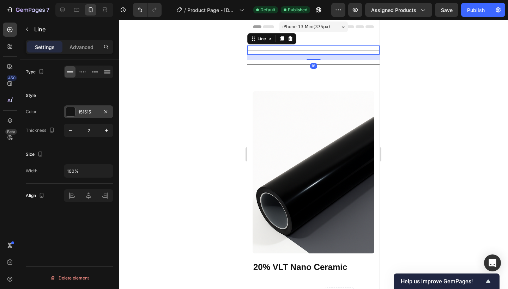
click at [71, 116] on div at bounding box center [70, 111] width 9 height 9
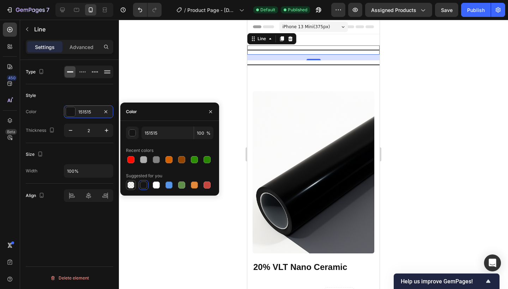
click at [132, 184] on div at bounding box center [130, 185] width 7 height 7
type input "000000"
type input "0"
click at [63, 8] on icon at bounding box center [62, 10] width 5 height 5
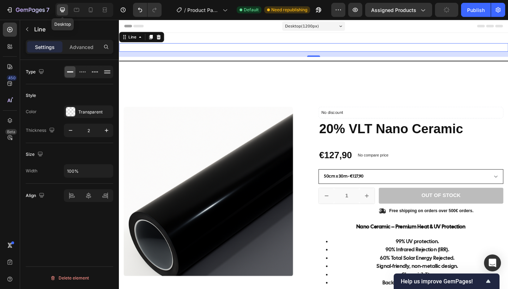
scroll to position [1, 0]
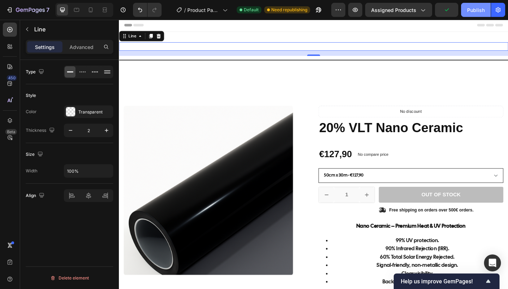
click at [477, 10] on div "Publish" at bounding box center [476, 9] width 18 height 7
click at [411, 46] on div "Title Line 16" at bounding box center [330, 48] width 423 height 9
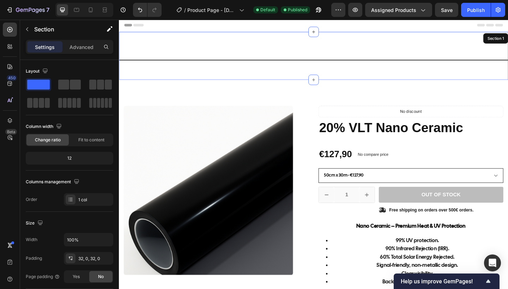
click at [390, 39] on div "Title Line 16 Title Line Section 1" at bounding box center [330, 59] width 423 height 52
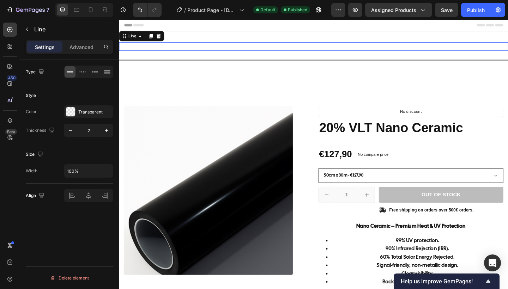
click at [380, 53] on div "Title Line 0" at bounding box center [330, 48] width 423 height 9
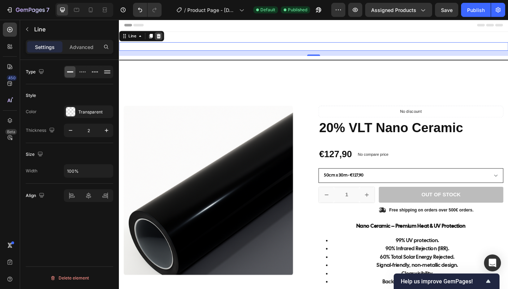
click at [164, 38] on icon at bounding box center [162, 37] width 5 height 5
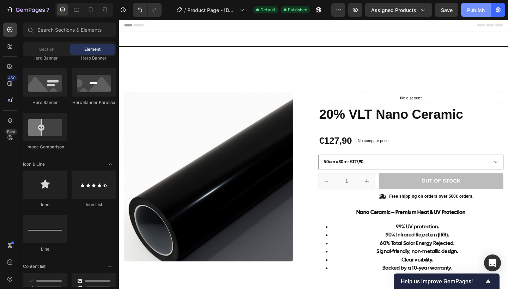
click at [480, 12] on div "Publish" at bounding box center [476, 9] width 18 height 7
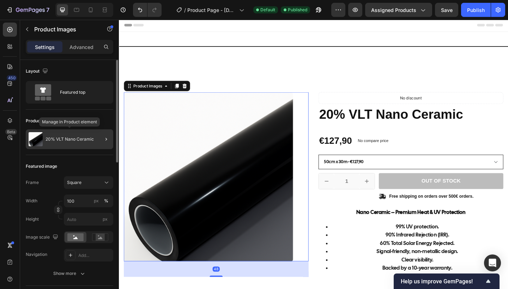
click at [78, 142] on div "20% VLT Nano Ceramic" at bounding box center [69, 139] width 87 height 20
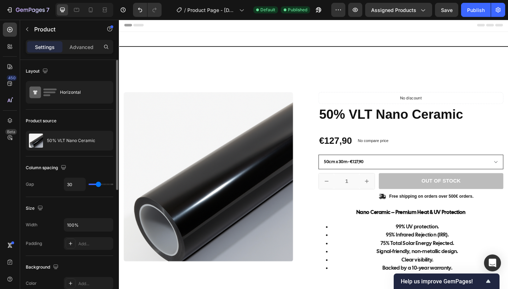
click at [78, 142] on p "50% VLT Nano Ceramic" at bounding box center [71, 140] width 48 height 5
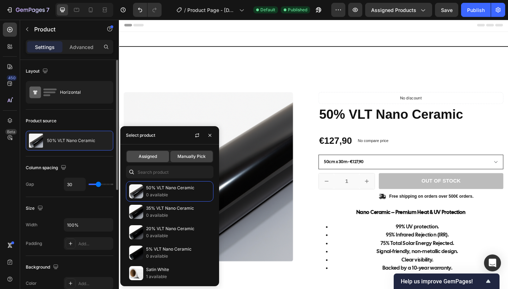
click at [159, 154] on div "Assigned" at bounding box center [148, 156] width 42 height 11
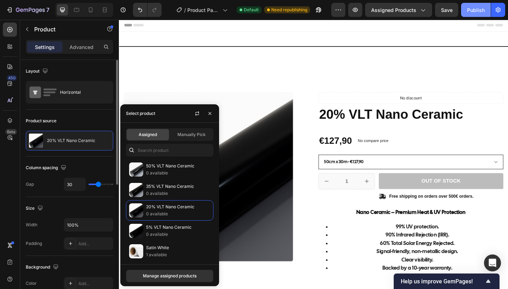
click at [477, 10] on div "Publish" at bounding box center [476, 9] width 18 height 7
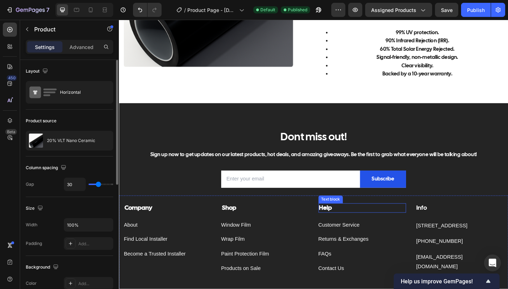
scroll to position [212, 0]
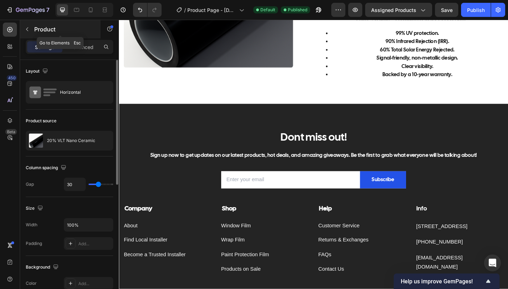
click at [28, 28] on icon "button" at bounding box center [27, 30] width 2 height 4
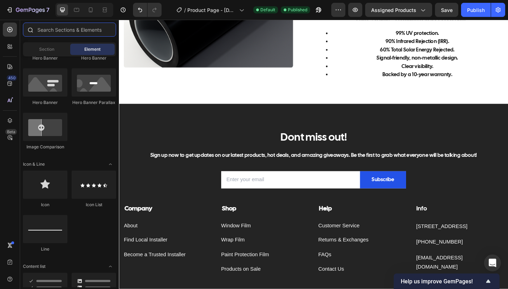
click at [60, 27] on input "text" at bounding box center [69, 30] width 93 height 14
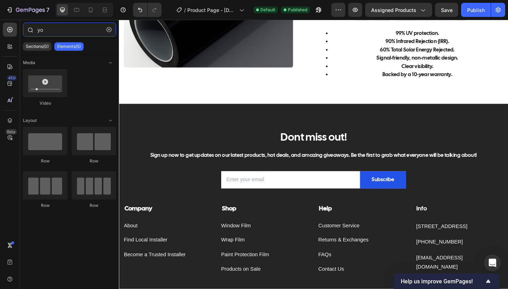
type input "y"
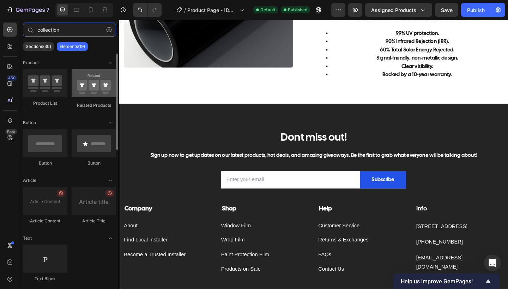
type input "collection"
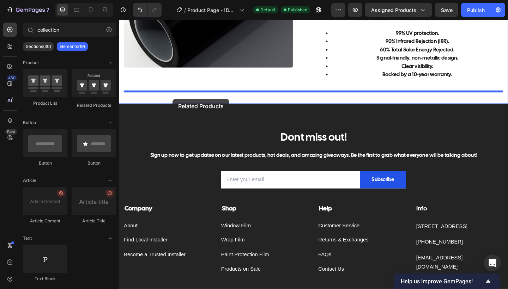
drag, startPoint x: 213, startPoint y: 108, endPoint x: 177, endPoint y: 106, distance: 35.7
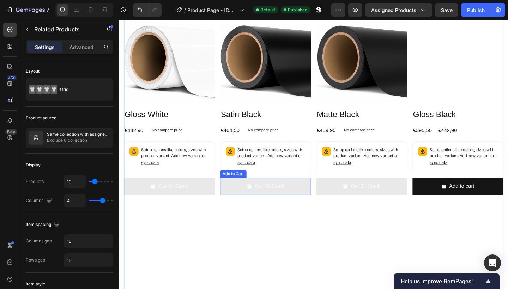
scroll to position [509, 0]
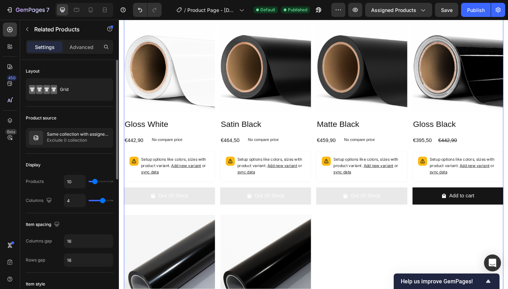
type input "16"
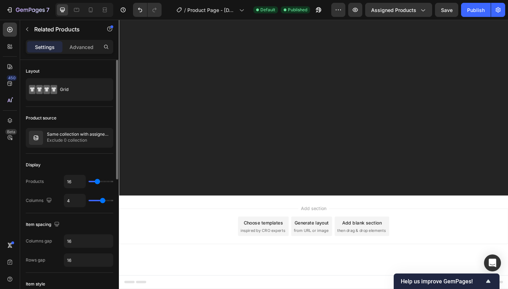
type input "15"
type input "14"
type input "13"
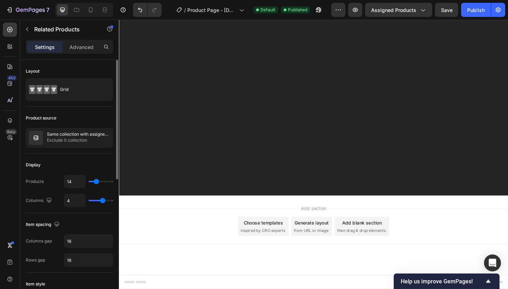
type input "13"
type input "12"
type input "11"
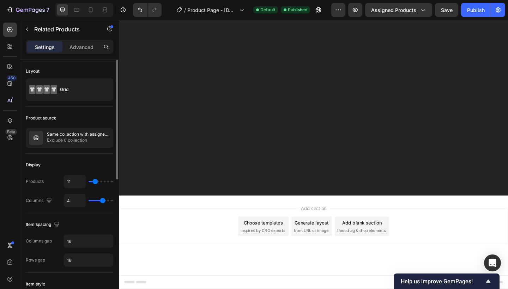
type input "9"
type input "8"
type input "7"
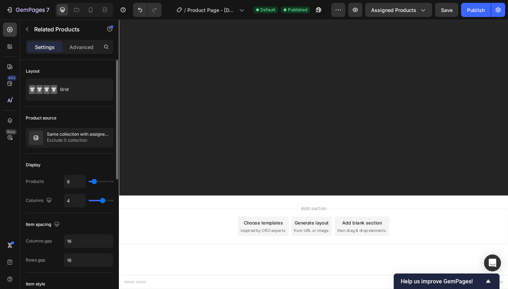
type input "7"
type input "5"
type input "4"
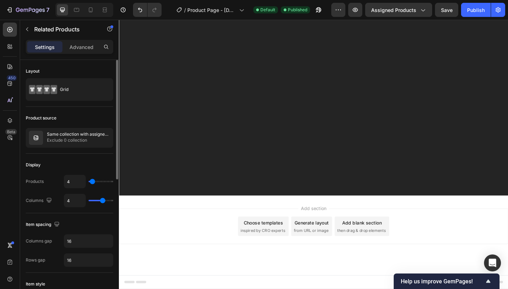
type input "3"
type input "4"
type input "5"
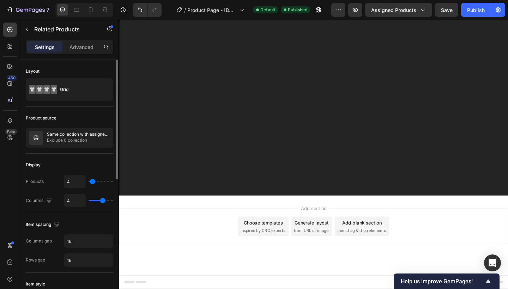
type input "5"
type input "6"
type input "7"
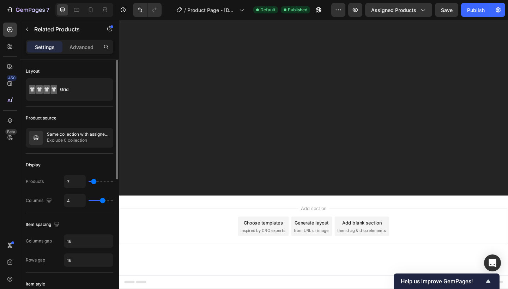
type input "8"
type input "7"
type input "6"
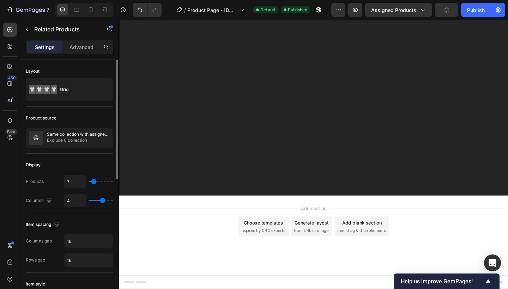
type input "6"
type input "5"
drag, startPoint x: 96, startPoint y: 181, endPoint x: 92, endPoint y: 182, distance: 4.6
type input "5"
click at [92, 182] on input "range" at bounding box center [101, 181] width 25 height 1
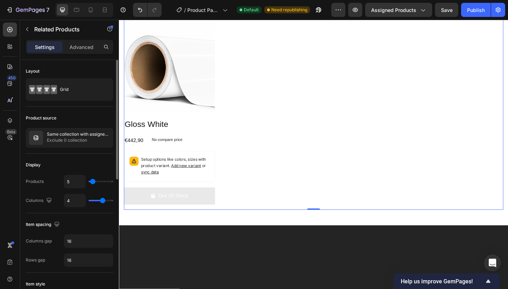
type input "4"
type input "3"
type input "2"
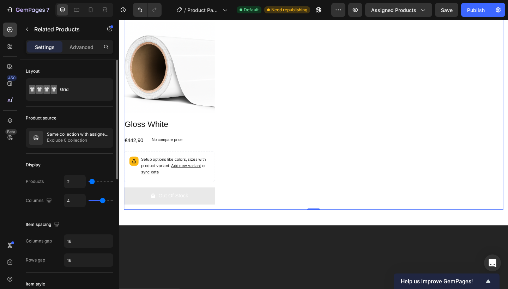
type input "2"
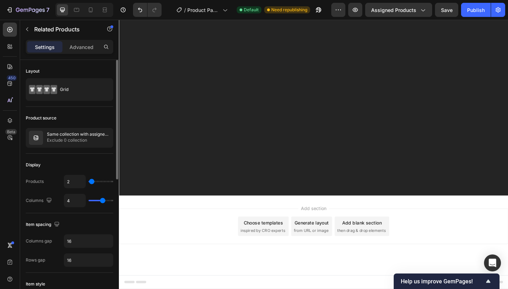
type input "3"
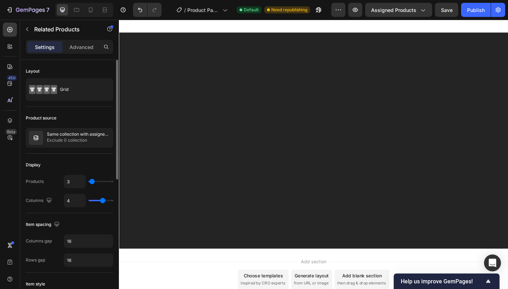
type input "4"
click at [91, 182] on input "range" at bounding box center [101, 181] width 25 height 1
type input "3"
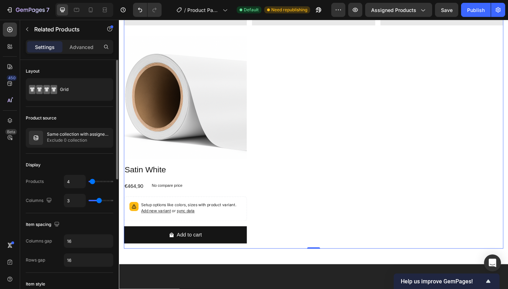
type input "2"
type input "1"
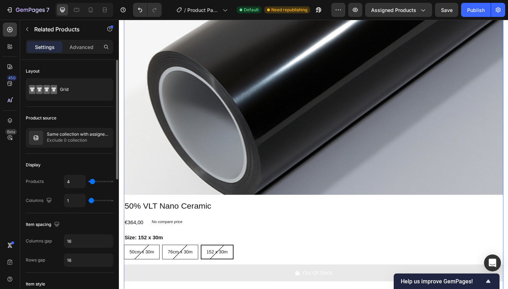
type input "2"
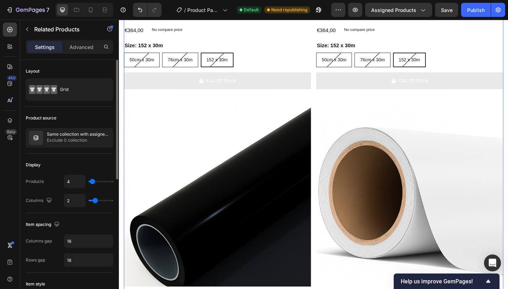
type input "3"
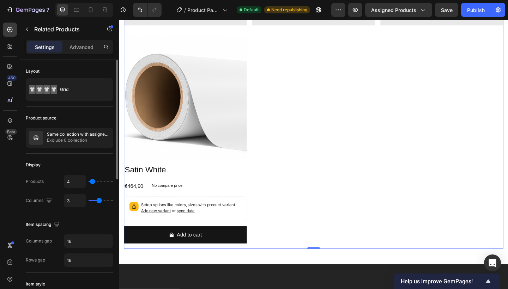
type input "4"
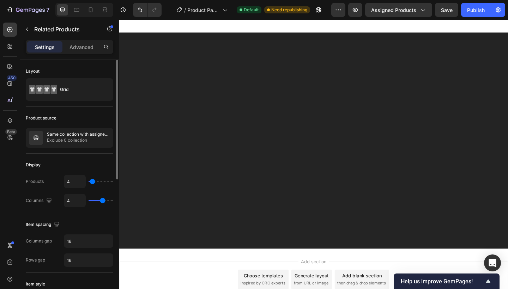
click at [100, 201] on input "range" at bounding box center [101, 200] width 25 height 1
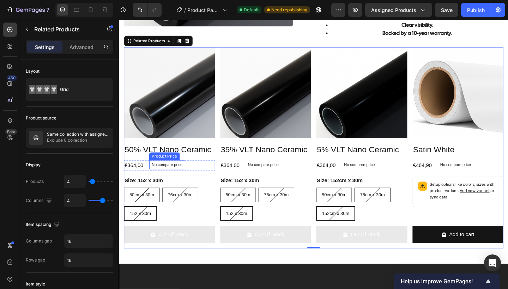
scroll to position [259, 0]
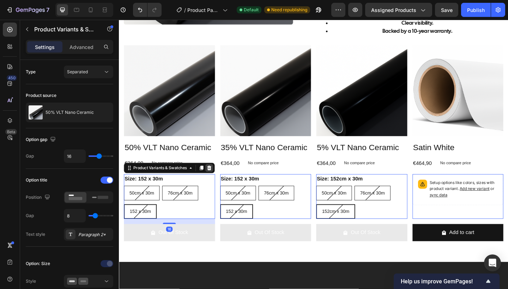
click at [218, 184] on icon at bounding box center [217, 181] width 5 height 5
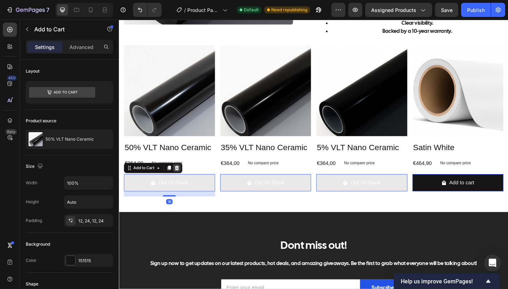
click at [181, 184] on icon at bounding box center [182, 181] width 5 height 5
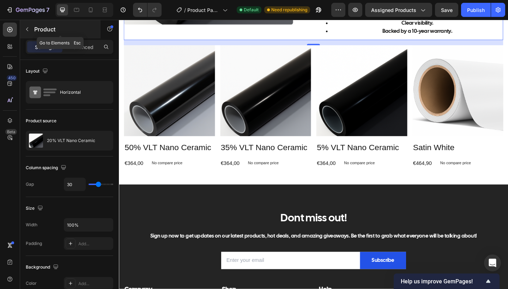
click at [28, 32] on icon "button" at bounding box center [27, 29] width 6 height 6
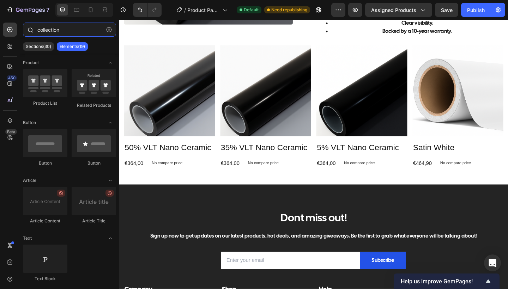
click at [75, 29] on input "collection" at bounding box center [69, 30] width 93 height 14
click at [107, 32] on button "button" at bounding box center [108, 29] width 11 height 11
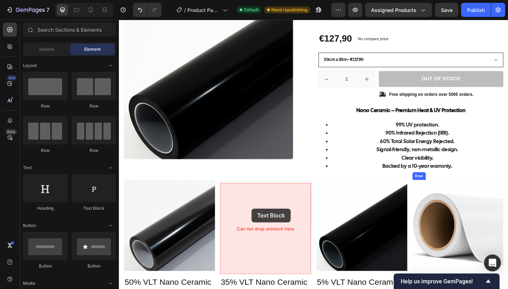
scroll to position [211, 0]
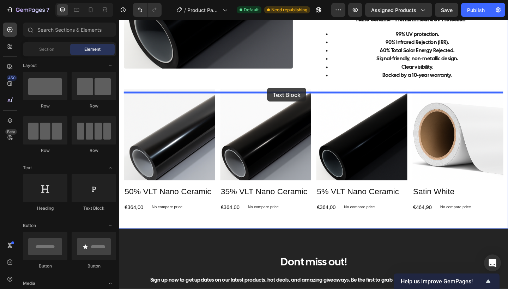
drag, startPoint x: 212, startPoint y: 209, endPoint x: 280, endPoint y: 94, distance: 133.3
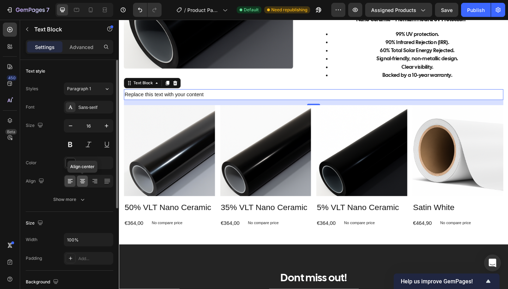
click at [83, 184] on icon at bounding box center [82, 181] width 7 height 7
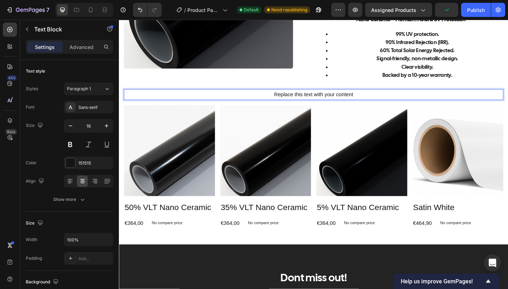
click at [373, 104] on p "Replace this text with your content" at bounding box center [330, 101] width 411 height 10
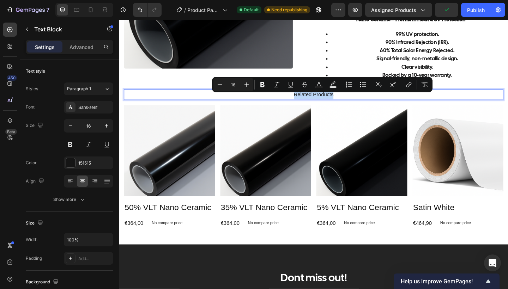
drag, startPoint x: 352, startPoint y: 104, endPoint x: 307, endPoint y: 107, distance: 44.5
click at [307, 107] on p "Related Products" at bounding box center [330, 101] width 411 height 10
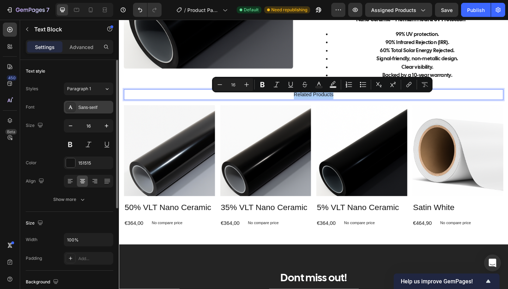
click at [80, 113] on div "Sans-serif" at bounding box center [88, 107] width 49 height 13
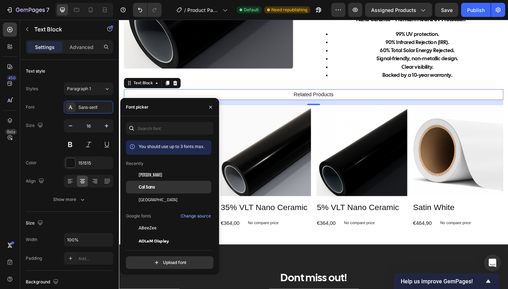
click at [150, 186] on span "Cal Sans" at bounding box center [147, 187] width 16 height 6
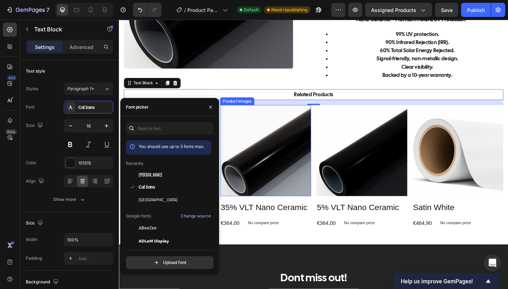
click at [282, 178] on img at bounding box center [278, 162] width 99 height 99
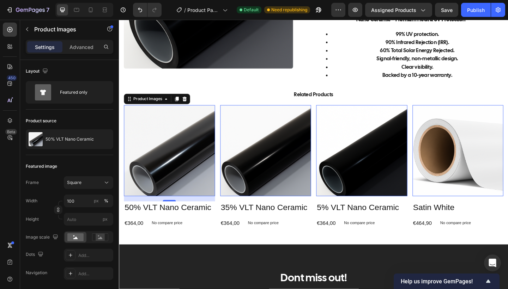
click at [171, 171] on img at bounding box center [173, 162] width 99 height 99
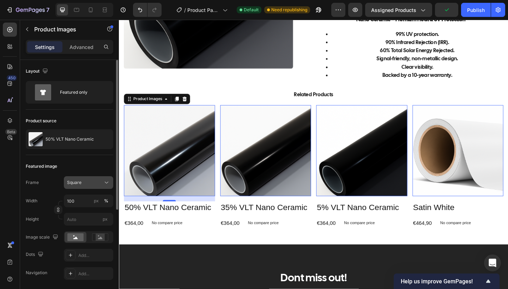
click at [87, 176] on button "Square" at bounding box center [88, 182] width 49 height 13
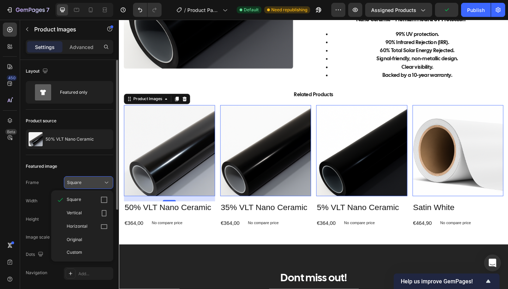
click at [87, 176] on button "Square" at bounding box center [88, 182] width 49 height 13
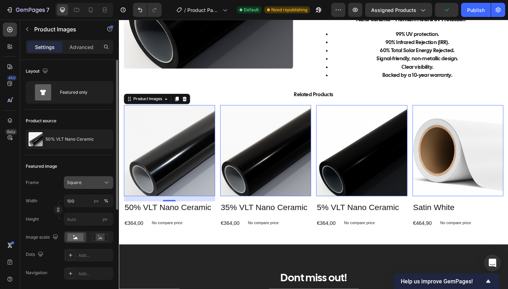
click at [87, 176] on button "Square" at bounding box center [88, 182] width 49 height 13
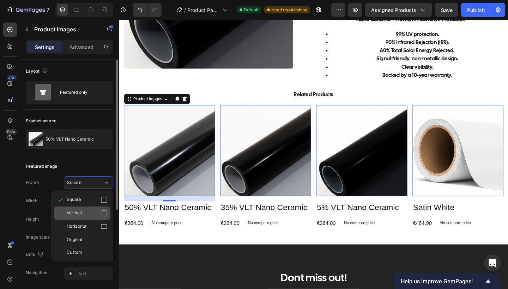
click at [90, 215] on div "Vertical" at bounding box center [87, 213] width 41 height 7
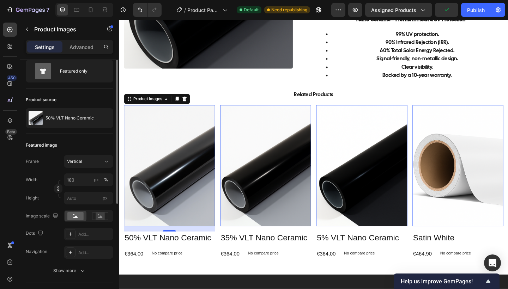
scroll to position [23, 0]
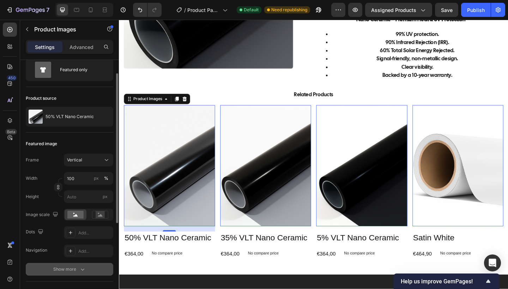
click at [72, 269] on div "Show more" at bounding box center [69, 269] width 33 height 7
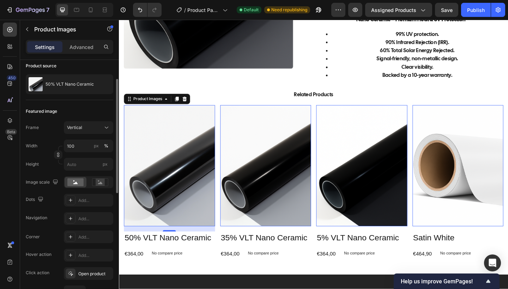
scroll to position [57, 0]
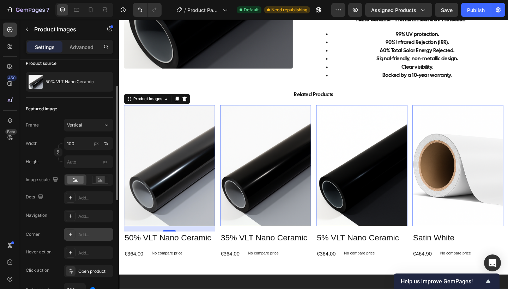
click at [75, 239] on div "Add..." at bounding box center [88, 234] width 49 height 13
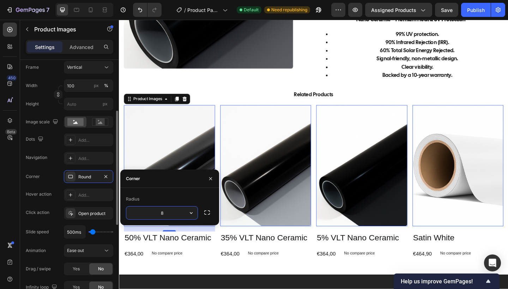
scroll to position [112, 0]
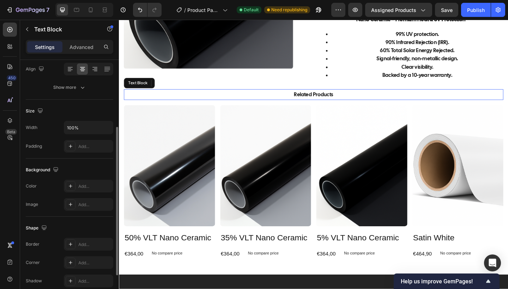
click at [238, 105] on p "Related Products" at bounding box center [330, 101] width 411 height 10
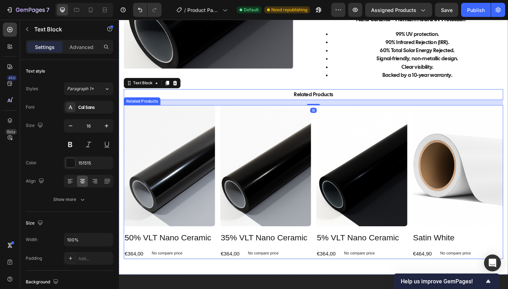
click at [224, 269] on div "Product Images 50% VLT Nano Ceramic Product Title €364,00 Product Price Product…" at bounding box center [330, 197] width 413 height 168
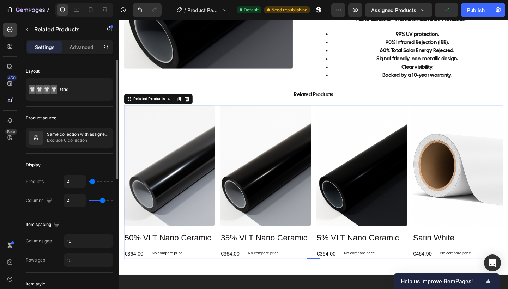
type input "5"
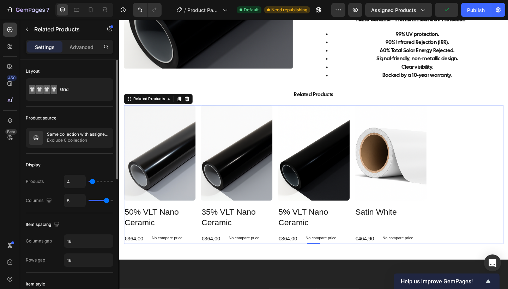
type input "6"
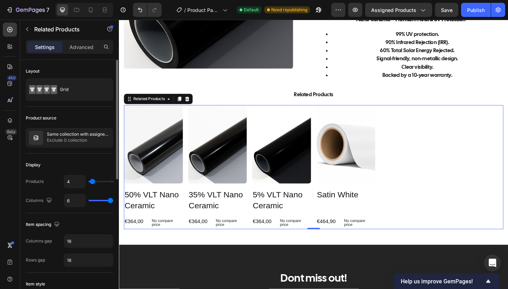
drag, startPoint x: 108, startPoint y: 203, endPoint x: 113, endPoint y: 202, distance: 5.7
type input "6"
click at [91, 8] on icon at bounding box center [90, 9] width 7 height 7
type input "2"
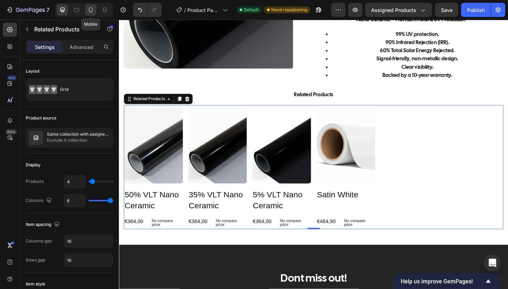
type input "2"
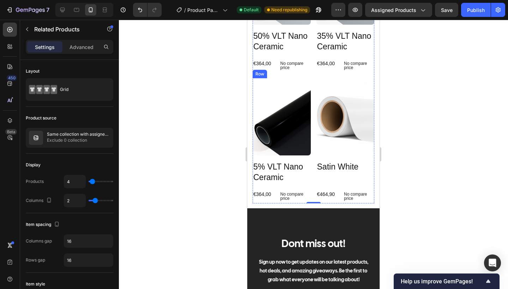
scroll to position [496, 0]
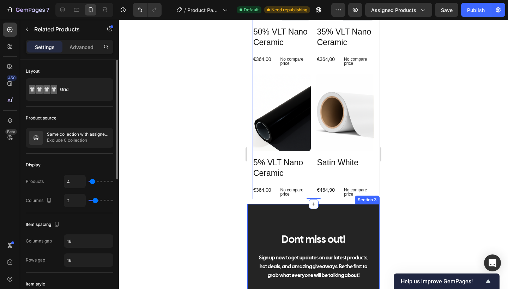
type input "1"
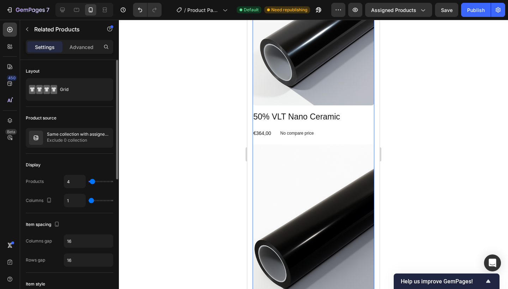
type input "2"
type input "3"
type input "4"
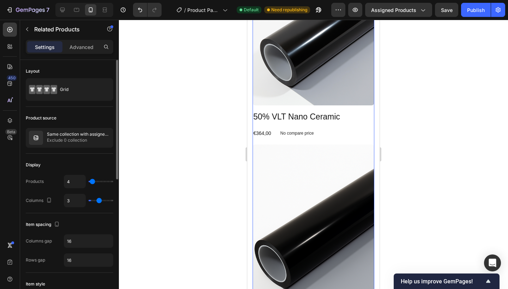
type input "4"
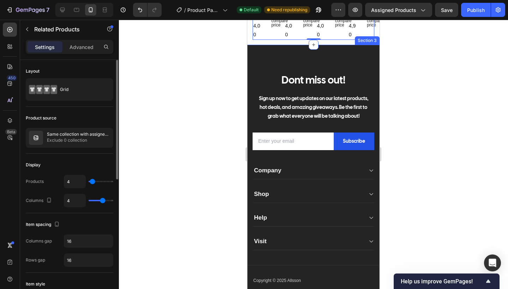
type input "5"
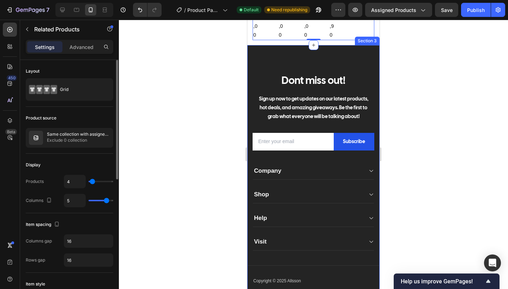
drag, startPoint x: 93, startPoint y: 202, endPoint x: 106, endPoint y: 201, distance: 12.7
type input "5"
click at [106, 201] on input "range" at bounding box center [101, 200] width 25 height 1
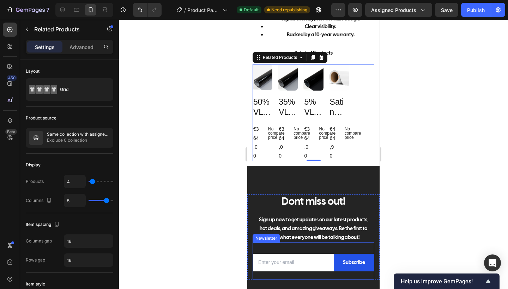
scroll to position [374, 0]
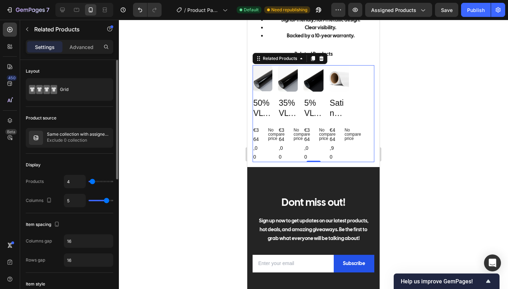
type input "6"
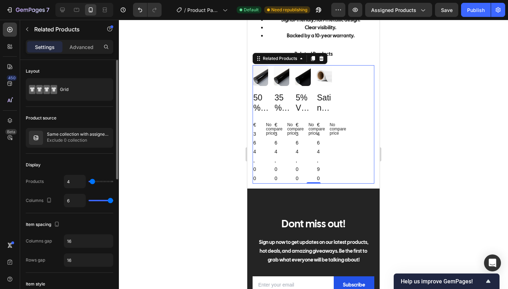
type input "5"
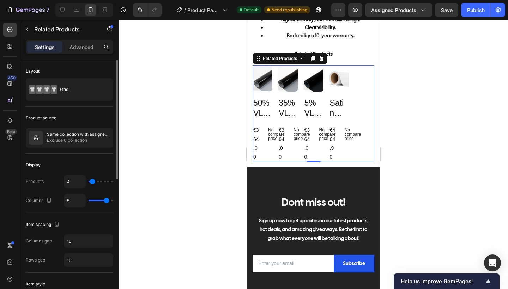
type input "4"
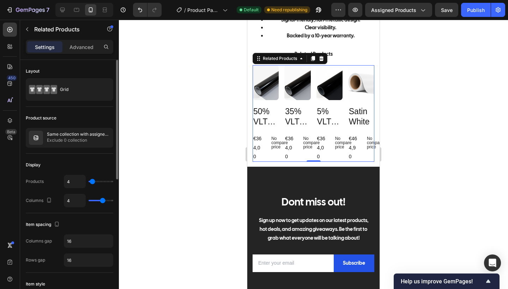
type input "4"
click at [103, 201] on input "range" at bounding box center [101, 200] width 25 height 1
click at [265, 147] on div "€364,00 Product Price Product Price No compare price Product Price Row" at bounding box center [266, 148] width 26 height 28
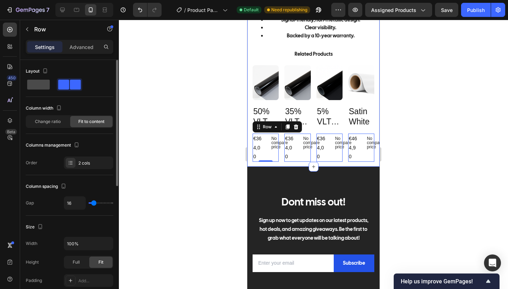
click at [43, 87] on span at bounding box center [38, 85] width 23 height 10
type input "0"
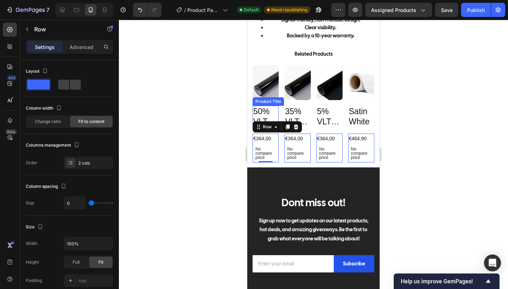
click at [264, 119] on h2 "50% VLT Nano Ceramic" at bounding box center [266, 117] width 26 height 23
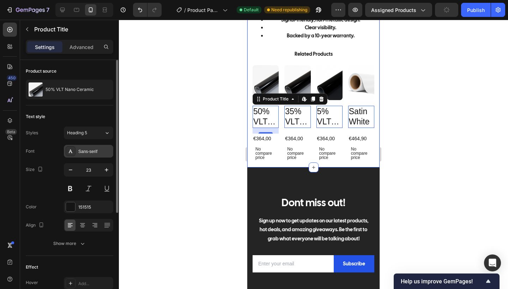
click at [95, 153] on div "Sans-serif" at bounding box center [94, 151] width 33 height 6
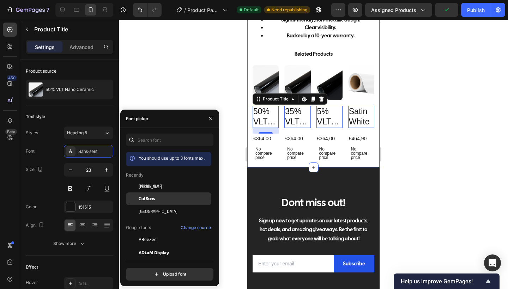
click at [155, 201] on div "Cal Sans" at bounding box center [174, 199] width 71 height 6
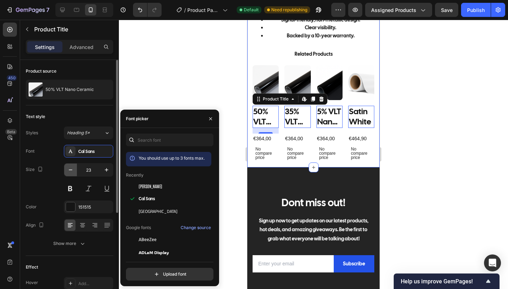
click at [69, 173] on icon "button" at bounding box center [70, 169] width 7 height 7
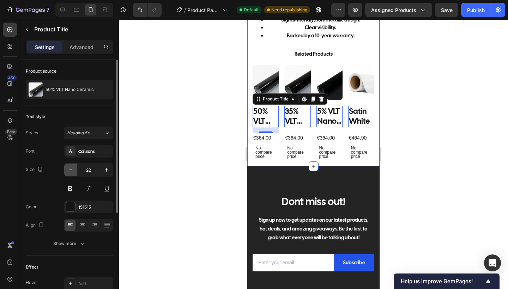
click at [69, 173] on icon "button" at bounding box center [70, 169] width 7 height 7
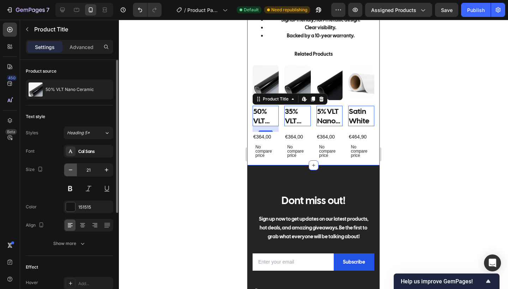
click at [69, 173] on icon "button" at bounding box center [70, 169] width 7 height 7
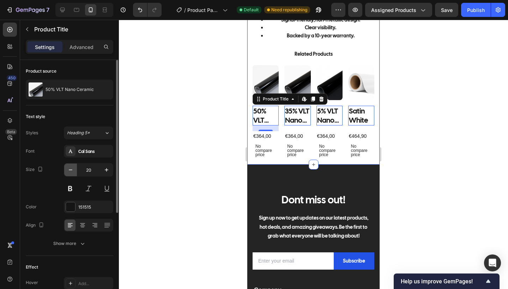
click at [69, 173] on icon "button" at bounding box center [70, 169] width 7 height 7
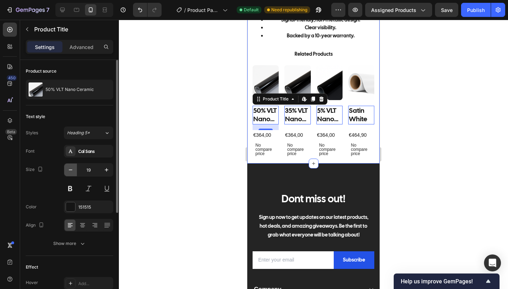
click at [69, 173] on icon "button" at bounding box center [70, 169] width 7 height 7
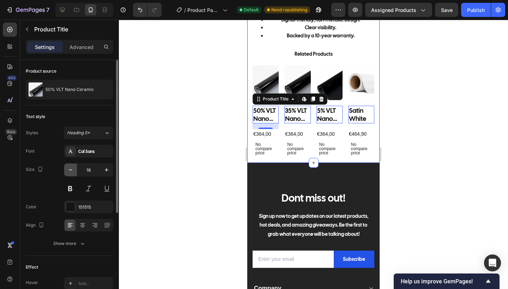
click at [69, 173] on icon "button" at bounding box center [70, 169] width 7 height 7
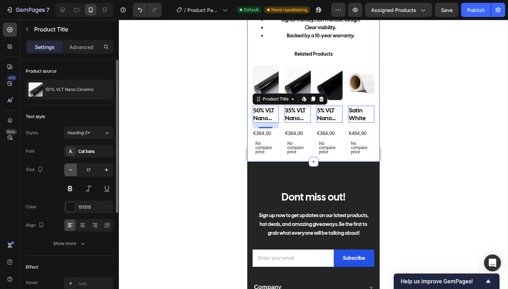
click at [69, 173] on icon "button" at bounding box center [70, 169] width 7 height 7
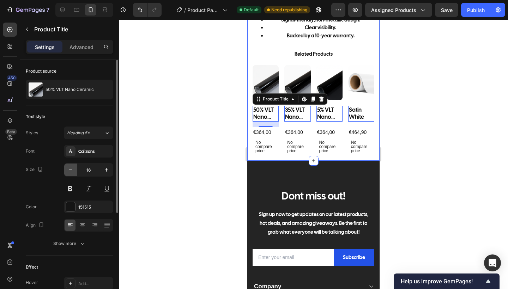
click at [69, 173] on icon "button" at bounding box center [70, 169] width 7 height 7
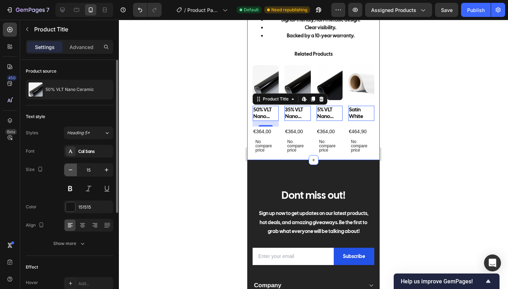
click at [69, 173] on icon "button" at bounding box center [70, 169] width 7 height 7
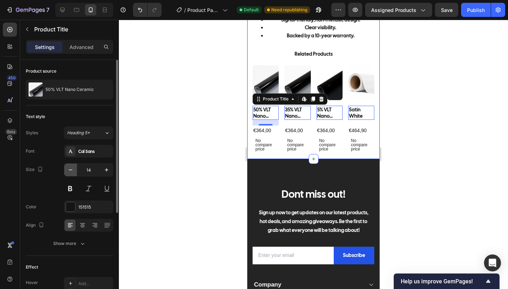
click at [69, 173] on icon "button" at bounding box center [70, 169] width 7 height 7
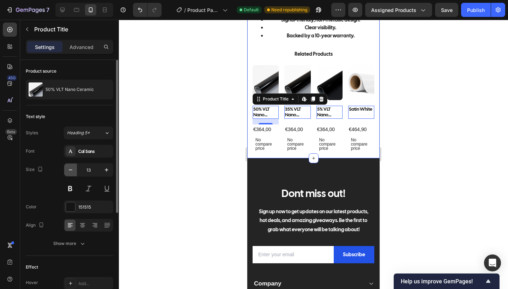
click at [69, 173] on icon "button" at bounding box center [70, 169] width 7 height 7
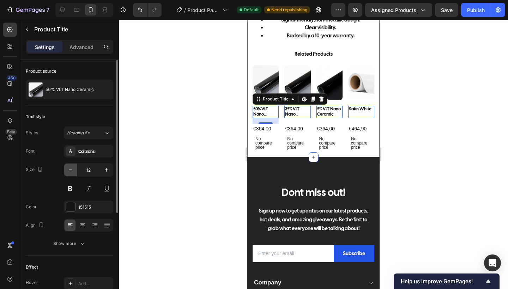
click at [69, 173] on icon "button" at bounding box center [70, 169] width 7 height 7
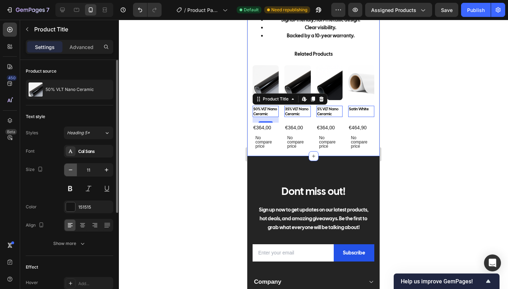
click at [69, 173] on icon "button" at bounding box center [70, 169] width 7 height 7
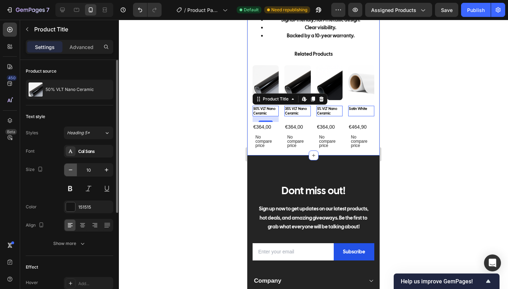
click at [69, 173] on icon "button" at bounding box center [70, 169] width 7 height 7
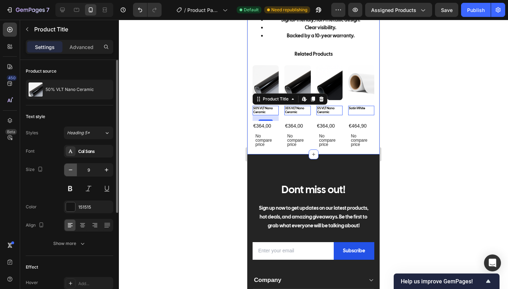
type input "8"
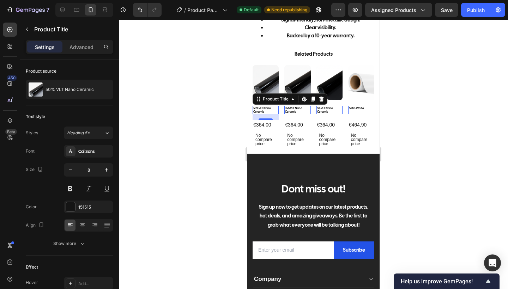
click at [265, 128] on div "16" at bounding box center [265, 126] width 7 height 6
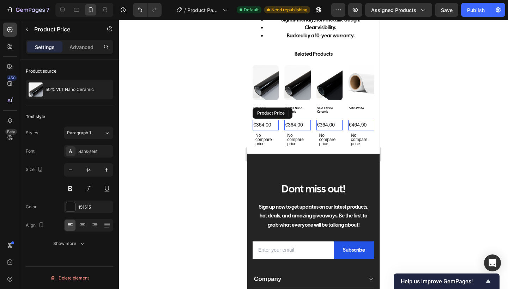
click at [260, 129] on div "€364,00" at bounding box center [266, 125] width 26 height 10
click at [325, 116] on icon at bounding box center [323, 113] width 6 height 6
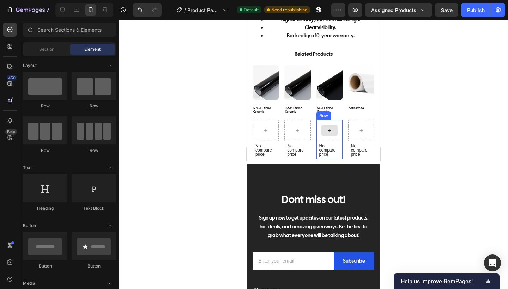
click at [316, 131] on div at bounding box center [329, 130] width 26 height 21
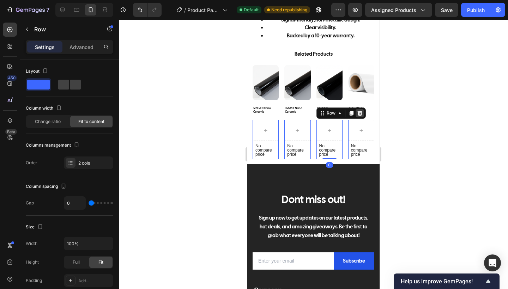
click at [357, 116] on icon at bounding box center [360, 113] width 6 height 6
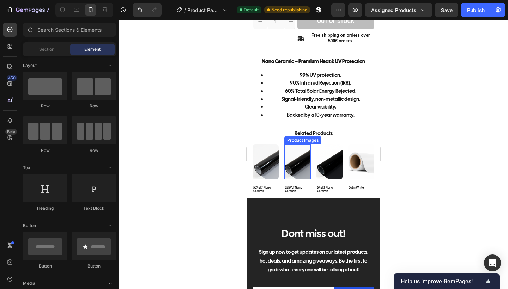
scroll to position [295, 0]
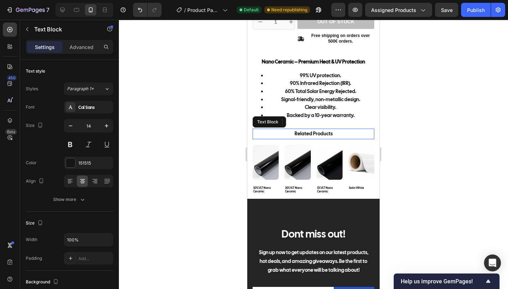
click at [330, 138] on p "Related Products" at bounding box center [313, 133] width 120 height 9
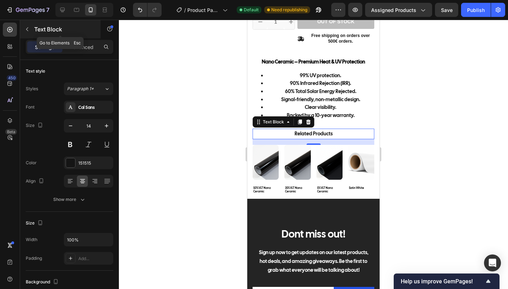
click at [26, 27] on icon "button" at bounding box center [27, 29] width 6 height 6
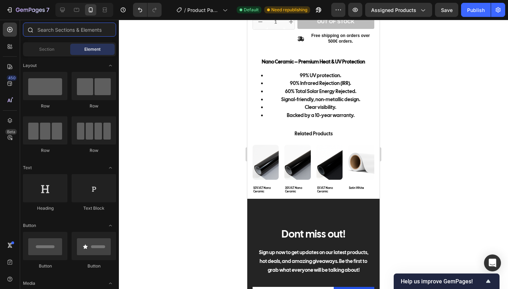
click at [60, 29] on input "text" at bounding box center [69, 30] width 93 height 14
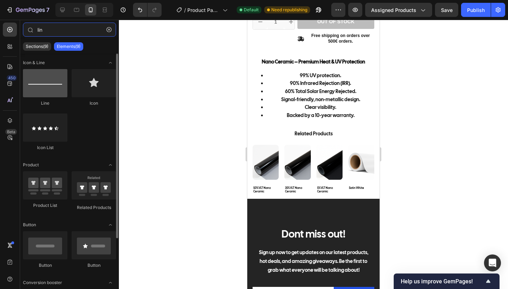
type input "lin"
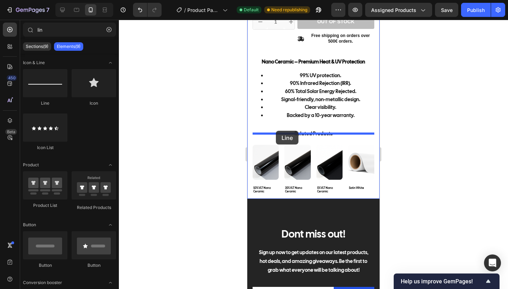
drag, startPoint x: 305, startPoint y: 99, endPoint x: 276, endPoint y: 130, distance: 42.4
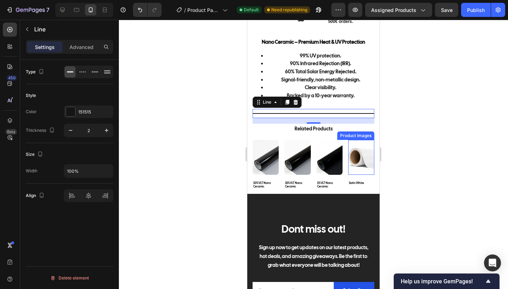
scroll to position [315, 0]
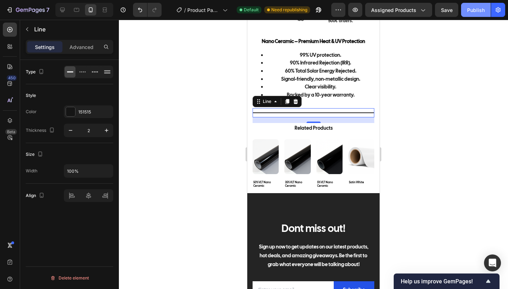
click at [473, 6] on div "Publish" at bounding box center [476, 9] width 18 height 7
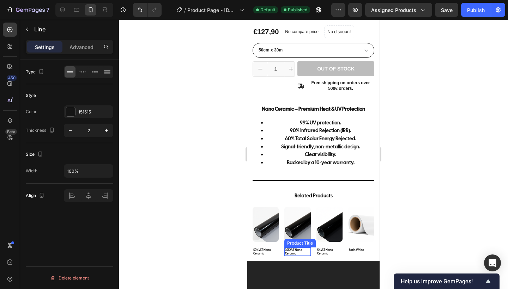
scroll to position [242, 0]
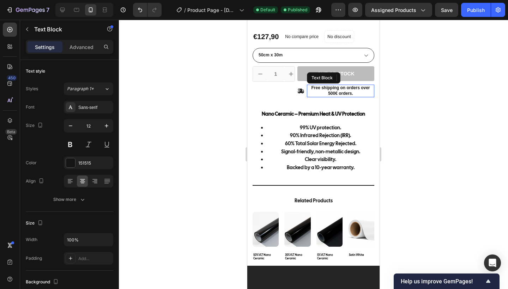
click at [352, 95] on p "Free shipping on orders over 500€ orders." at bounding box center [341, 90] width 66 height 11
click at [352, 93] on p "Free shipping on orders over 500€ orders." at bounding box center [341, 90] width 66 height 11
click at [353, 92] on p "Free shipping on orders over 500€." at bounding box center [341, 90] width 66 height 11
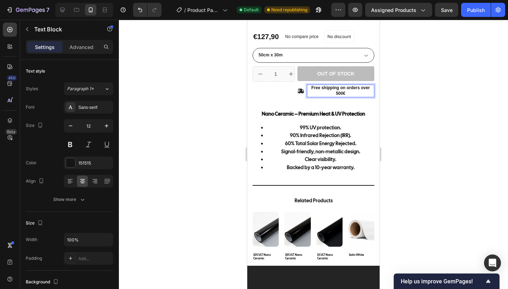
click at [320, 88] on p "Free shipping on orders over 500€" at bounding box center [341, 90] width 66 height 11
click at [346, 93] on p "Free shipping on orders over 500€" at bounding box center [341, 90] width 66 height 11
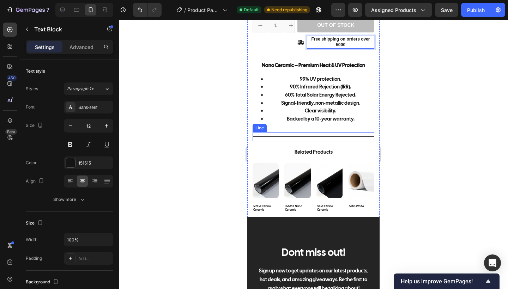
scroll to position [292, 0]
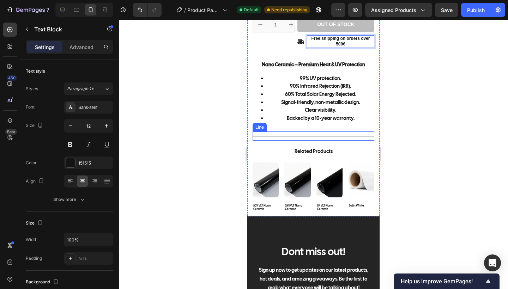
click at [307, 141] on div "Title Line" at bounding box center [314, 136] width 122 height 9
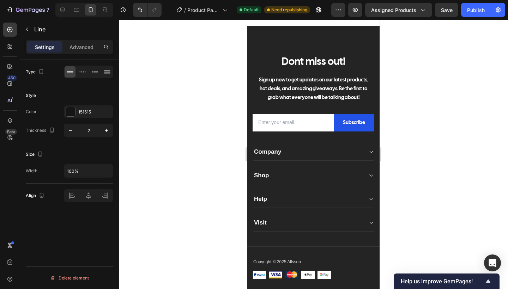
scroll to position [528, 0]
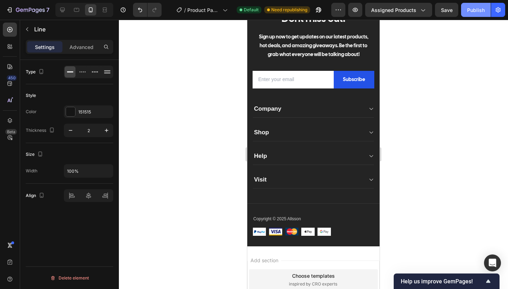
click at [473, 7] on div "Publish" at bounding box center [476, 9] width 18 height 7
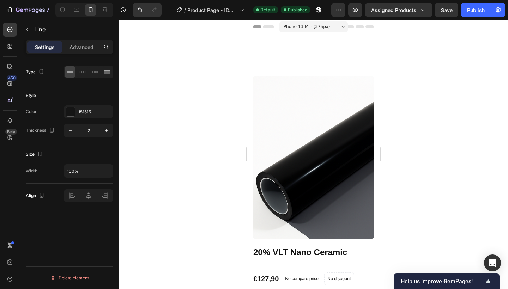
scroll to position [0, 0]
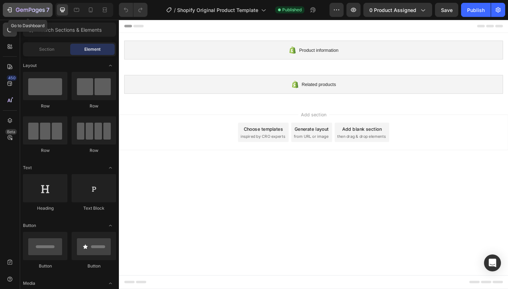
click at [10, 12] on icon "button" at bounding box center [9, 9] width 7 height 7
